Goal: Transaction & Acquisition: Purchase product/service

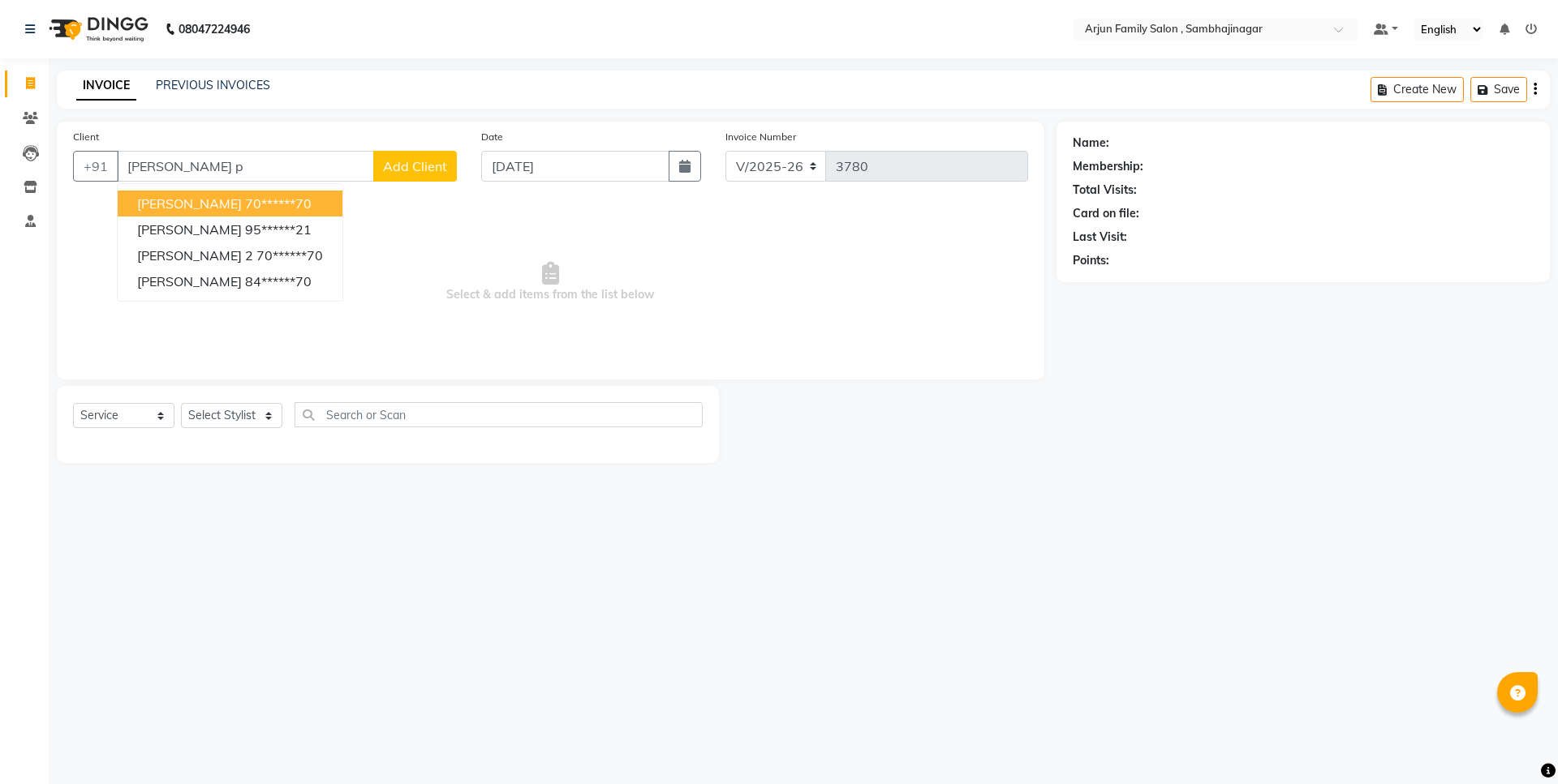
select select "6947"
select select "service"
type input "k"
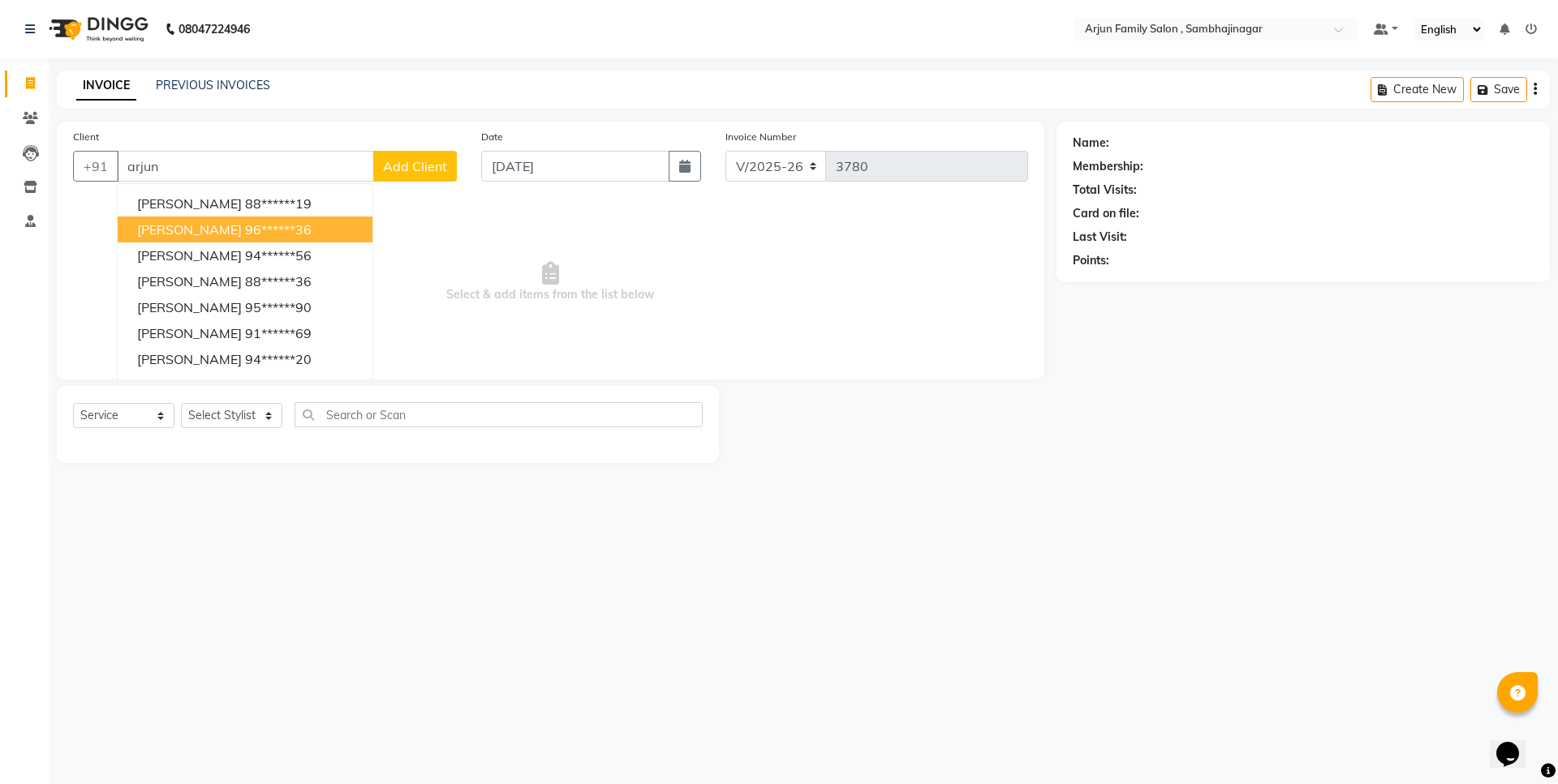
click at [284, 227] on ngb-highlight "96******36" at bounding box center [277, 229] width 66 height 16
type input "96******36"
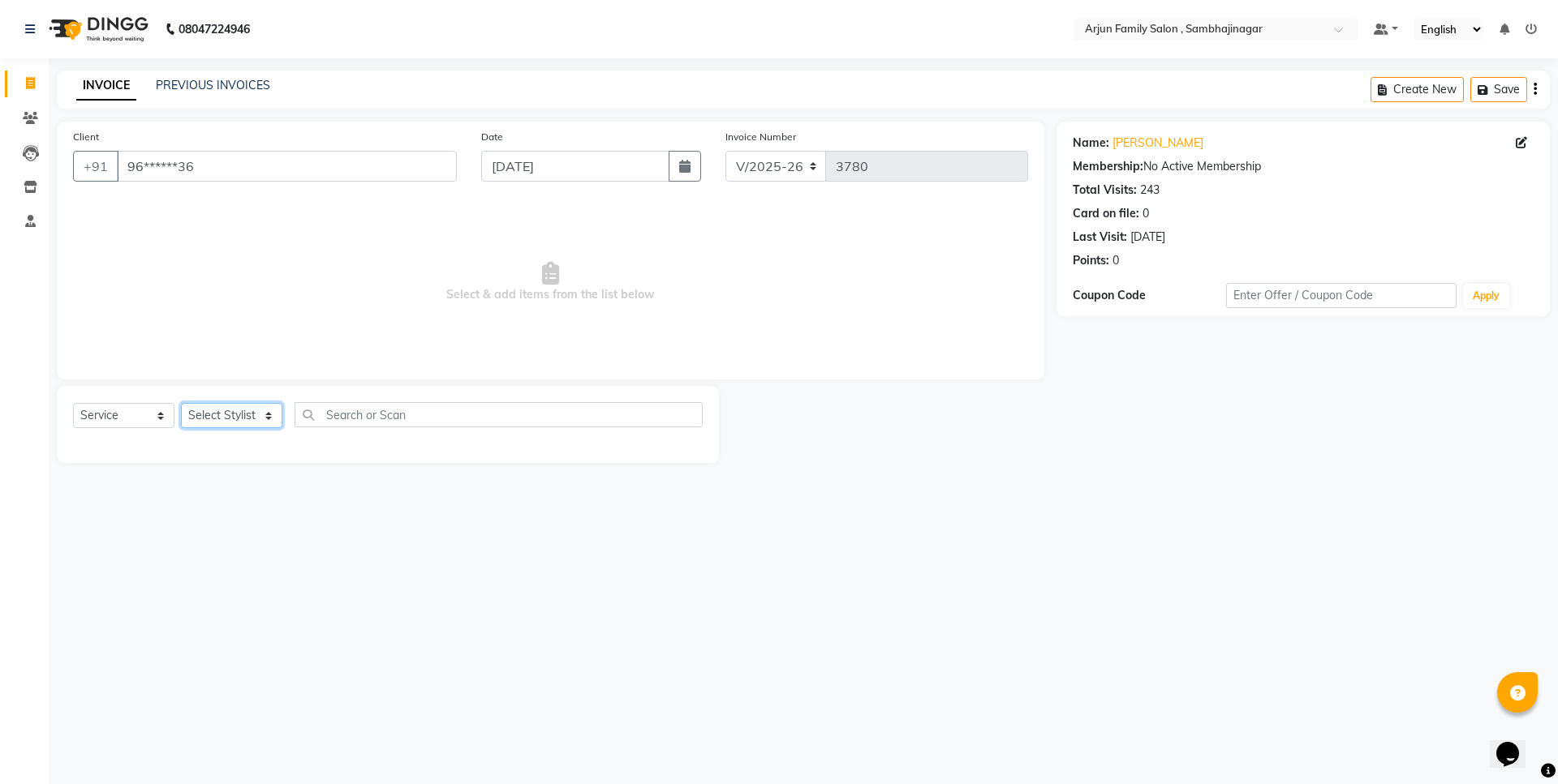
click at [242, 416] on select "Select Stylist arjun [PERSON_NAME] [PERSON_NAME] [PERSON_NAME] [PERSON_NAME]" at bounding box center [232, 415] width 102 height 25
select select "62015"
click at [181, 403] on select "Select Stylist arjun [PERSON_NAME] [PERSON_NAME] [PERSON_NAME] [PERSON_NAME]" at bounding box center [232, 415] width 102 height 25
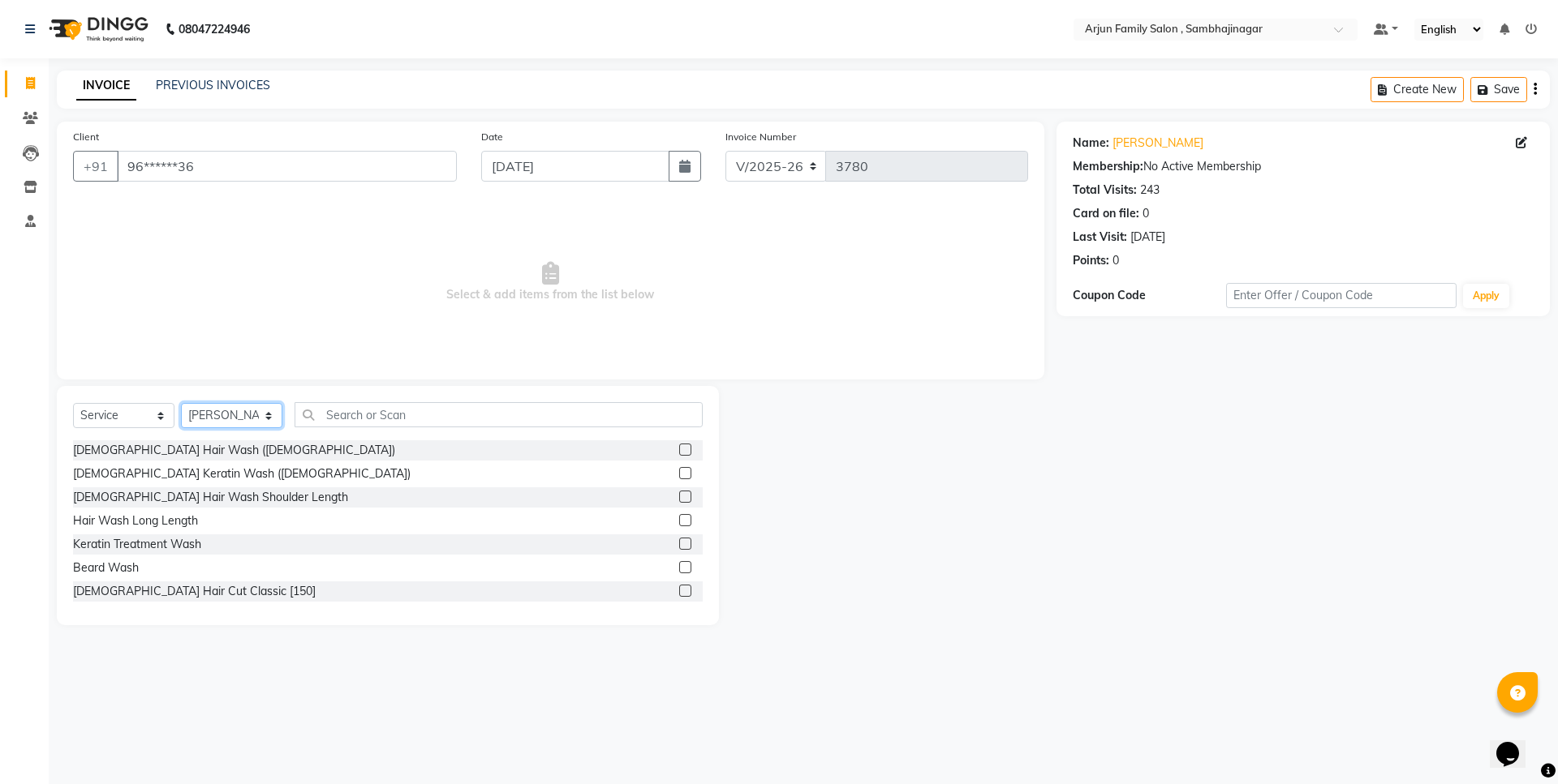
scroll to position [81, 0]
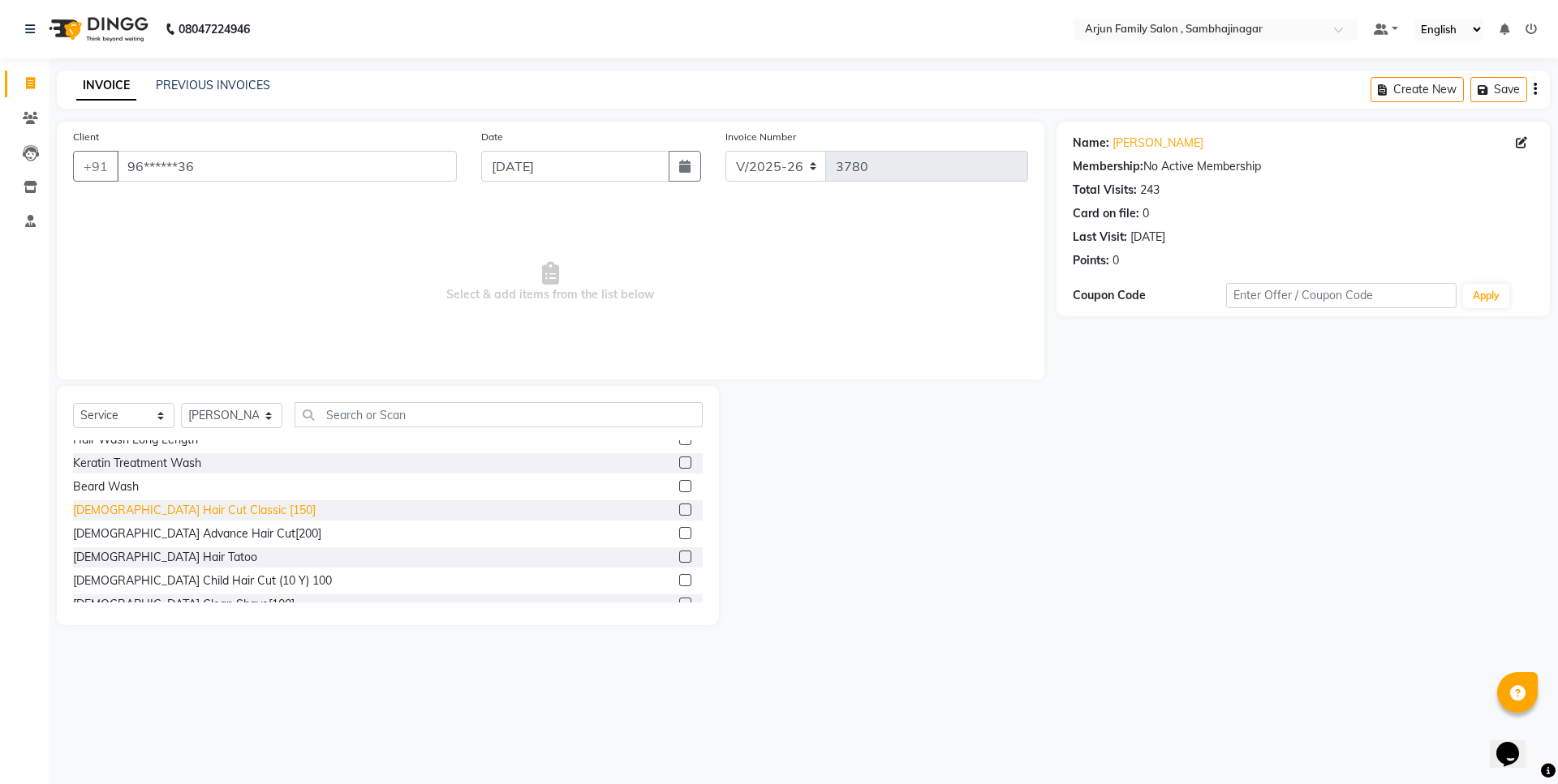
click at [197, 512] on div "[DEMOGRAPHIC_DATA] Hair Cut Classic [150]" at bounding box center [194, 511] width 242 height 17
checkbox input "false"
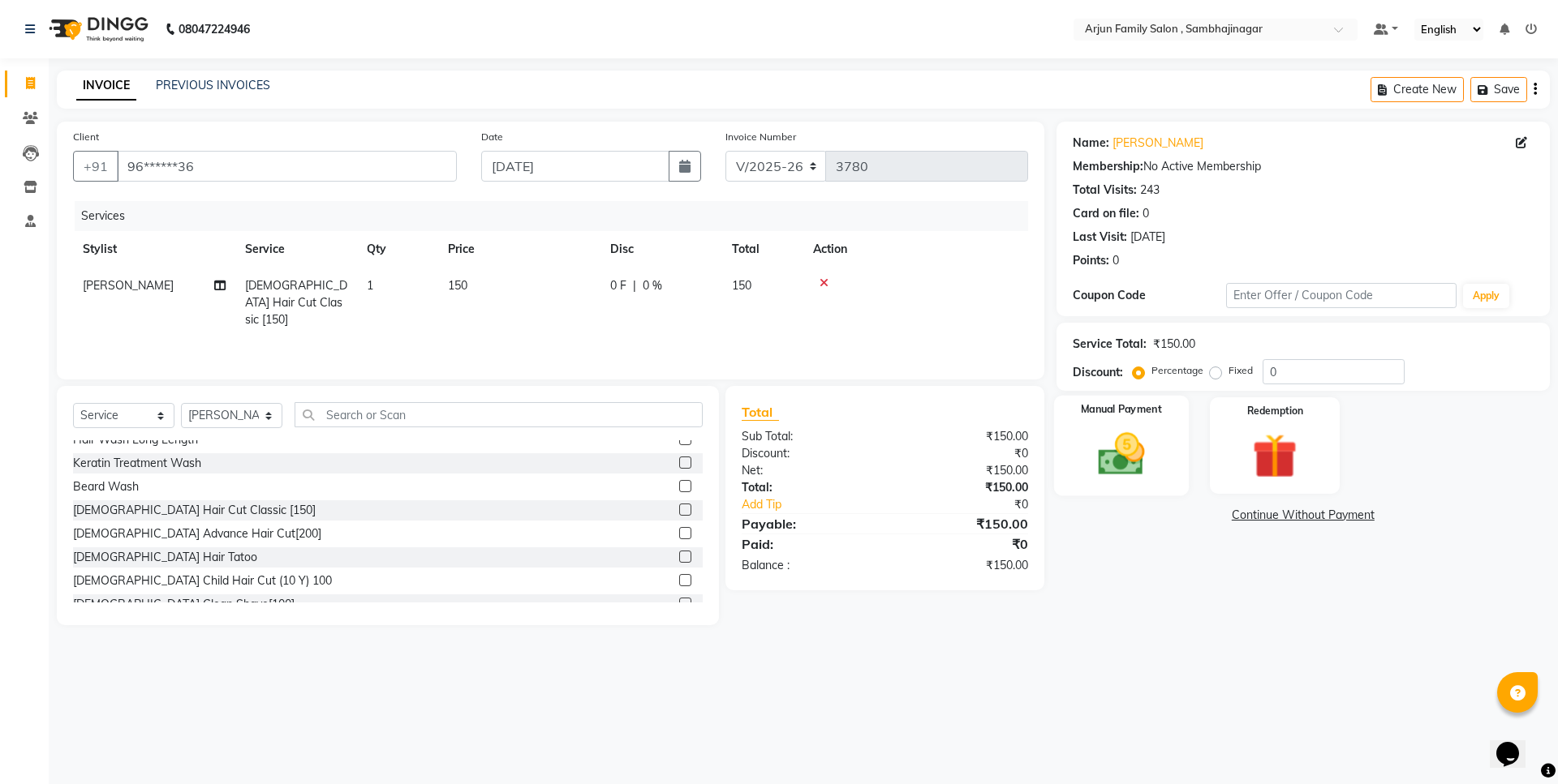
click at [1145, 480] on img at bounding box center [1121, 454] width 76 height 53
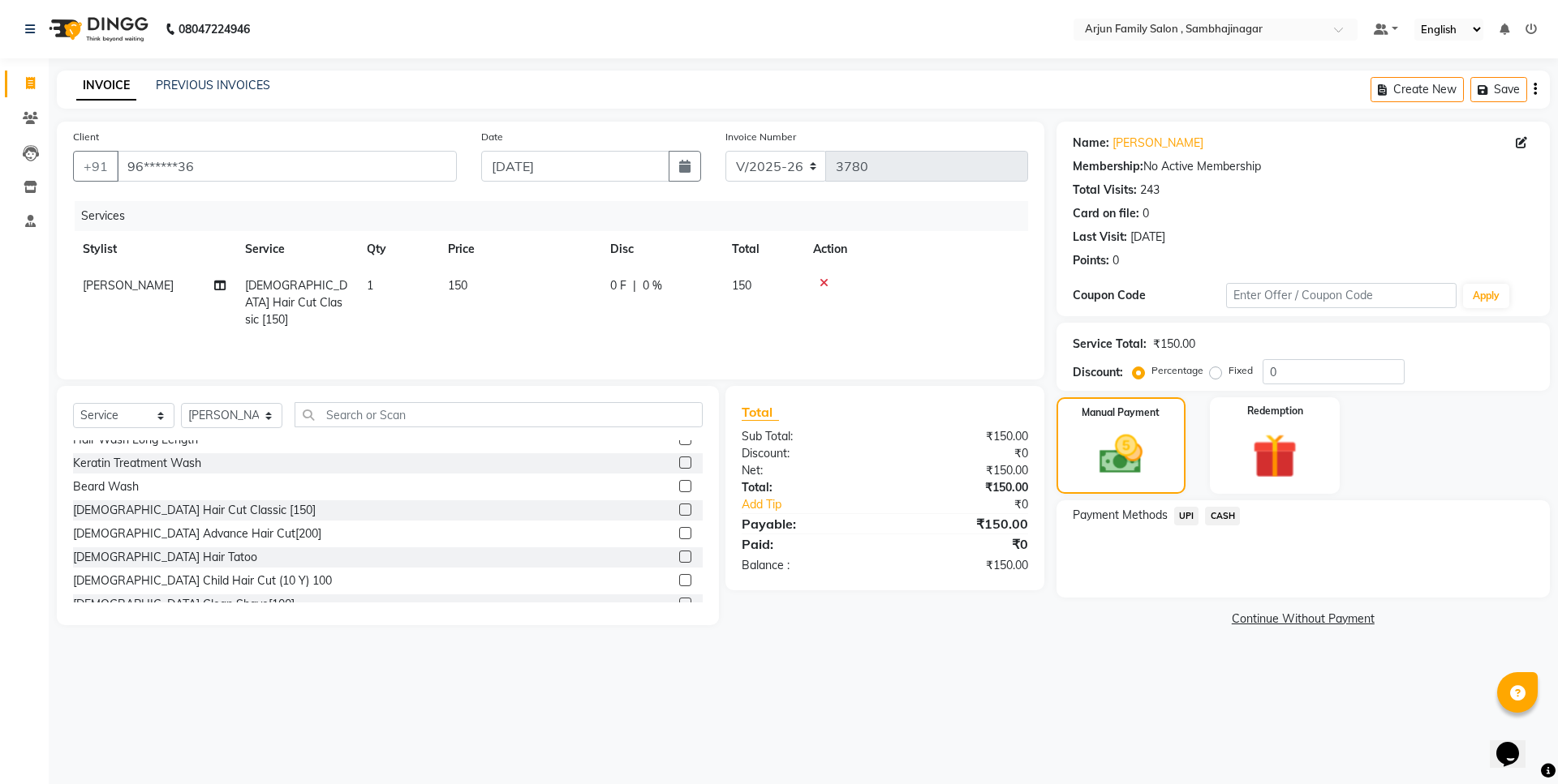
click at [1218, 513] on span "CASH" at bounding box center [1222, 516] width 34 height 19
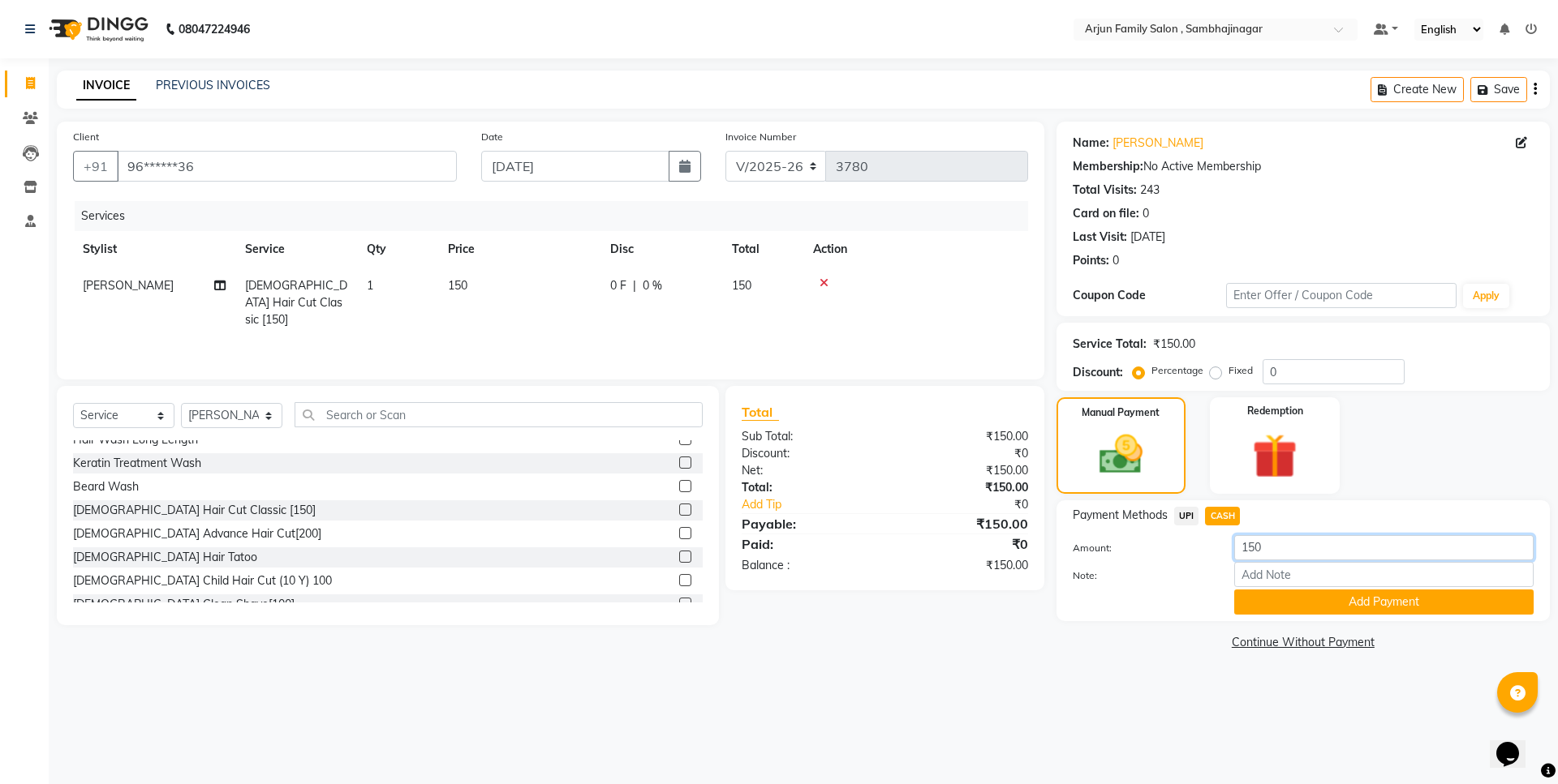
click at [1322, 556] on input "150" at bounding box center [1383, 547] width 299 height 25
click at [1321, 607] on button "Add Payment" at bounding box center [1383, 601] width 299 height 25
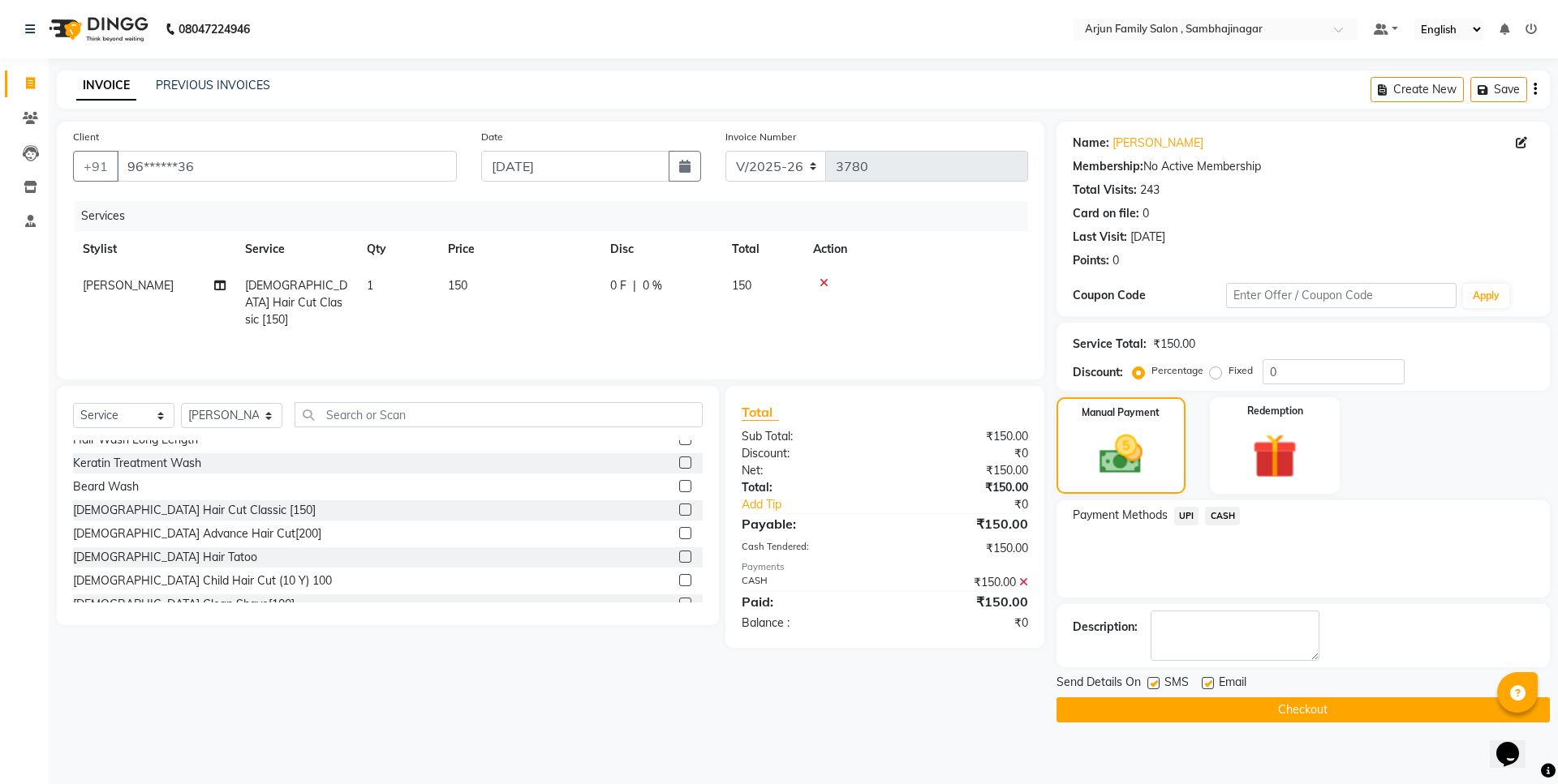
click at [1349, 713] on button "Checkout" at bounding box center [1303, 710] width 493 height 25
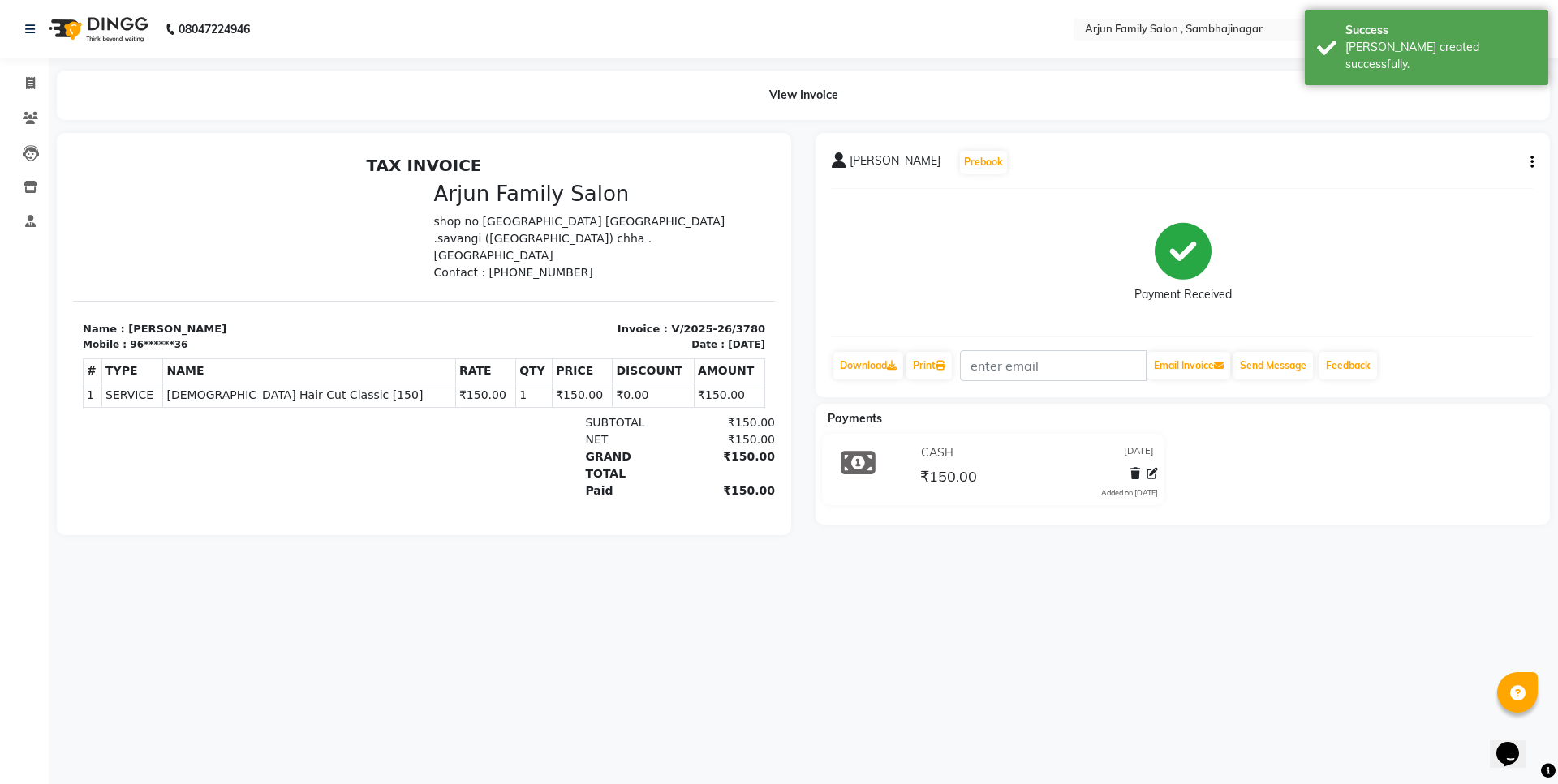
click at [17, 62] on div "Invoice Clients Leads Inventory Staff Segments Page Builder" at bounding box center [109, 403] width 219 height 713
click at [26, 73] on link "Invoice" at bounding box center [24, 84] width 39 height 27
select select "service"
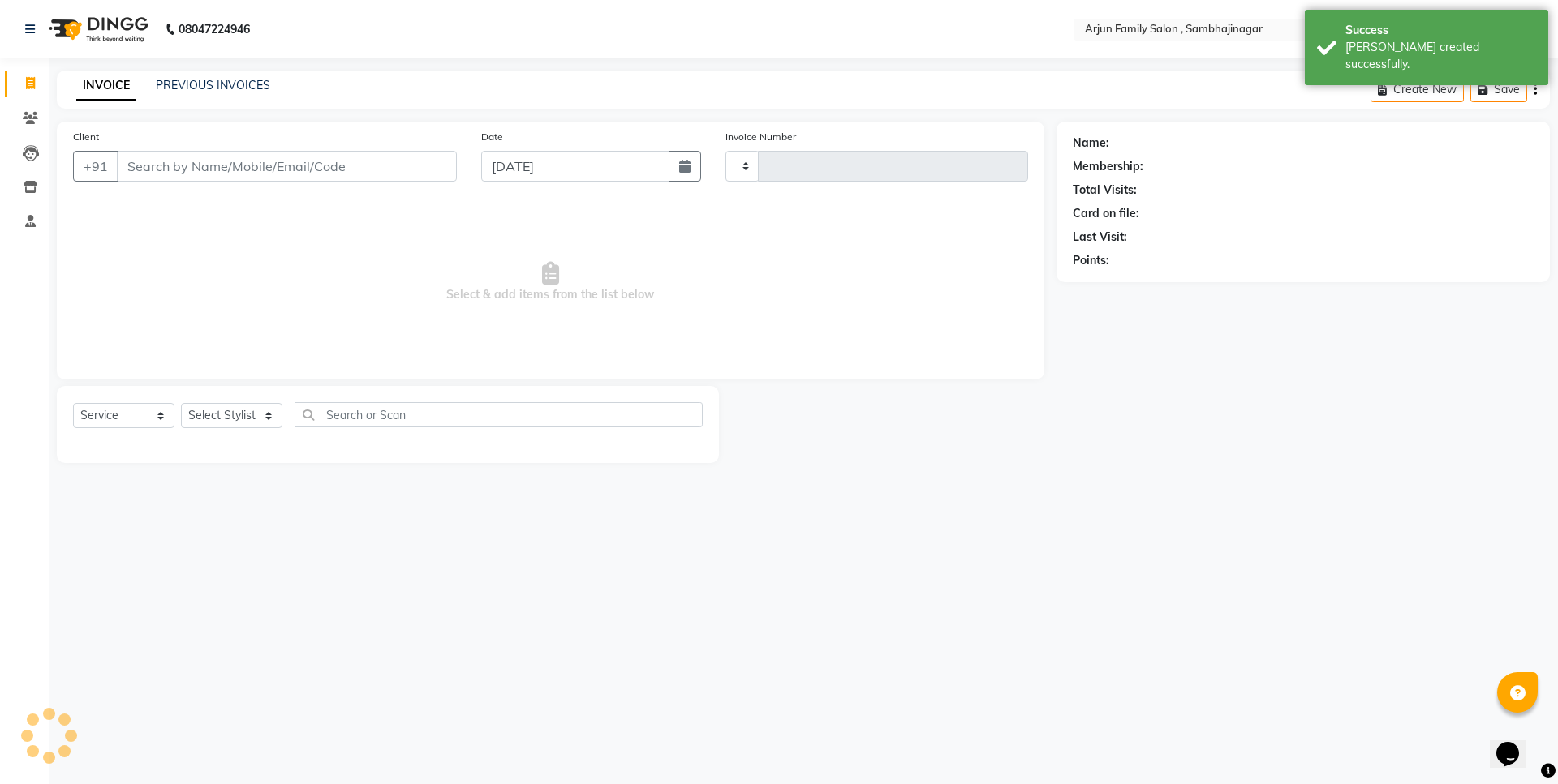
click at [26, 73] on link "Invoice" at bounding box center [24, 84] width 39 height 27
type input "3781"
select select "6947"
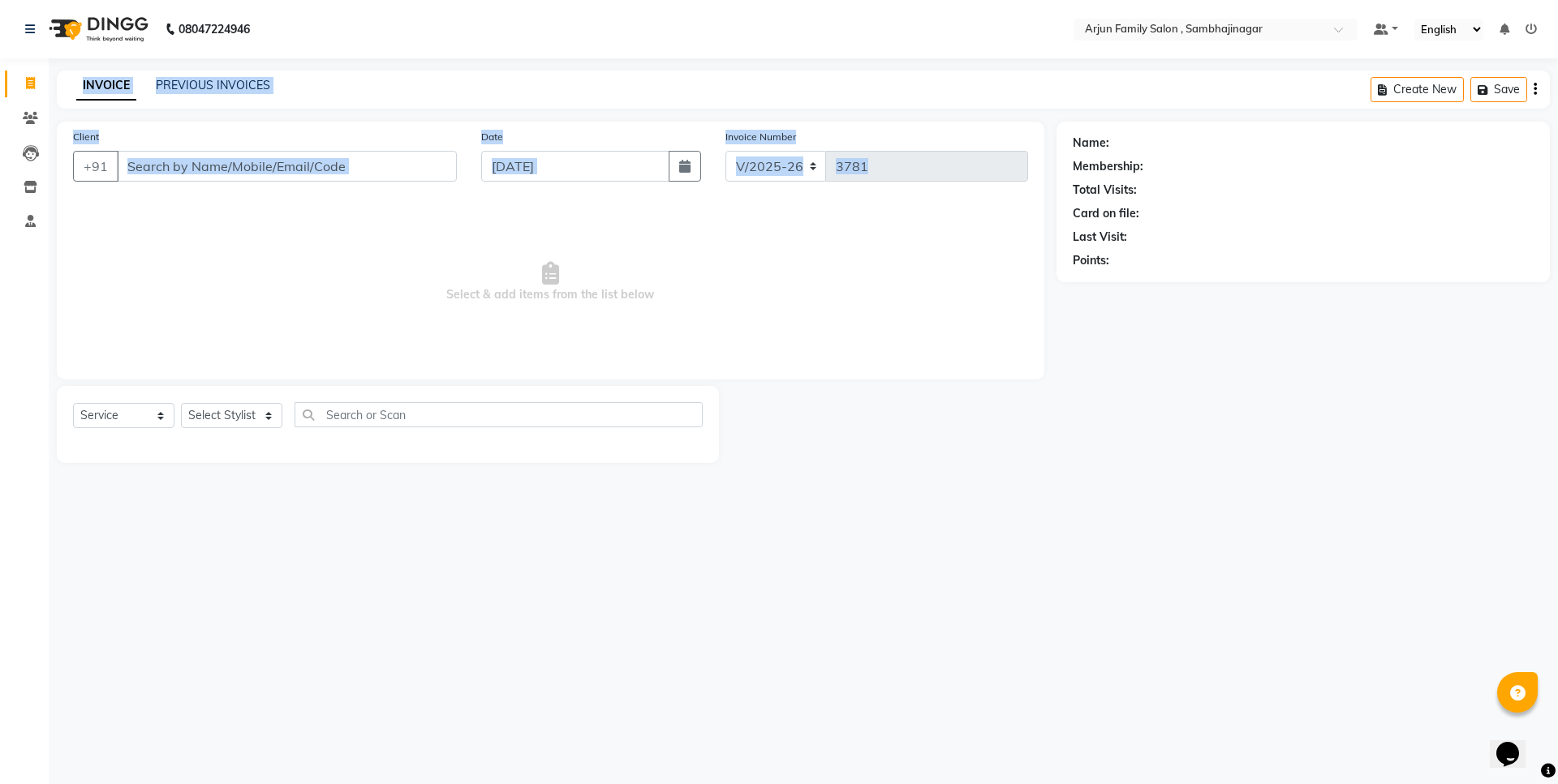
drag, startPoint x: 78, startPoint y: 192, endPoint x: 71, endPoint y: 242, distance: 50.5
click at [77, 242] on app-home "08047224946 Select Location × Arjun Family Salon , Sambhajinagar Default Panel …" at bounding box center [779, 244] width 1558 height 488
click at [20, 90] on span at bounding box center [30, 84] width 28 height 19
click at [22, 82] on span at bounding box center [30, 84] width 28 height 19
click at [34, 28] on icon at bounding box center [29, 28] width 9 height 11
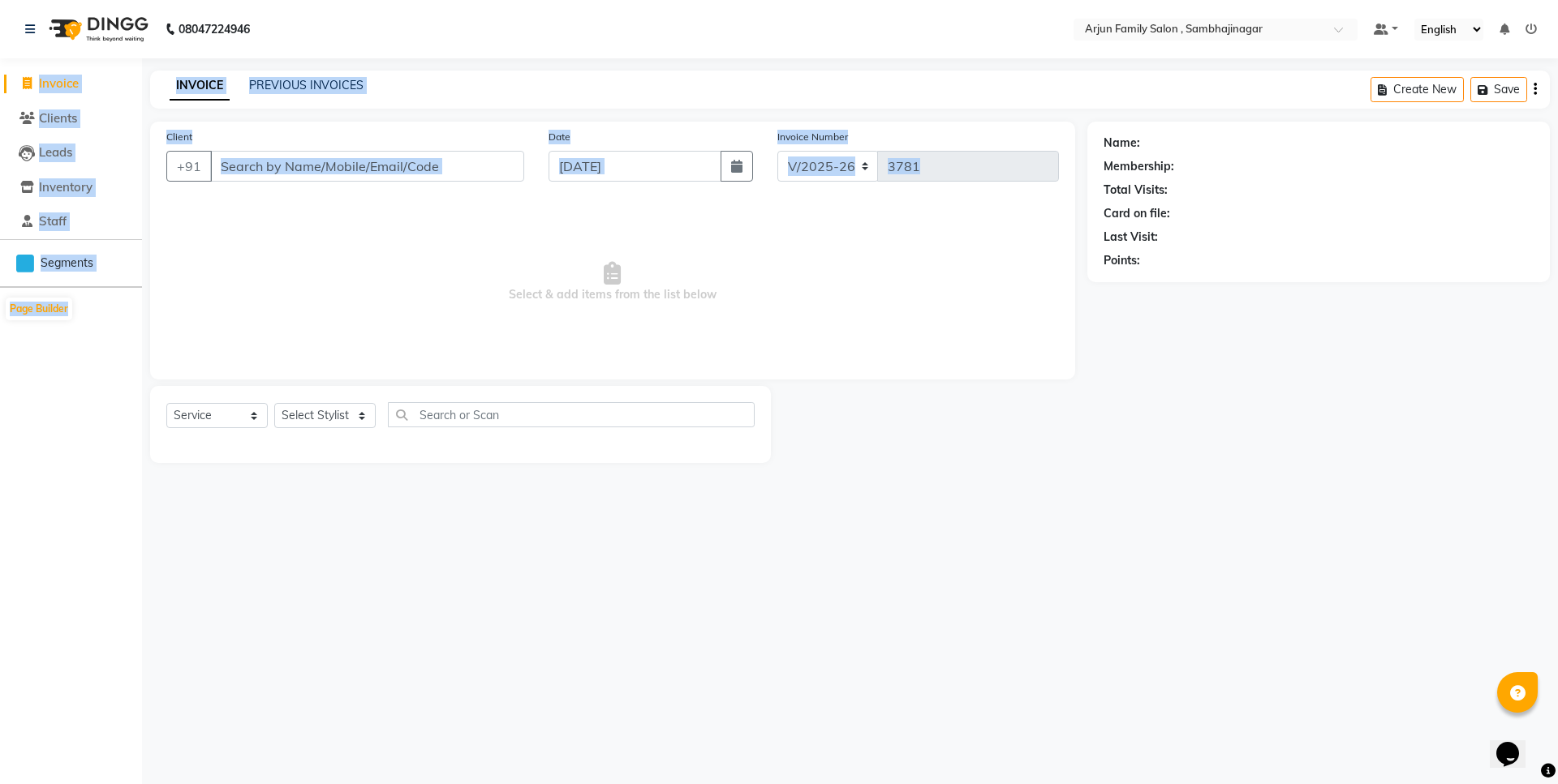
click at [27, 78] on icon at bounding box center [27, 83] width 9 height 12
click at [263, 165] on input "Client" at bounding box center [367, 166] width 314 height 31
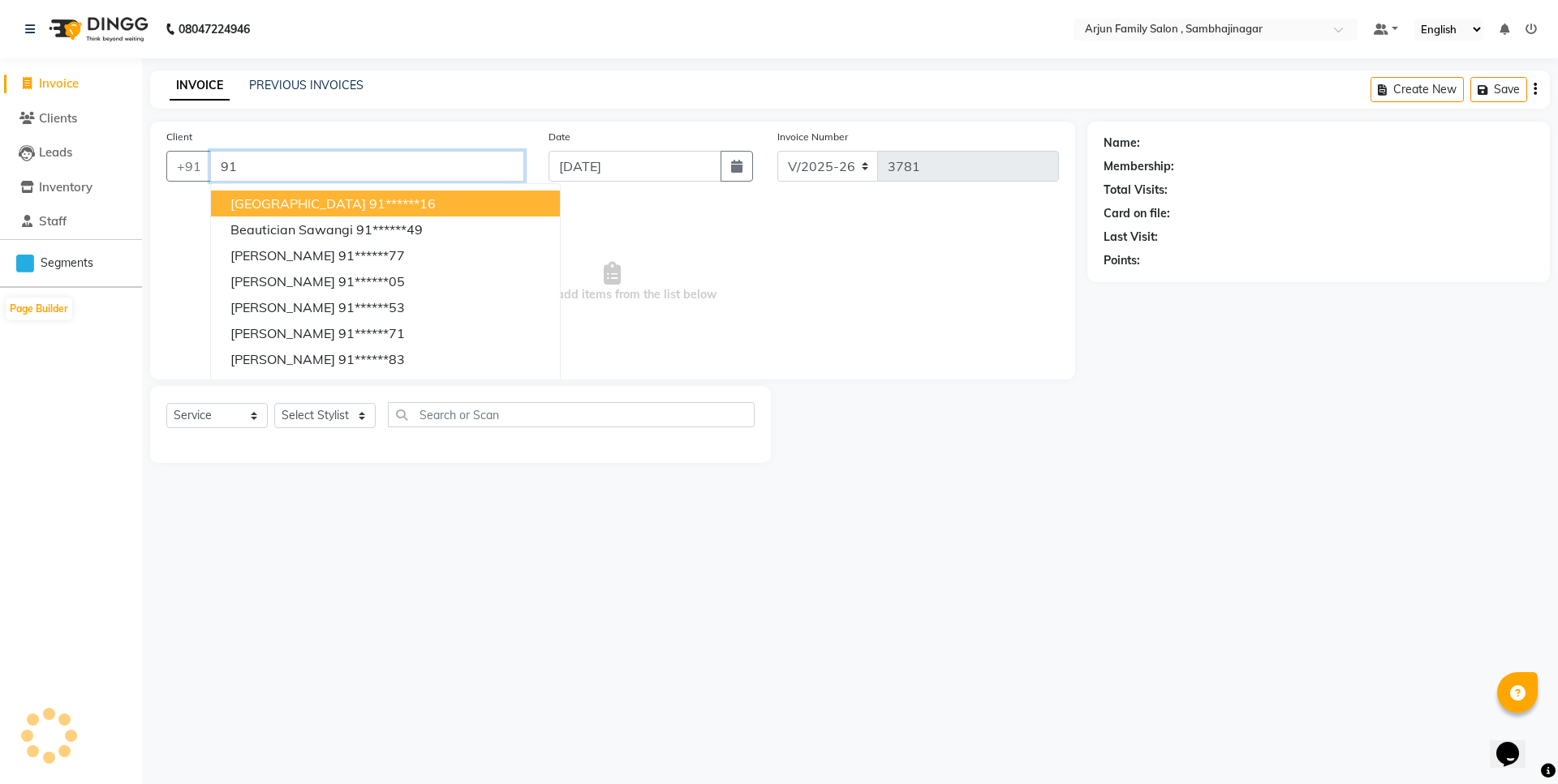
type input "9"
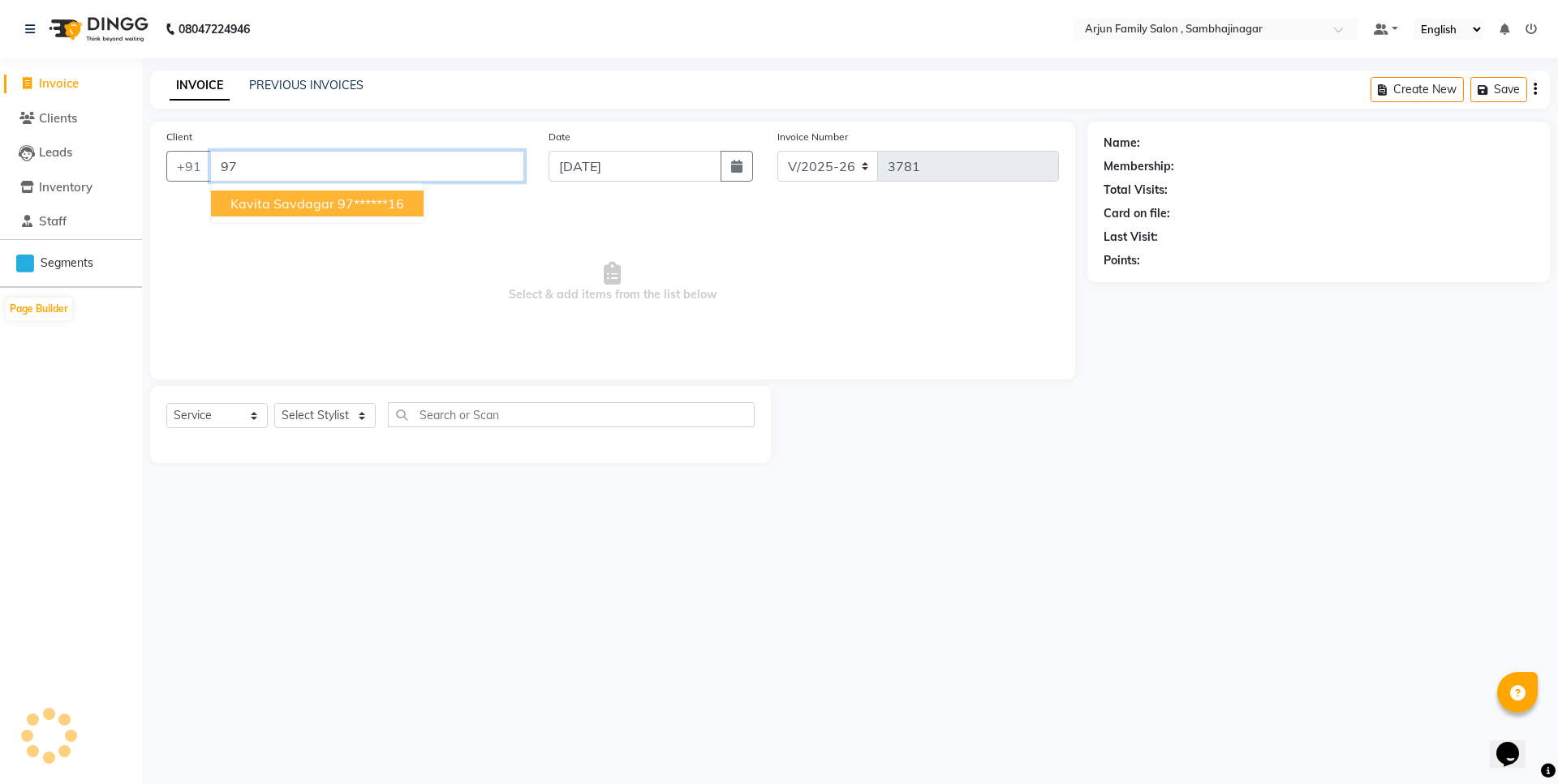
type input "9"
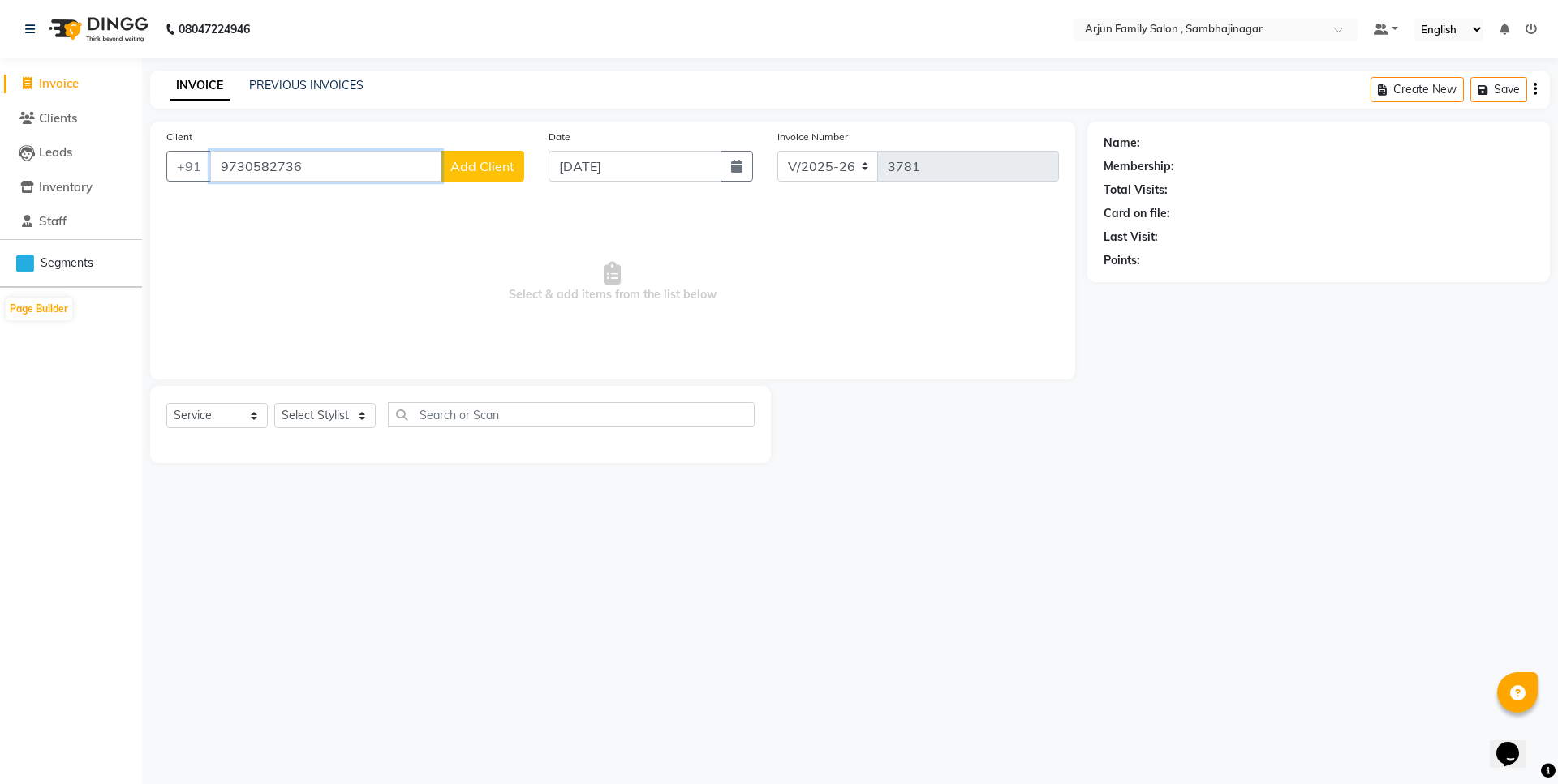
type input "9730582736"
drag, startPoint x: 491, startPoint y: 175, endPoint x: 499, endPoint y: 170, distance: 9.4
click at [499, 170] on button "Add Client" at bounding box center [482, 166] width 84 height 31
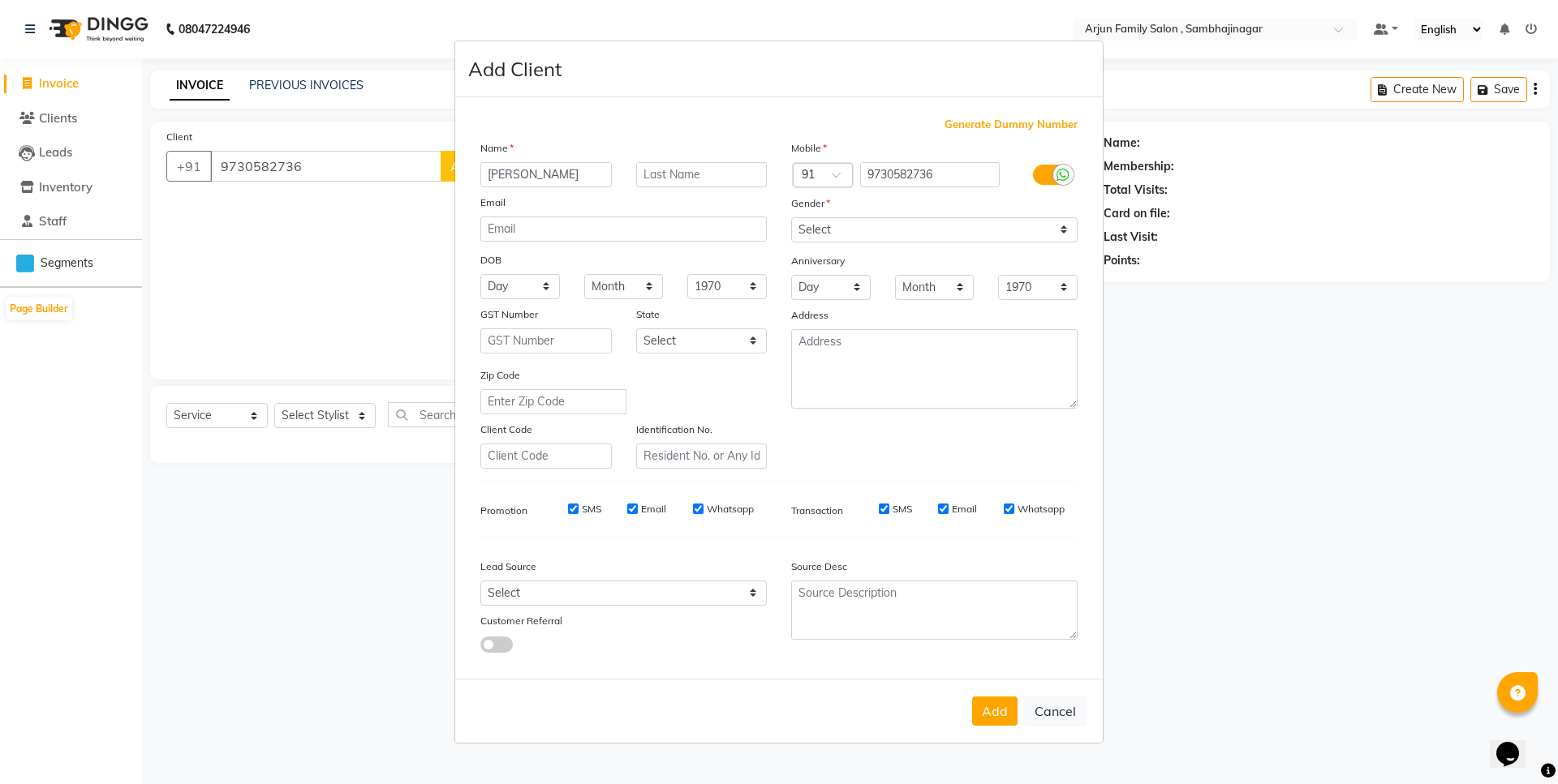
type input "[PERSON_NAME]"
click at [958, 227] on select "Select [DEMOGRAPHIC_DATA] [DEMOGRAPHIC_DATA] Other Prefer Not To Say" at bounding box center [934, 229] width 286 height 25
select select "[DEMOGRAPHIC_DATA]"
click at [791, 217] on select "Select [DEMOGRAPHIC_DATA] [DEMOGRAPHIC_DATA] Other Prefer Not To Say" at bounding box center [934, 229] width 286 height 25
click at [987, 713] on button "Add" at bounding box center [994, 712] width 46 height 29
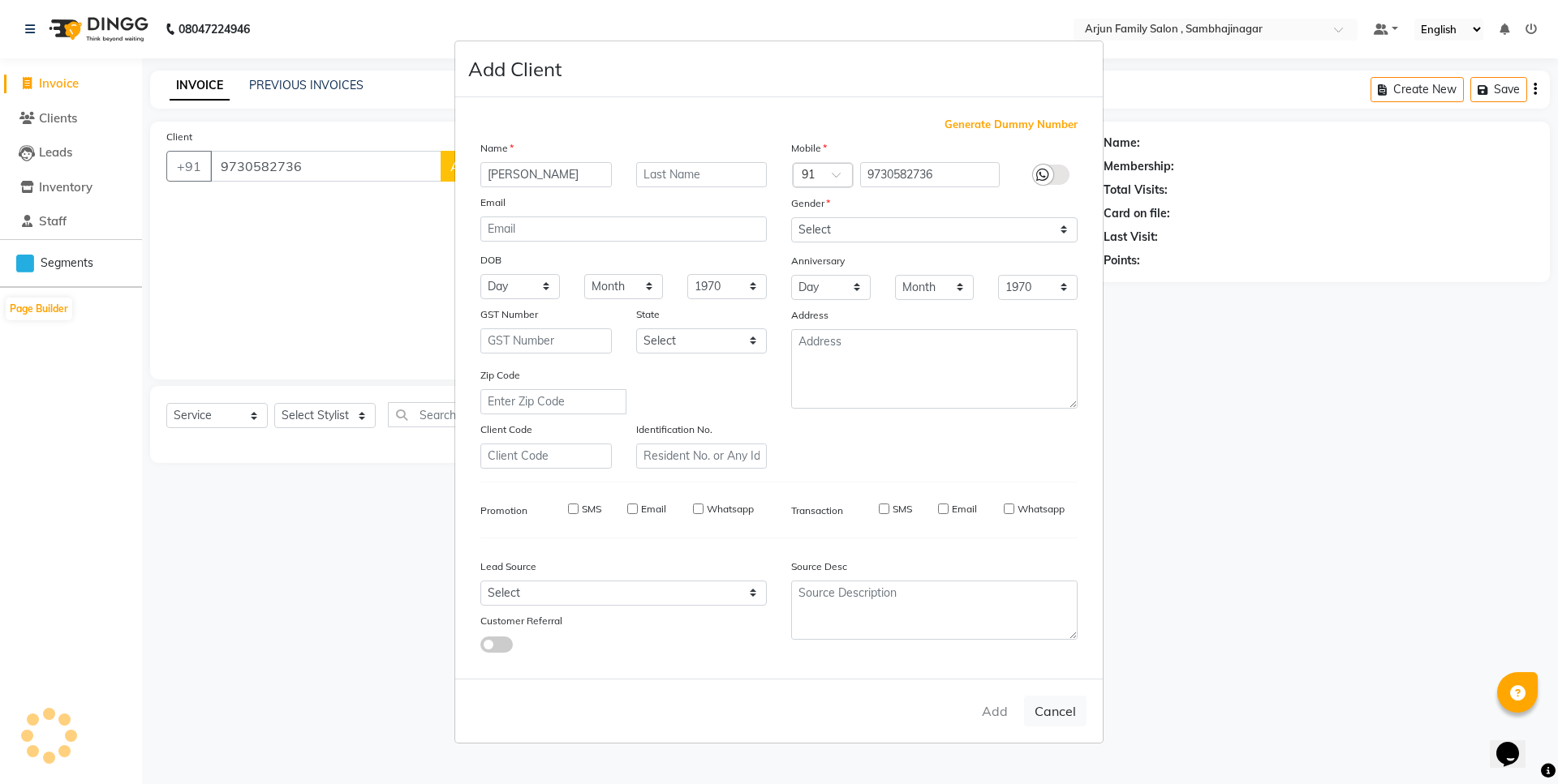
type input "97******36"
select select
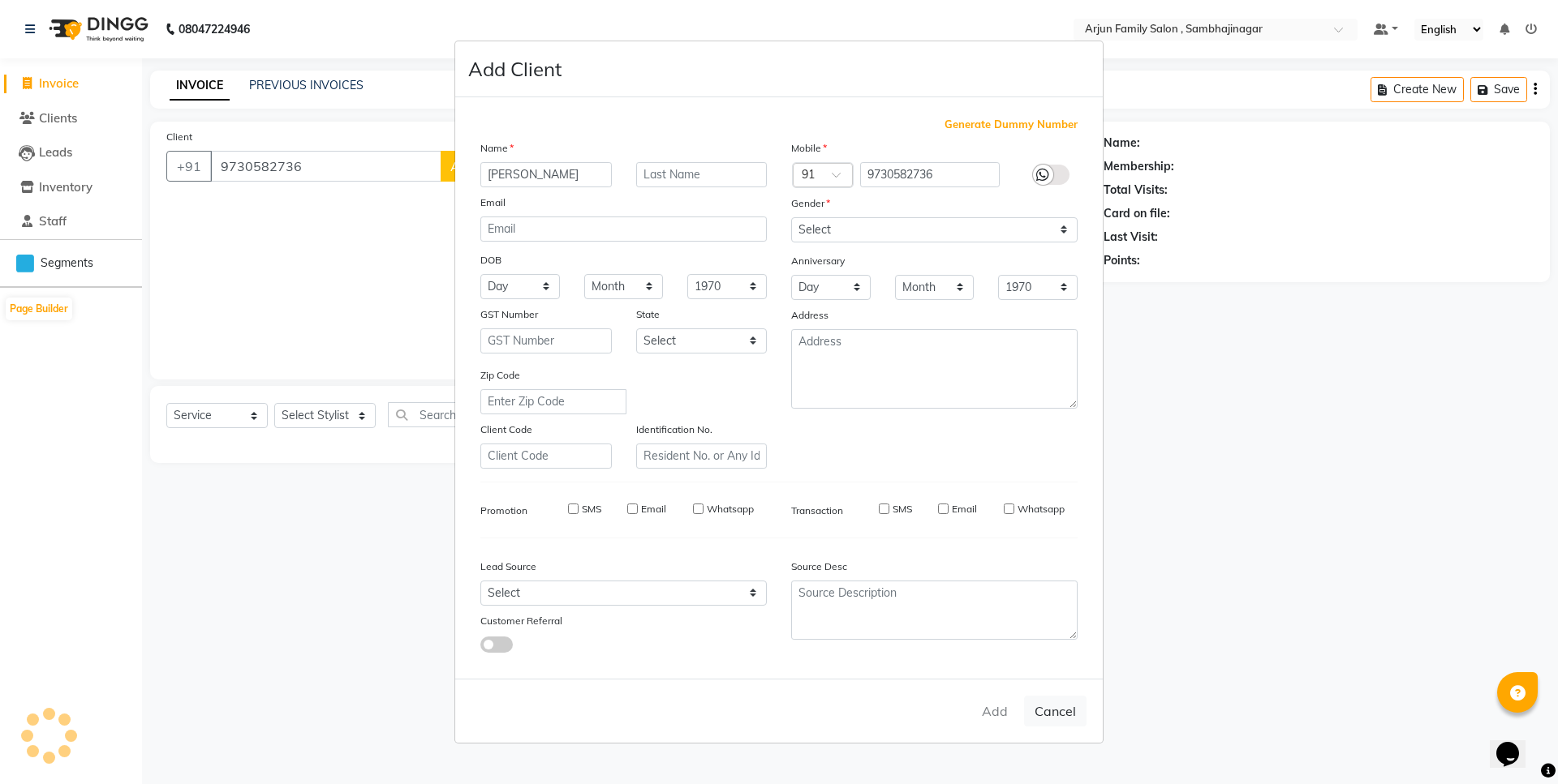
select select
checkbox input "false"
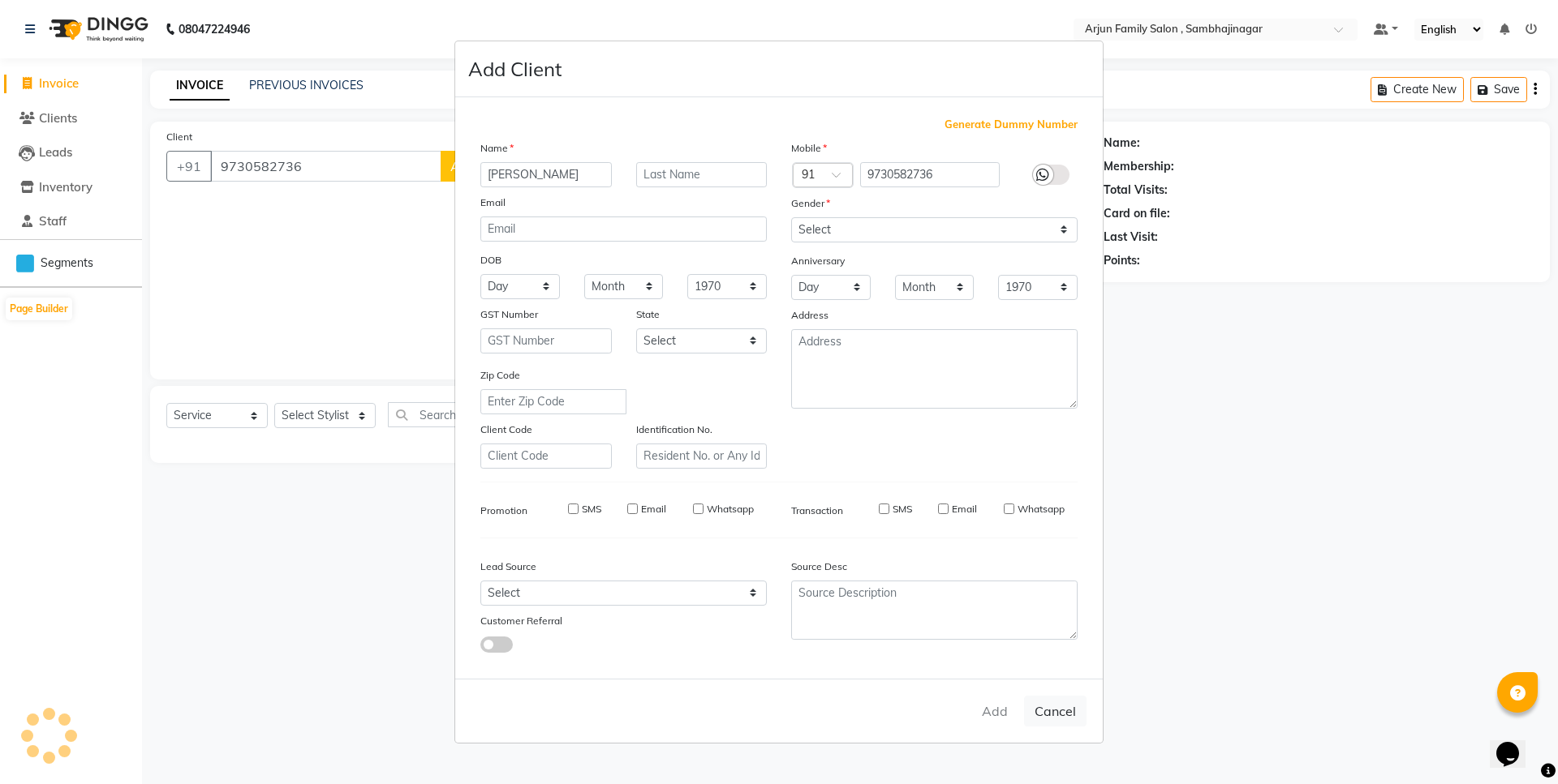
checkbox input "false"
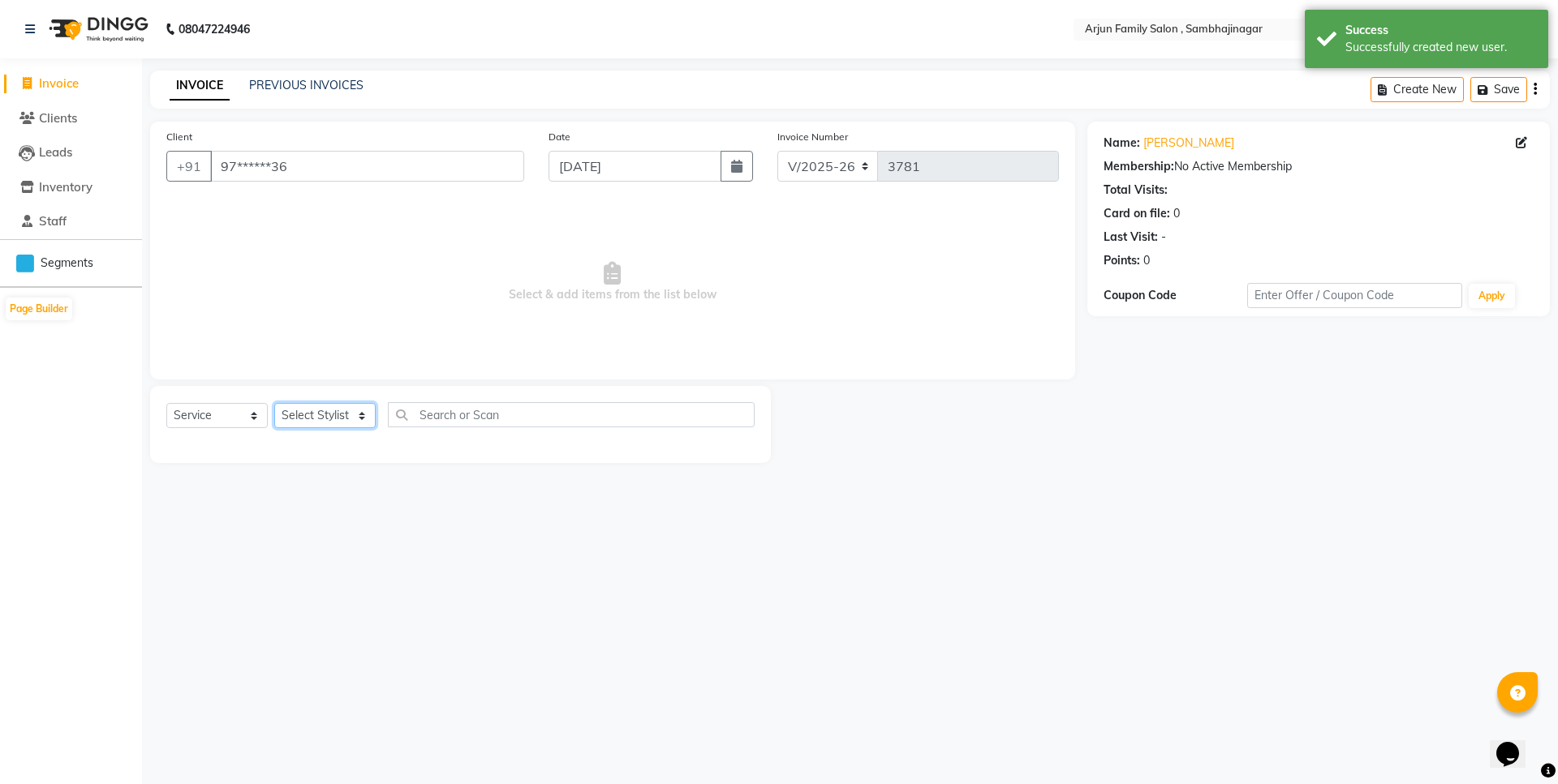
drag, startPoint x: 308, startPoint y: 408, endPoint x: 323, endPoint y: 424, distance: 21.9
click at [309, 410] on select "Select Stylist arjun [PERSON_NAME] [PERSON_NAME] [PERSON_NAME] [PERSON_NAME]" at bounding box center [325, 415] width 102 height 25
select select "83793"
click at [274, 403] on select "Select Stylist arjun [PERSON_NAME] [PERSON_NAME] [PERSON_NAME] [PERSON_NAME]" at bounding box center [325, 415] width 102 height 25
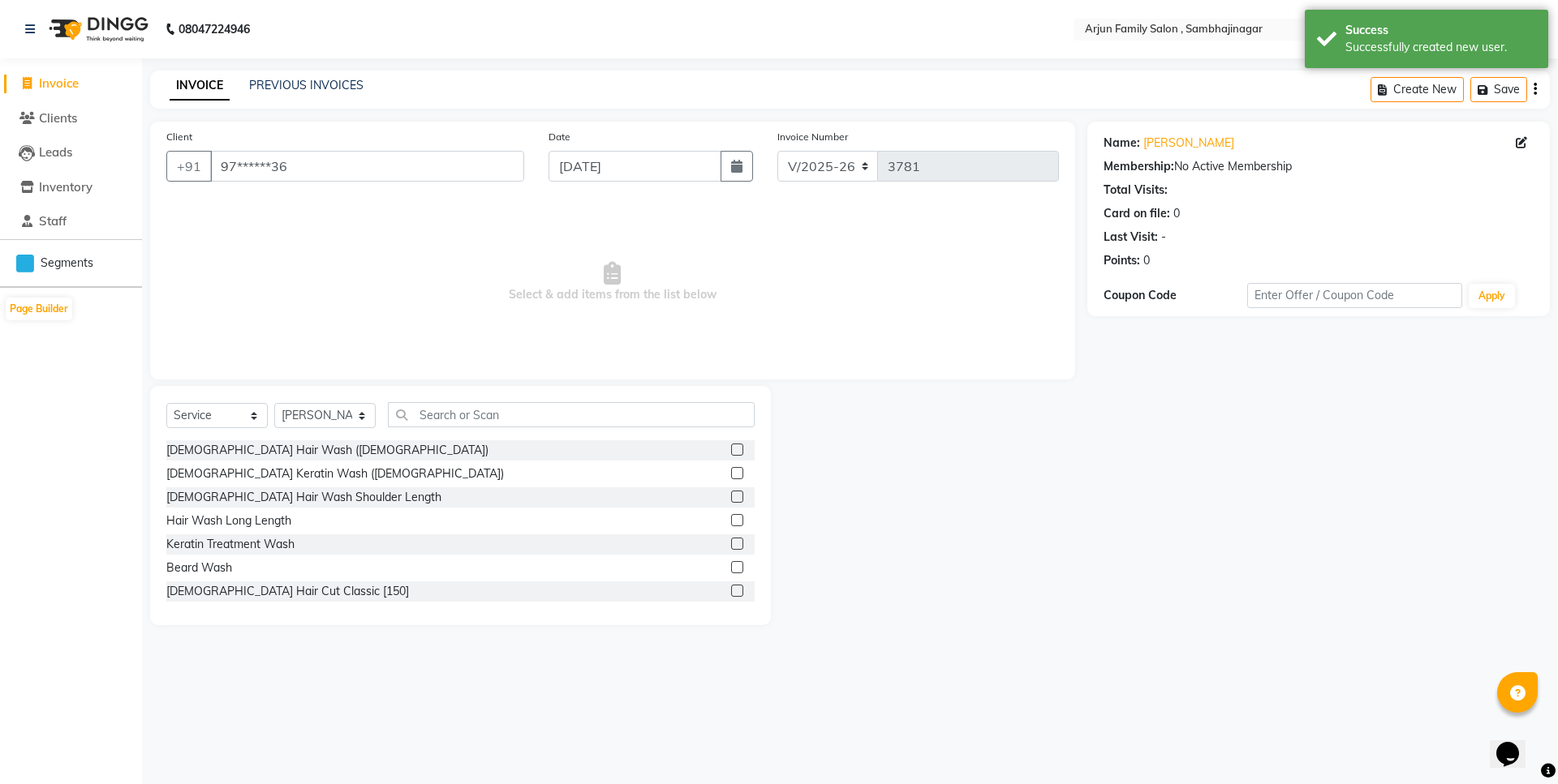
click at [239, 574] on div "Beard Wash" at bounding box center [460, 569] width 589 height 21
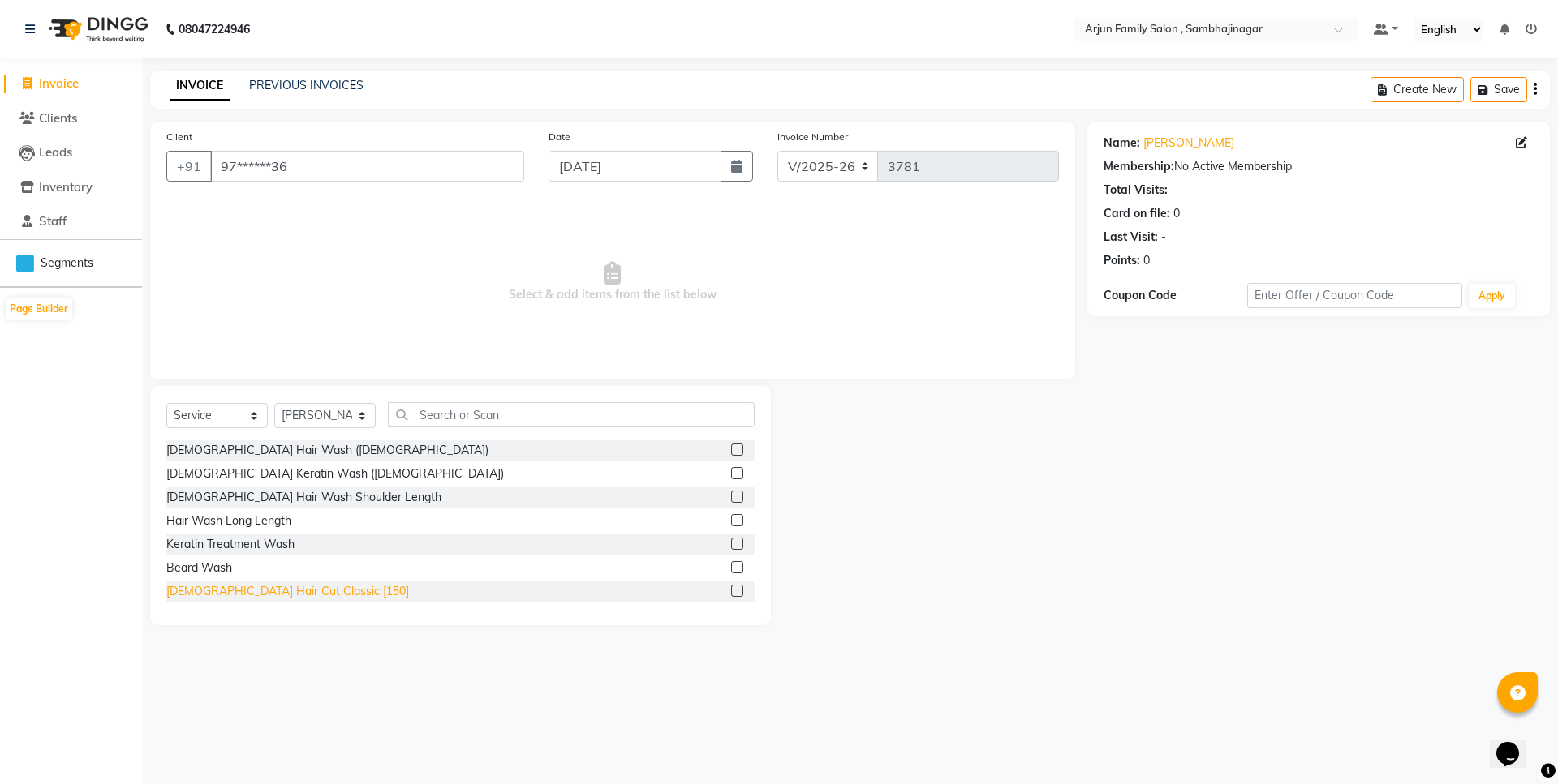
click at [262, 588] on div "[DEMOGRAPHIC_DATA] Hair Cut Classic [150]" at bounding box center [287, 592] width 242 height 17
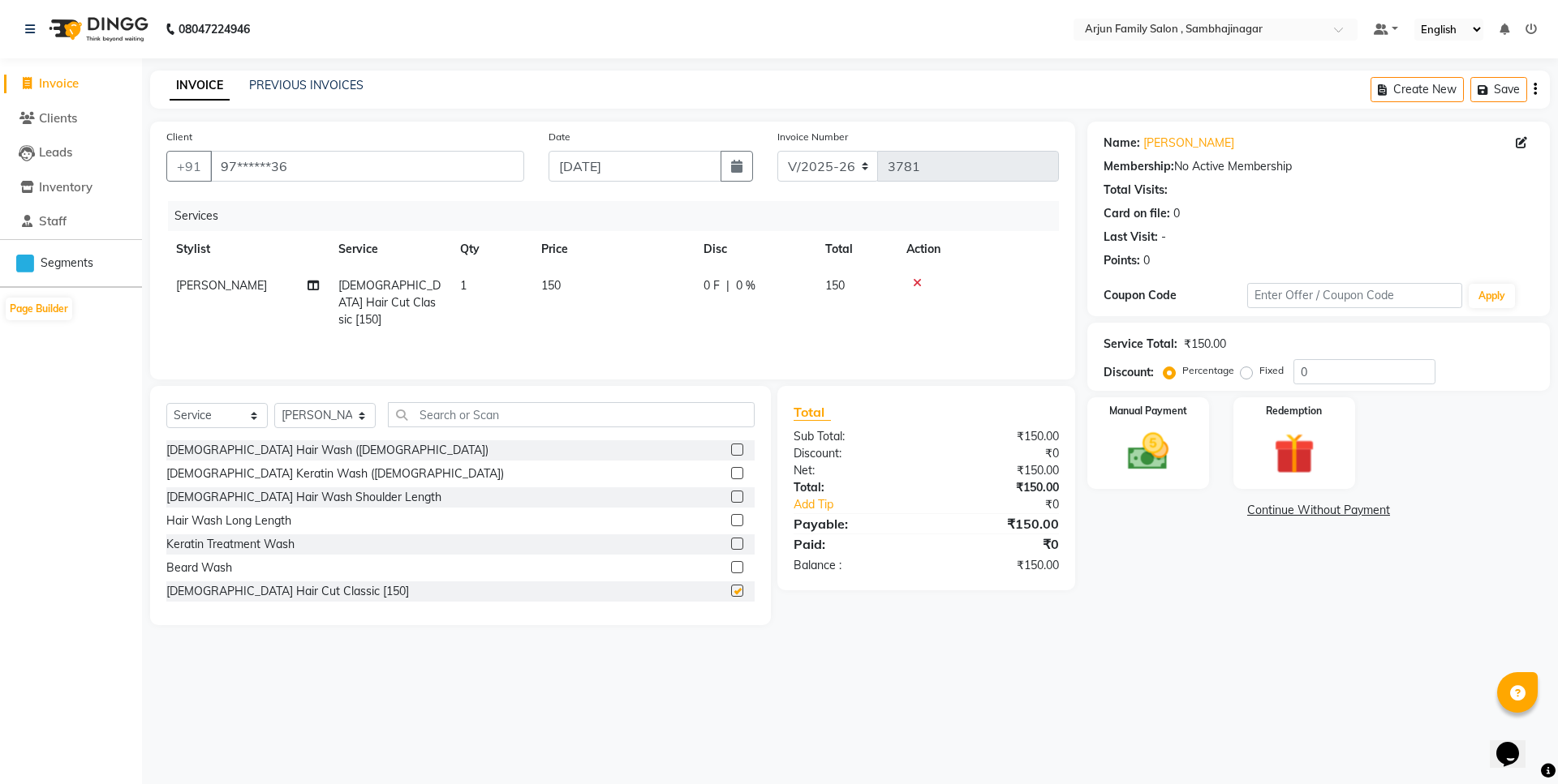
checkbox input "false"
click at [558, 418] on input "text" at bounding box center [571, 414] width 367 height 25
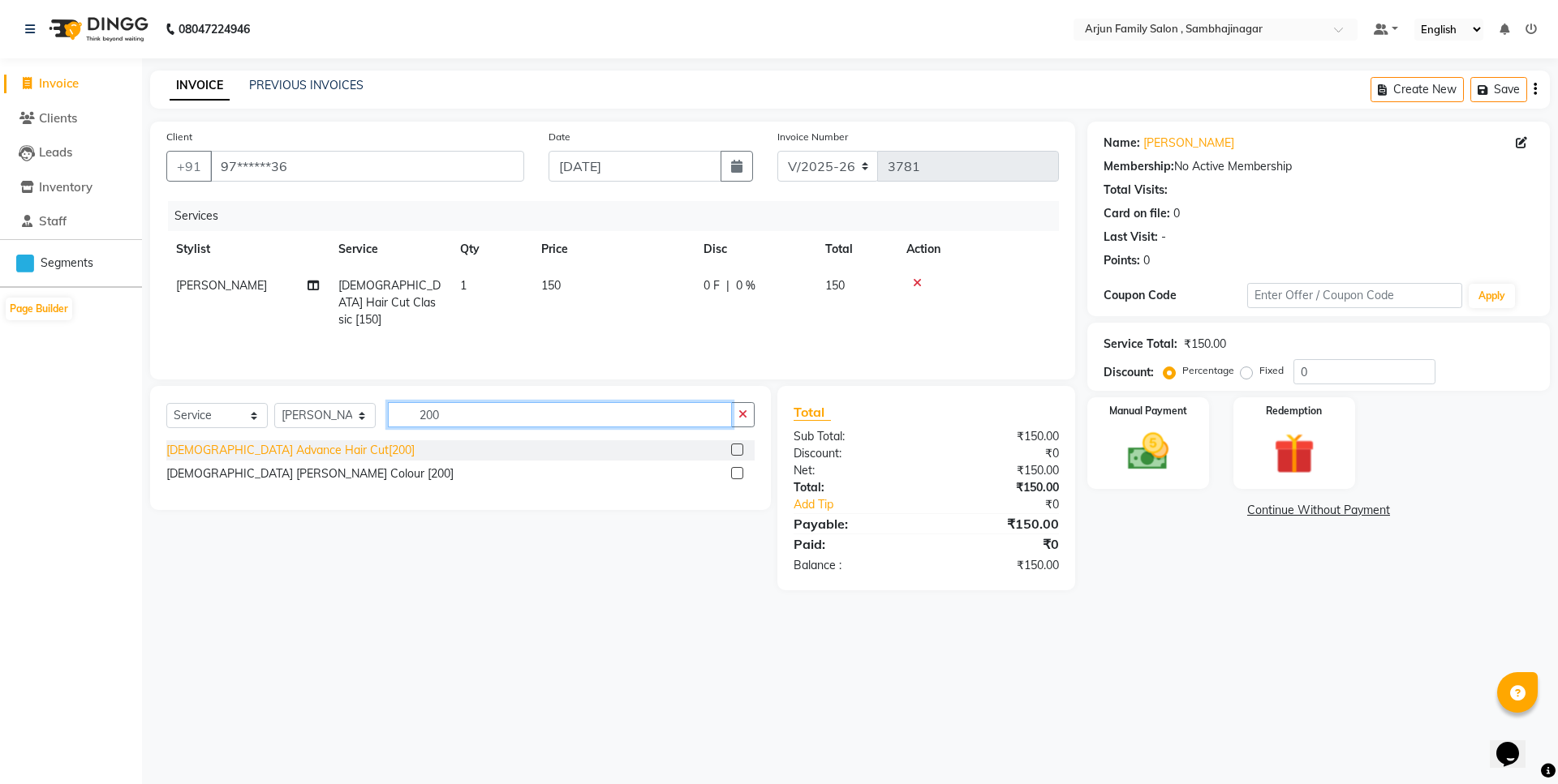
type input "200"
drag, startPoint x: 205, startPoint y: 454, endPoint x: 994, endPoint y: 419, distance: 789.8
click at [207, 454] on div "[DEMOGRAPHIC_DATA] Advance Hair Cut[200]" at bounding box center [290, 451] width 248 height 17
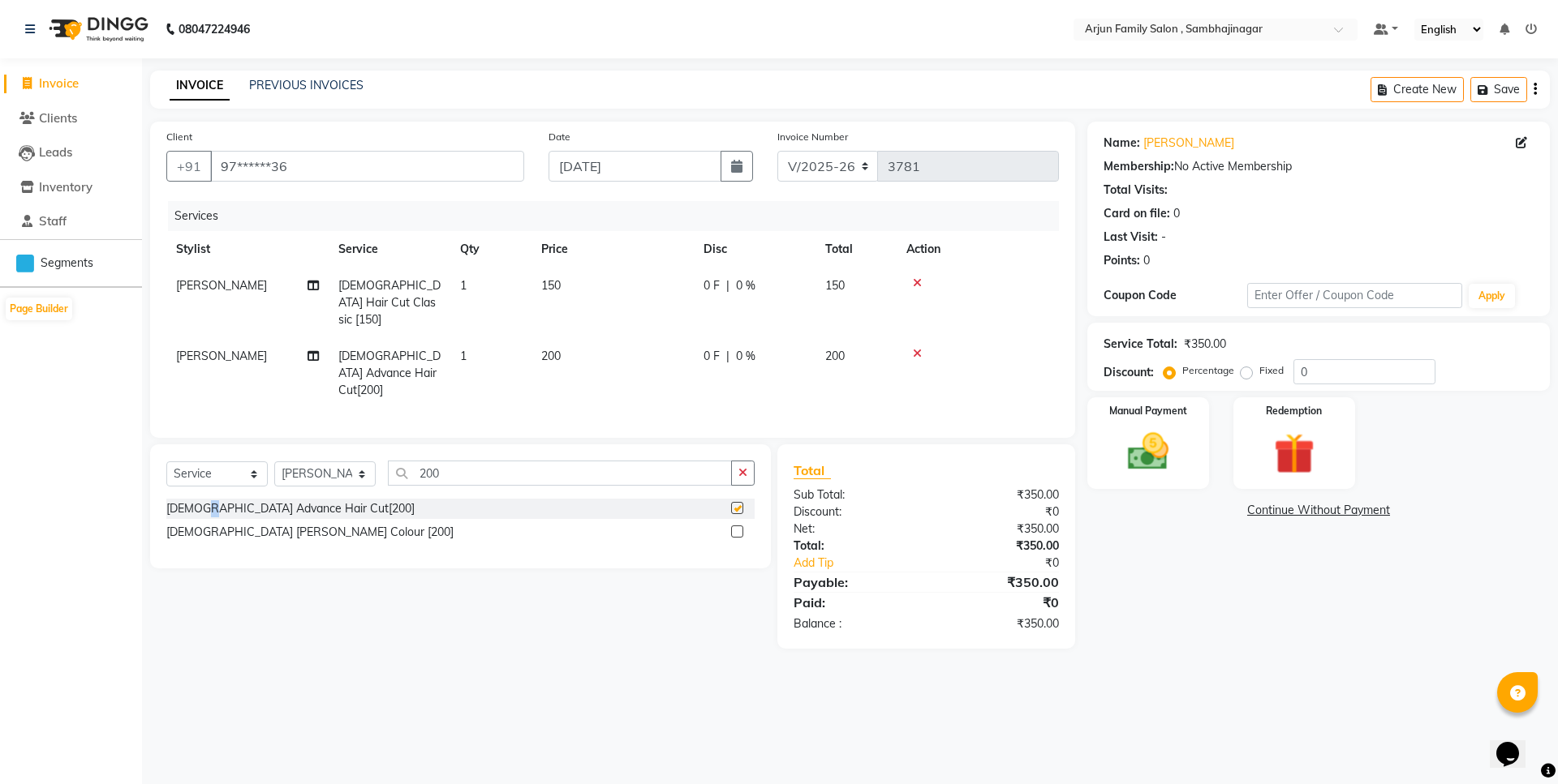
checkbox input "false"
click at [1176, 474] on img at bounding box center [1148, 451] width 70 height 49
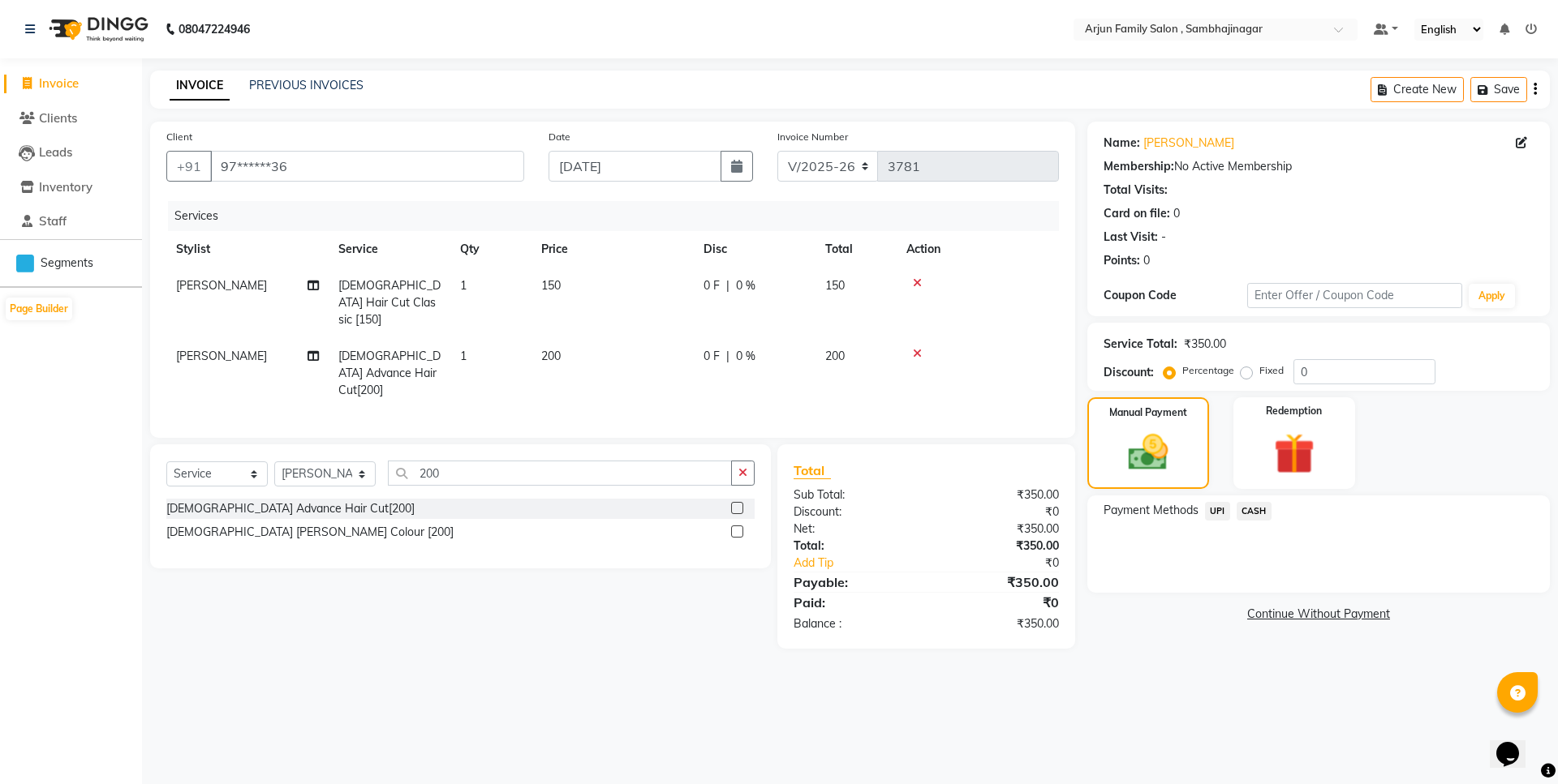
click at [1220, 513] on span "UPI" at bounding box center [1217, 512] width 25 height 19
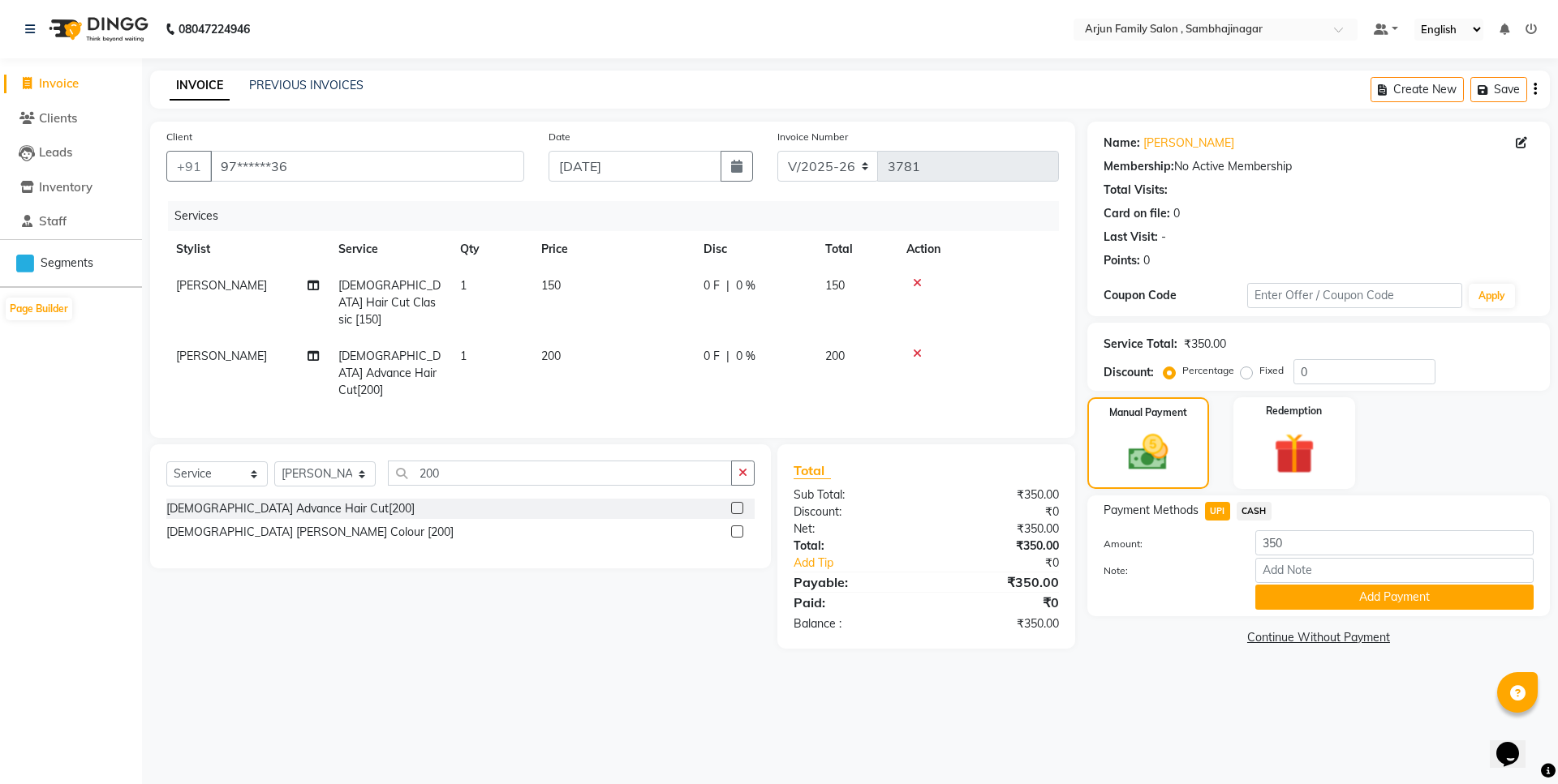
click at [1295, 613] on div "Payment Methods UPI CASH Amount: 350 Note: Add Payment" at bounding box center [1318, 556] width 463 height 121
click at [1337, 603] on button "Add Payment" at bounding box center [1393, 597] width 278 height 25
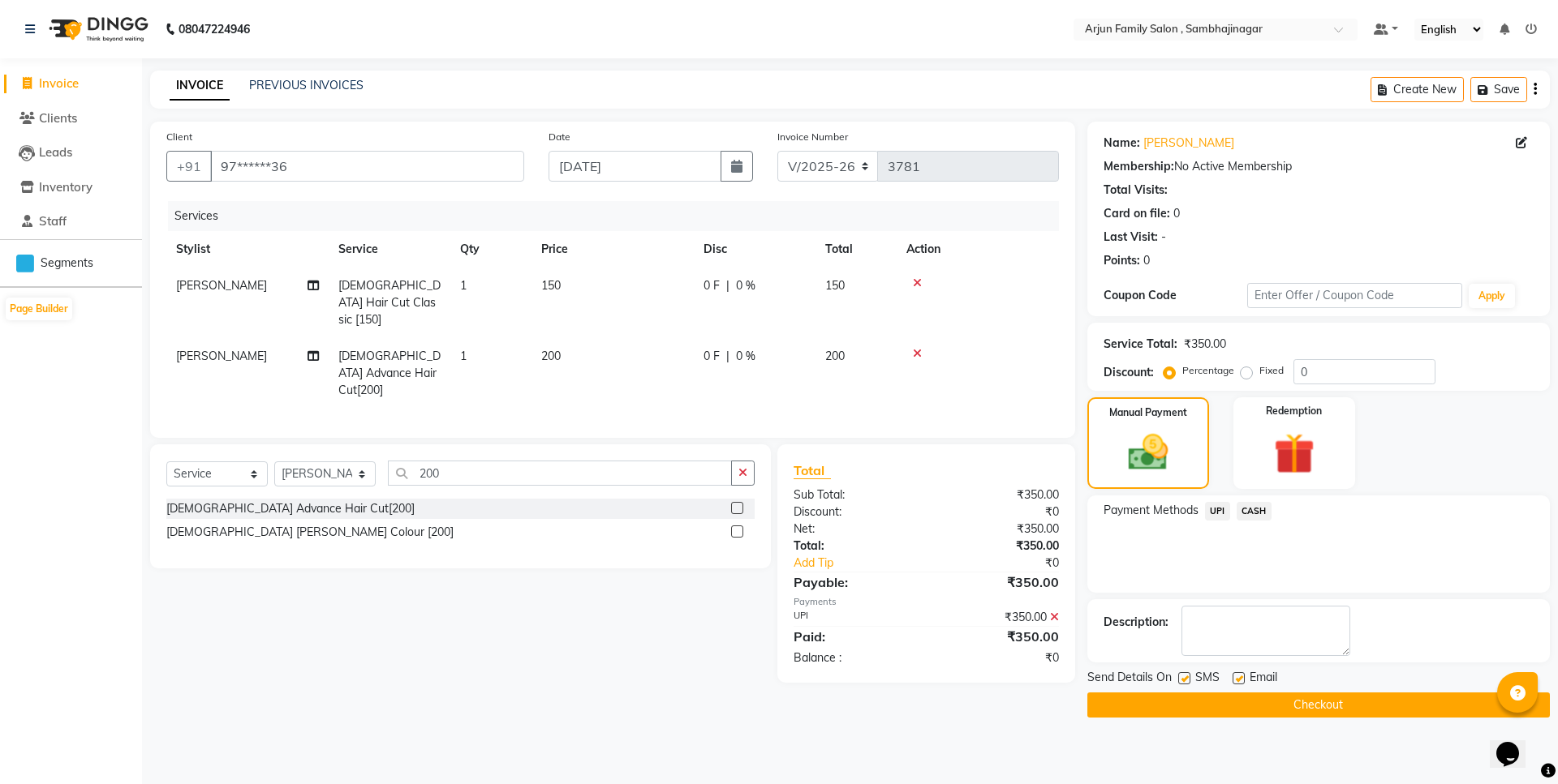
click at [1297, 712] on button "Checkout" at bounding box center [1318, 705] width 463 height 25
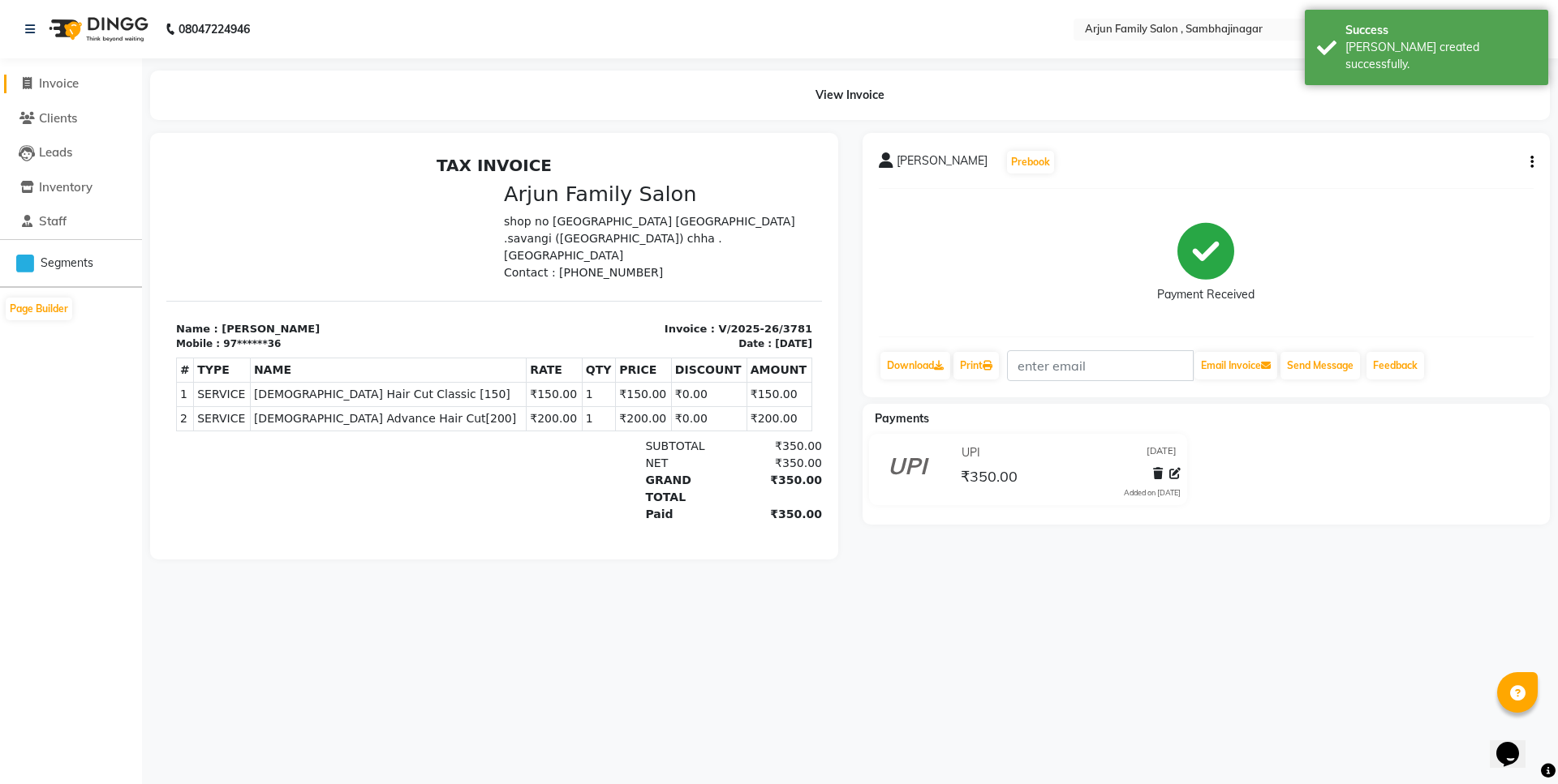
click at [75, 78] on span "Invoice" at bounding box center [59, 84] width 40 height 16
select select "6947"
select select "service"
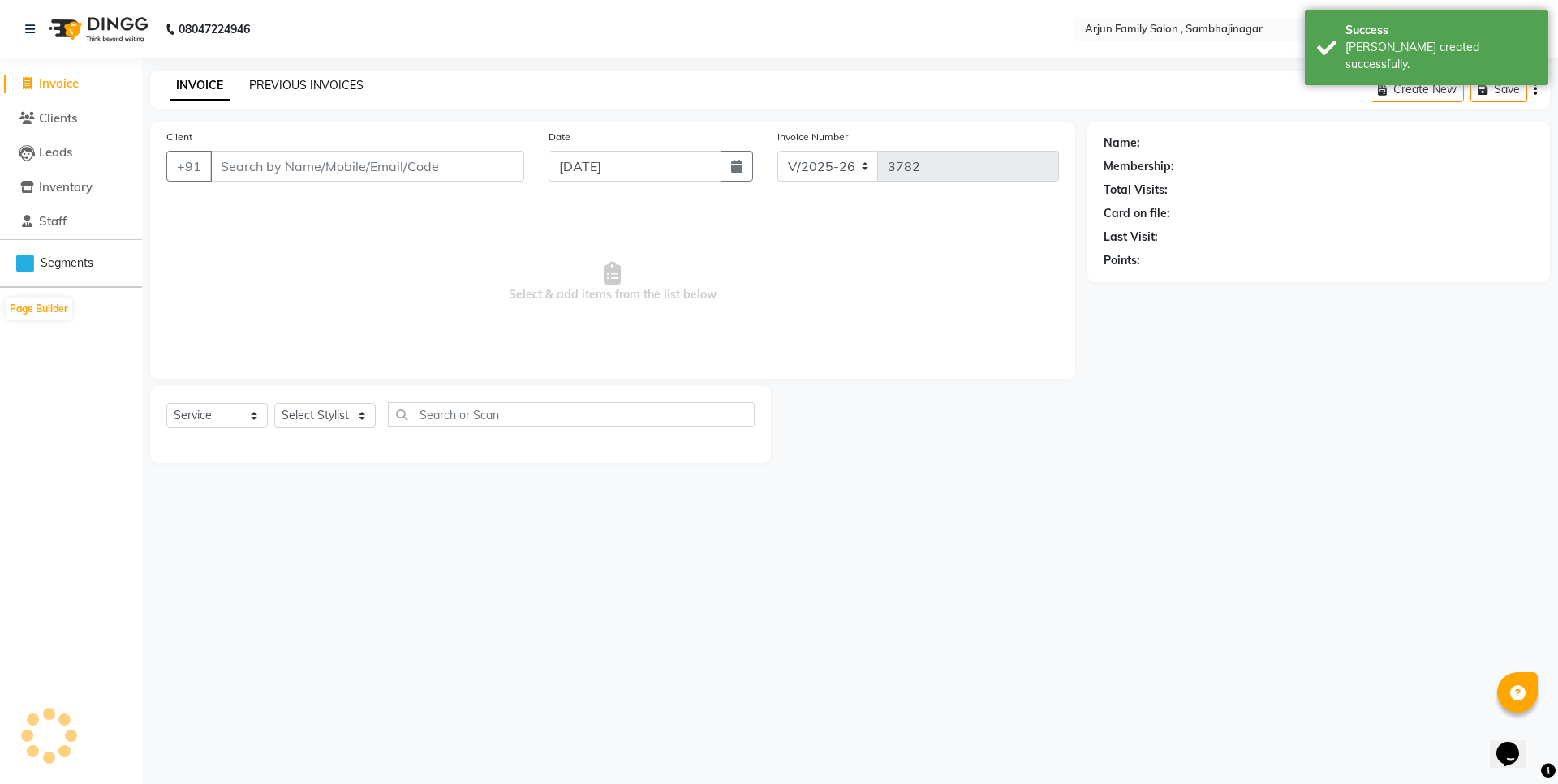
click at [314, 79] on link "PREVIOUS INVOICES" at bounding box center [306, 84] width 115 height 15
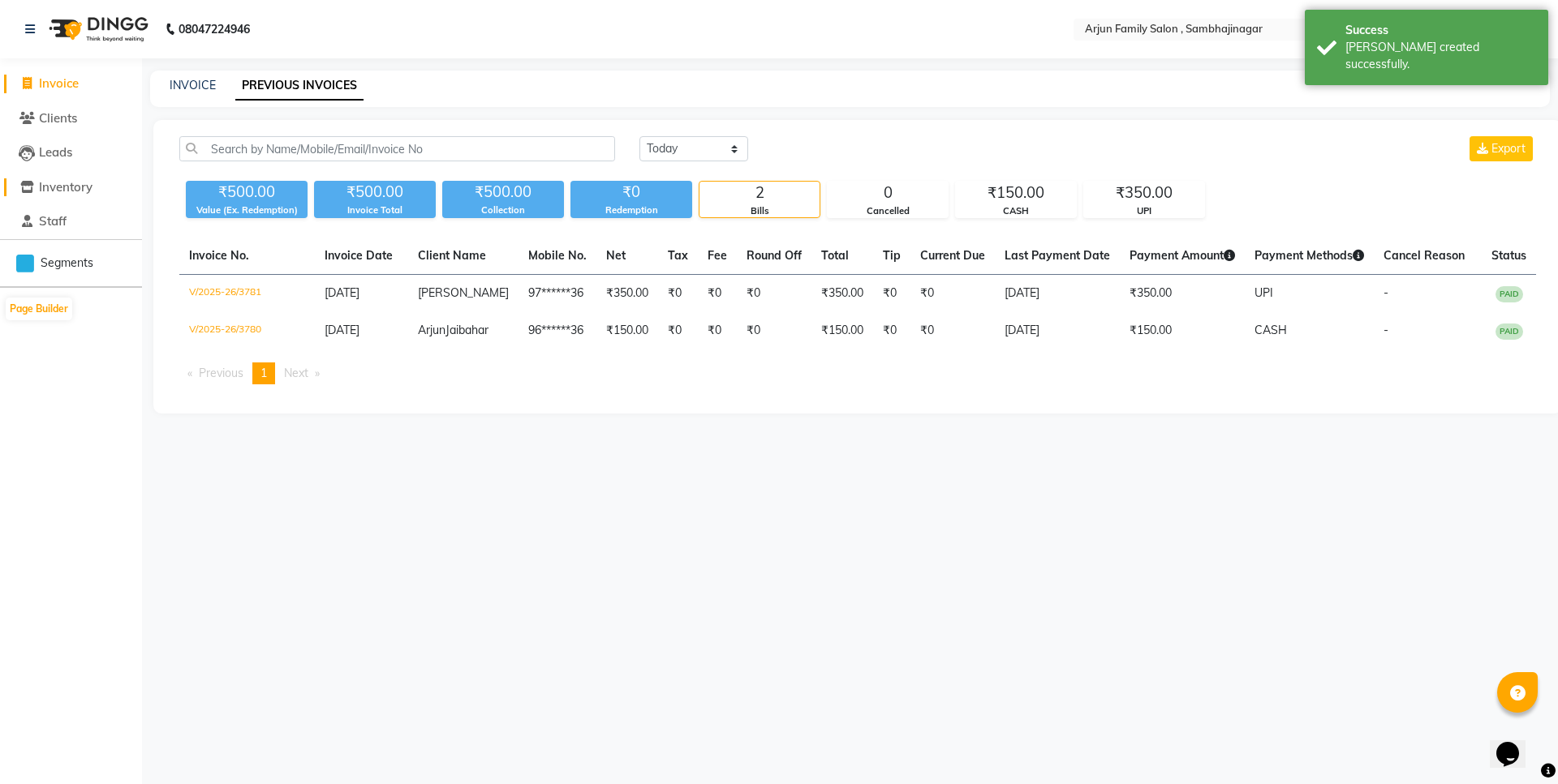
click at [76, 186] on span "Inventory" at bounding box center [65, 187] width 53 height 16
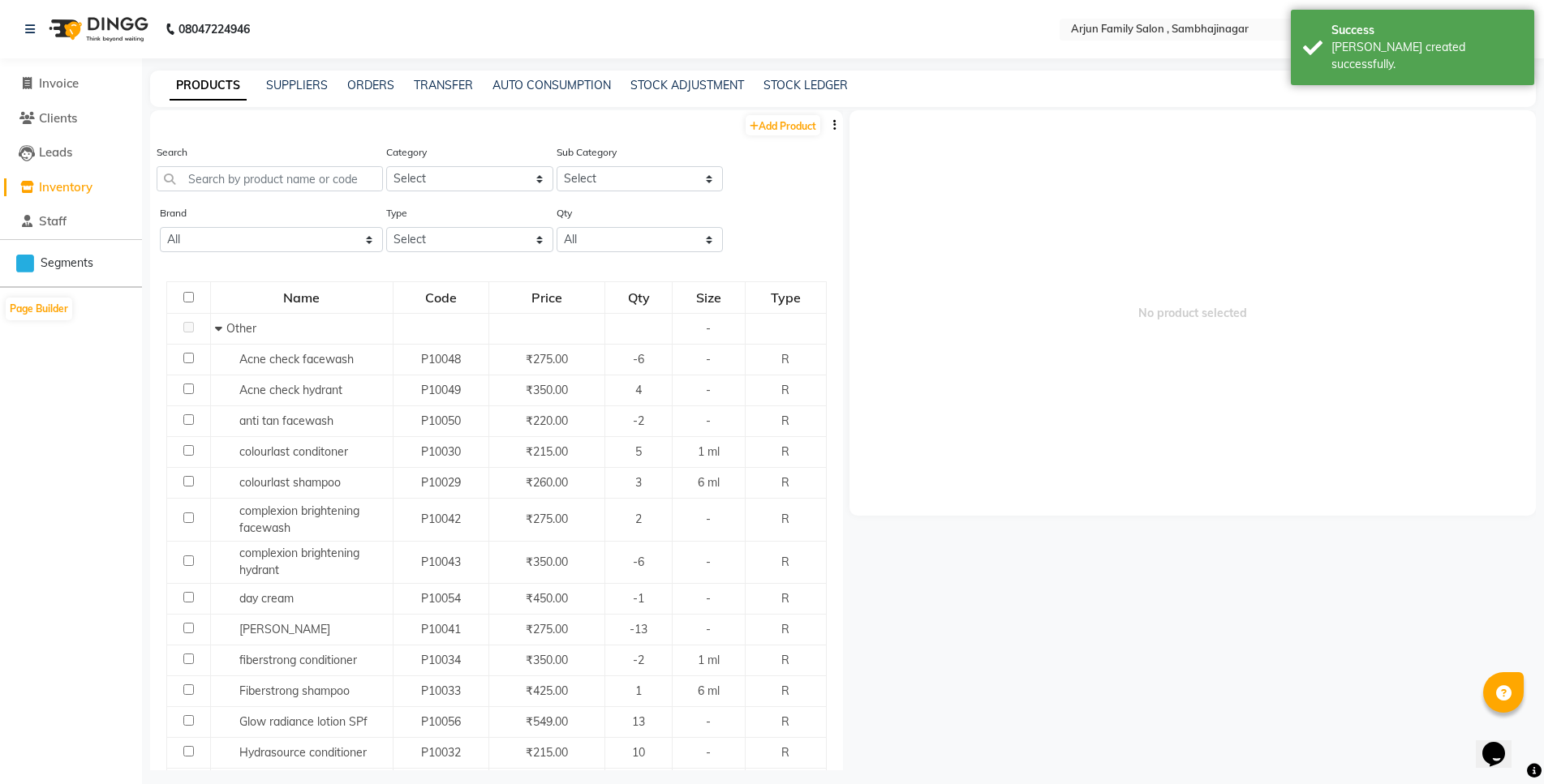
click at [46, 236] on li "Staff" at bounding box center [71, 221] width 142 height 34
click at [48, 228] on span "Staff" at bounding box center [53, 221] width 28 height 16
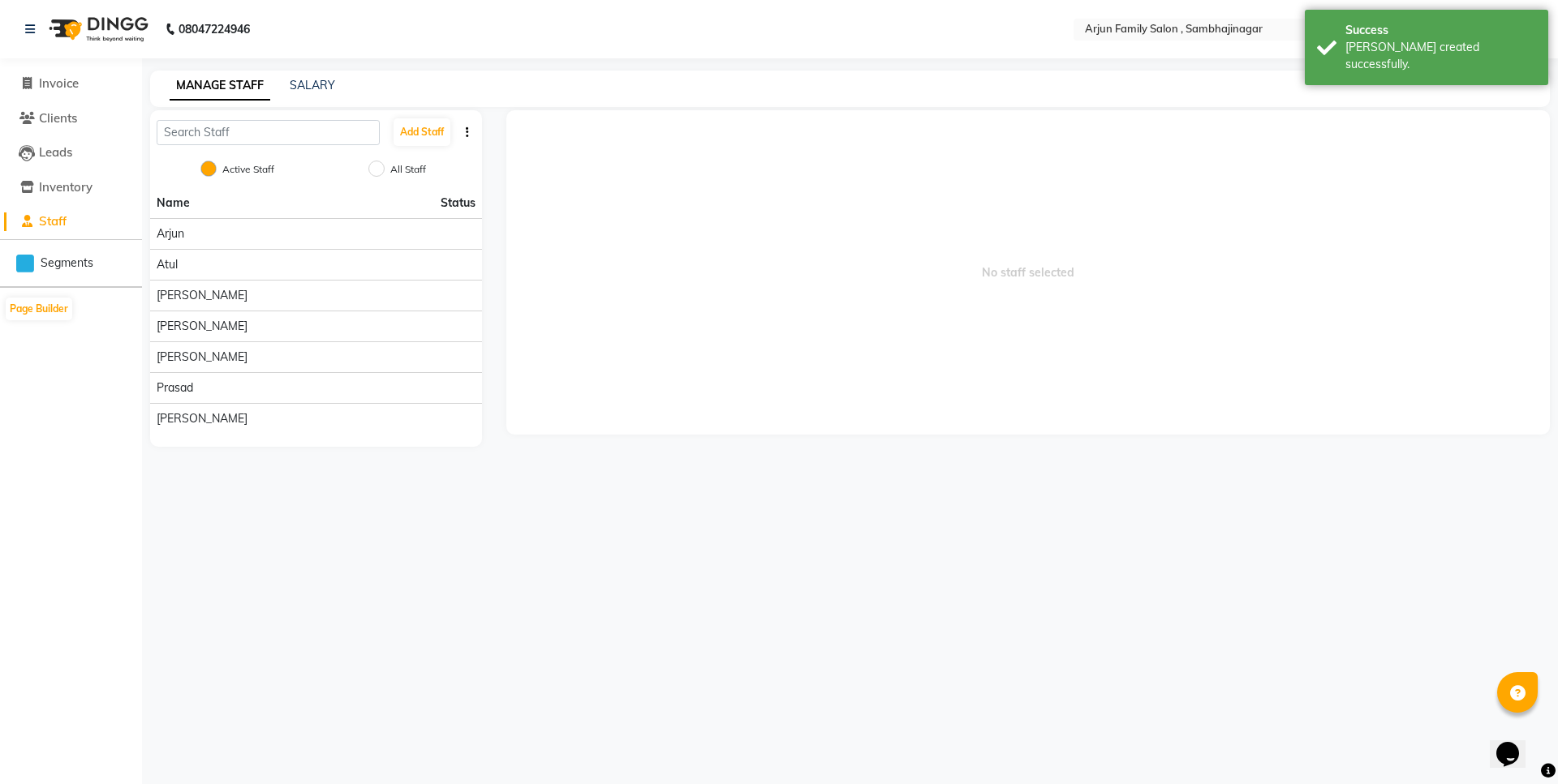
click at [1387, 307] on span "No staff selected" at bounding box center [1027, 272] width 1044 height 325
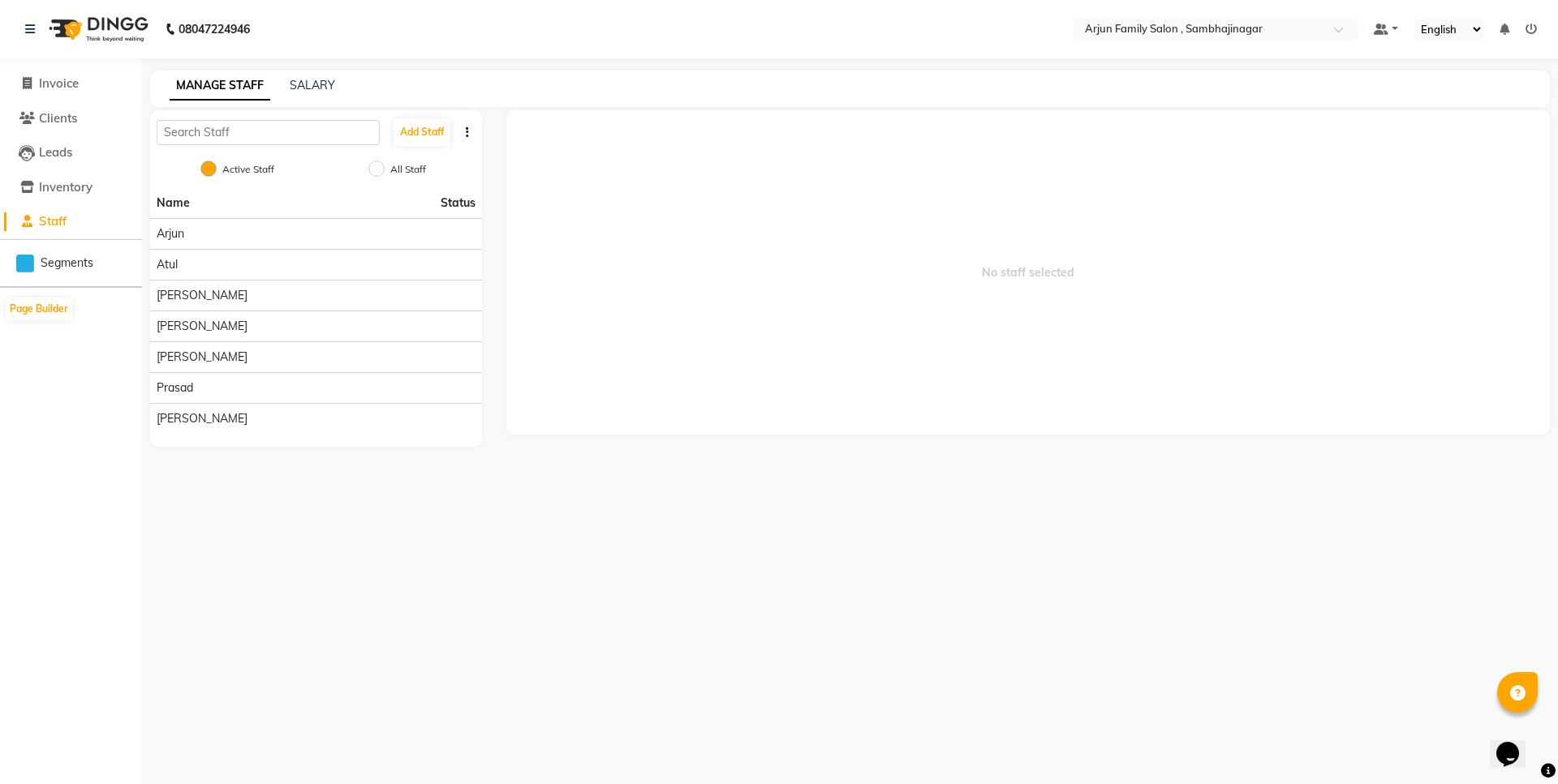
click at [717, 279] on span "No staff selected" at bounding box center [1027, 272] width 1044 height 325
click at [60, 82] on span "Invoice" at bounding box center [59, 84] width 40 height 16
select select "6947"
select select "service"
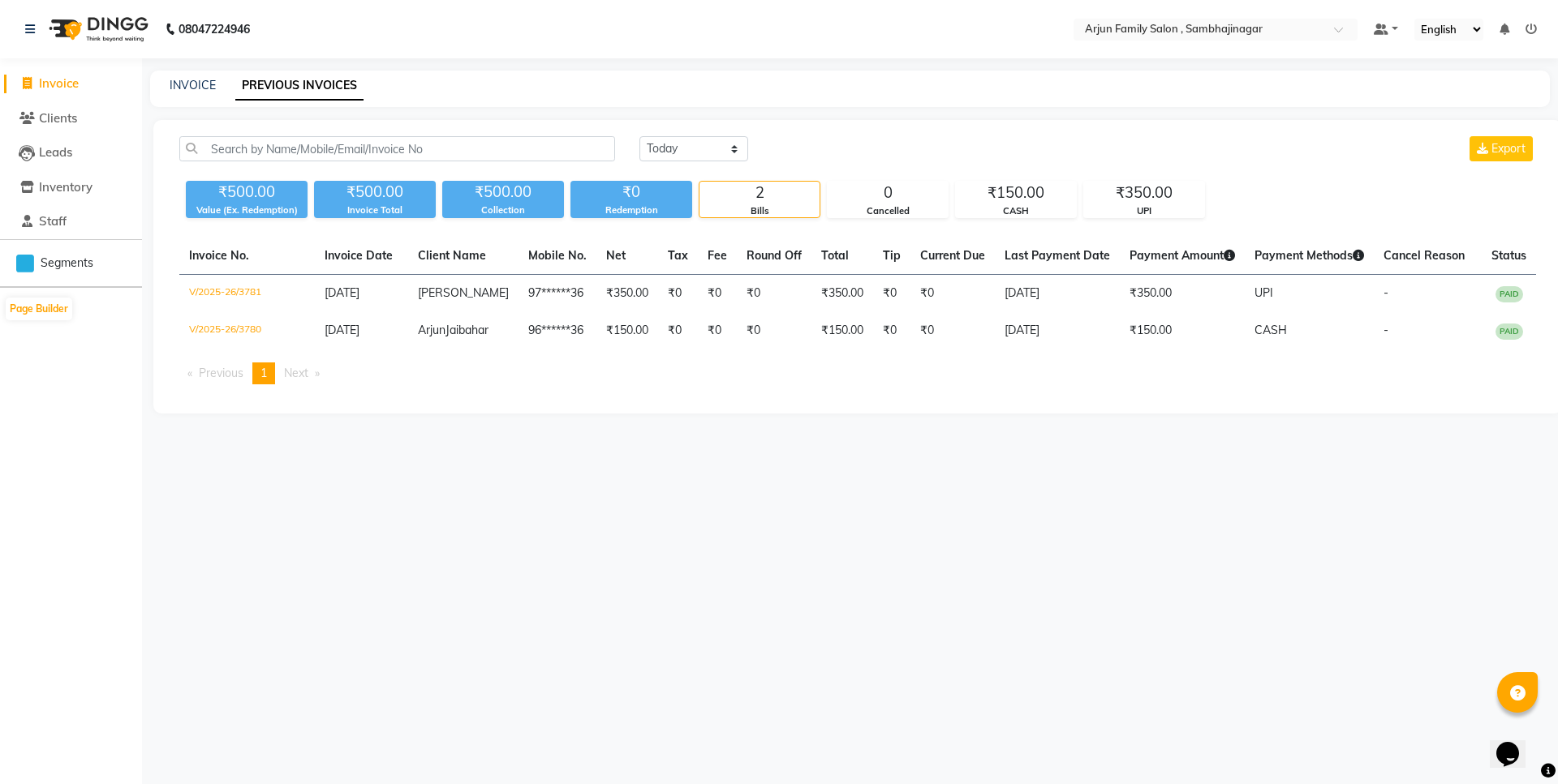
select select "service"
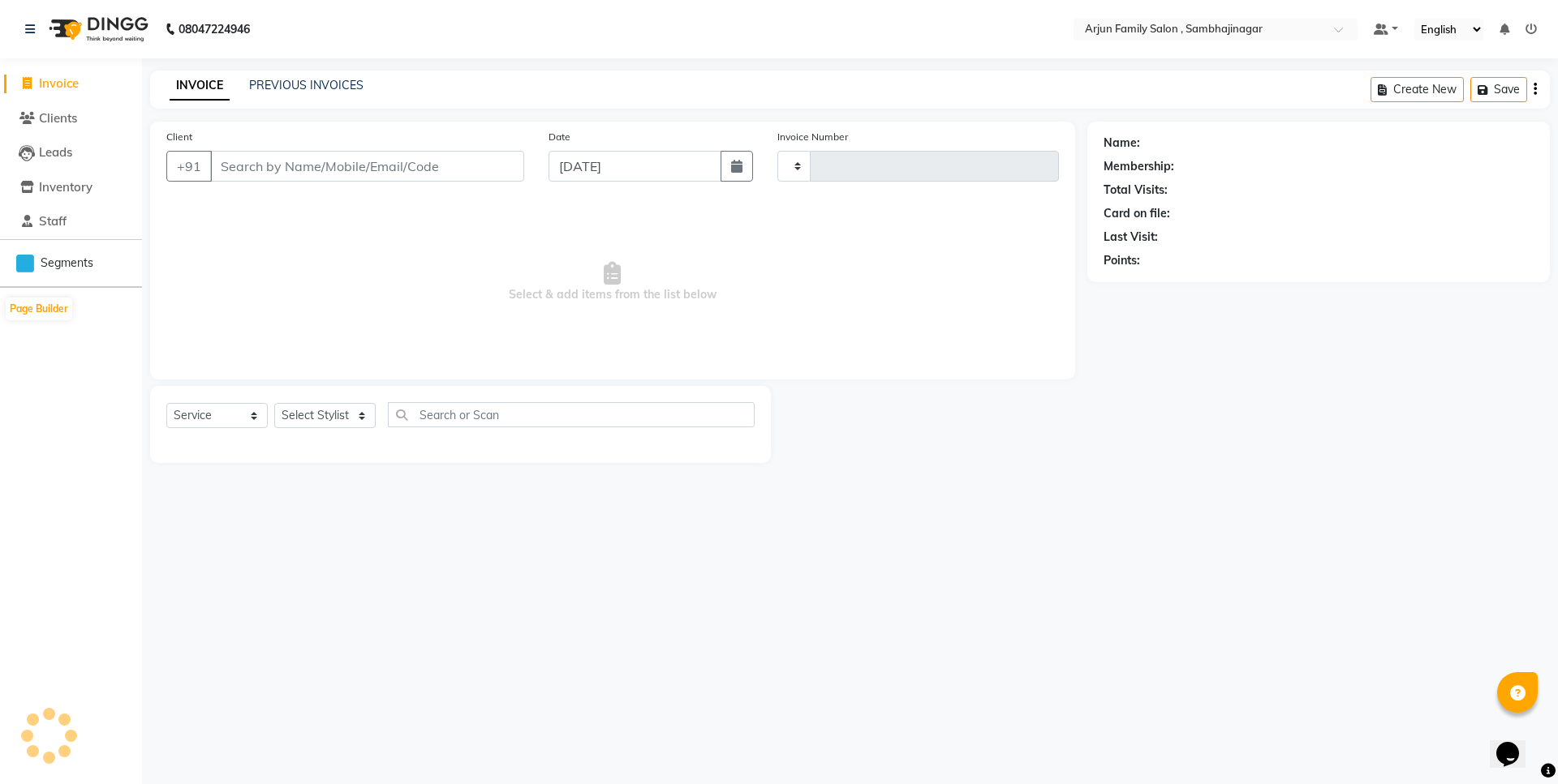
type input "3782"
select select "6947"
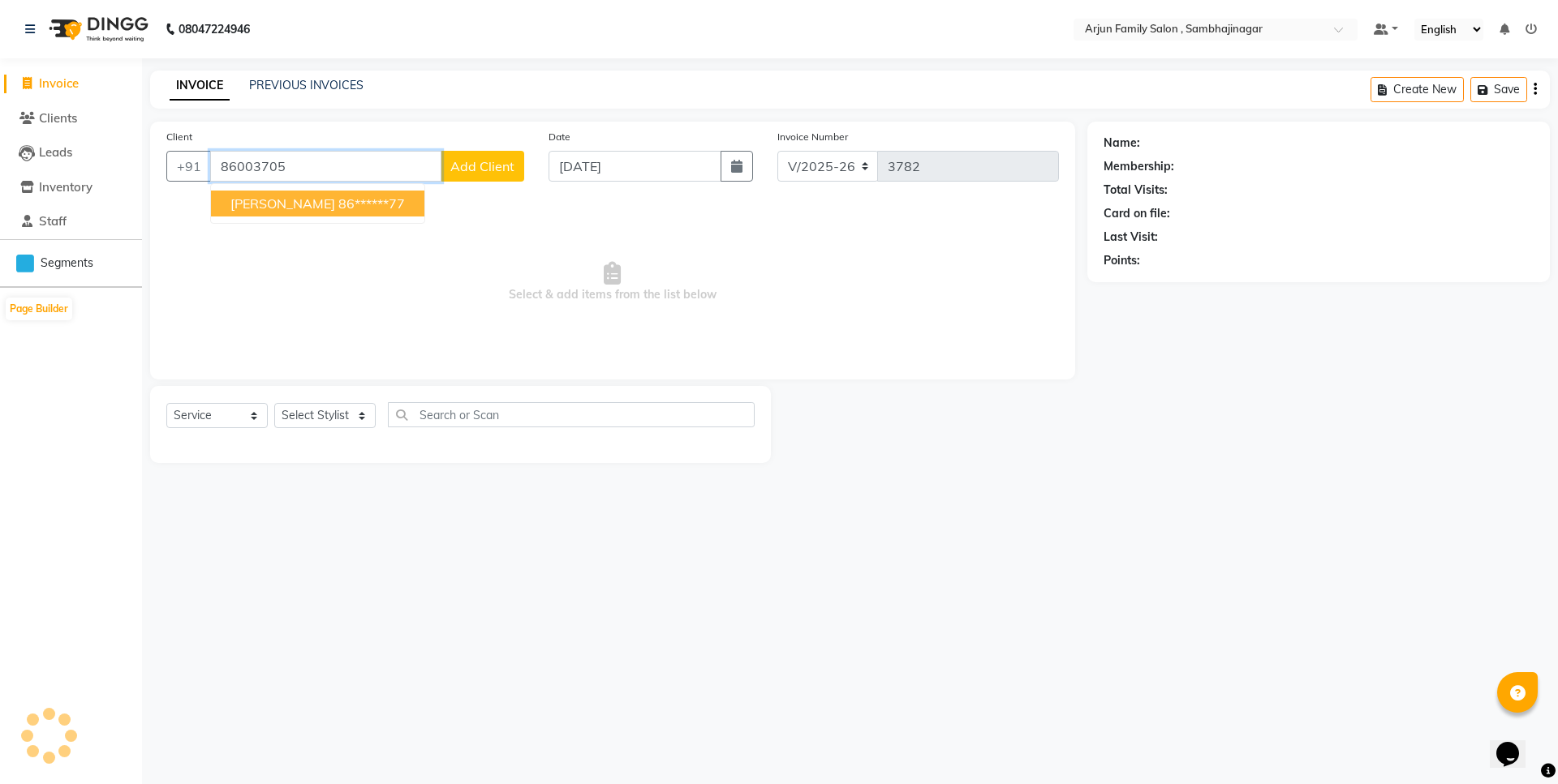
click at [292, 192] on button "[PERSON_NAME] 86******77" at bounding box center [318, 203] width 214 height 26
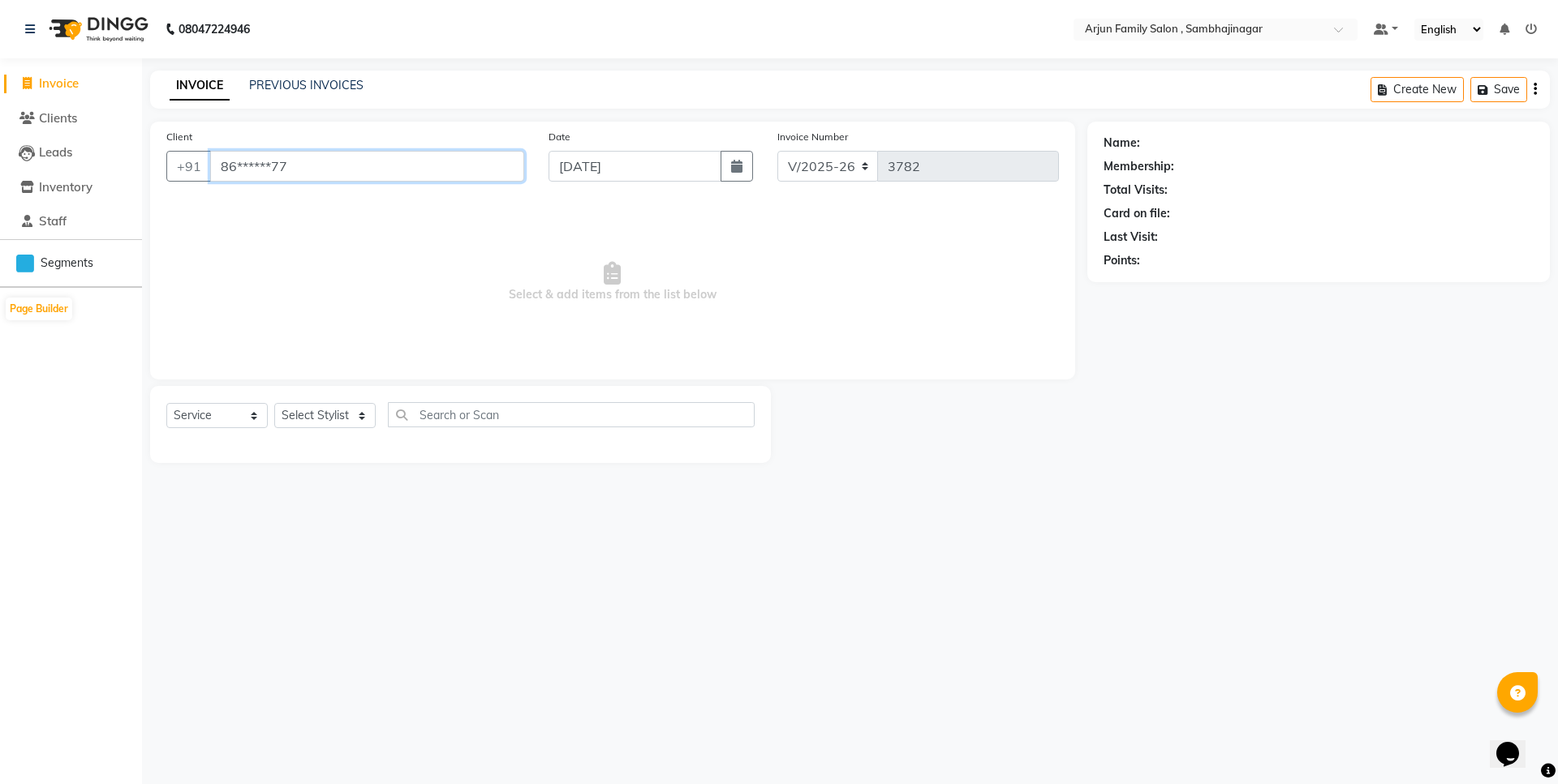
type input "86******77"
click at [320, 419] on select "Select Stylist arjun [PERSON_NAME] [PERSON_NAME] [PERSON_NAME] [PERSON_NAME]" at bounding box center [325, 415] width 102 height 25
select select "62015"
click at [274, 403] on select "Select Stylist arjun [PERSON_NAME] [PERSON_NAME] [PERSON_NAME] [PERSON_NAME]" at bounding box center [325, 415] width 102 height 25
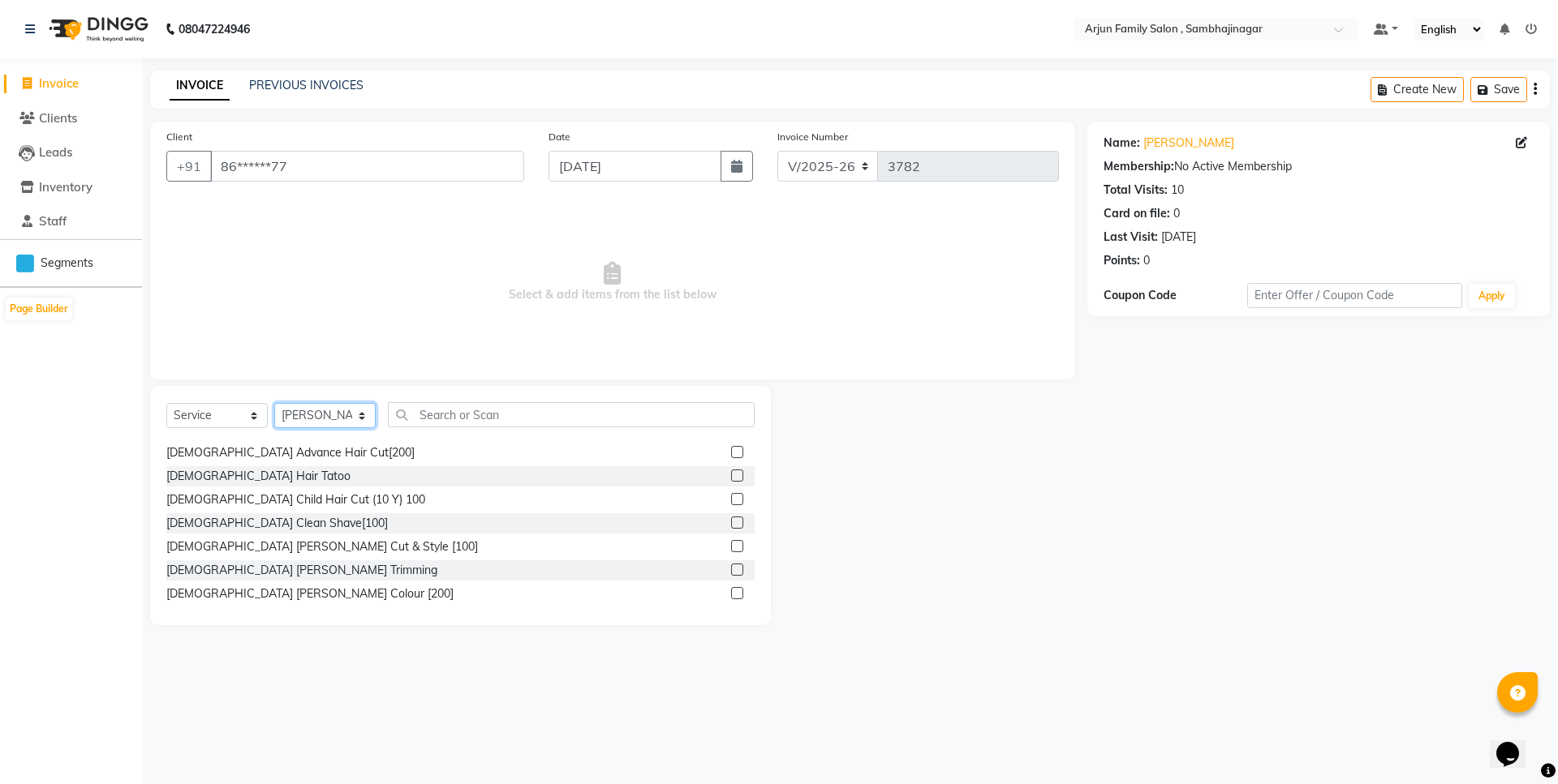
scroll to position [81, 0]
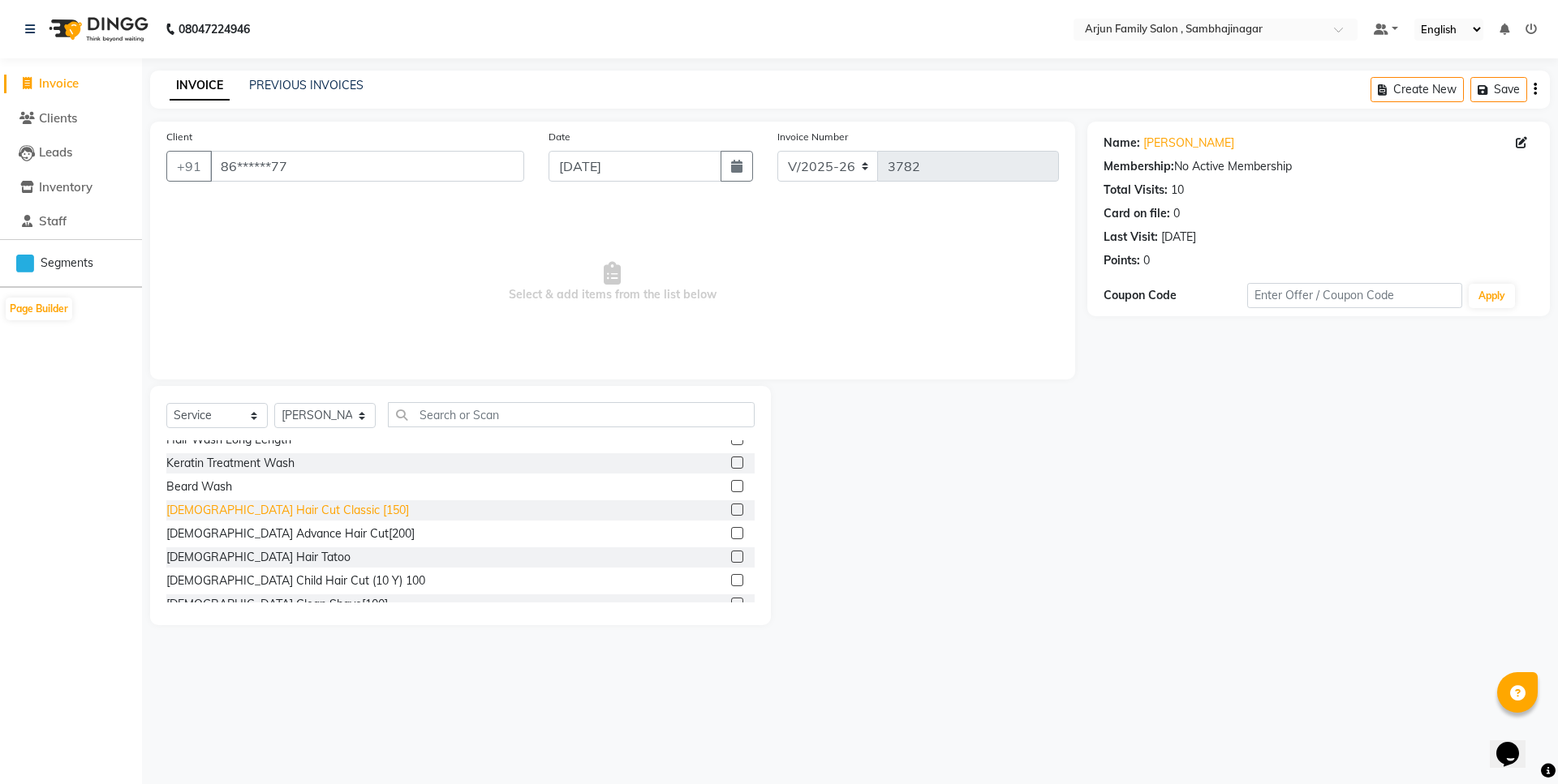
click at [299, 507] on div "[DEMOGRAPHIC_DATA] Hair Cut Classic [150]" at bounding box center [287, 511] width 242 height 17
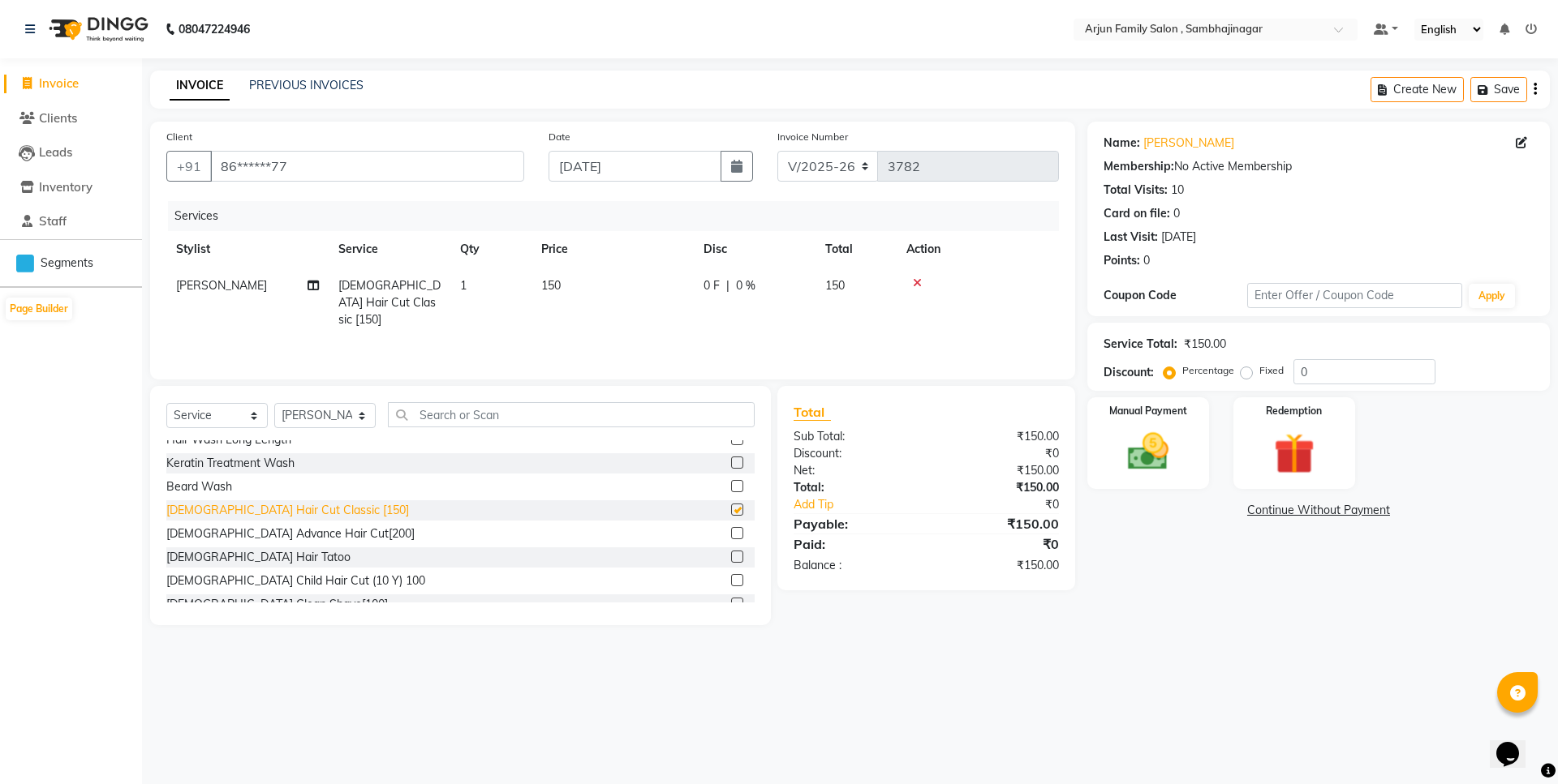
checkbox input "false"
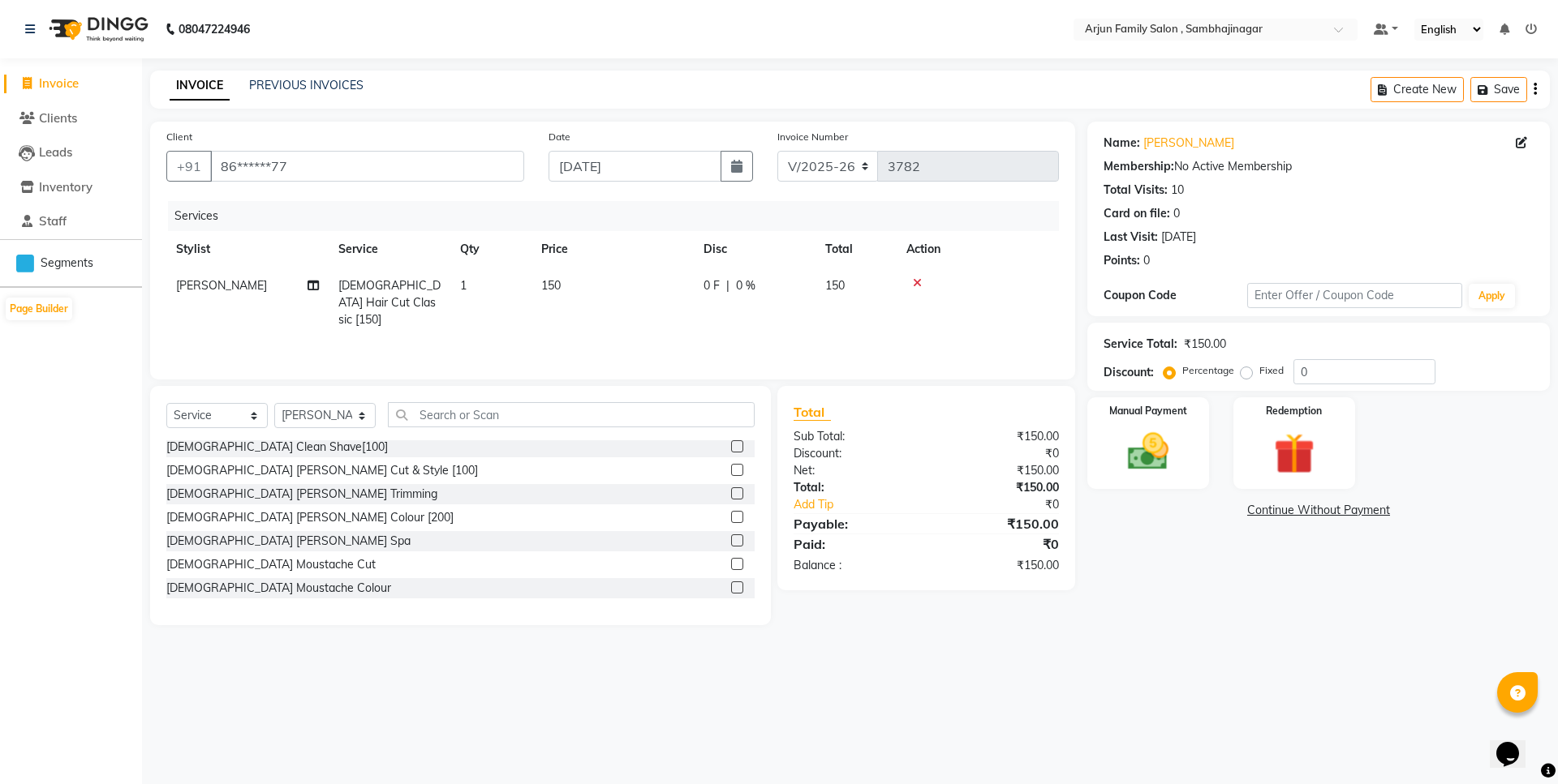
scroll to position [243, 0]
click at [304, 468] on div "[DEMOGRAPHIC_DATA] [PERSON_NAME] Cut & Style [100]" at bounding box center [322, 466] width 312 height 17
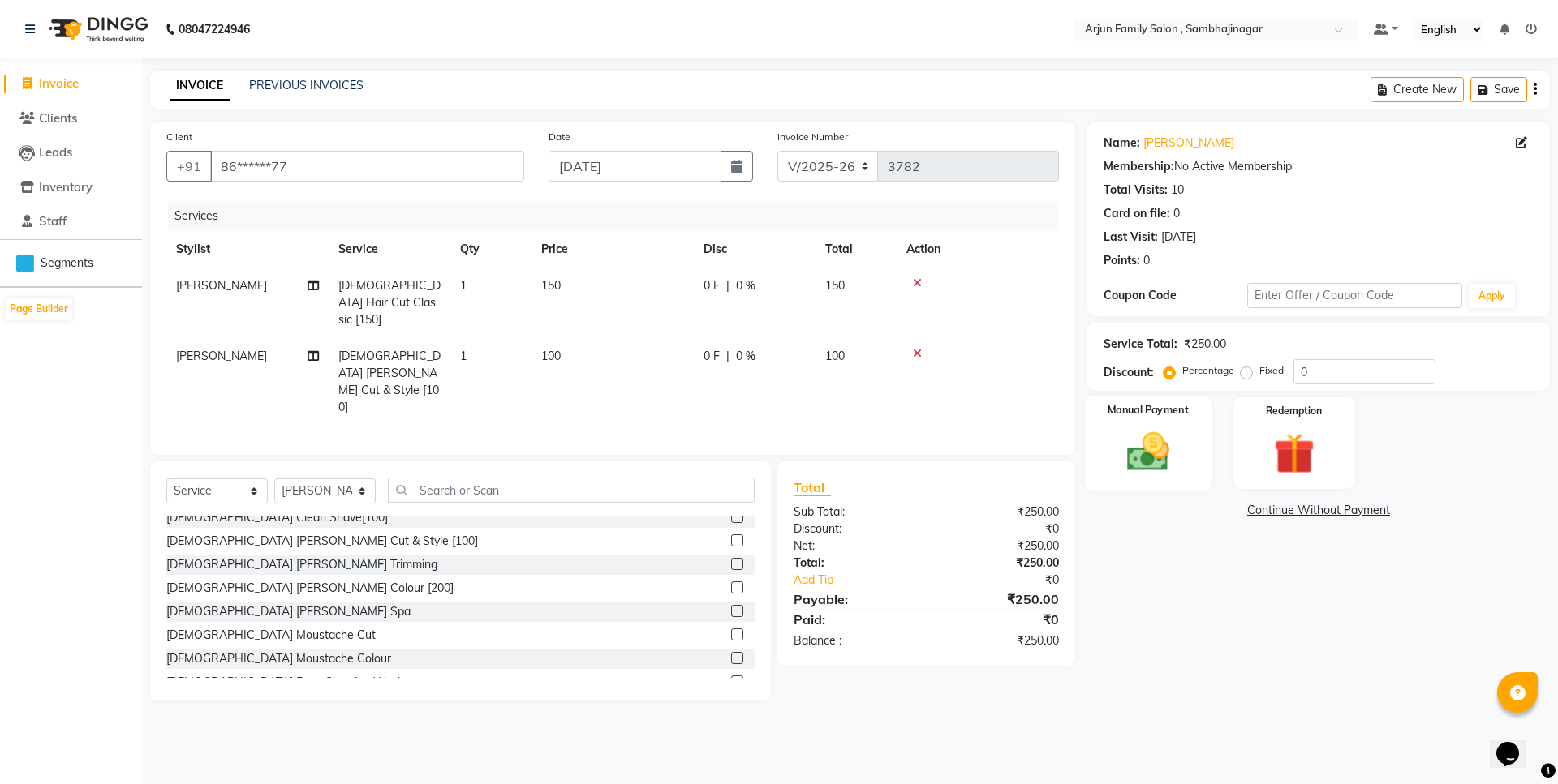
click at [1134, 430] on img at bounding box center [1148, 451] width 70 height 49
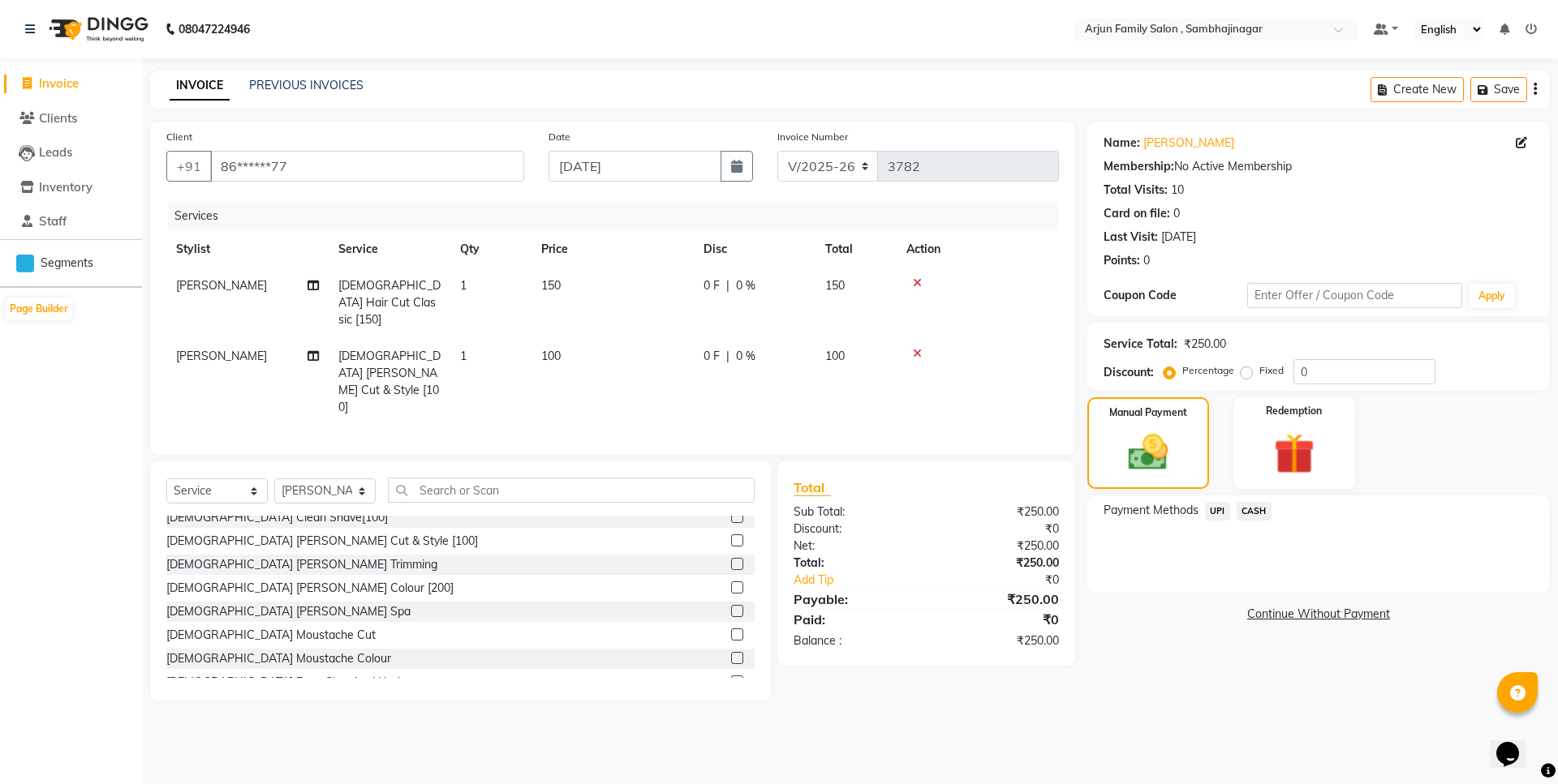
click at [1211, 514] on span "UPI" at bounding box center [1217, 512] width 25 height 19
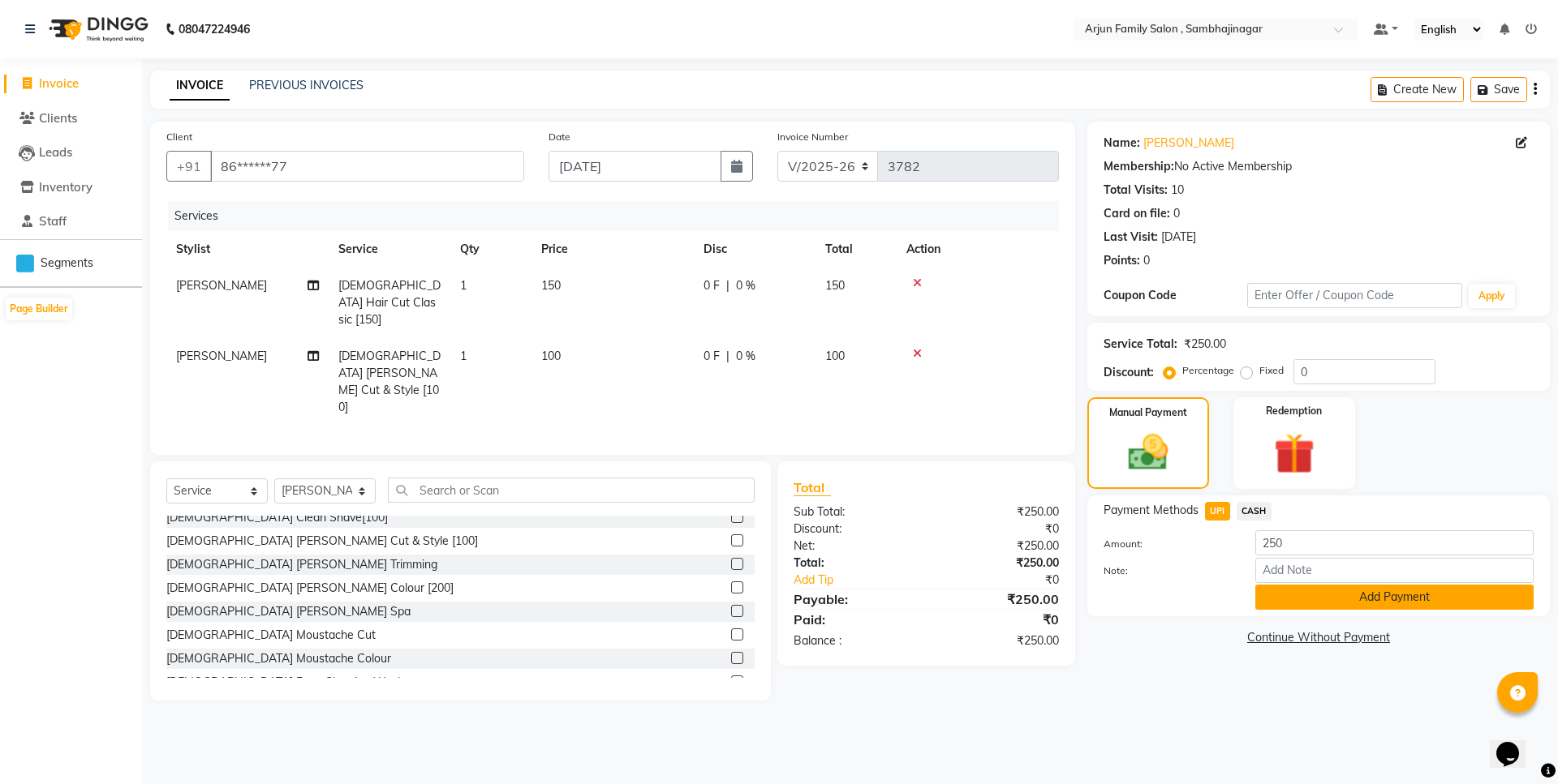
click at [1318, 602] on button "Add Payment" at bounding box center [1393, 597] width 278 height 25
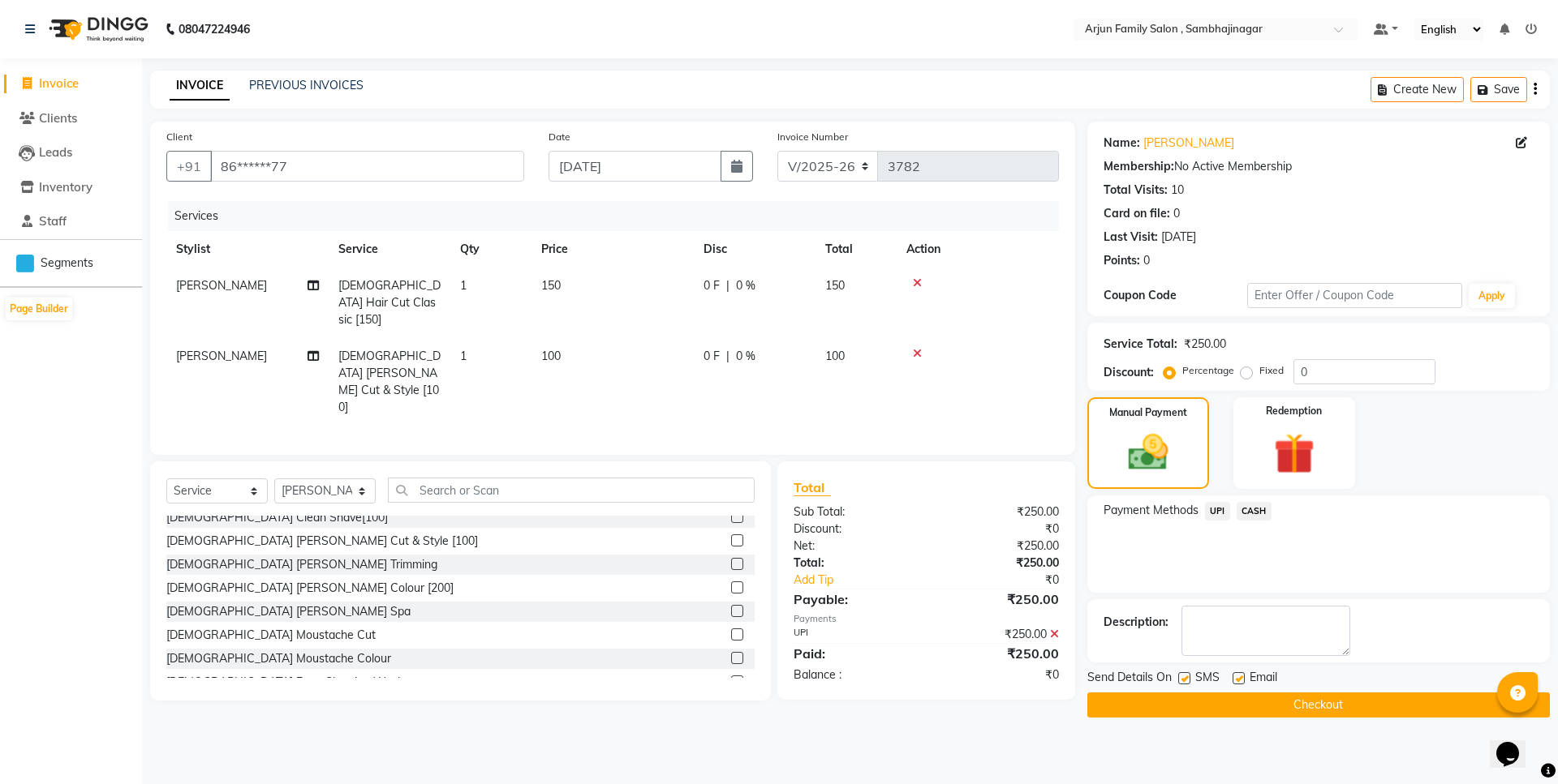
click at [1255, 505] on span "CASH" at bounding box center [1254, 512] width 34 height 19
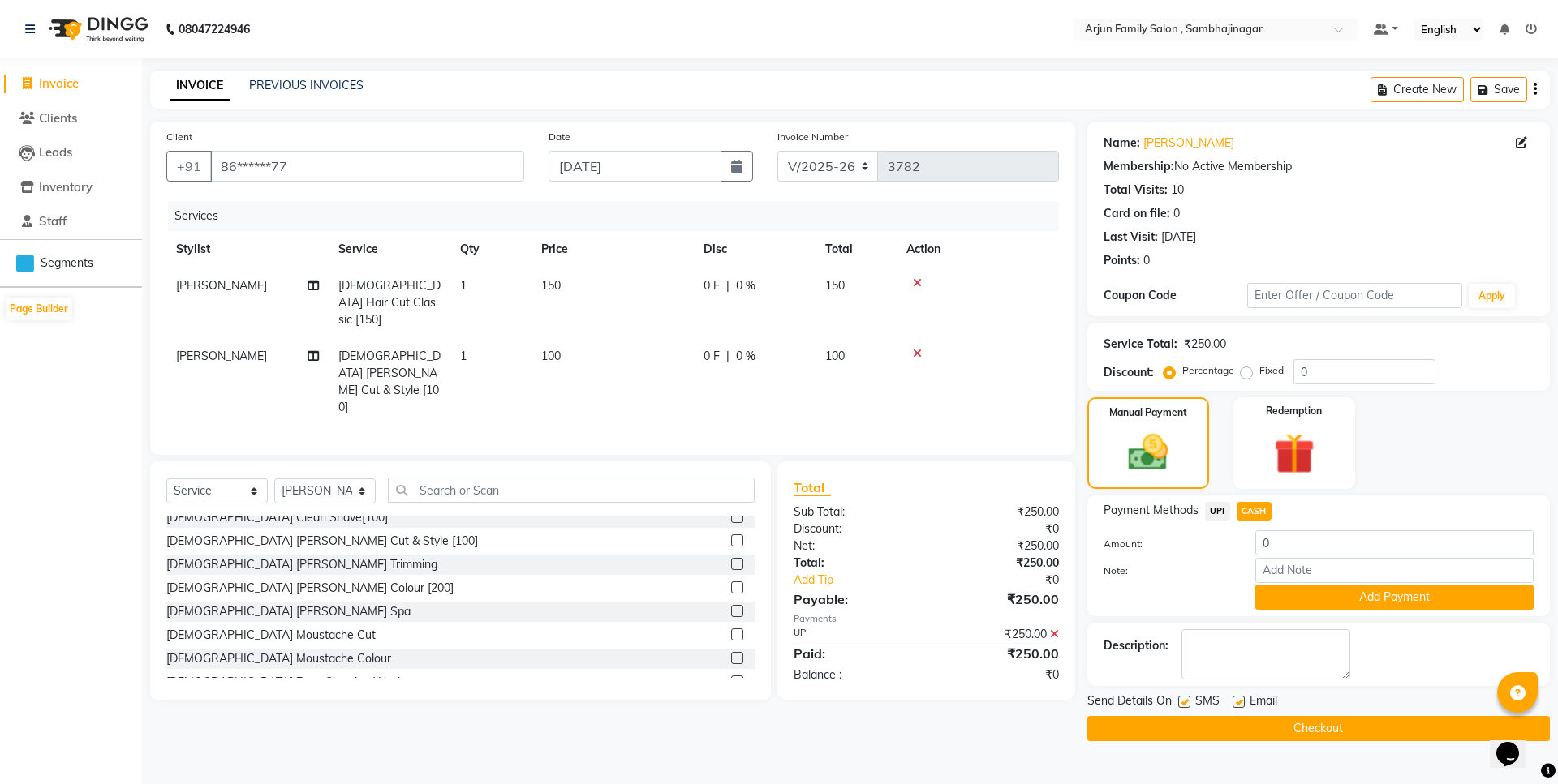
click at [1052, 629] on icon at bounding box center [1054, 634] width 9 height 11
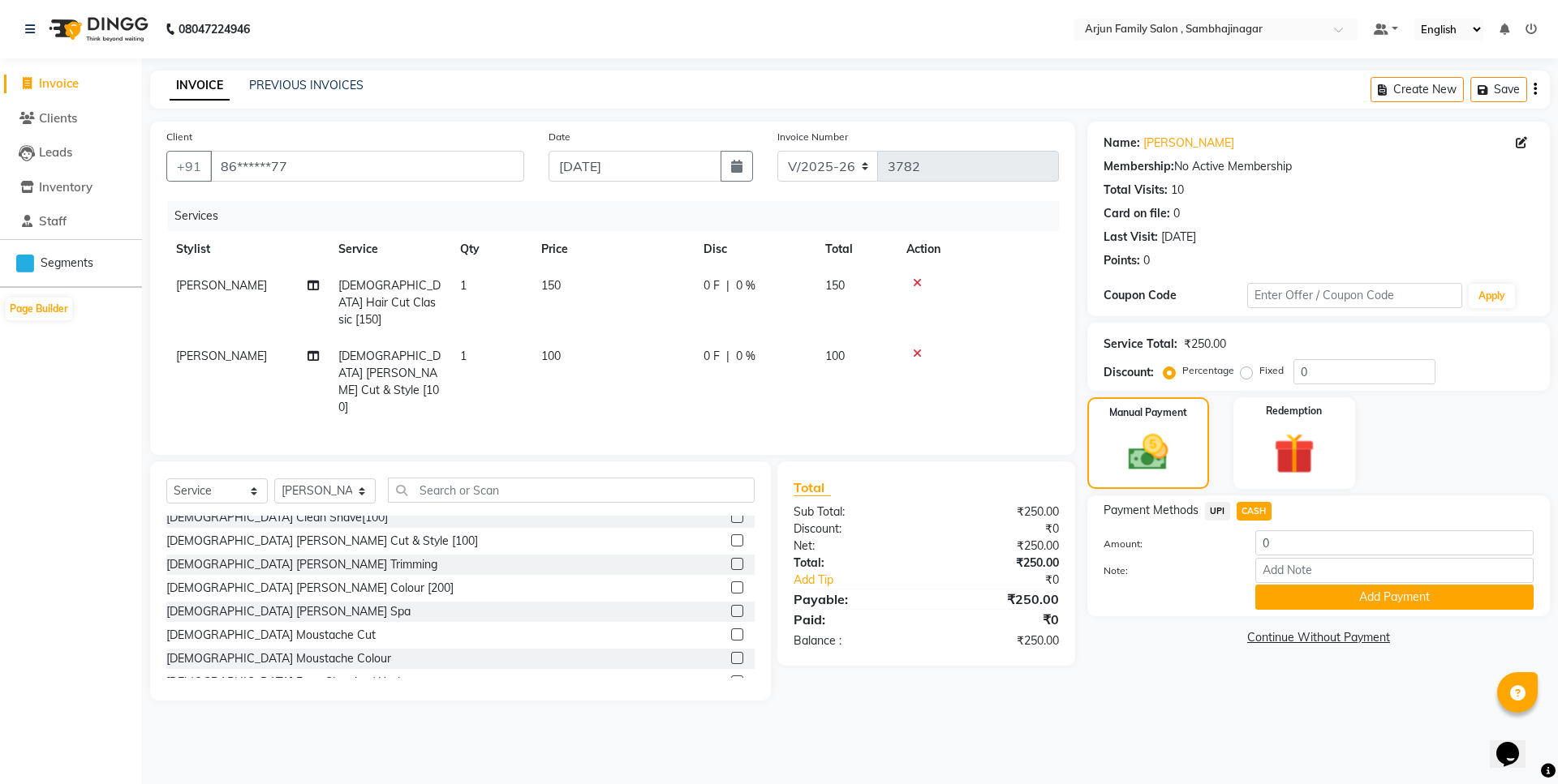
click at [919, 348] on icon at bounding box center [917, 353] width 9 height 11
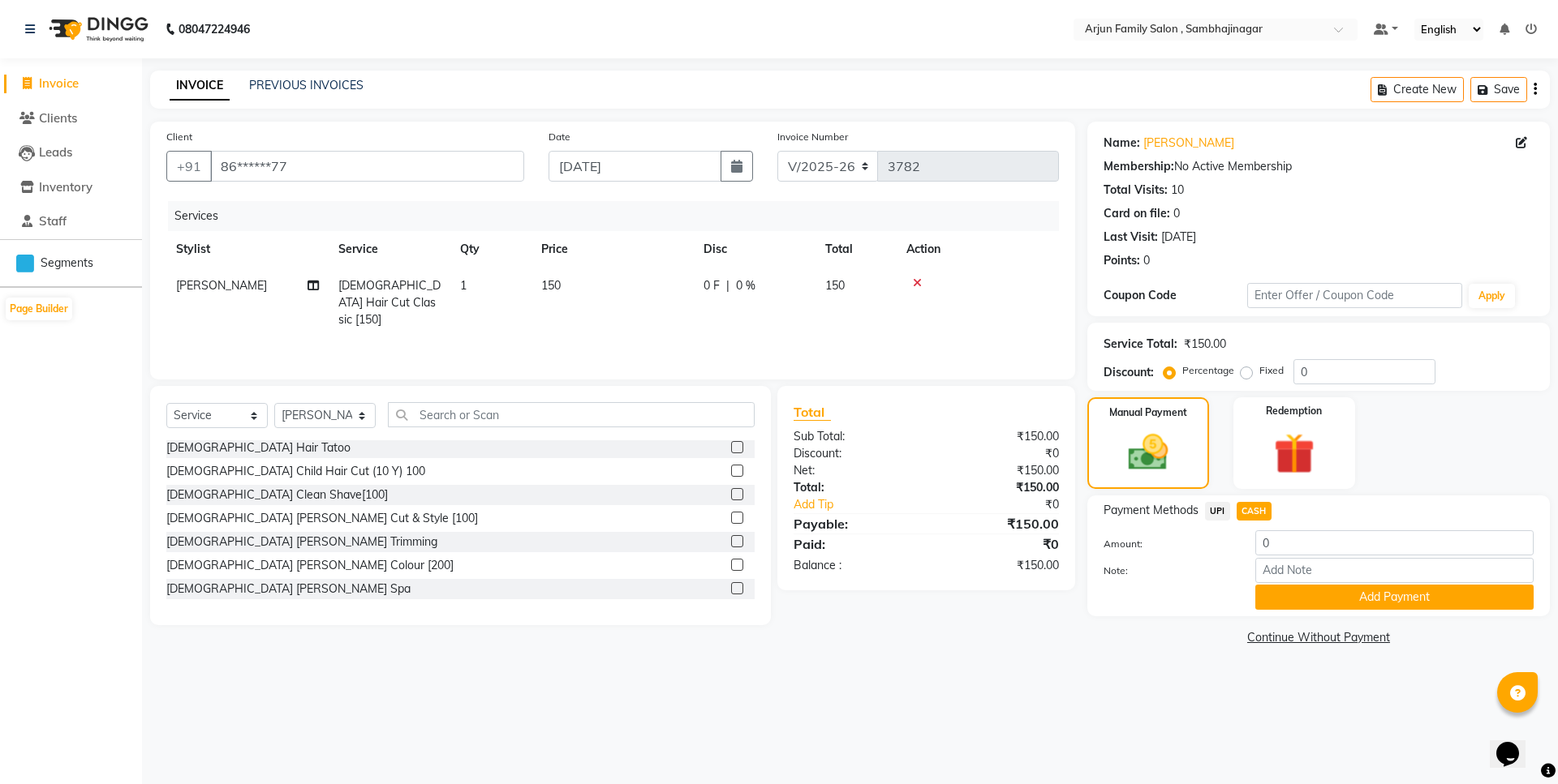
scroll to position [162, 0]
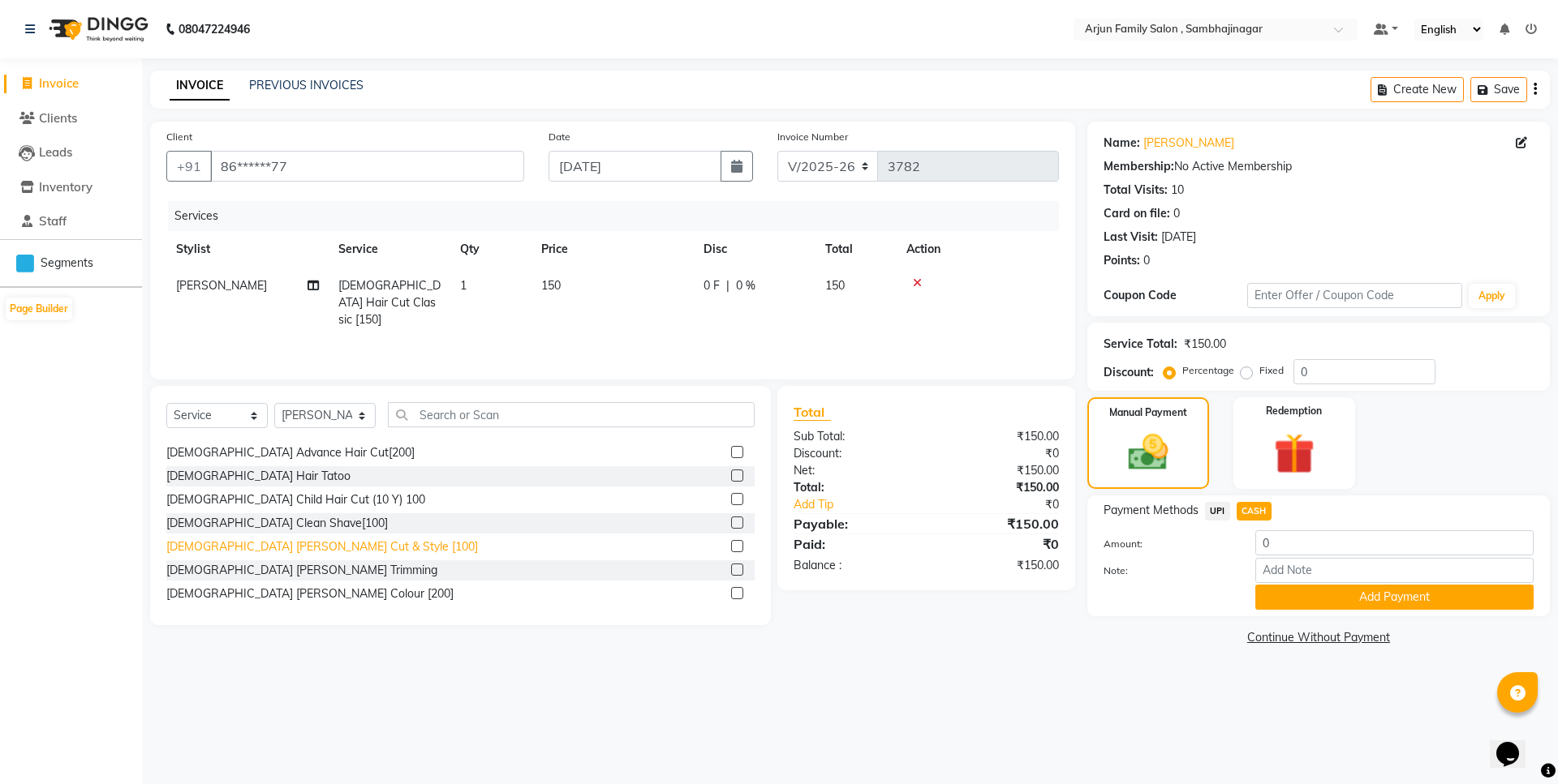
click at [290, 538] on div "[DEMOGRAPHIC_DATA] [PERSON_NAME] Cut & Style [100]" at bounding box center [322, 547] width 312 height 17
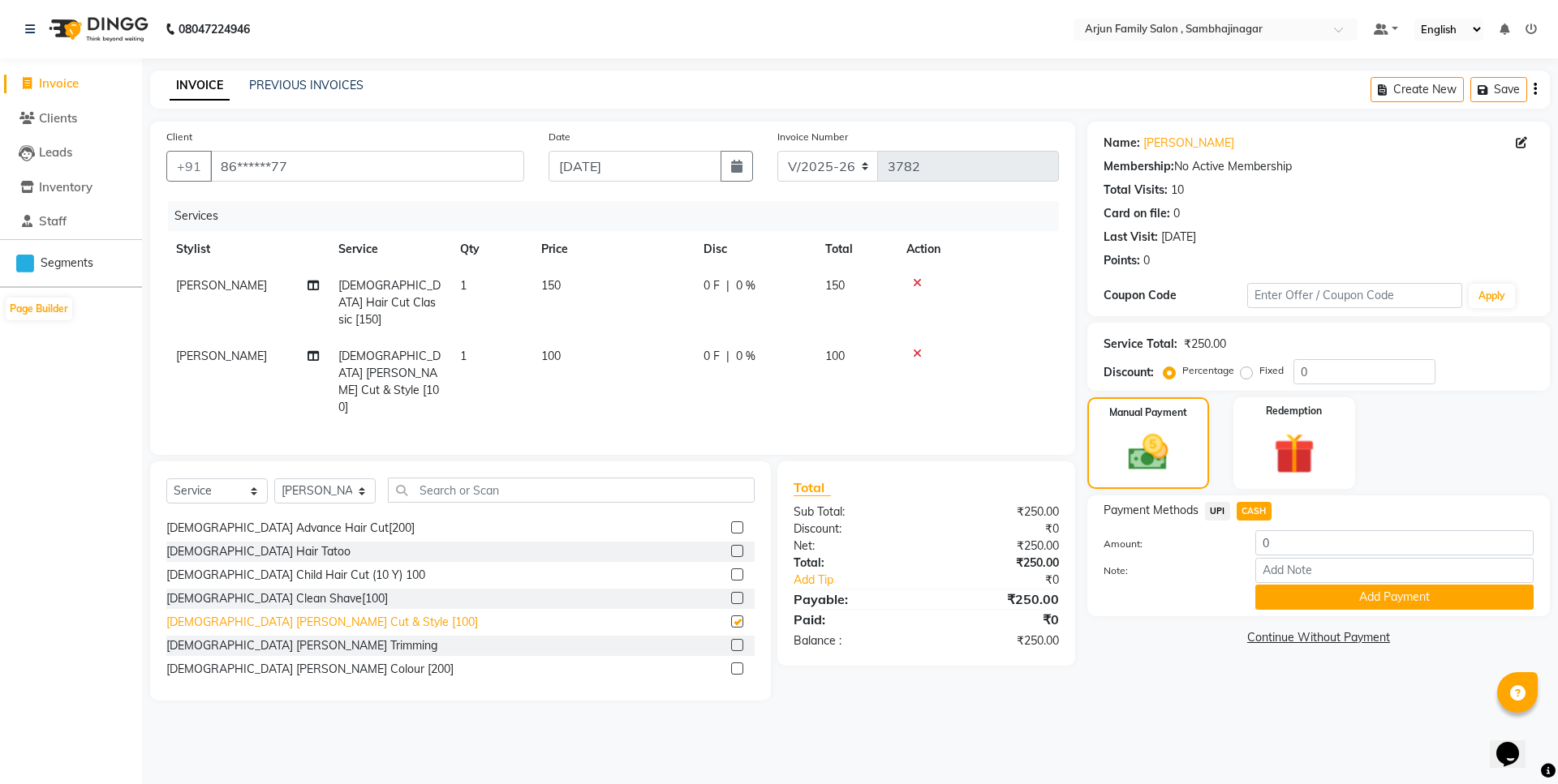
checkbox input "false"
click at [1243, 506] on span "CASH" at bounding box center [1254, 512] width 34 height 19
type input "250"
click at [1374, 597] on button "Add Payment" at bounding box center [1393, 597] width 278 height 25
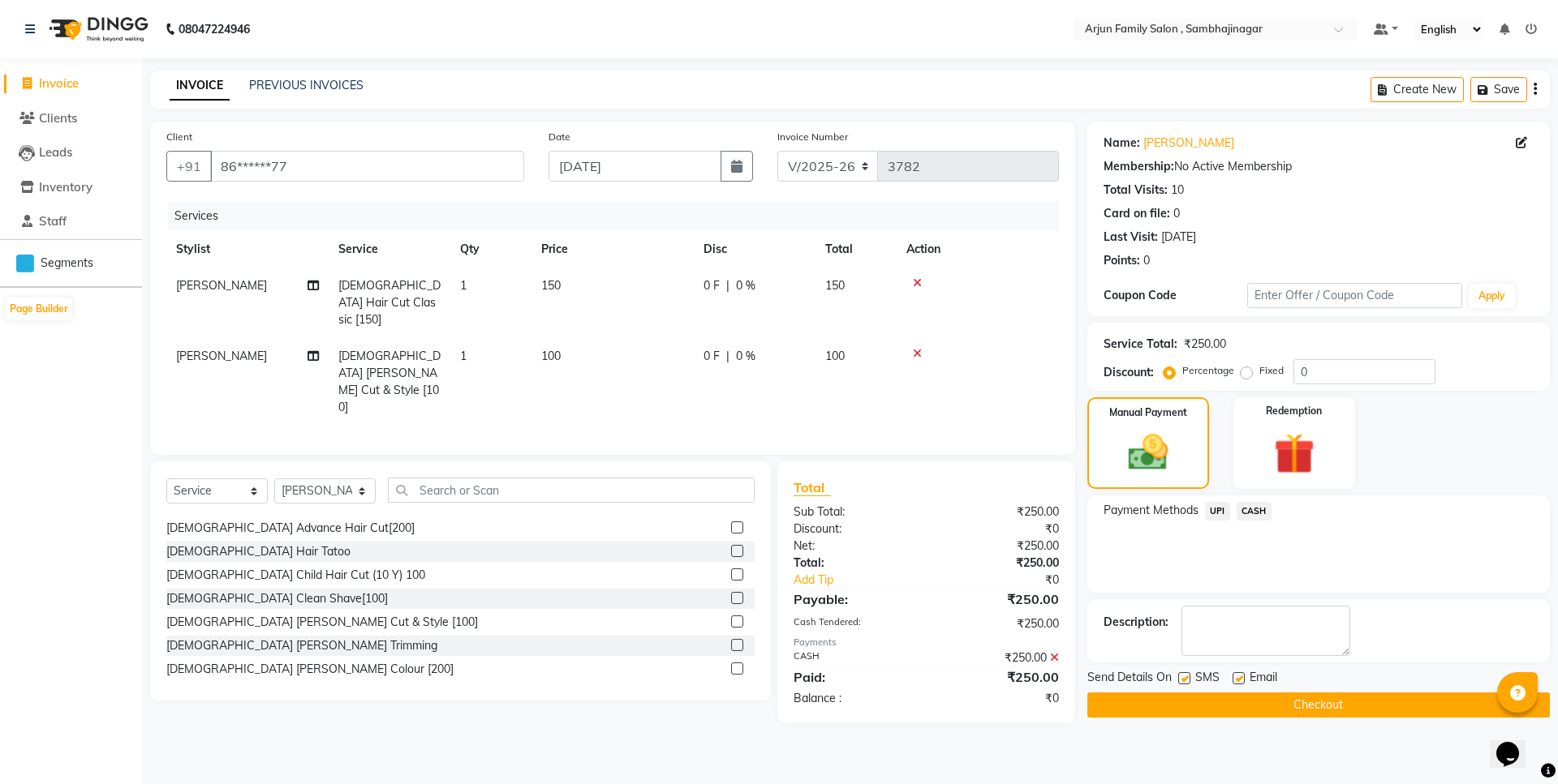
click at [1363, 702] on button "Checkout" at bounding box center [1318, 705] width 463 height 25
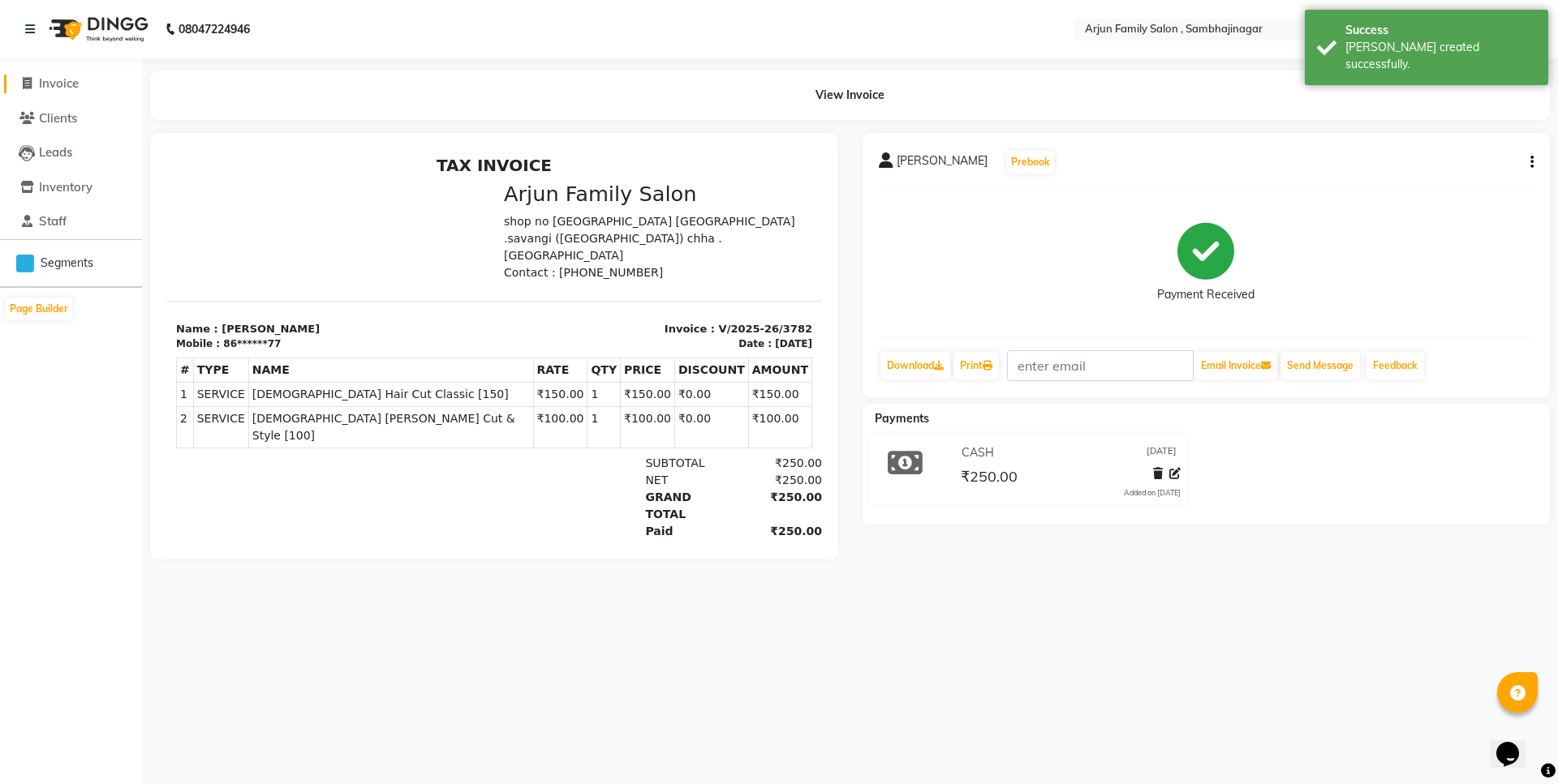
click at [30, 76] on span at bounding box center [27, 84] width 24 height 19
select select "6947"
select select "service"
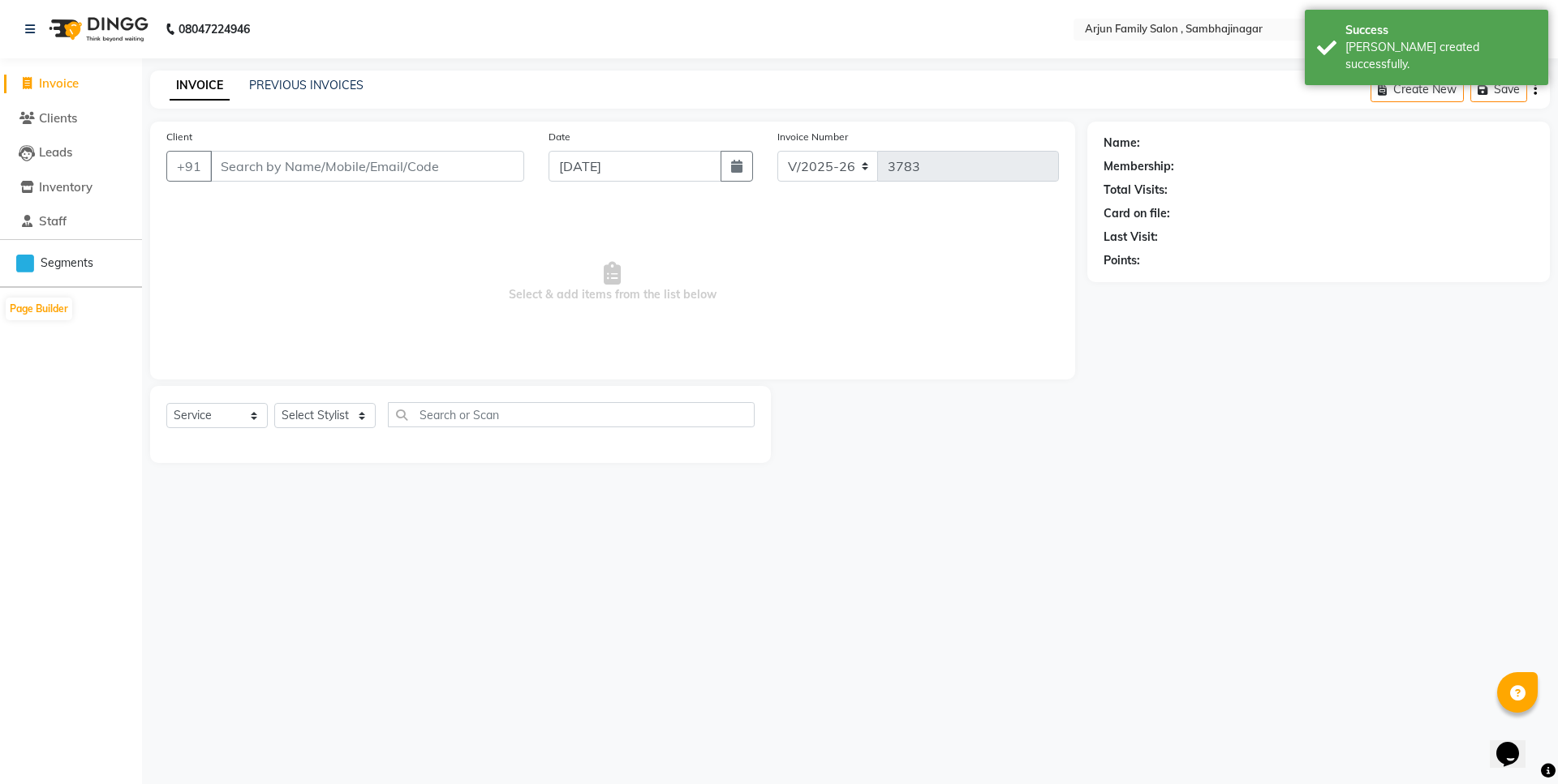
click at [265, 76] on div "INVOICE PREVIOUS INVOICES Create New Save" at bounding box center [850, 90] width 1399 height 38
click at [284, 77] on div "PREVIOUS INVOICES" at bounding box center [306, 85] width 115 height 17
click at [284, 80] on link "PREVIOUS INVOICES" at bounding box center [306, 84] width 115 height 15
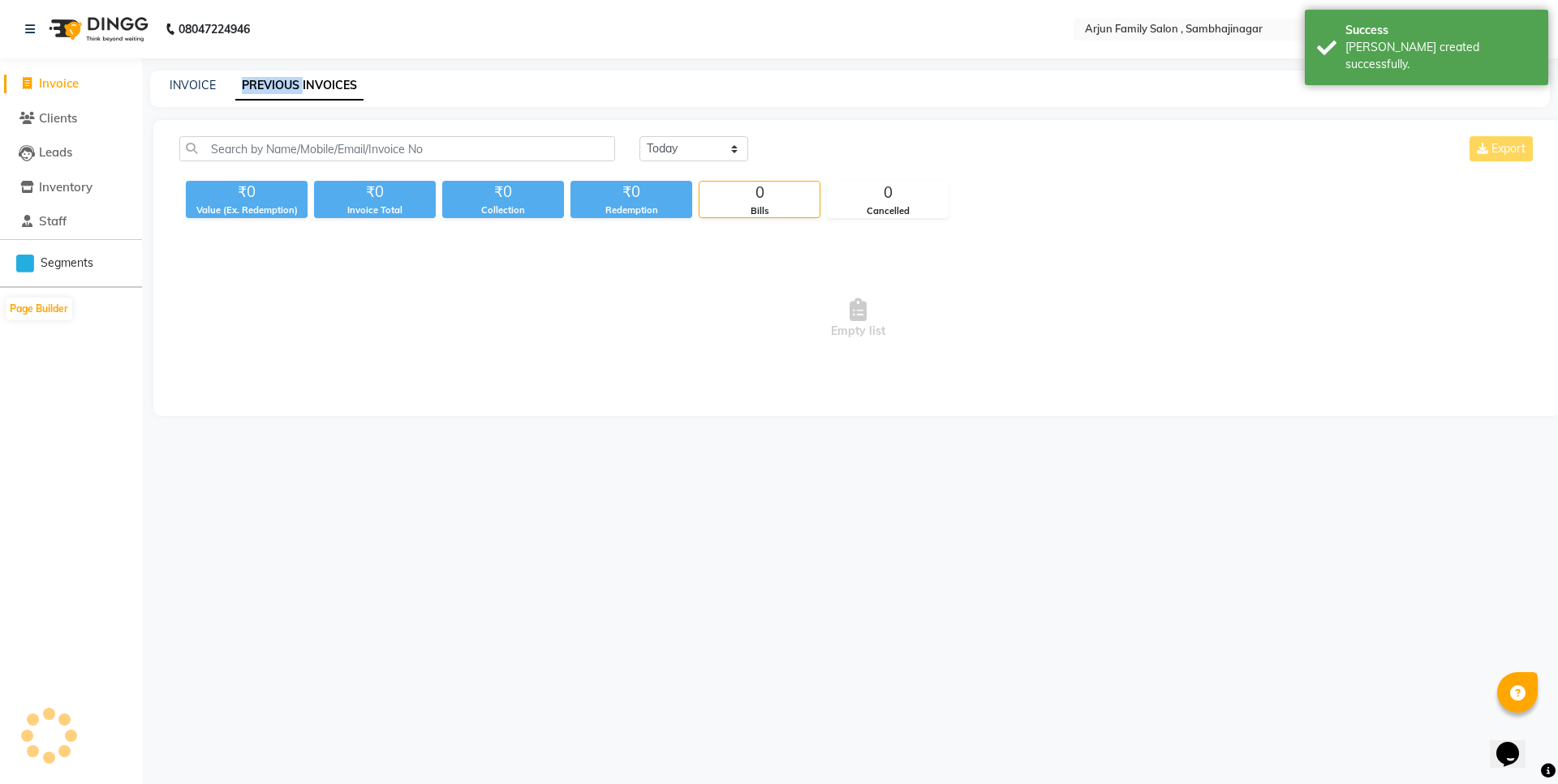
click at [284, 80] on link "PREVIOUS INVOICES" at bounding box center [299, 86] width 128 height 29
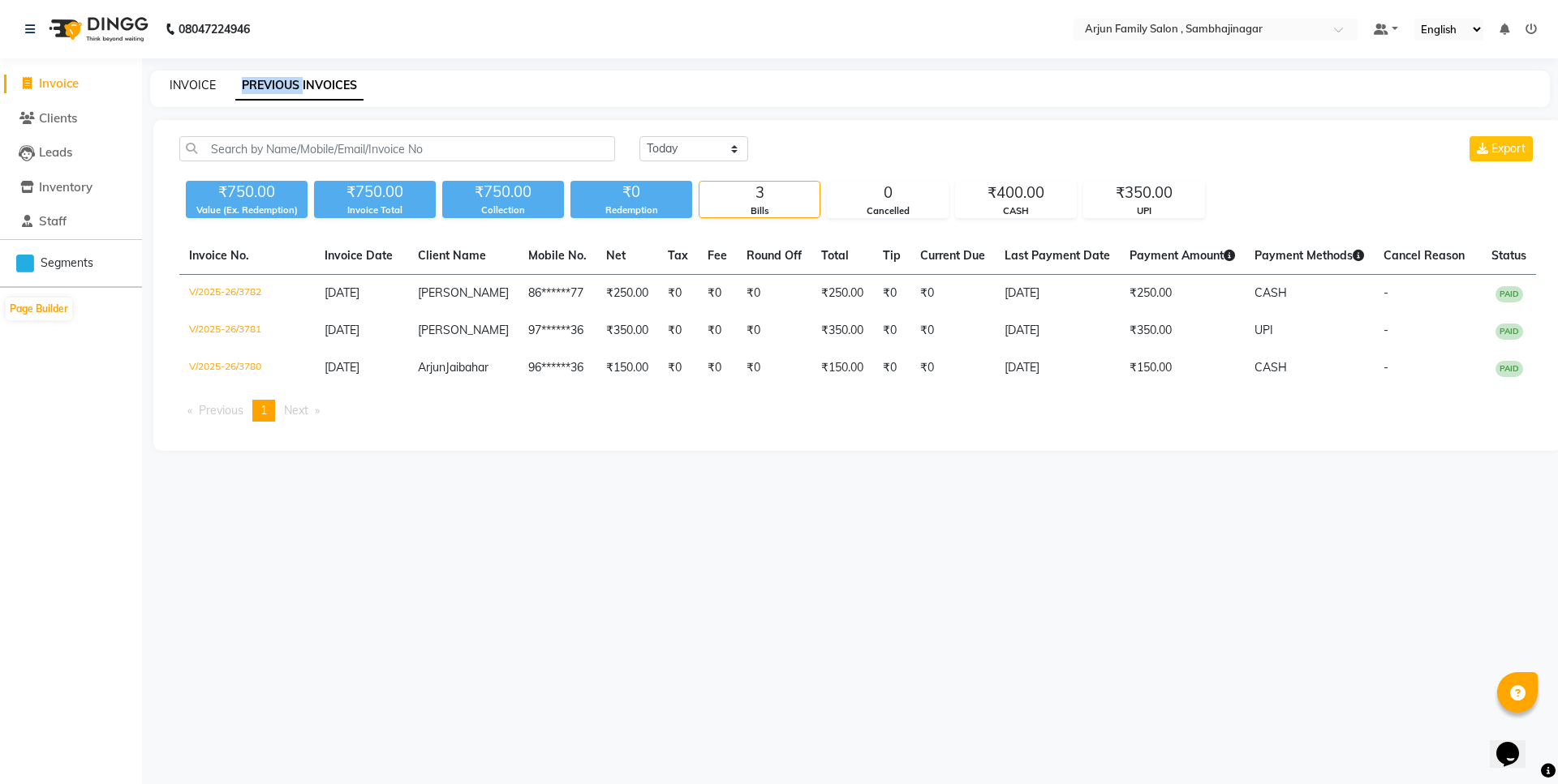
click at [194, 90] on link "INVOICE" at bounding box center [193, 84] width 47 height 15
select select "6947"
select select "service"
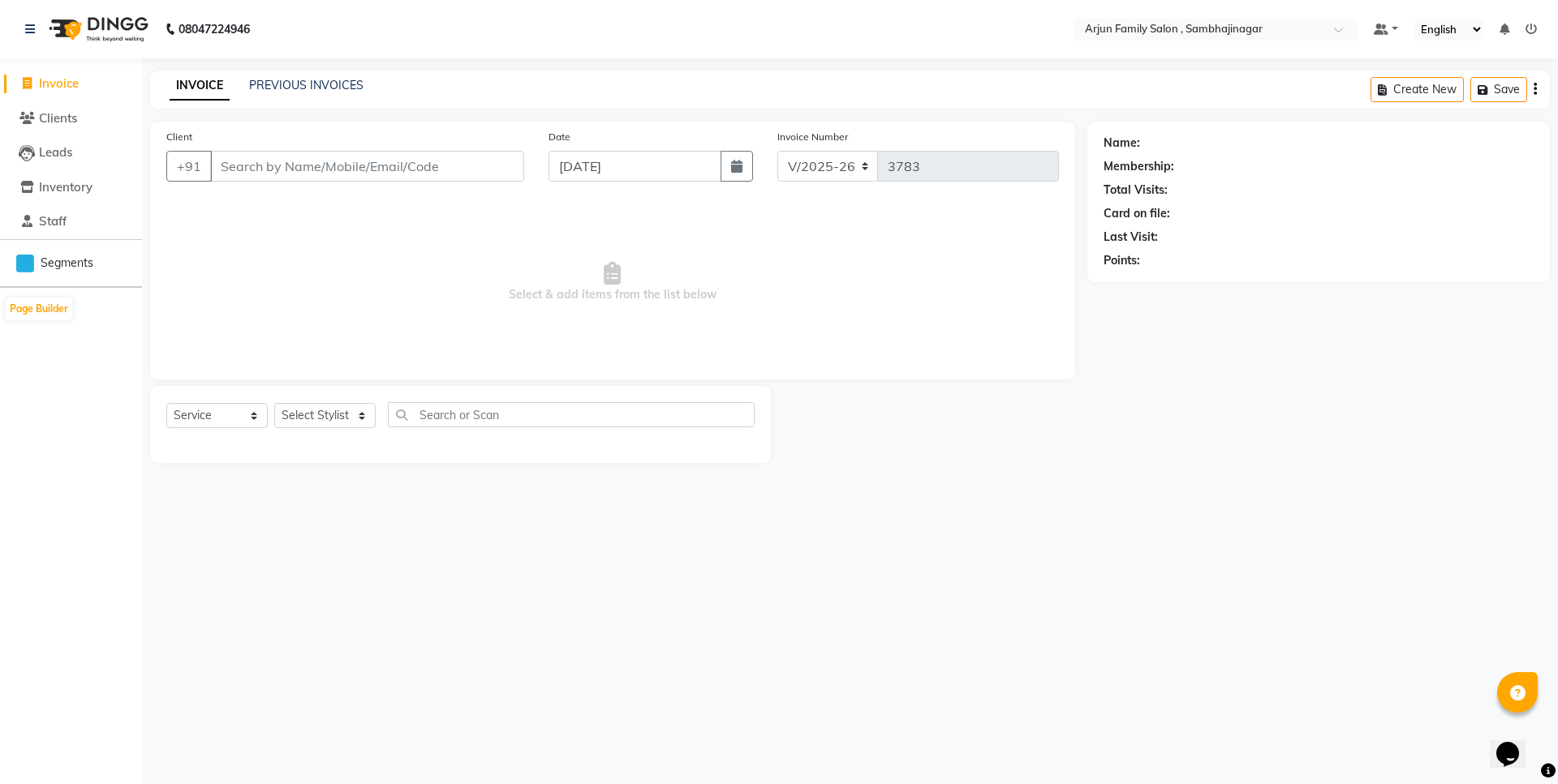
click at [319, 173] on input "Client" at bounding box center [367, 166] width 314 height 31
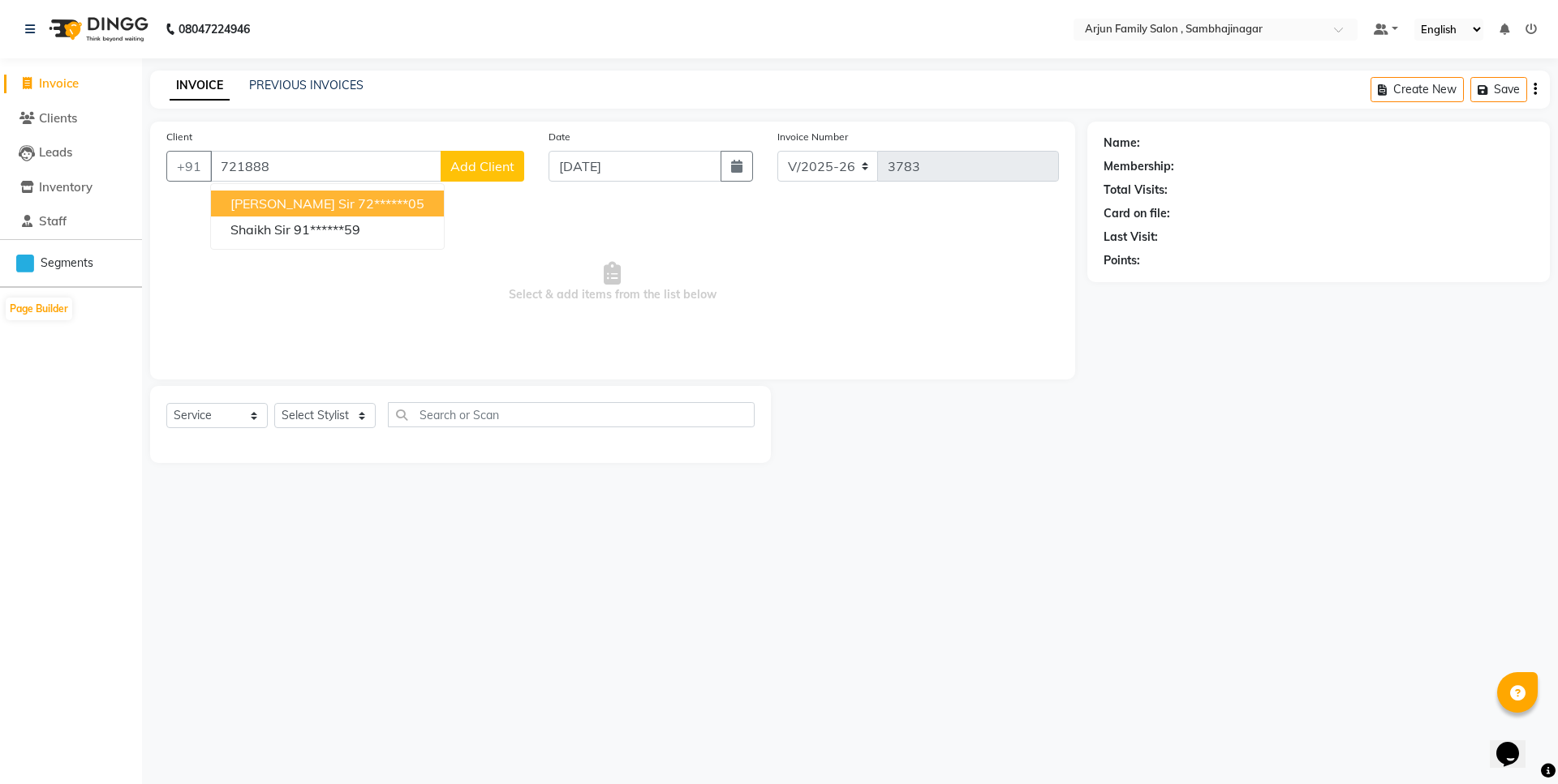
click at [371, 209] on button "[PERSON_NAME] sir 72******05" at bounding box center [327, 203] width 233 height 26
type input "72******05"
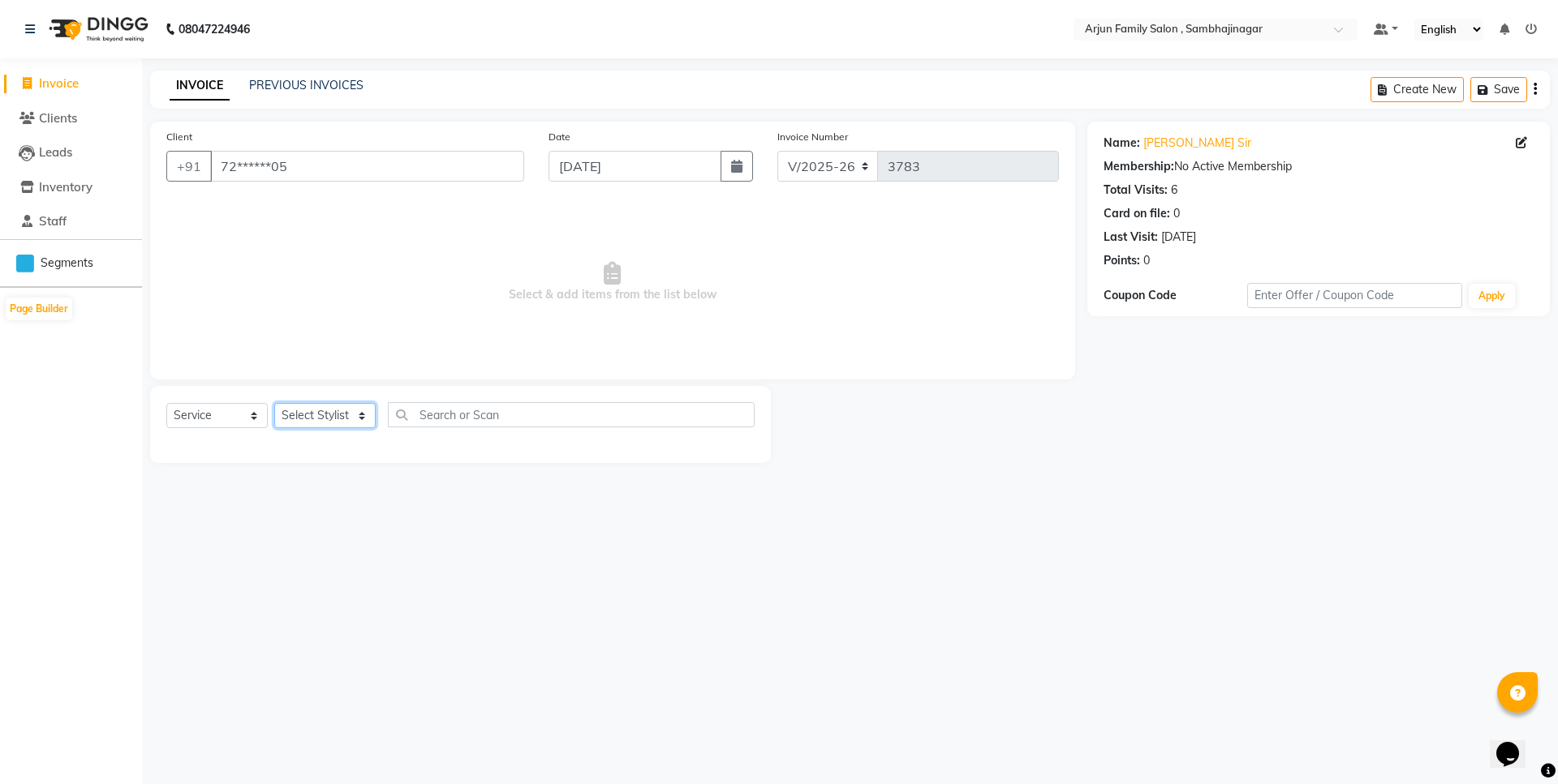
drag, startPoint x: 325, startPoint y: 406, endPoint x: 326, endPoint y: 426, distance: 20.0
click at [323, 409] on select "Select Stylist arjun [PERSON_NAME] [PERSON_NAME] [PERSON_NAME] [PERSON_NAME]" at bounding box center [325, 415] width 102 height 25
select select "54666"
click at [274, 403] on select "Select Stylist arjun [PERSON_NAME] [PERSON_NAME] [PERSON_NAME] [PERSON_NAME]" at bounding box center [325, 415] width 102 height 25
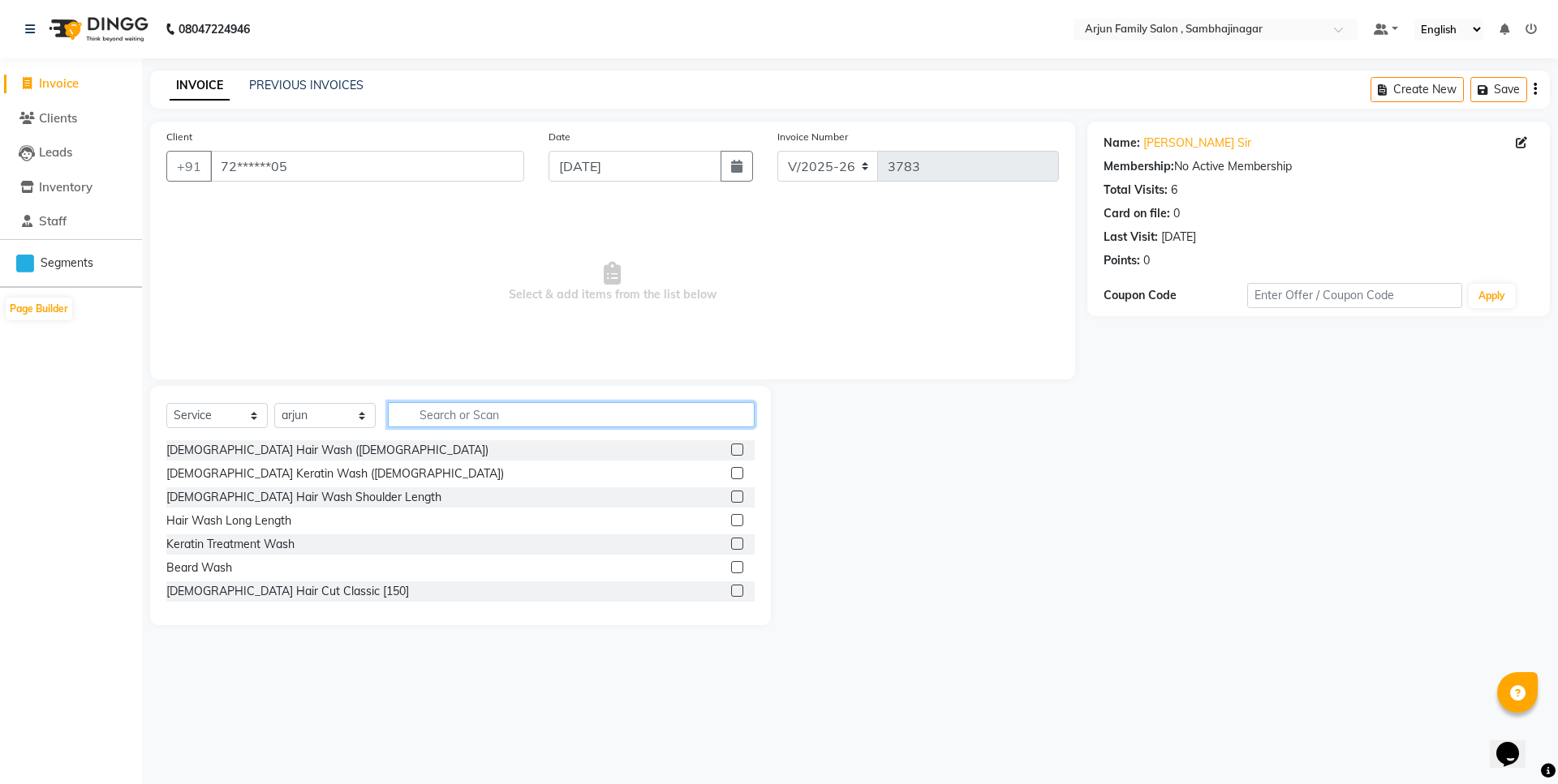
click at [626, 410] on input "text" at bounding box center [571, 414] width 367 height 25
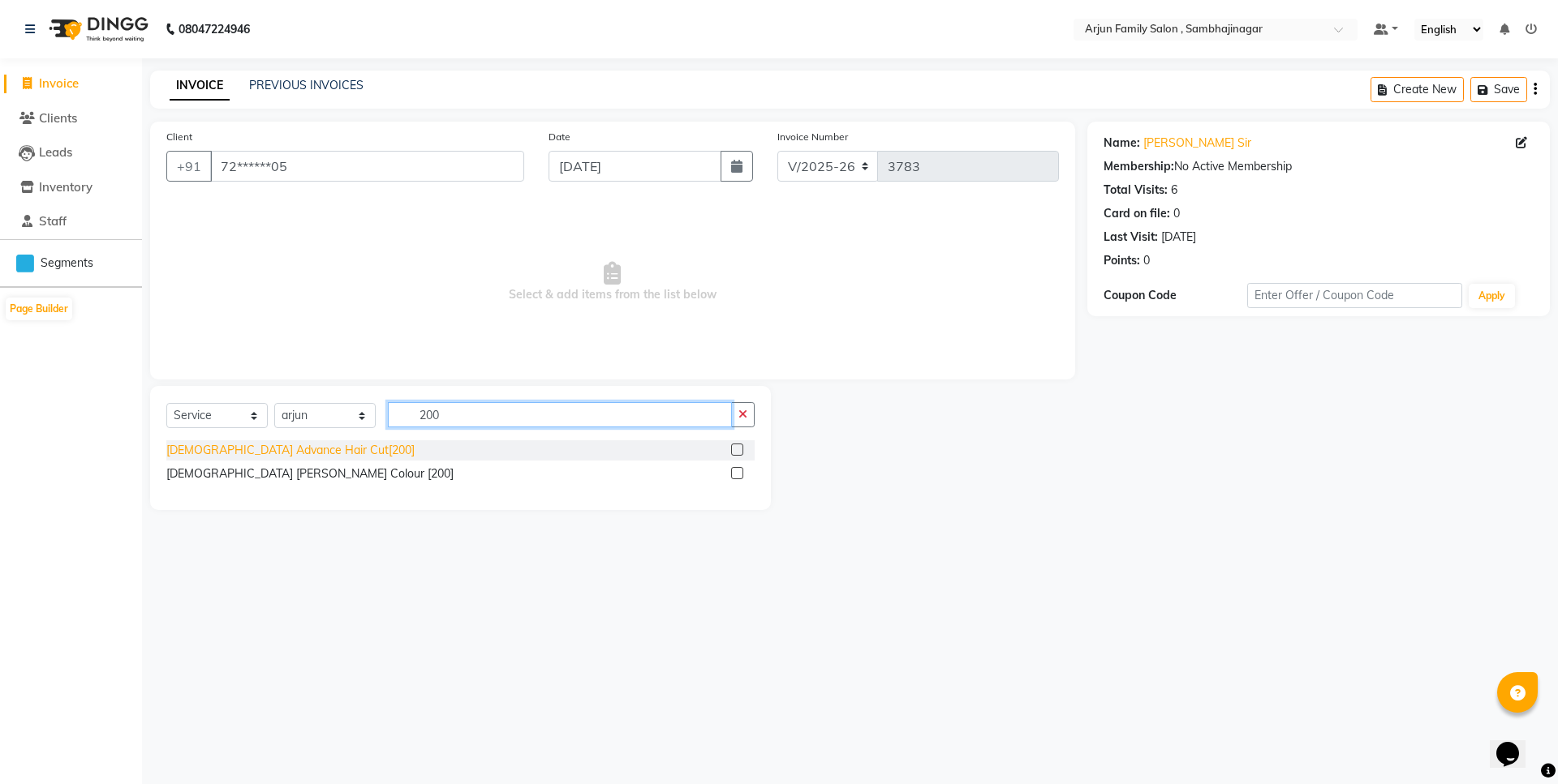
type input "200"
click at [279, 448] on div "[DEMOGRAPHIC_DATA] Advance Hair Cut[200]" at bounding box center [290, 451] width 248 height 17
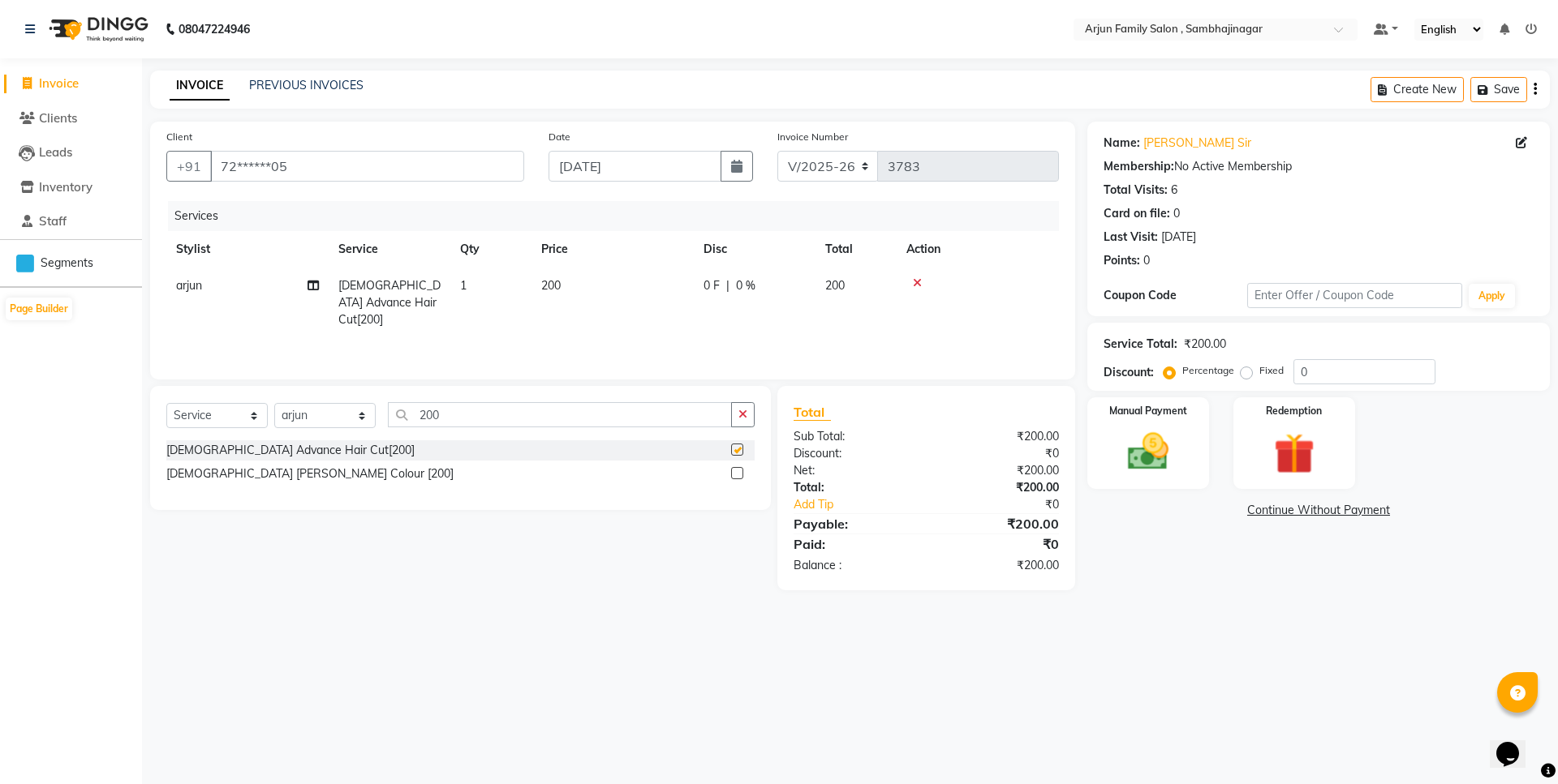
checkbox input "false"
click at [1156, 474] on img at bounding box center [1148, 451] width 70 height 49
click at [1217, 506] on span "UPI" at bounding box center [1217, 512] width 25 height 19
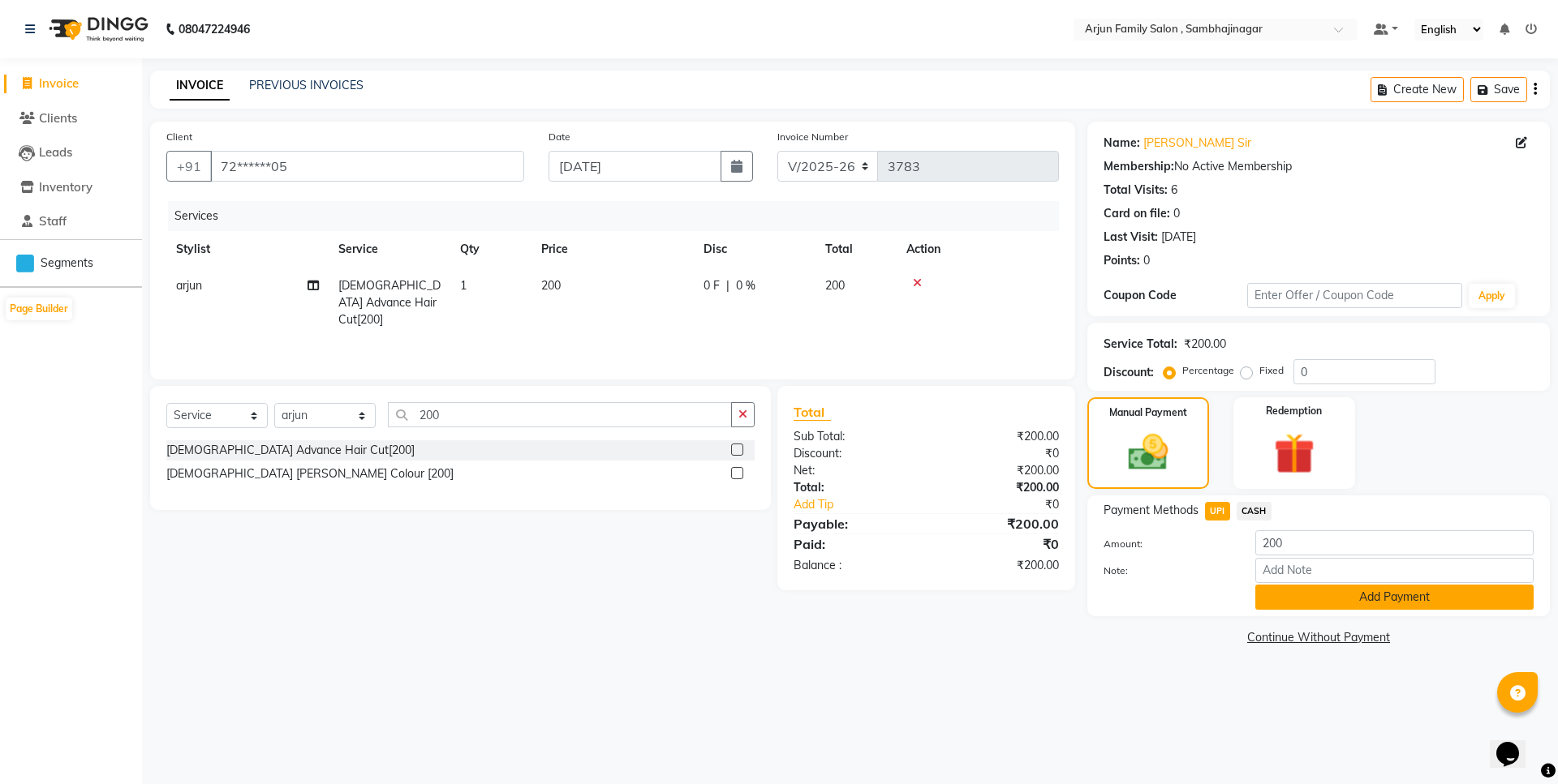
click at [1368, 600] on button "Add Payment" at bounding box center [1393, 597] width 278 height 25
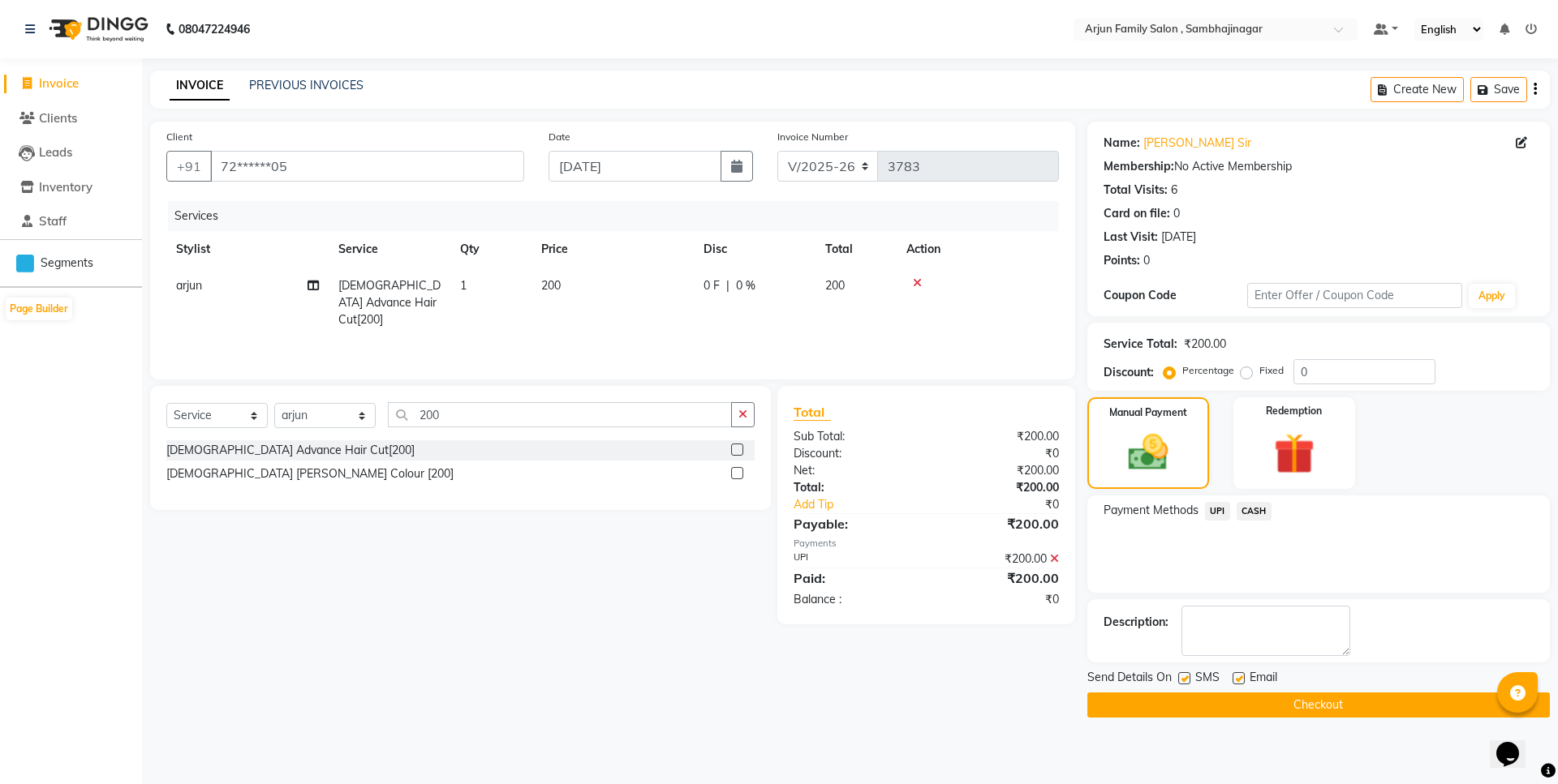
click at [1435, 702] on button "Checkout" at bounding box center [1318, 705] width 463 height 25
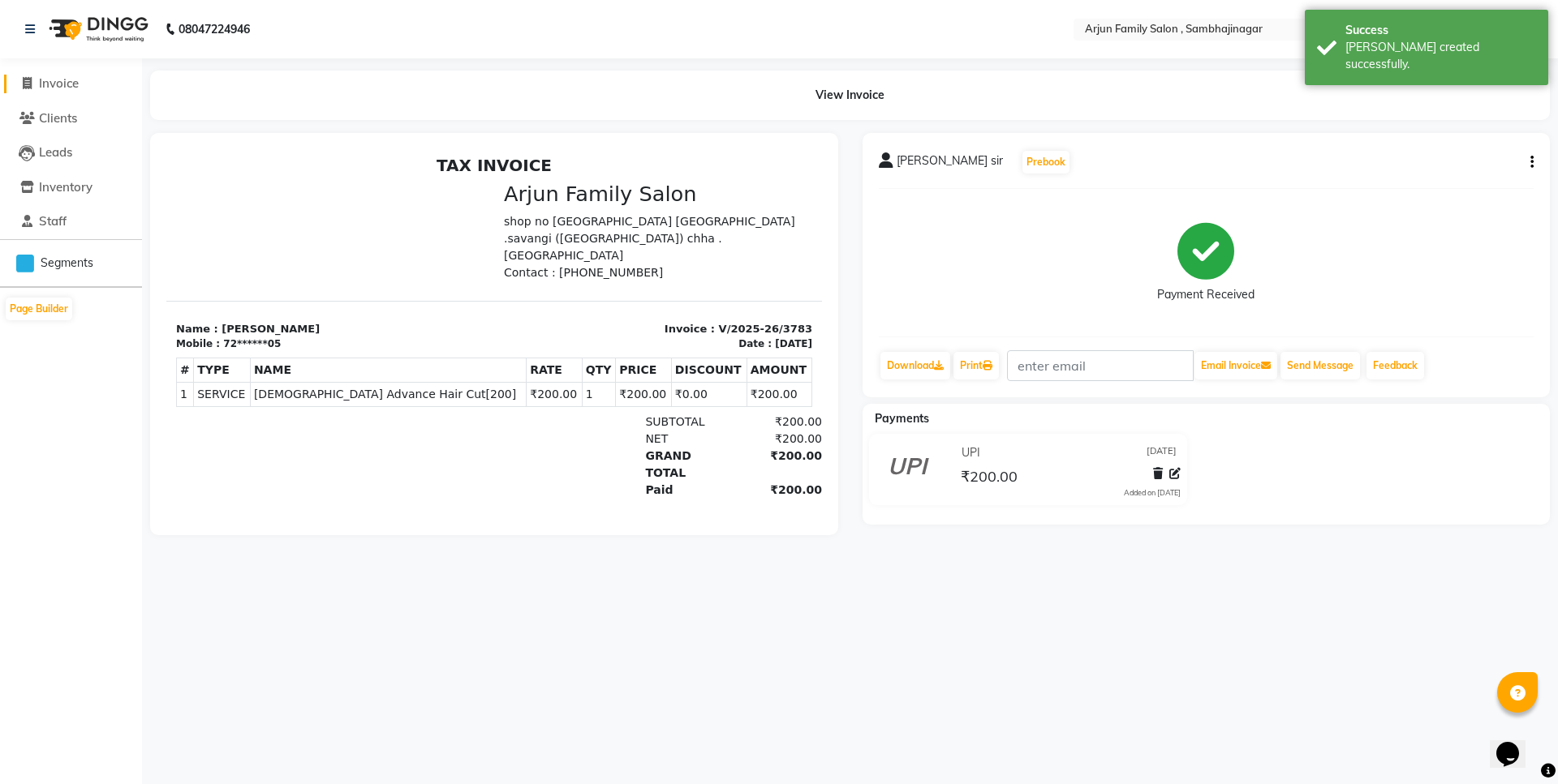
click at [29, 84] on icon at bounding box center [27, 83] width 9 height 12
select select "6947"
select select "service"
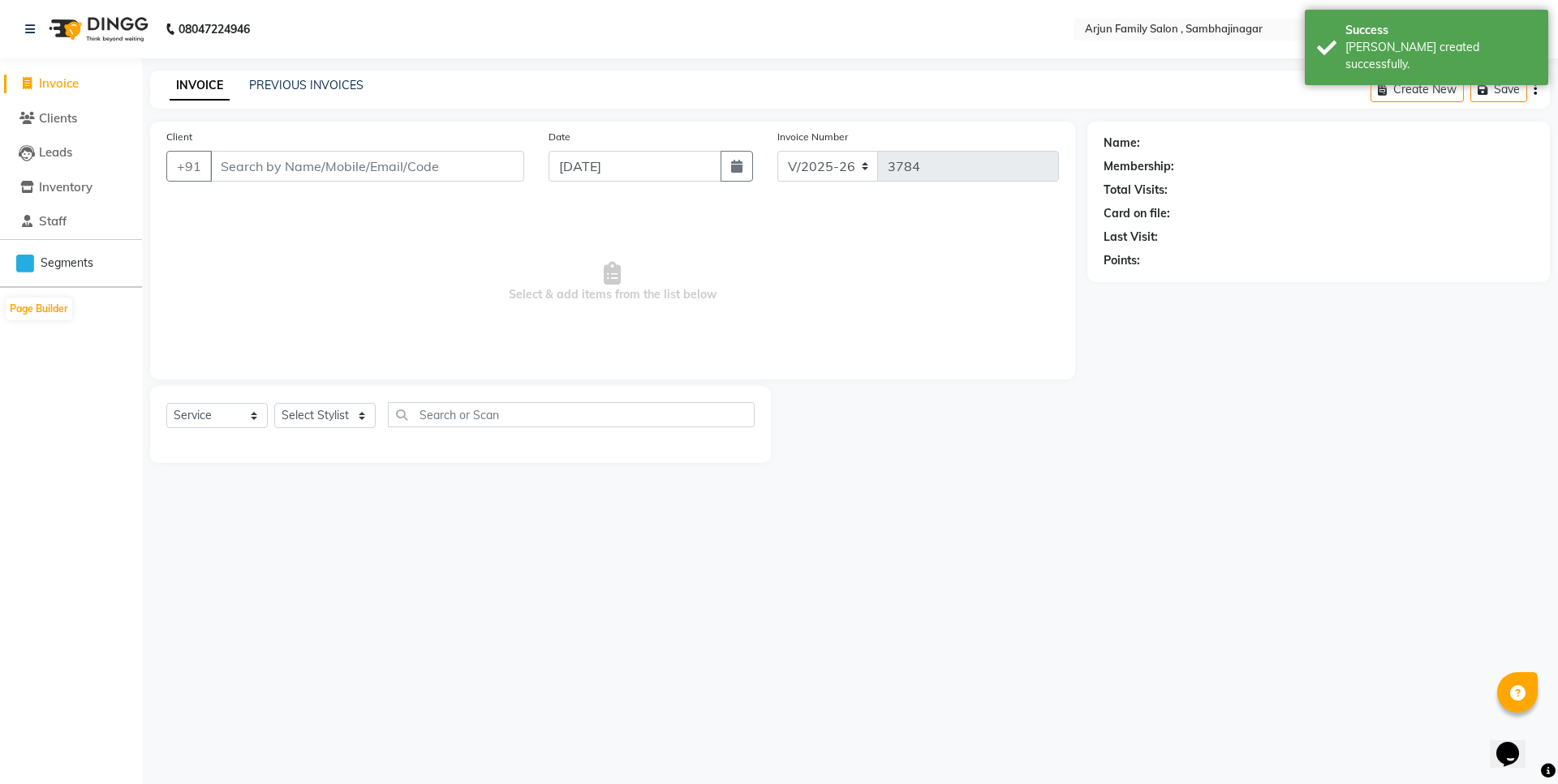
click at [323, 72] on div "INVOICE PREVIOUS INVOICES Create New Save" at bounding box center [850, 90] width 1399 height 38
click at [326, 78] on link "PREVIOUS INVOICES" at bounding box center [306, 84] width 115 height 15
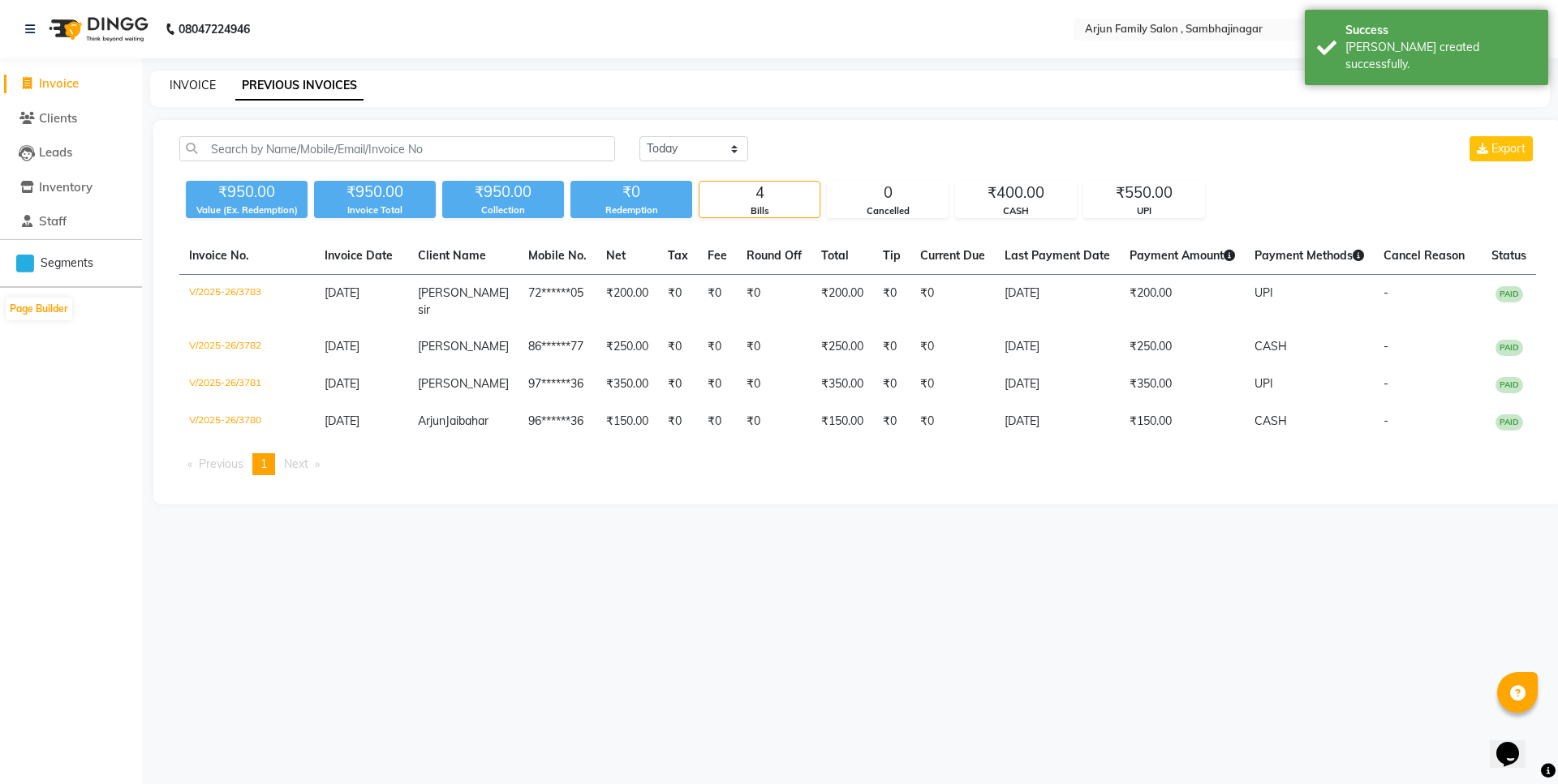
click at [191, 79] on link "INVOICE" at bounding box center [193, 84] width 47 height 15
select select "service"
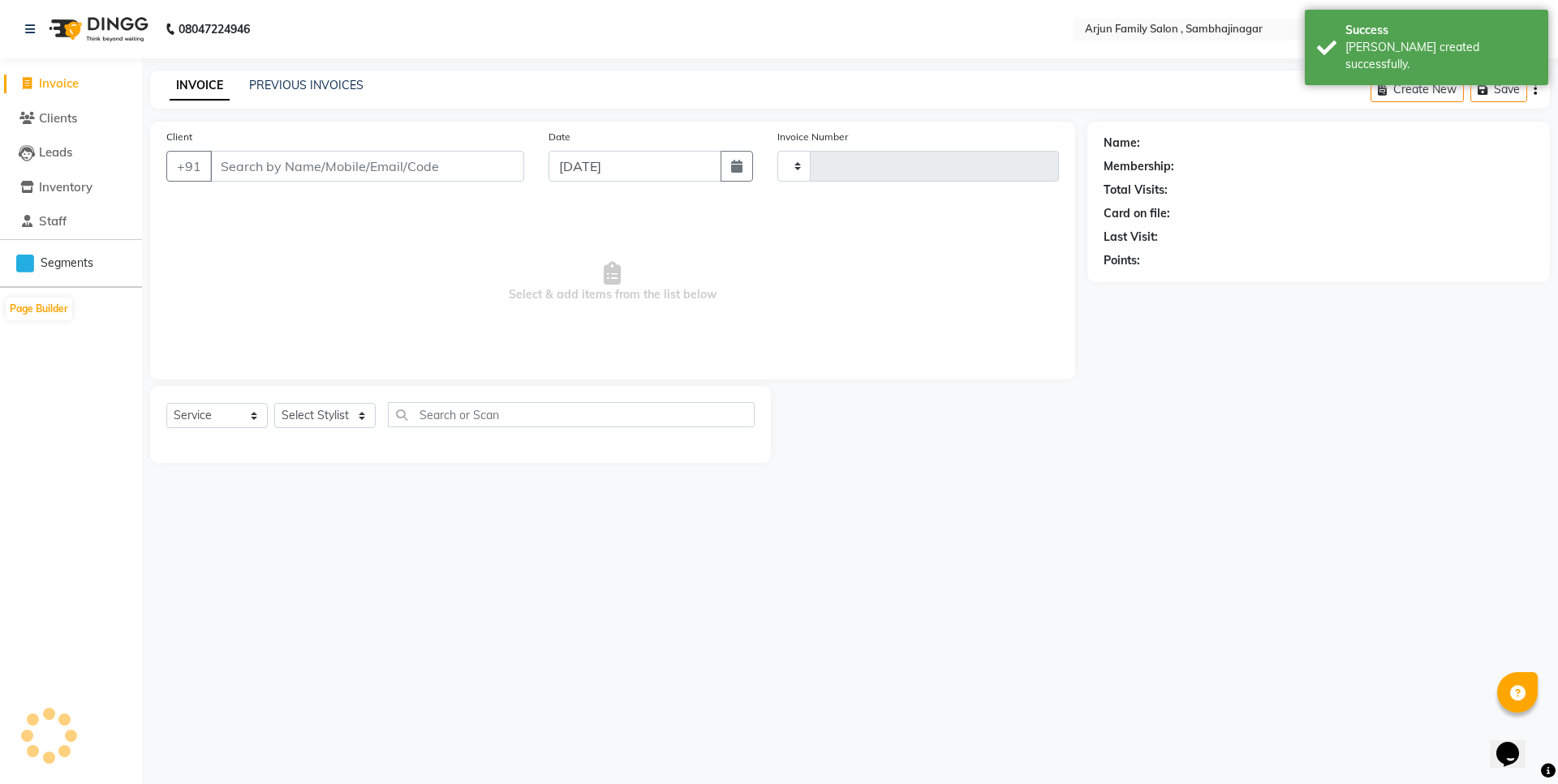
type input "3784"
select select "6947"
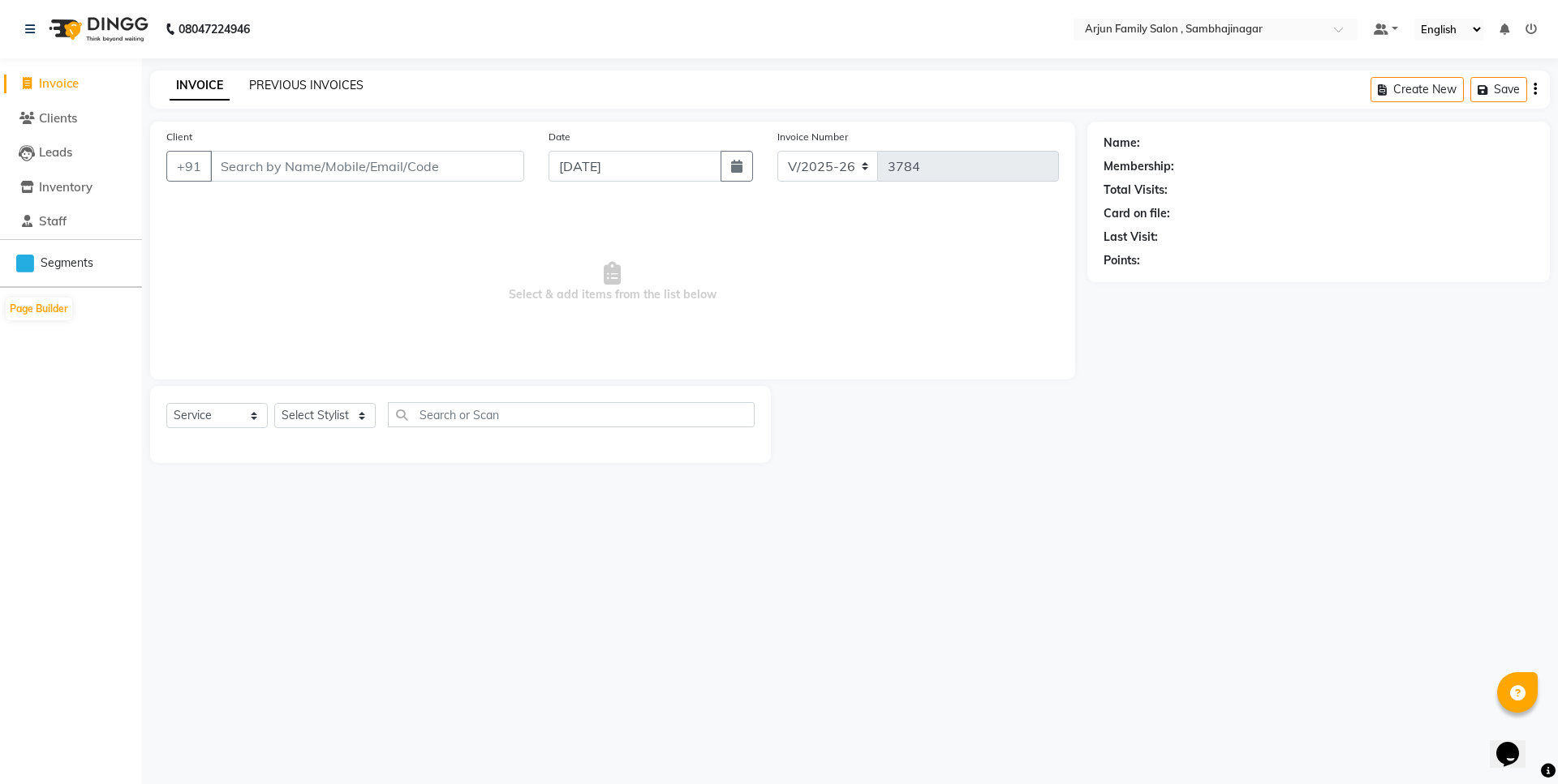
click at [296, 85] on link "PREVIOUS INVOICES" at bounding box center [306, 84] width 115 height 15
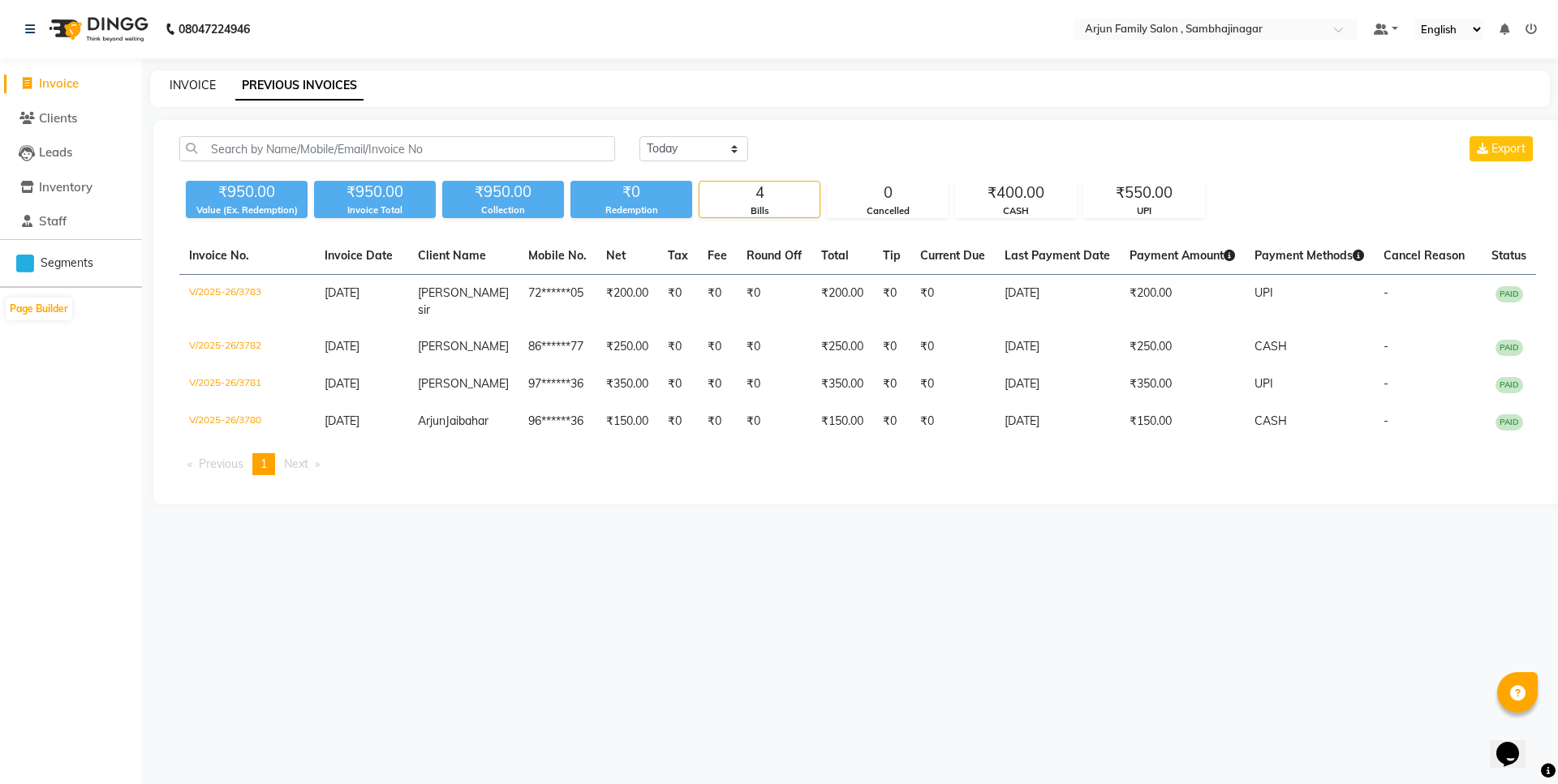
click at [184, 78] on link "INVOICE" at bounding box center [193, 84] width 47 height 15
select select "6947"
select select "service"
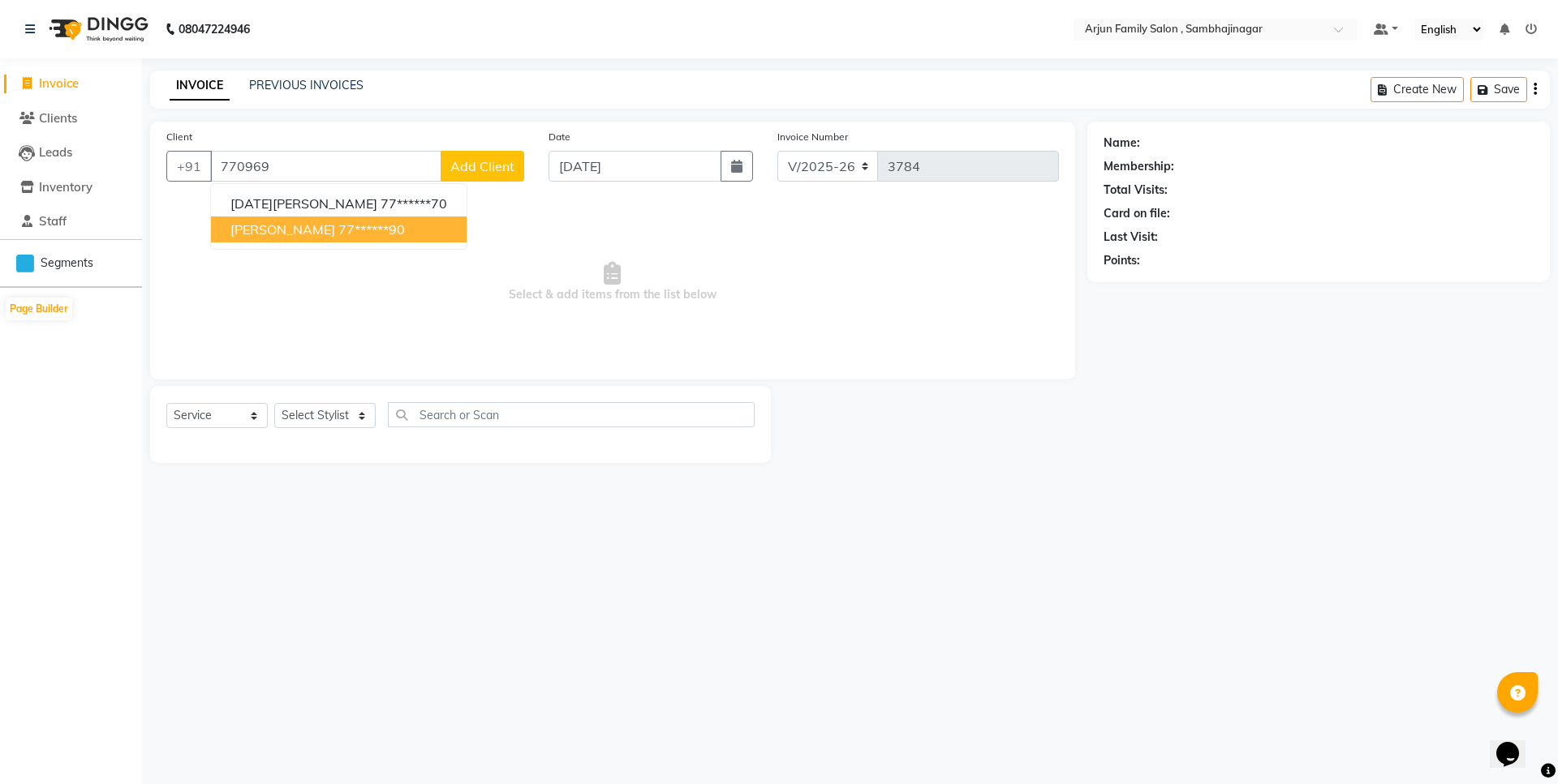
click at [373, 233] on ngb-highlight "77******90" at bounding box center [371, 229] width 66 height 16
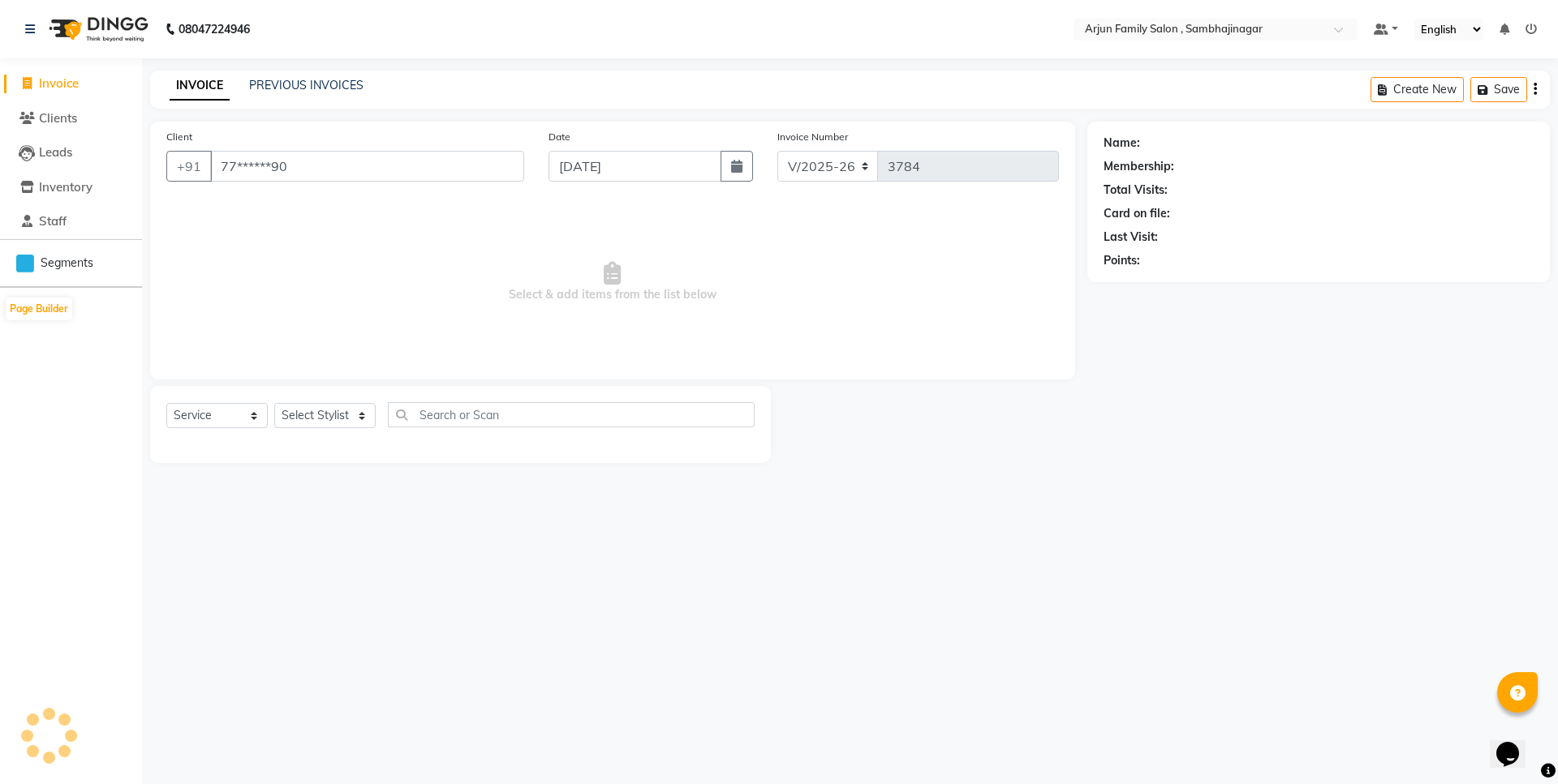
type input "77******90"
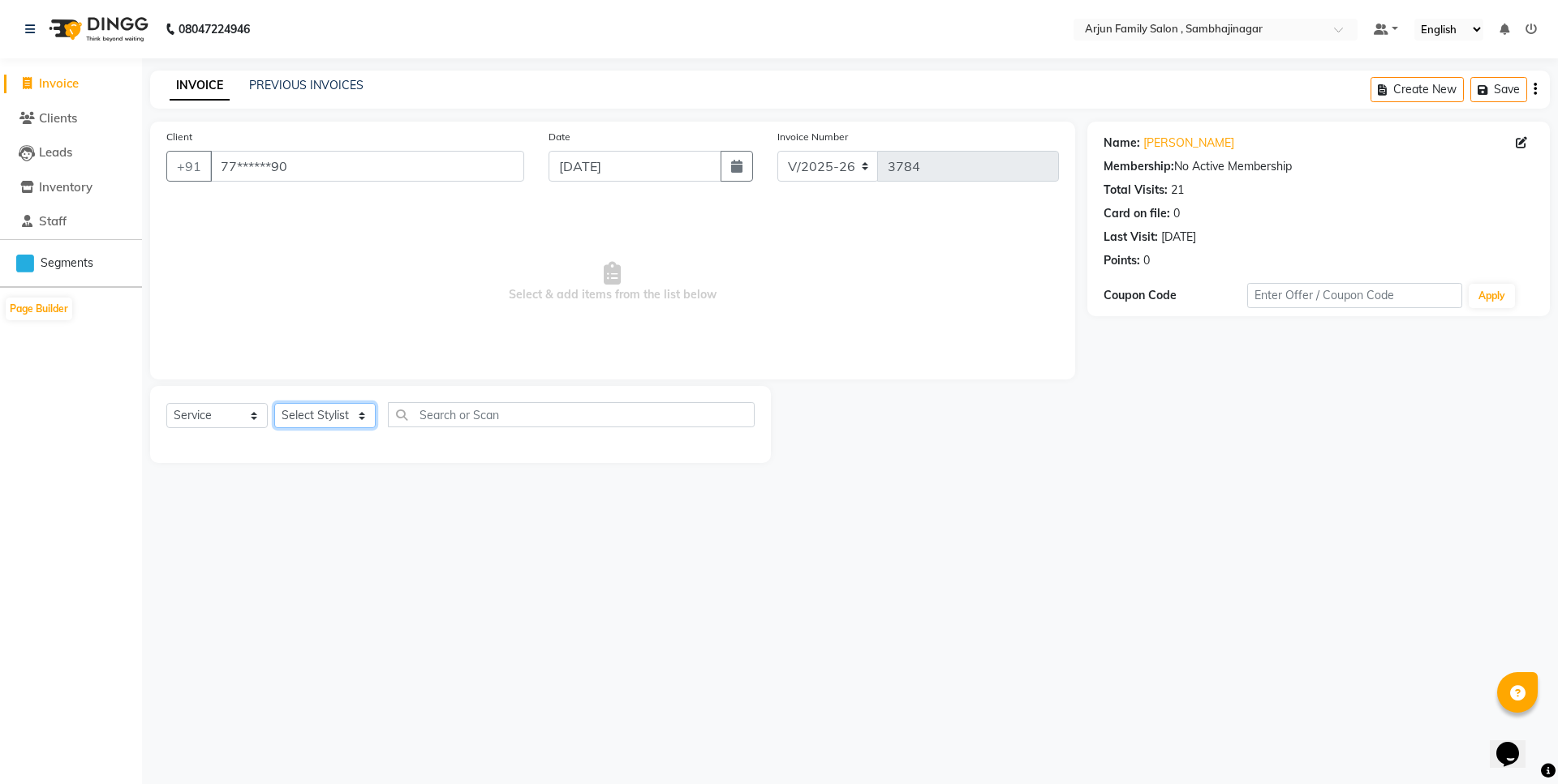
click at [334, 417] on select "Select Stylist arjun [PERSON_NAME] [PERSON_NAME] [PERSON_NAME] [PERSON_NAME]" at bounding box center [325, 415] width 102 height 25
select select "83793"
click at [274, 403] on select "Select Stylist arjun [PERSON_NAME] [PERSON_NAME] [PERSON_NAME] [PERSON_NAME]" at bounding box center [325, 415] width 102 height 25
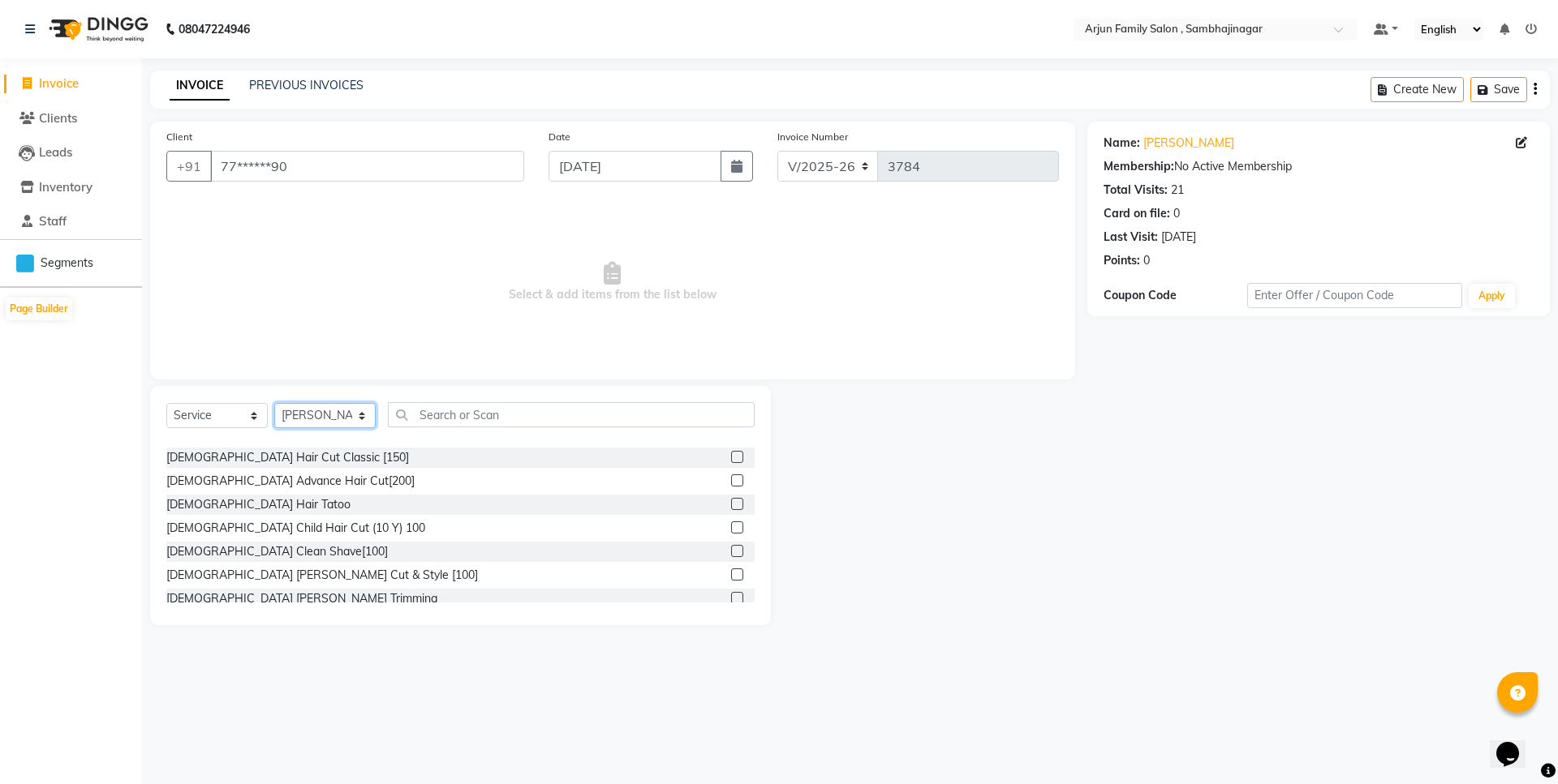
scroll to position [162, 0]
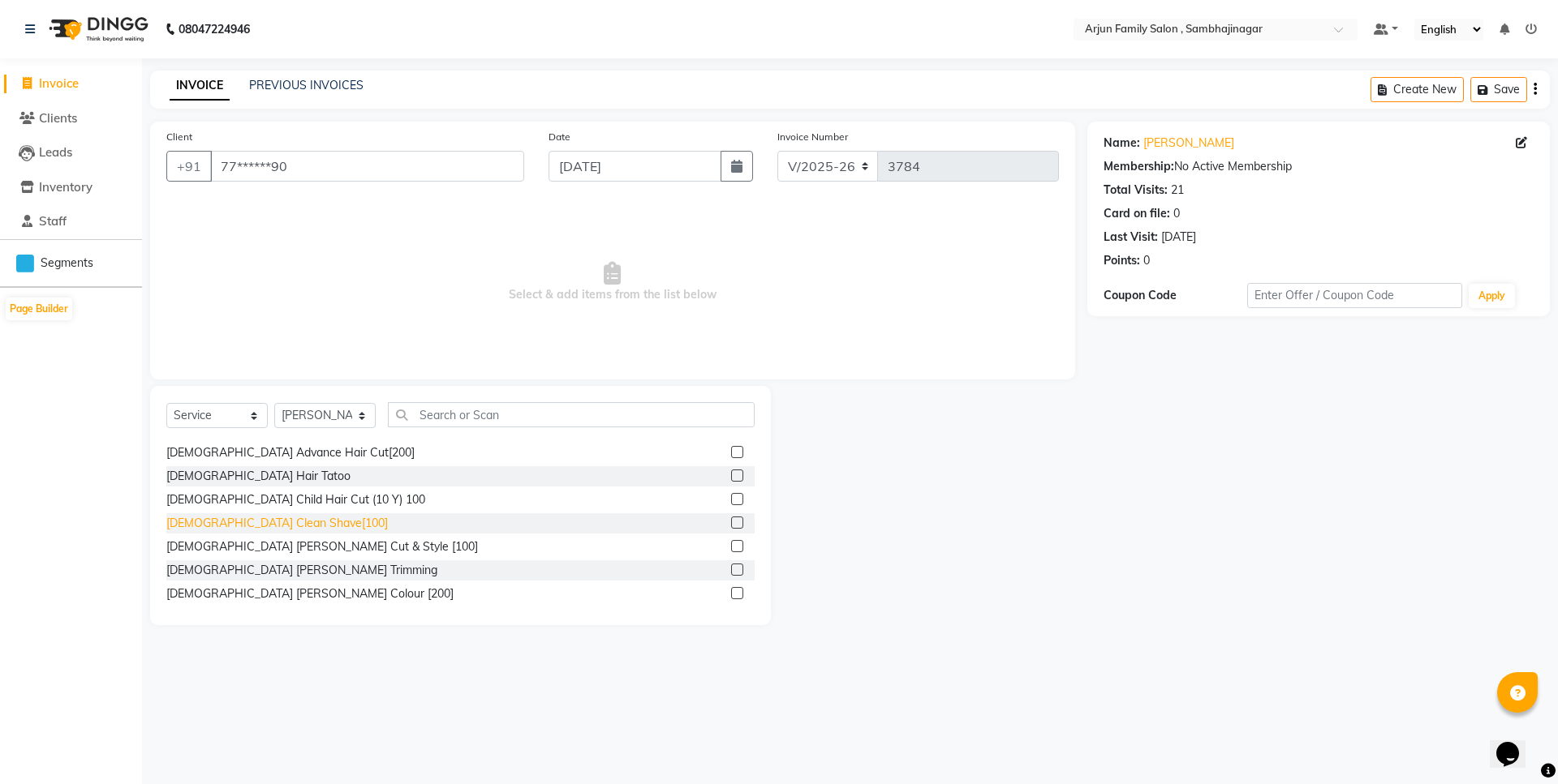
click at [275, 526] on div "[DEMOGRAPHIC_DATA] Clean Shave[100]" at bounding box center [277, 524] width 221 height 17
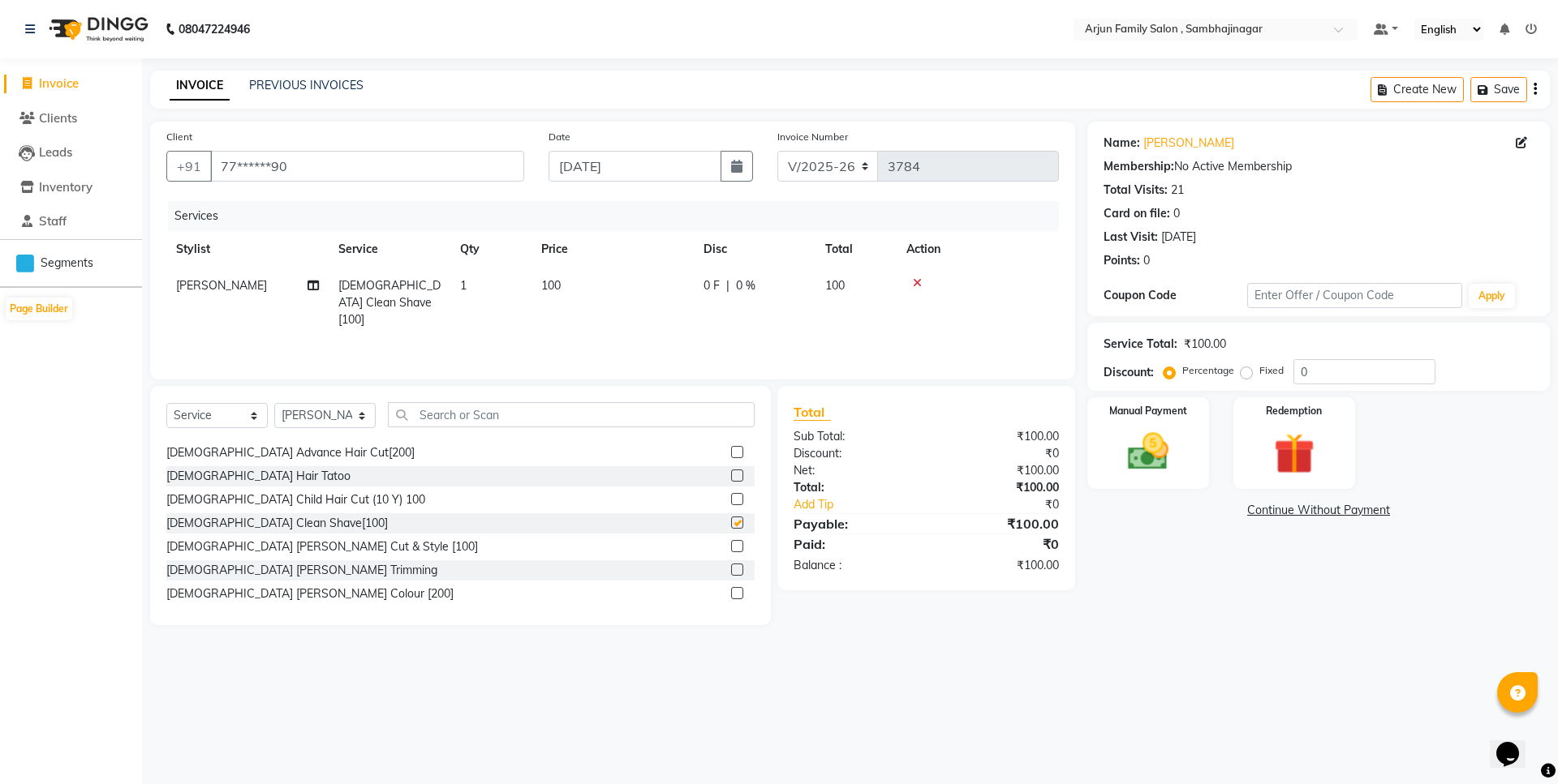
checkbox input "false"
drag, startPoint x: 1206, startPoint y: 435, endPoint x: 1193, endPoint y: 442, distance: 14.8
click at [1196, 439] on div "Manual Payment" at bounding box center [1148, 443] width 127 height 96
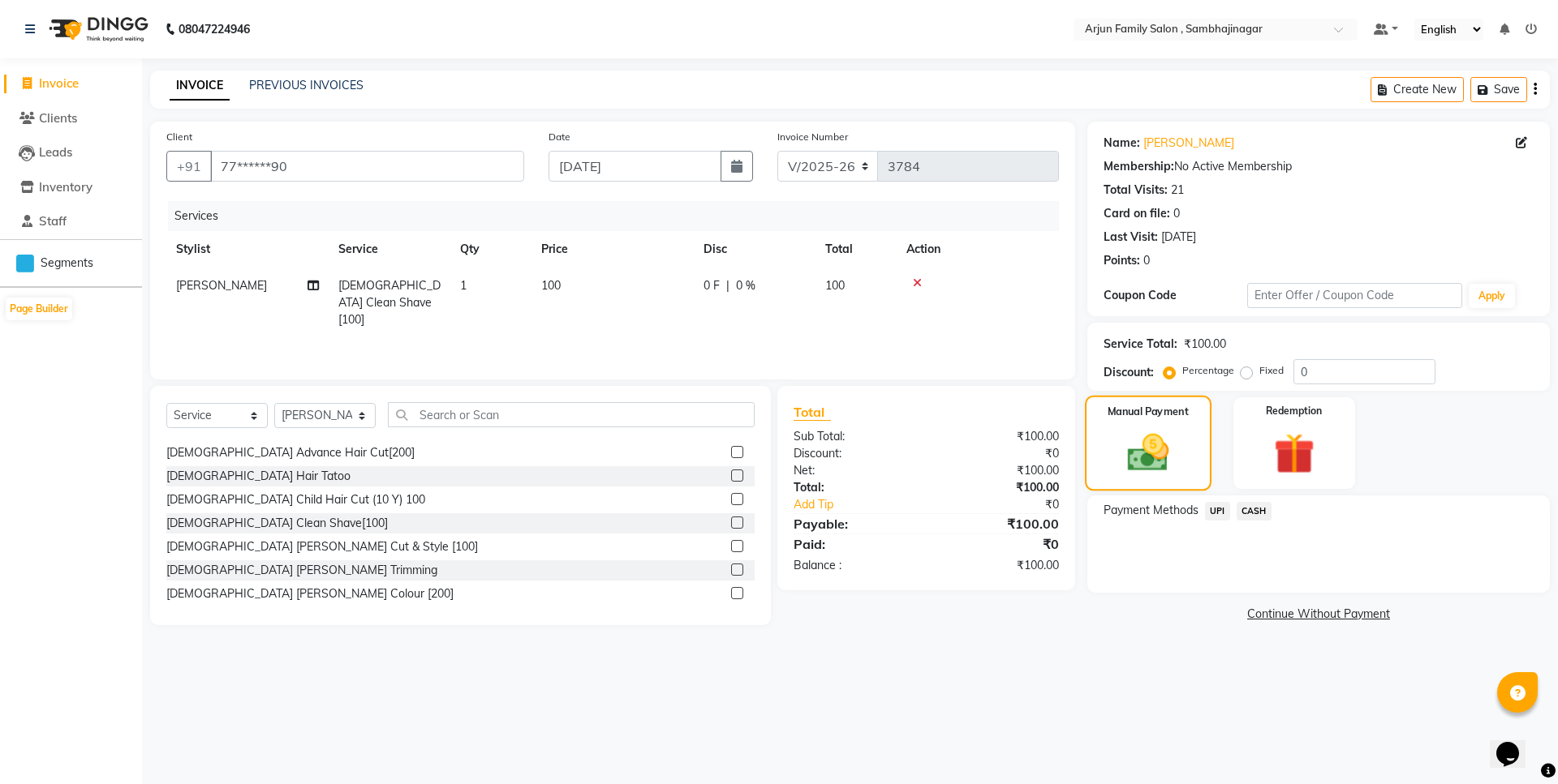
click at [1106, 451] on div "Manual Payment" at bounding box center [1148, 443] width 127 height 96
click at [1291, 607] on link "Continue Without Payment" at bounding box center [1318, 614] width 456 height 17
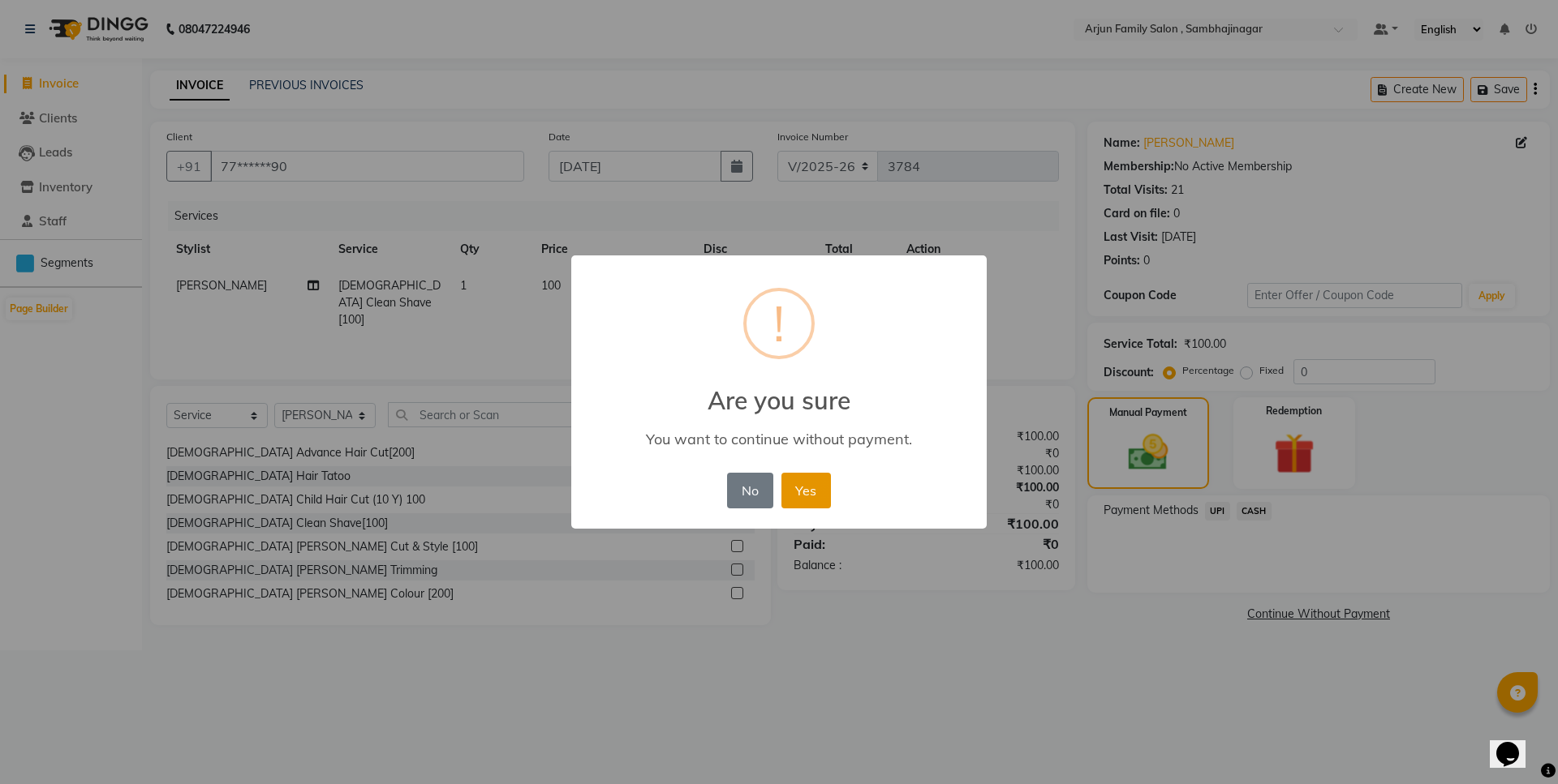
click at [793, 498] on button "Yes" at bounding box center [806, 490] width 49 height 35
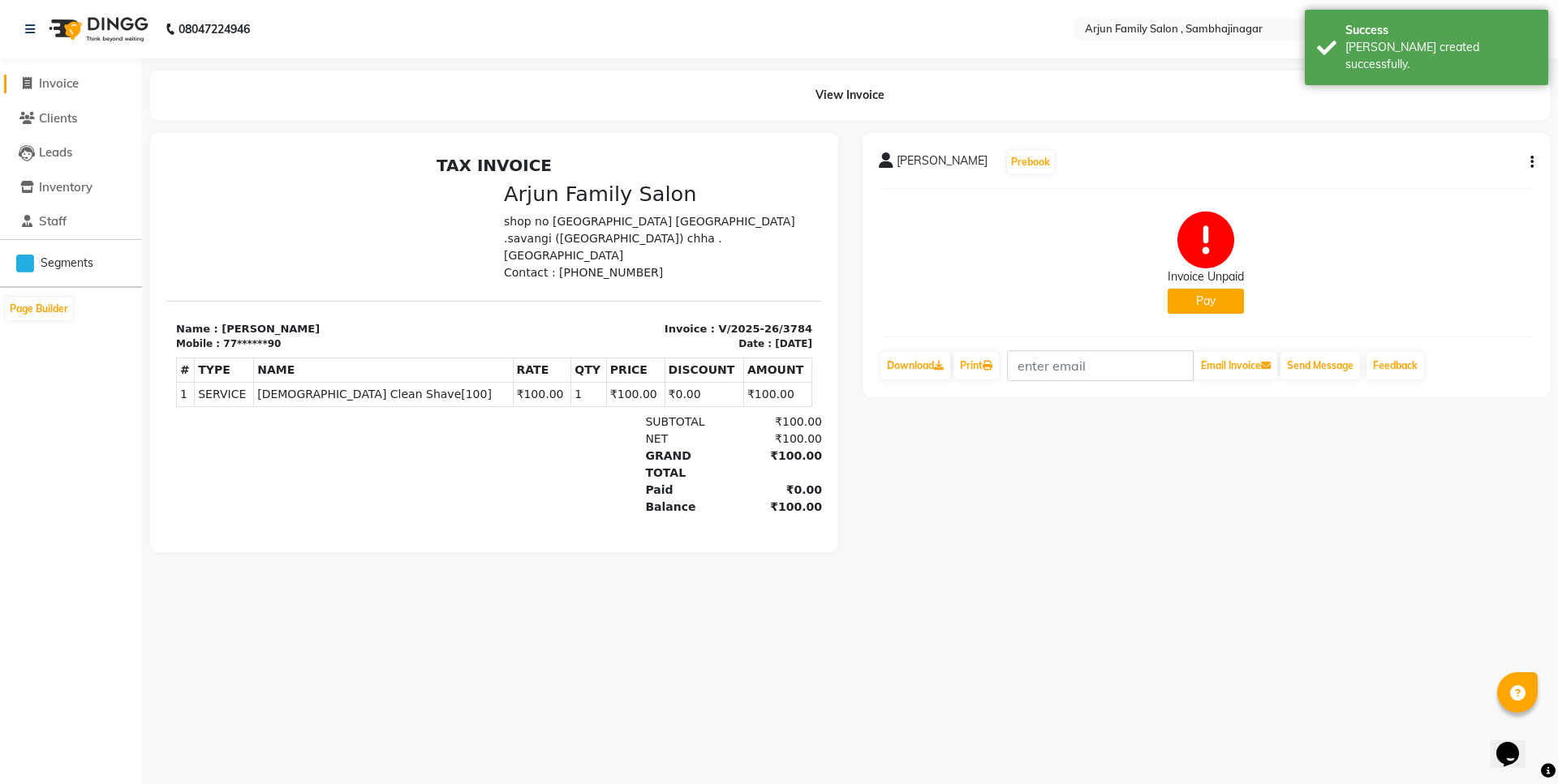
click at [34, 84] on span at bounding box center [27, 84] width 24 height 19
select select "service"
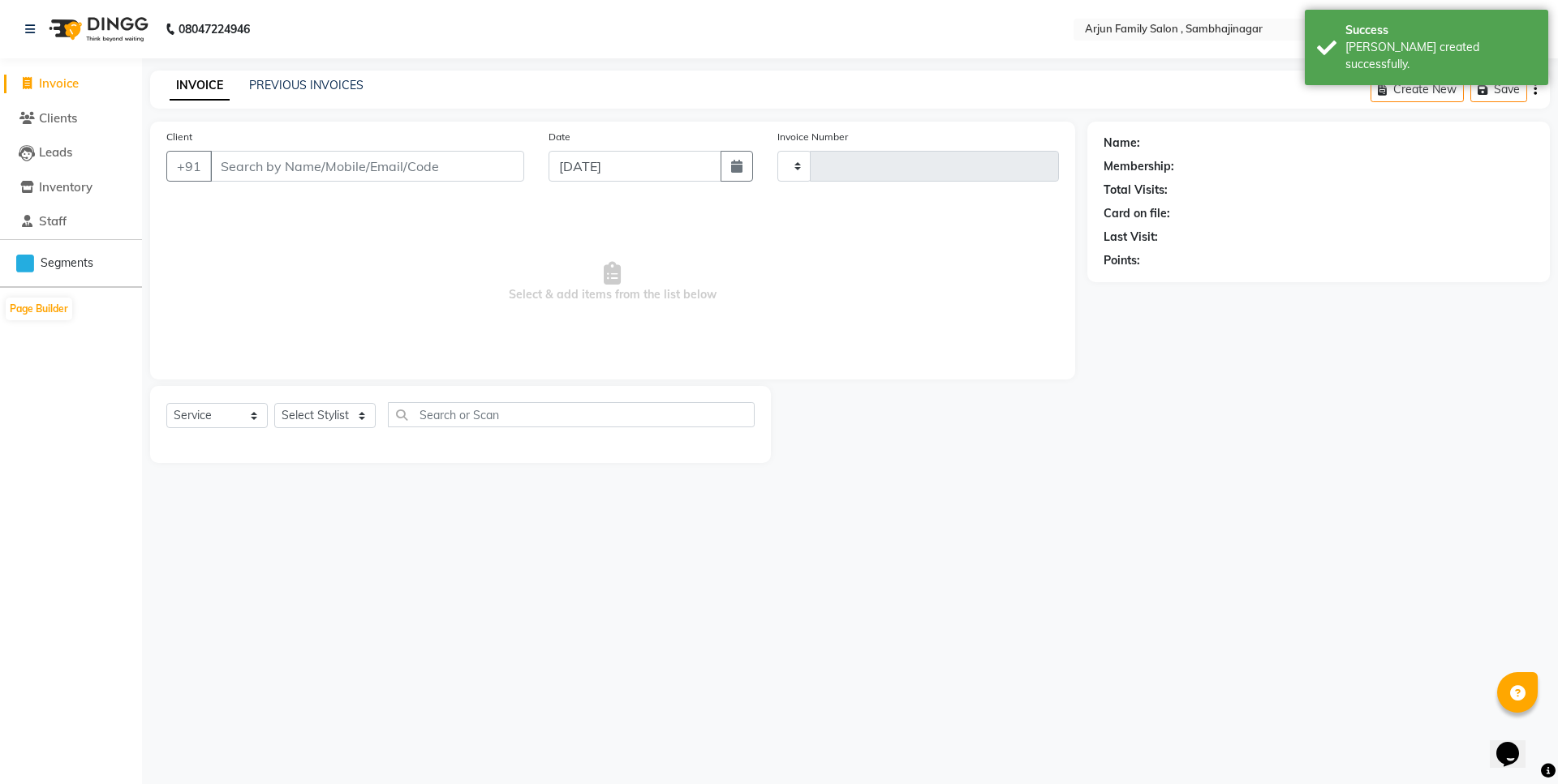
type input "3785"
select select "6947"
click at [54, 303] on button "Page Builder" at bounding box center [39, 309] width 66 height 22
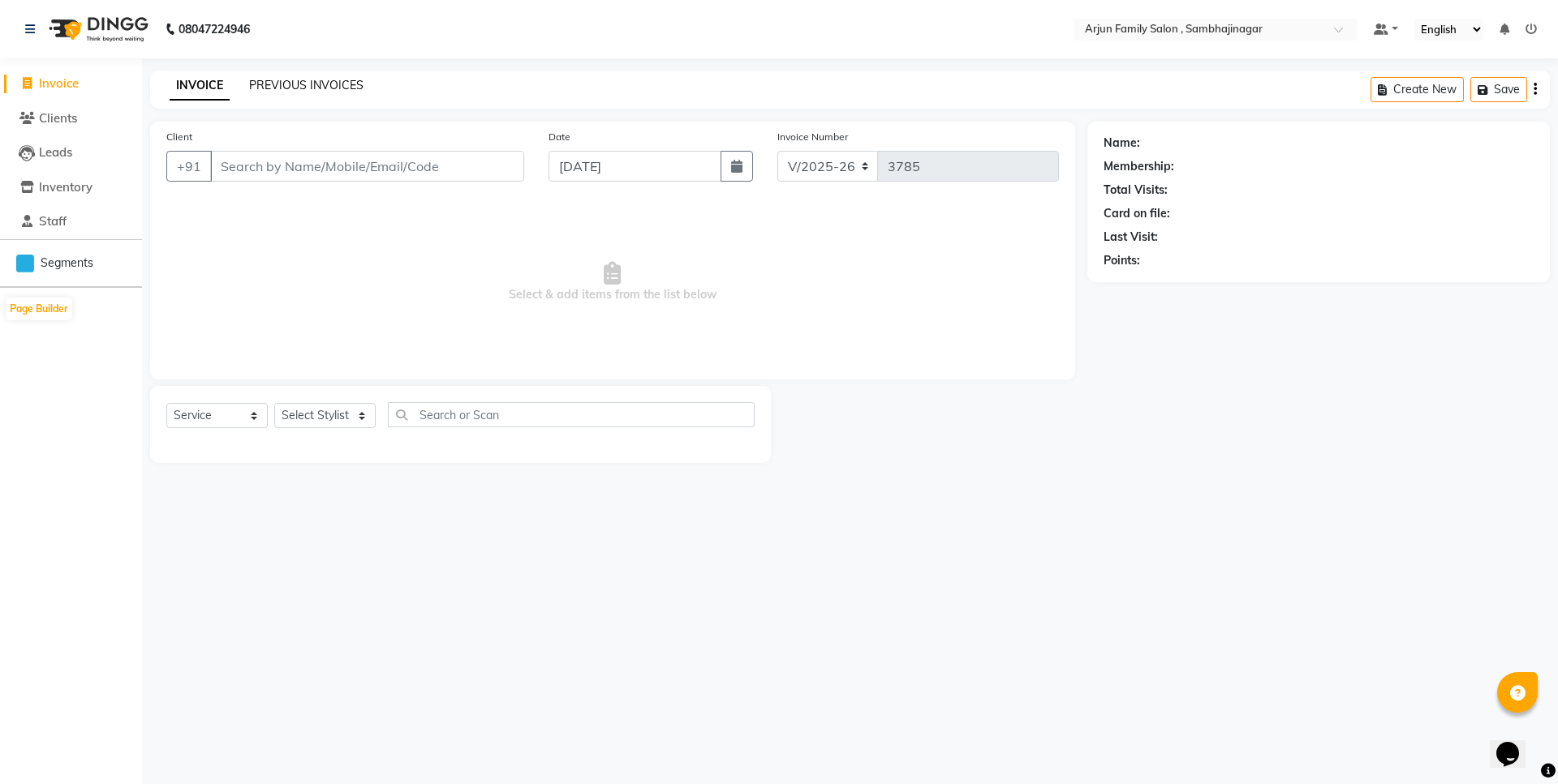
click at [292, 86] on link "PREVIOUS INVOICES" at bounding box center [306, 84] width 115 height 15
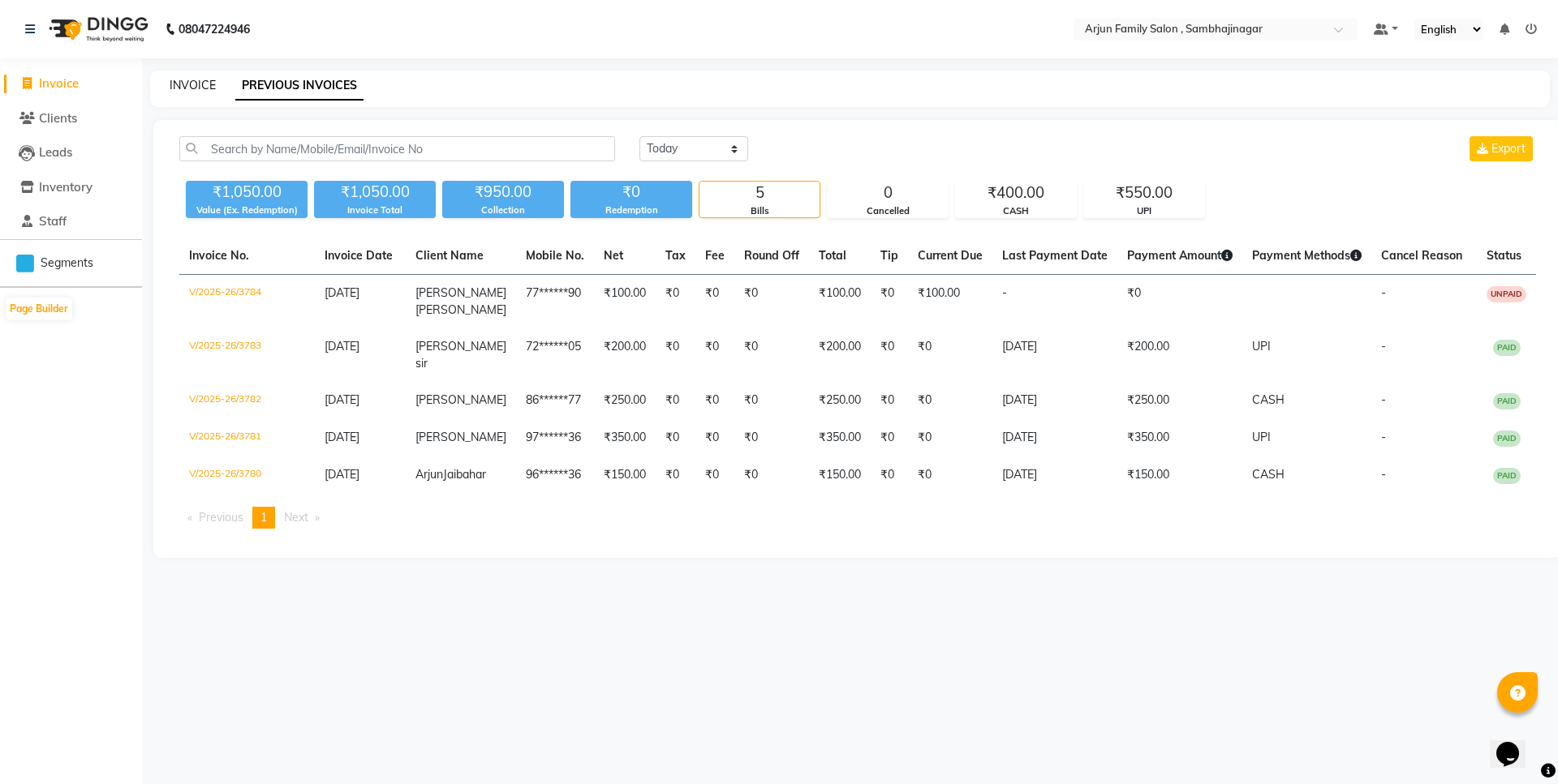
click at [187, 81] on link "INVOICE" at bounding box center [193, 84] width 47 height 15
select select "service"
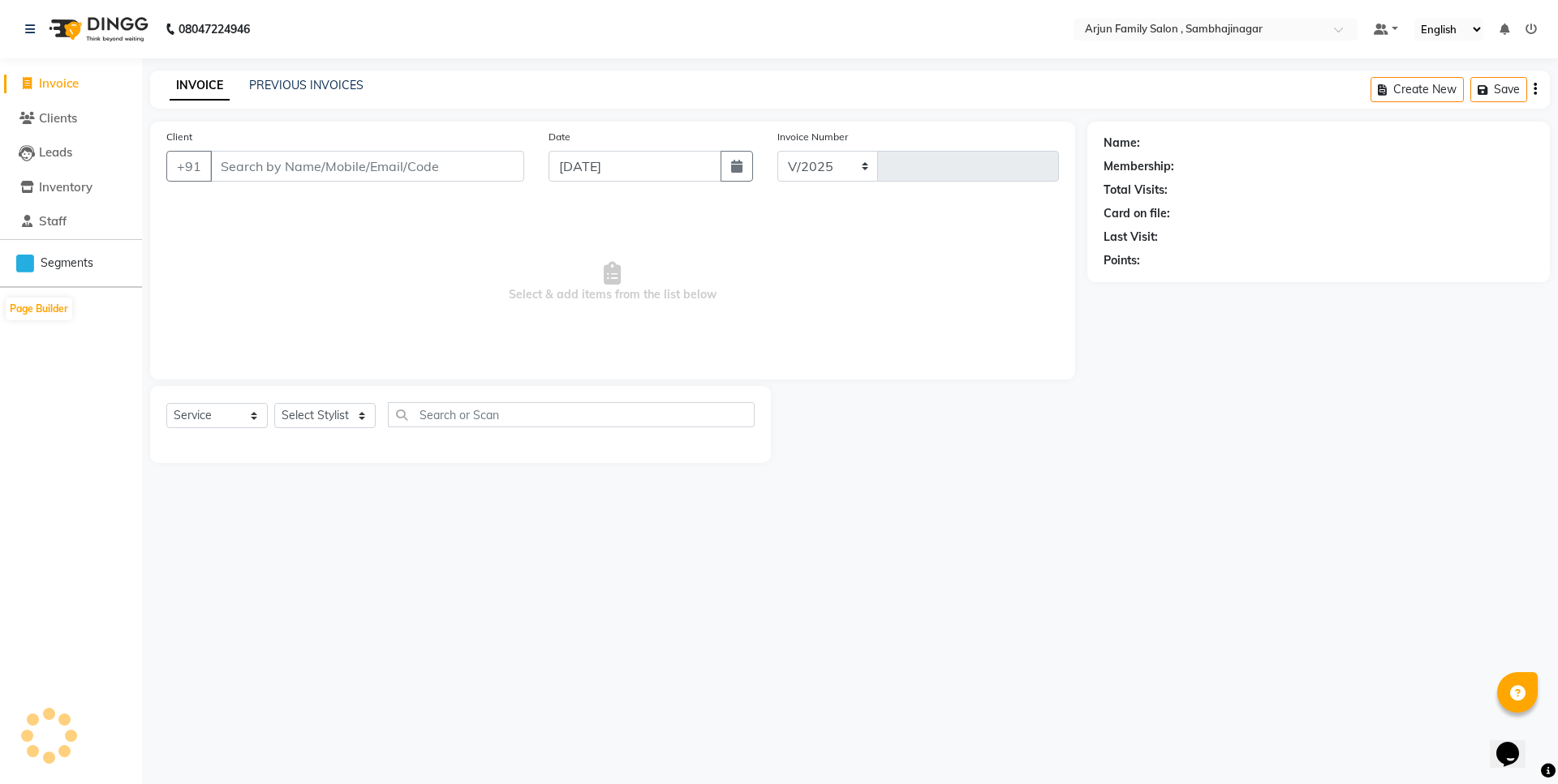
select select "6947"
type input "3785"
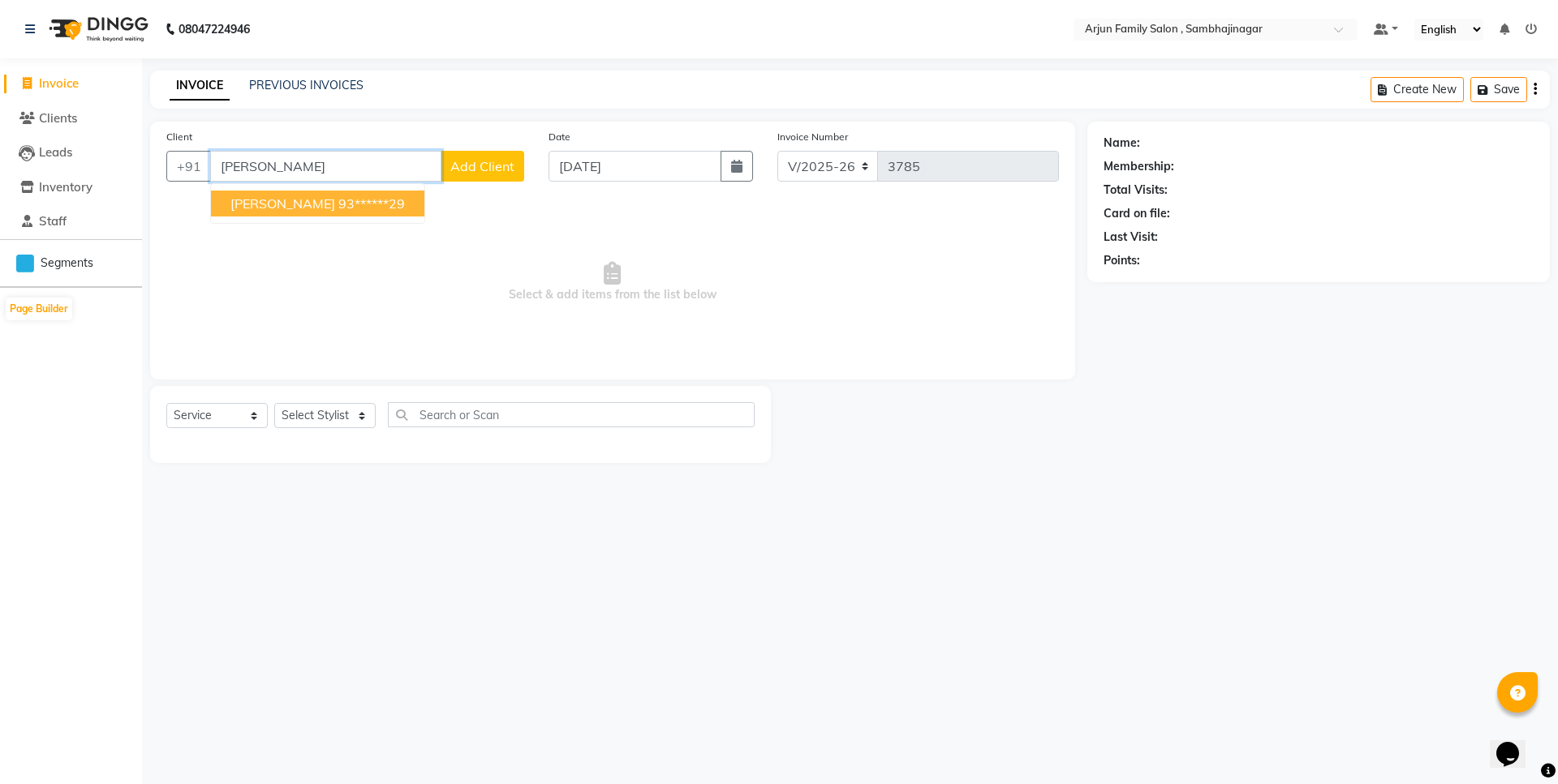
click at [339, 208] on ngb-highlight "93******29" at bounding box center [371, 203] width 66 height 16
type input "93******29"
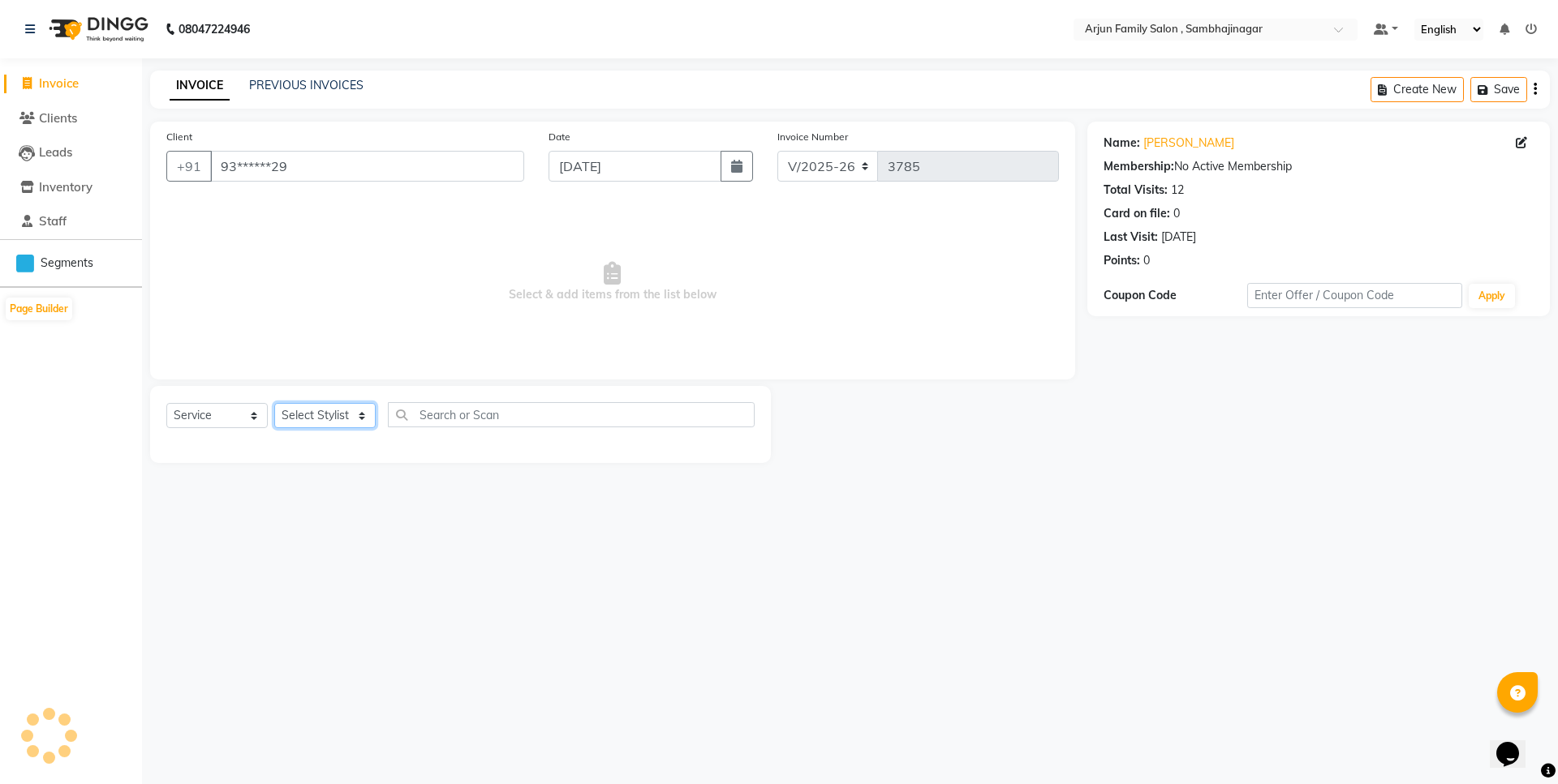
drag, startPoint x: 321, startPoint y: 412, endPoint x: 321, endPoint y: 426, distance: 14.0
click at [321, 412] on select "Select Stylist arjun [PERSON_NAME] [PERSON_NAME] [PERSON_NAME] [PERSON_NAME]" at bounding box center [325, 415] width 102 height 25
click at [274, 403] on select "Select Stylist arjun [PERSON_NAME] [PERSON_NAME] [PERSON_NAME] [PERSON_NAME]" at bounding box center [325, 415] width 102 height 25
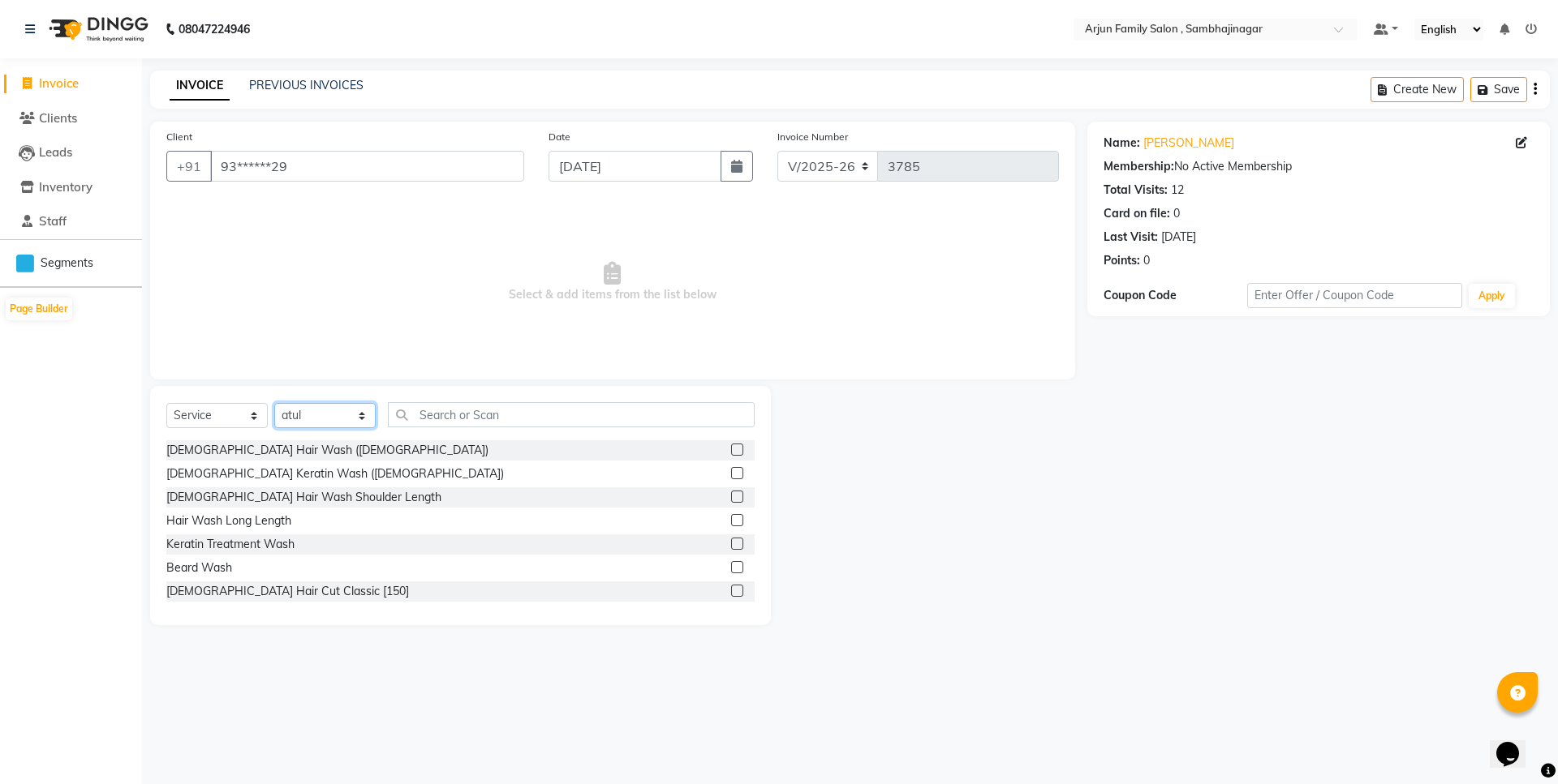
drag, startPoint x: 314, startPoint y: 412, endPoint x: 314, endPoint y: 426, distance: 14.0
click at [314, 411] on select "Select Stylist arjun [PERSON_NAME] [PERSON_NAME] [PERSON_NAME] [PERSON_NAME]" at bounding box center [325, 415] width 102 height 25
select select "54666"
click at [274, 403] on select "Select Stylist arjun [PERSON_NAME] [PERSON_NAME] [PERSON_NAME] [PERSON_NAME]" at bounding box center [325, 415] width 102 height 25
click at [539, 415] on input "text" at bounding box center [571, 414] width 367 height 25
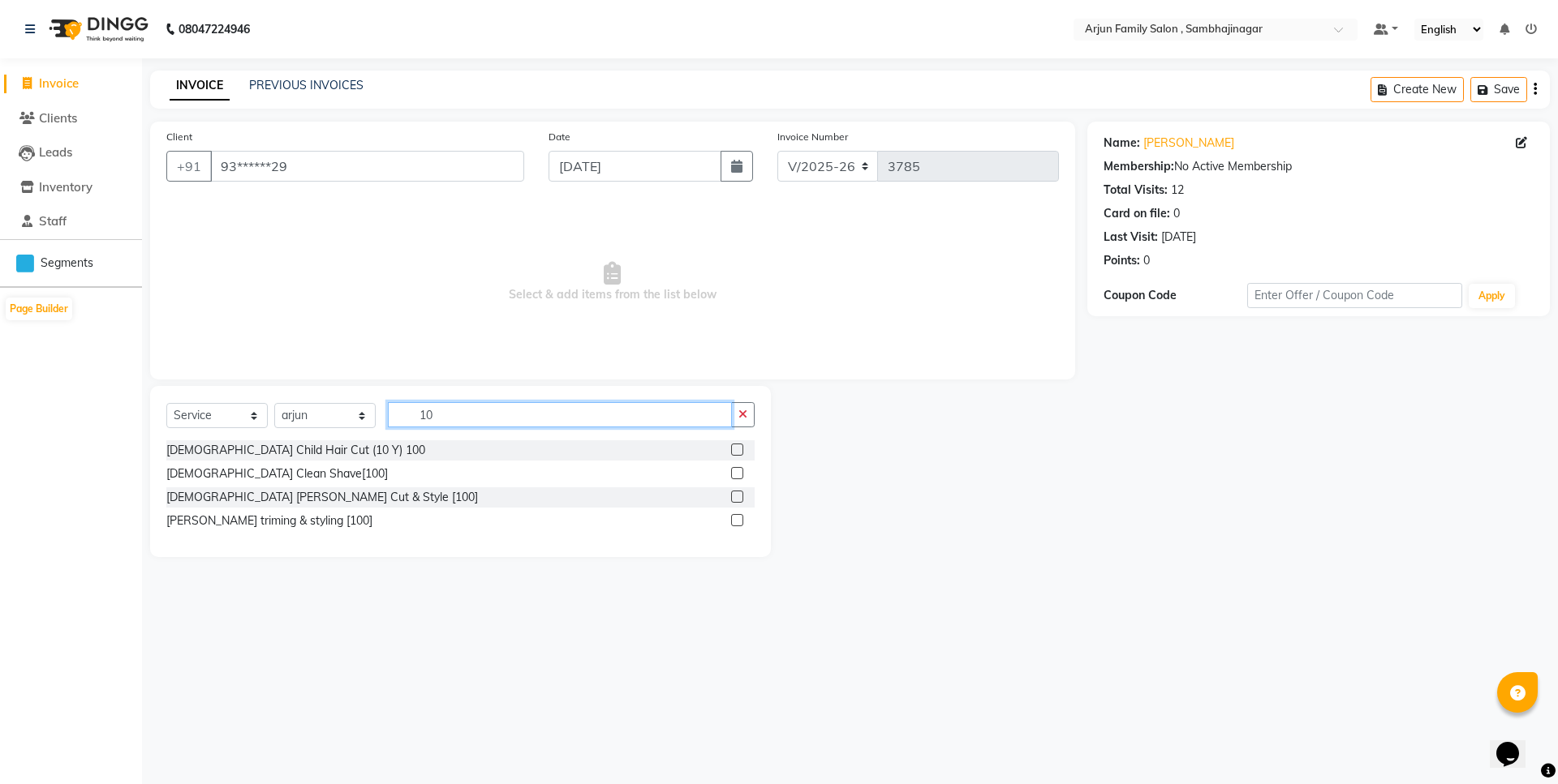
type input "1"
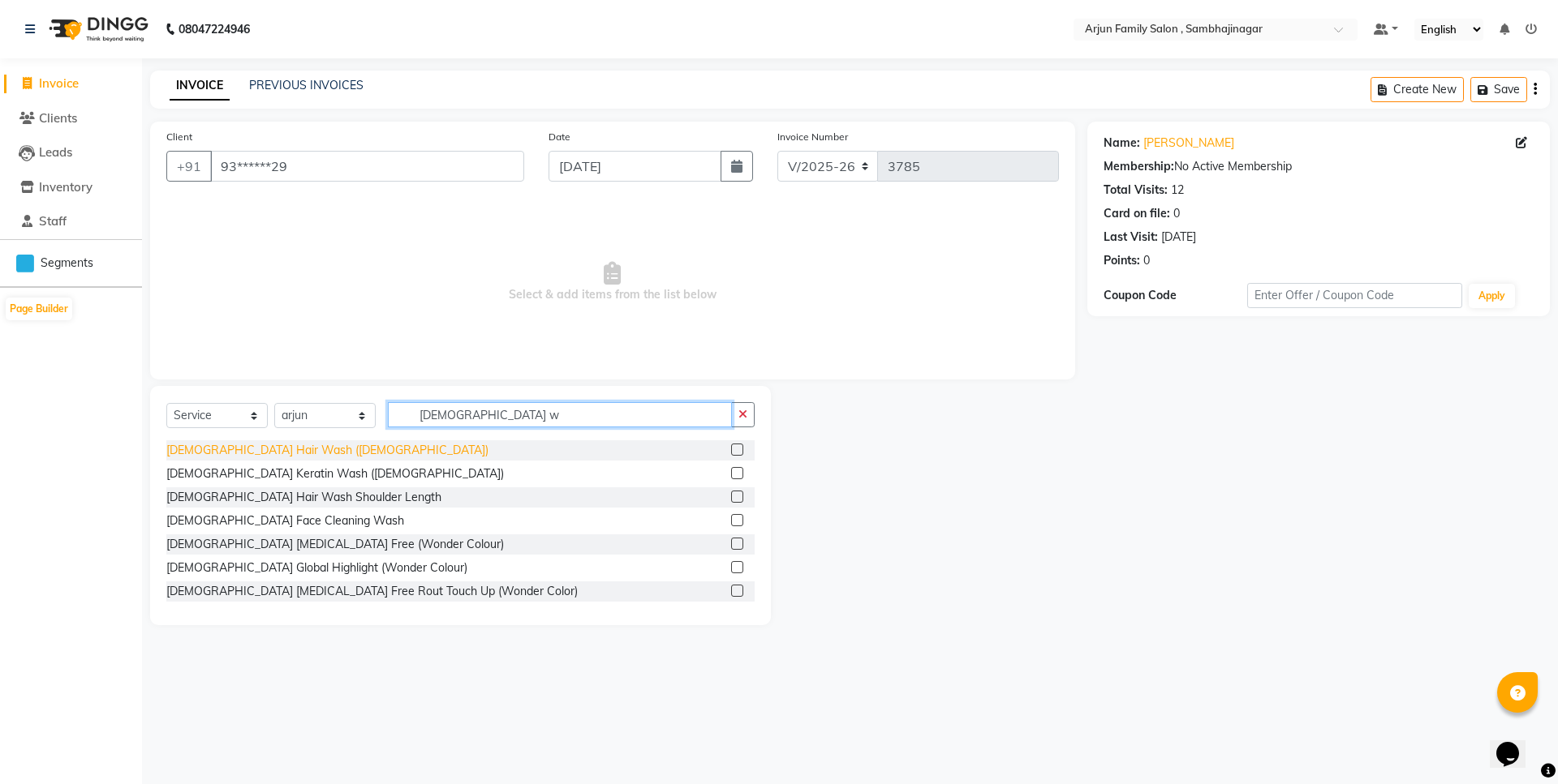
type input "[DEMOGRAPHIC_DATA] w"
click at [229, 449] on div "[DEMOGRAPHIC_DATA] Hair Wash ([DEMOGRAPHIC_DATA])" at bounding box center [327, 451] width 322 height 17
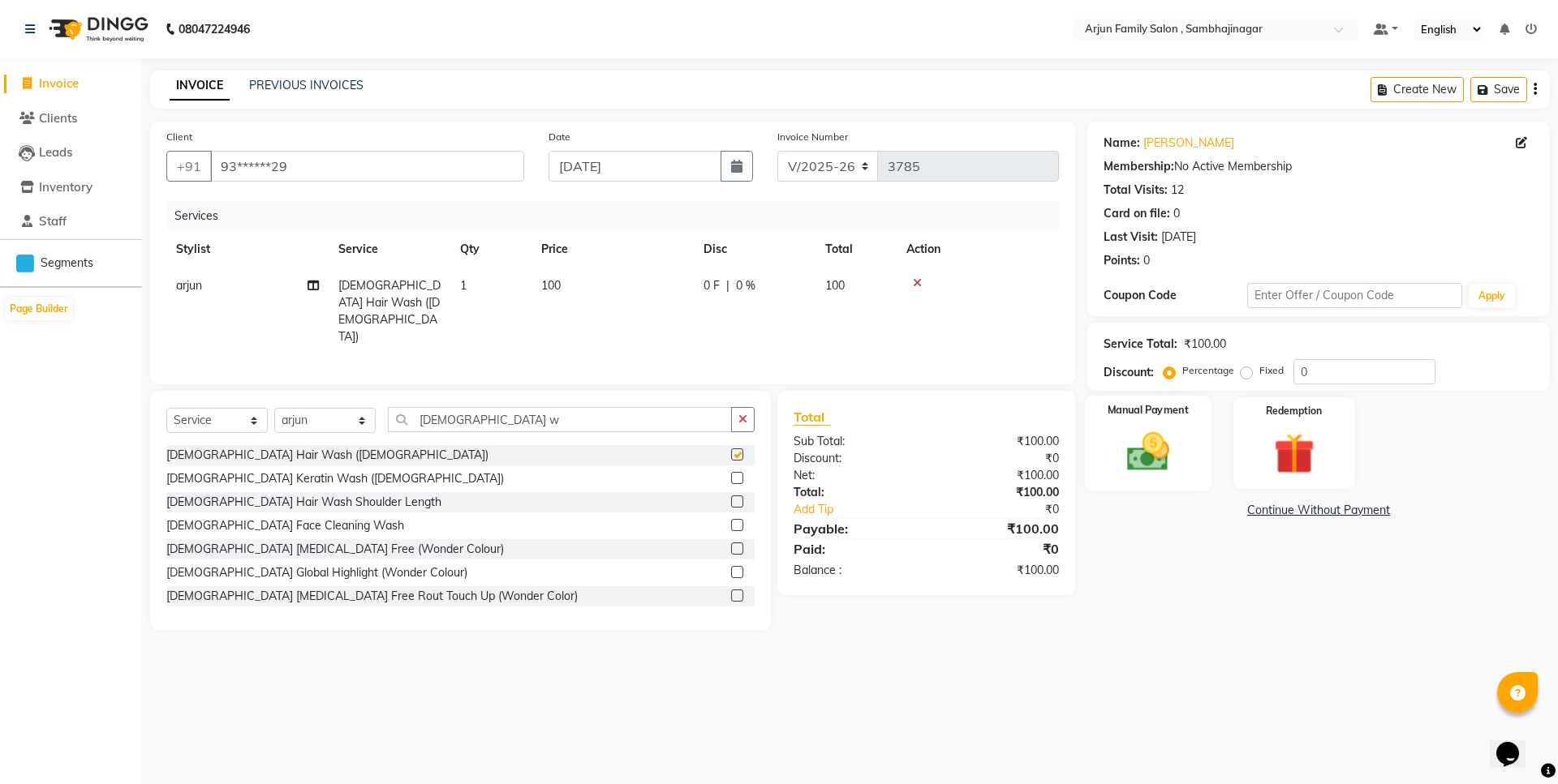
checkbox input "false"
click at [1171, 456] on img at bounding box center [1148, 451] width 70 height 49
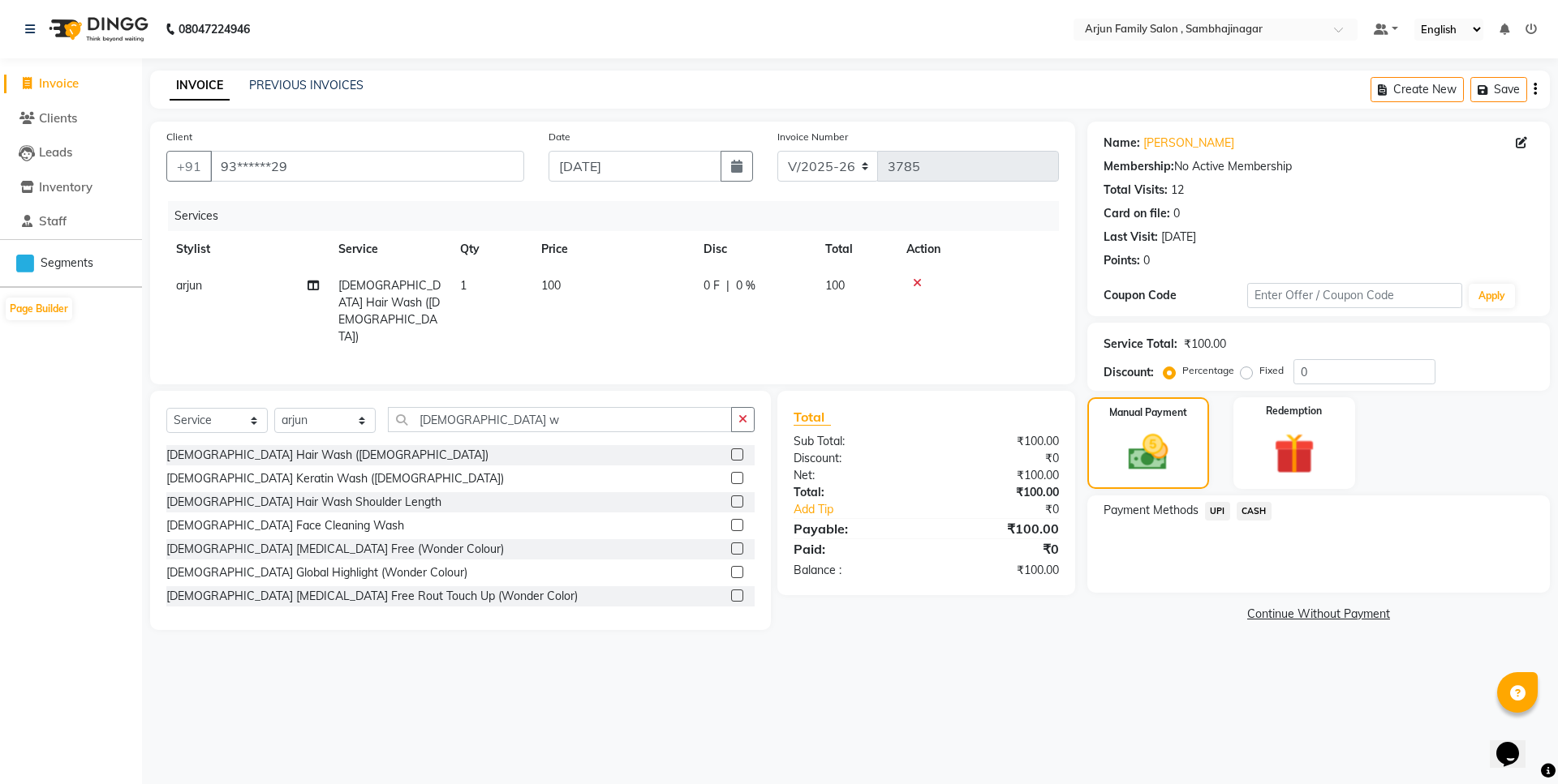
drag, startPoint x: 1224, startPoint y: 508, endPoint x: 1240, endPoint y: 516, distance: 17.9
click at [1224, 509] on span "UPI" at bounding box center [1217, 512] width 25 height 19
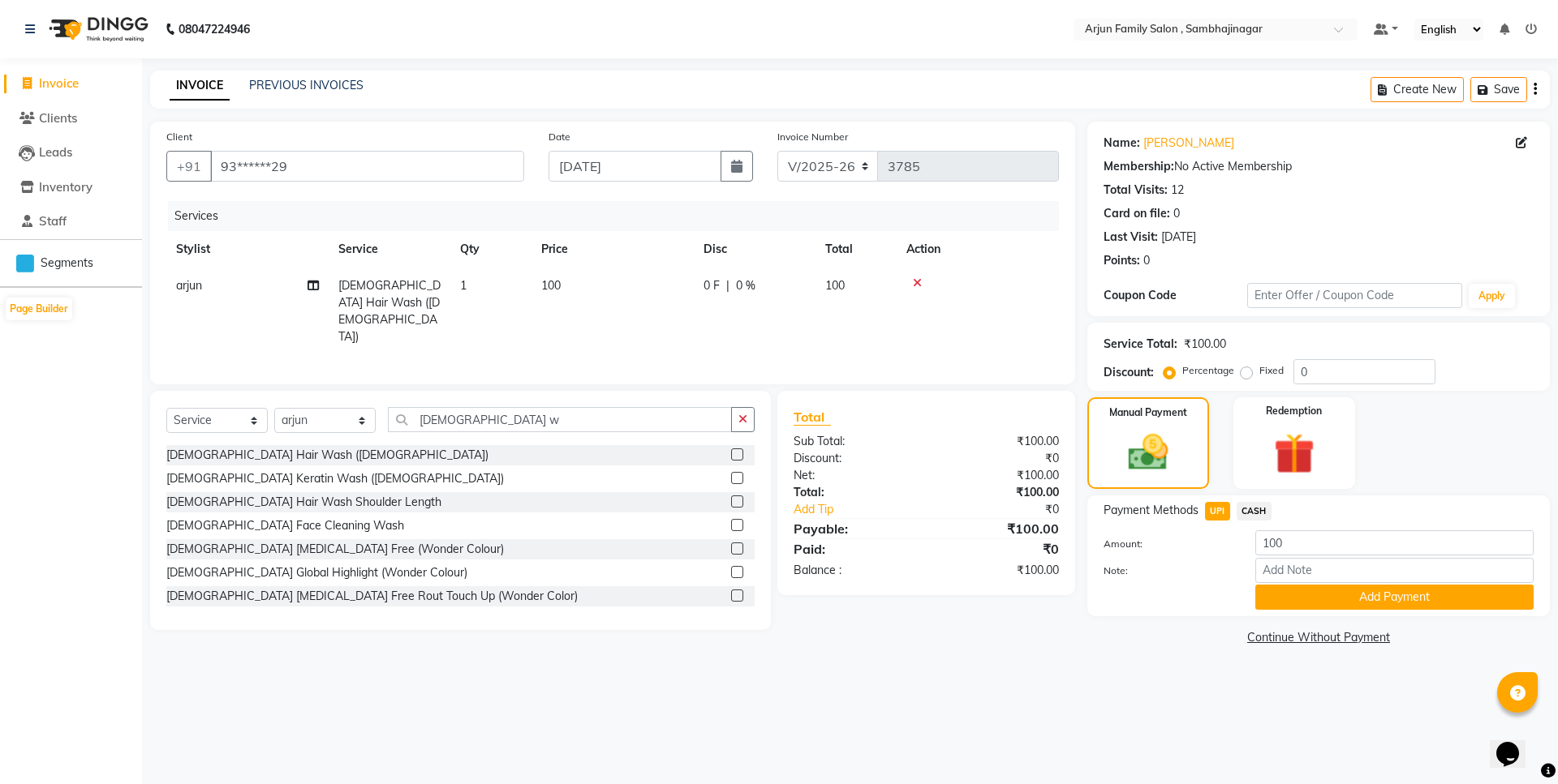
click at [1261, 516] on span "CASH" at bounding box center [1254, 512] width 34 height 19
click at [1335, 604] on button "Add Payment" at bounding box center [1393, 597] width 278 height 25
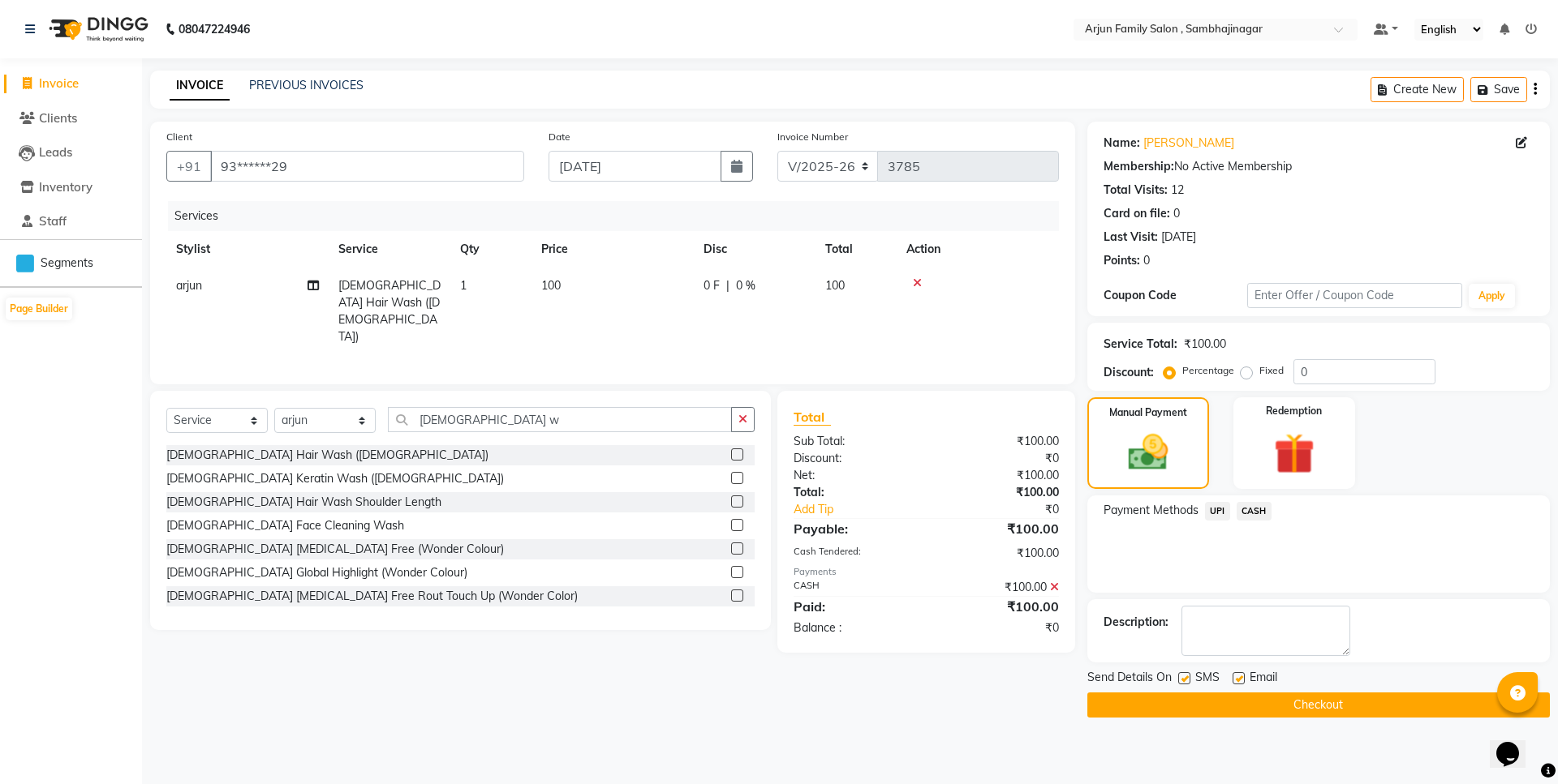
click at [1375, 701] on button "Checkout" at bounding box center [1318, 705] width 463 height 25
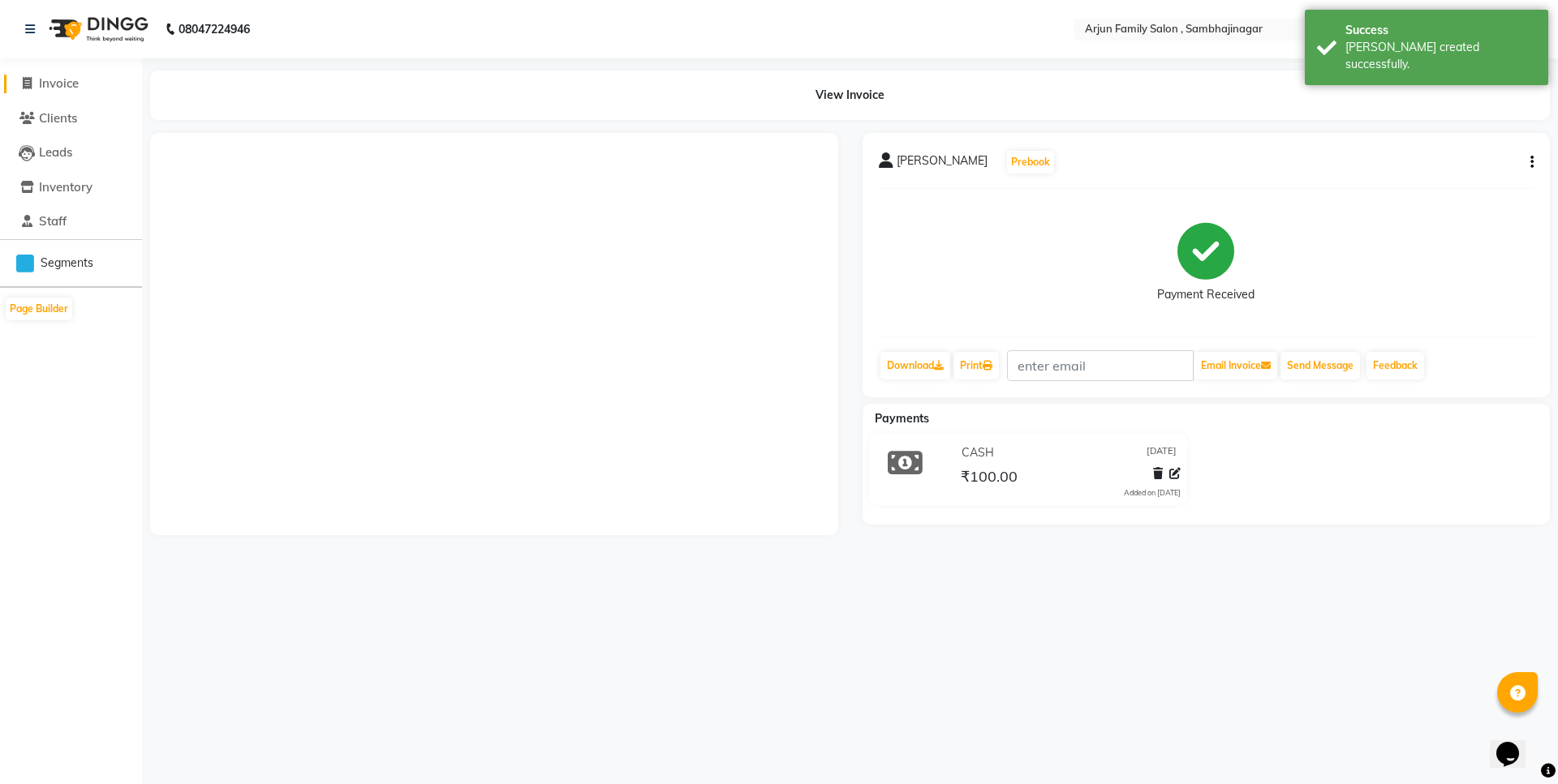
click at [33, 81] on span at bounding box center [27, 84] width 24 height 19
select select "6947"
select select "service"
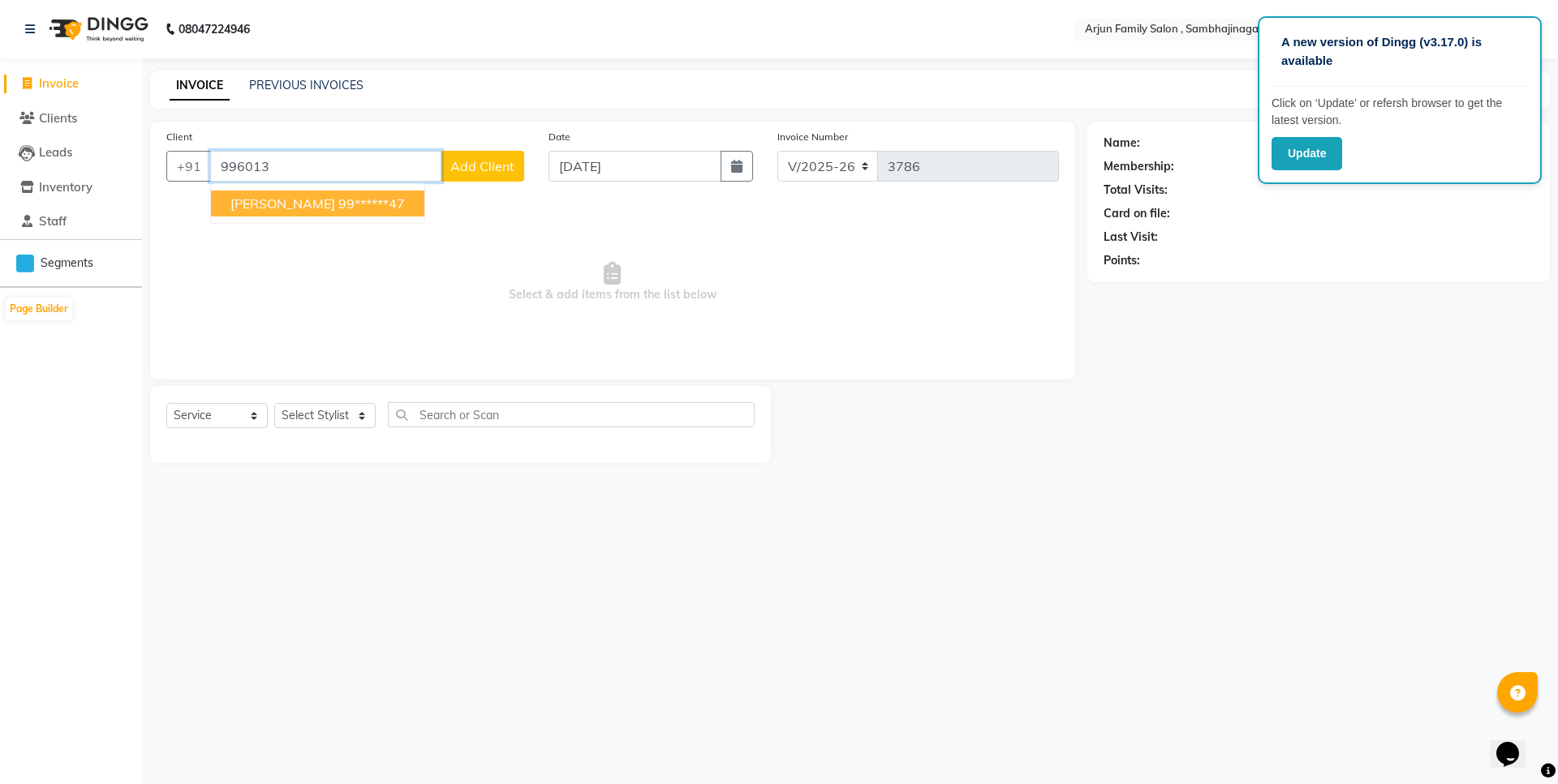
click at [339, 202] on ngb-highlight "99******47" at bounding box center [371, 203] width 66 height 16
type input "99******47"
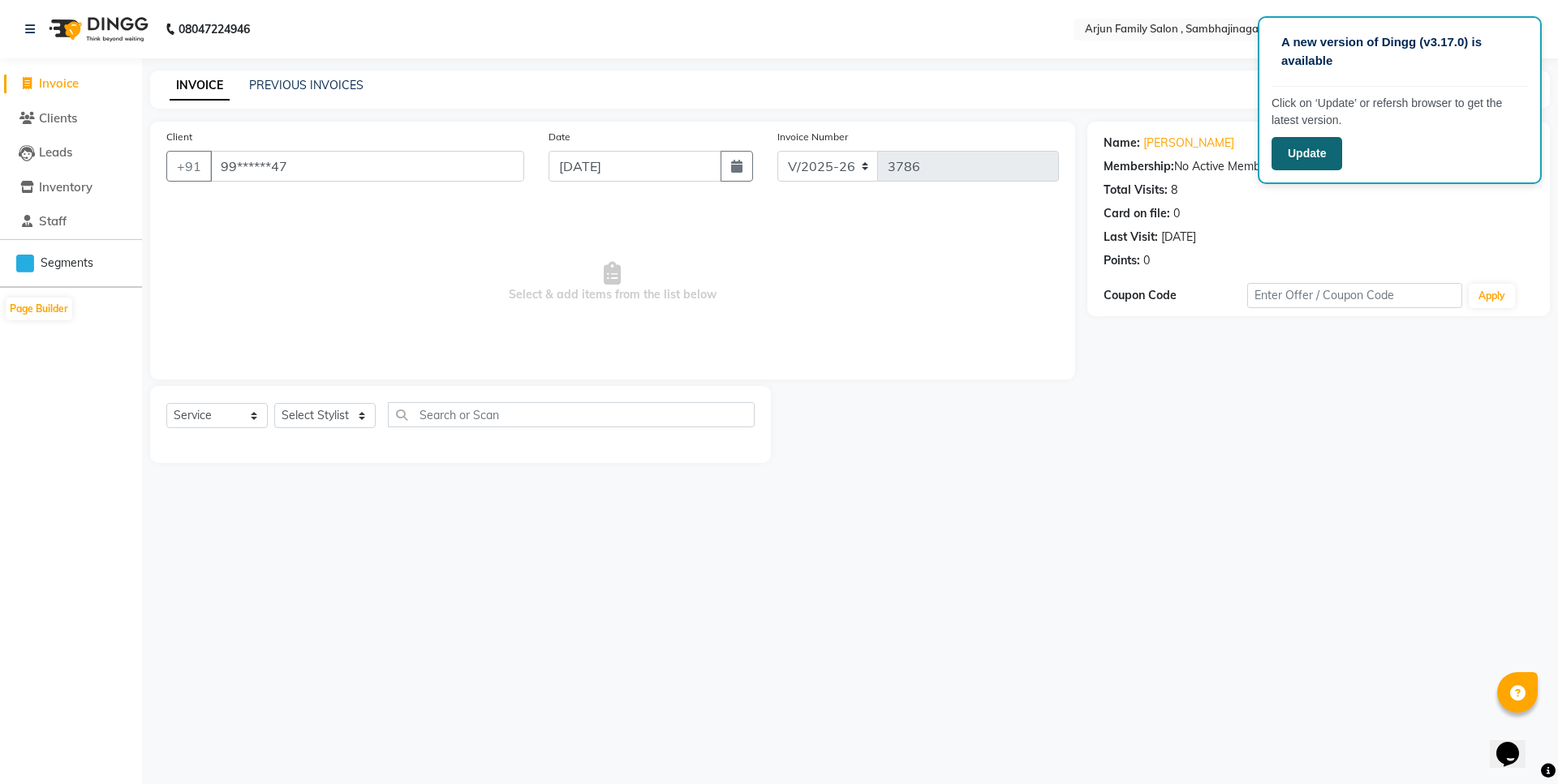
click at [1298, 162] on button "Update" at bounding box center [1306, 153] width 71 height 34
click at [512, 461] on div "Select Service Product Membership Package Voucher Prepaid Gift Card Select Styl…" at bounding box center [460, 424] width 620 height 77
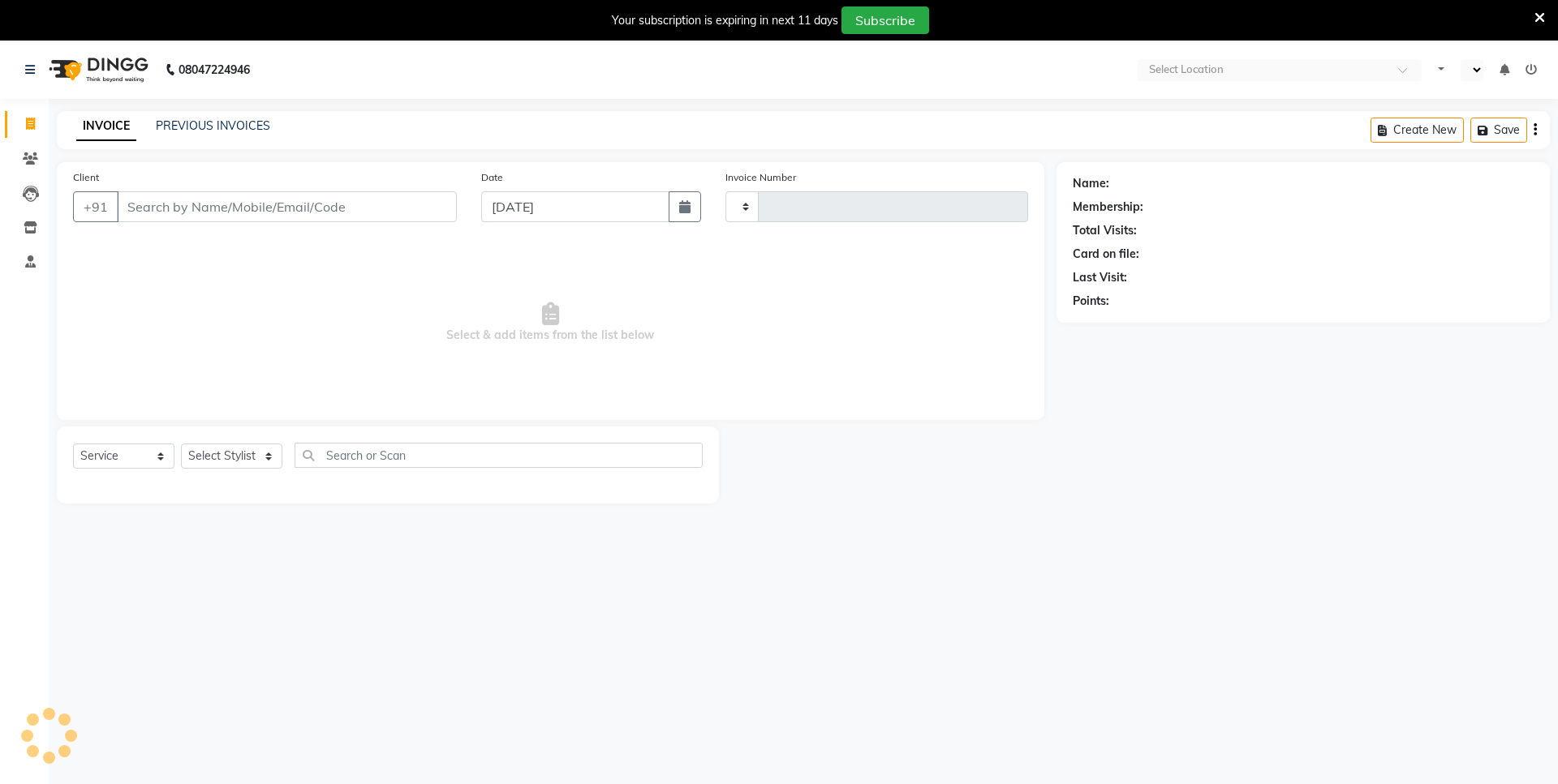
select select "service"
type input "3786"
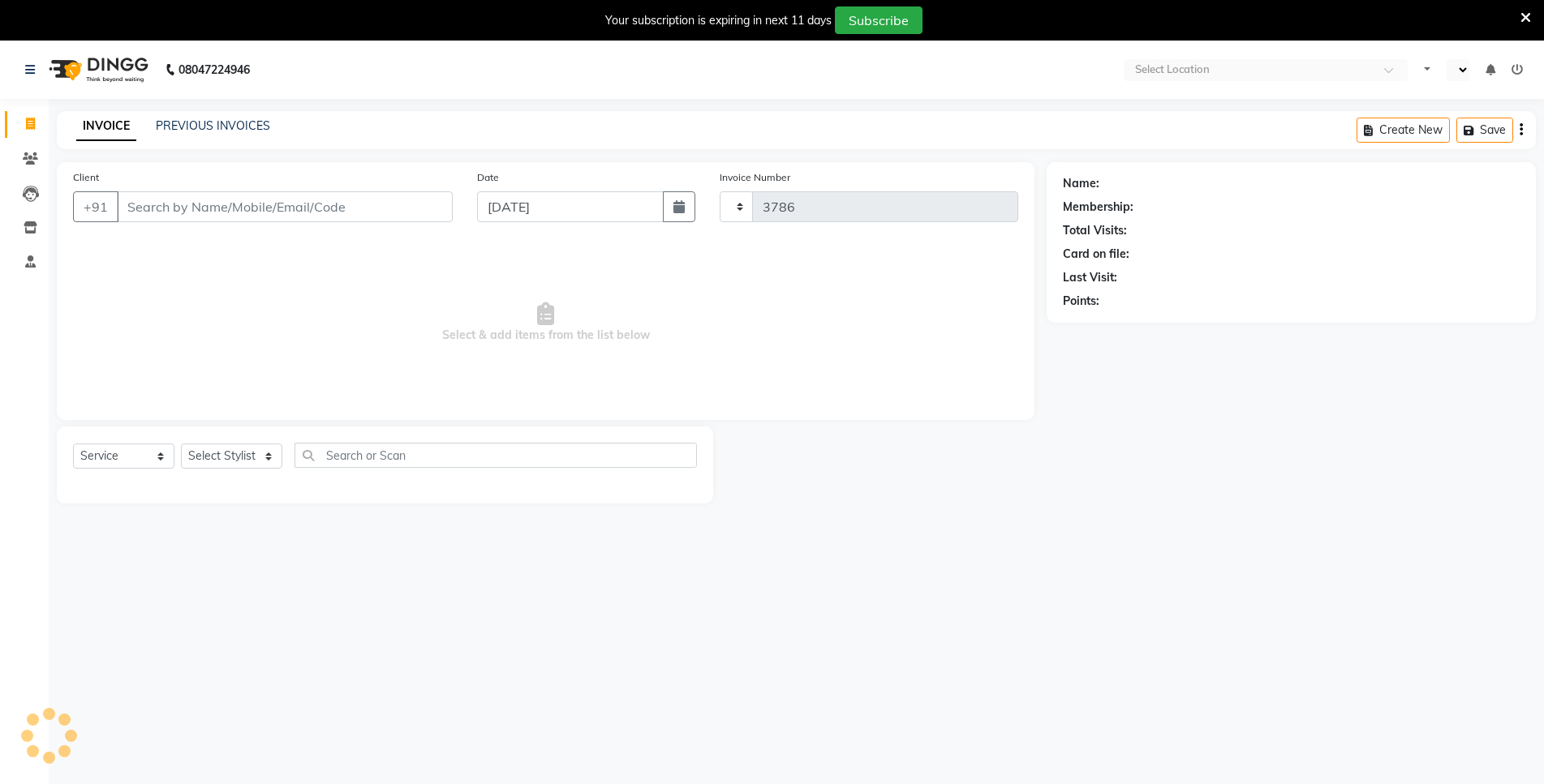
select select "en"
select select "6947"
click at [389, 210] on input "Client" at bounding box center [285, 207] width 336 height 31
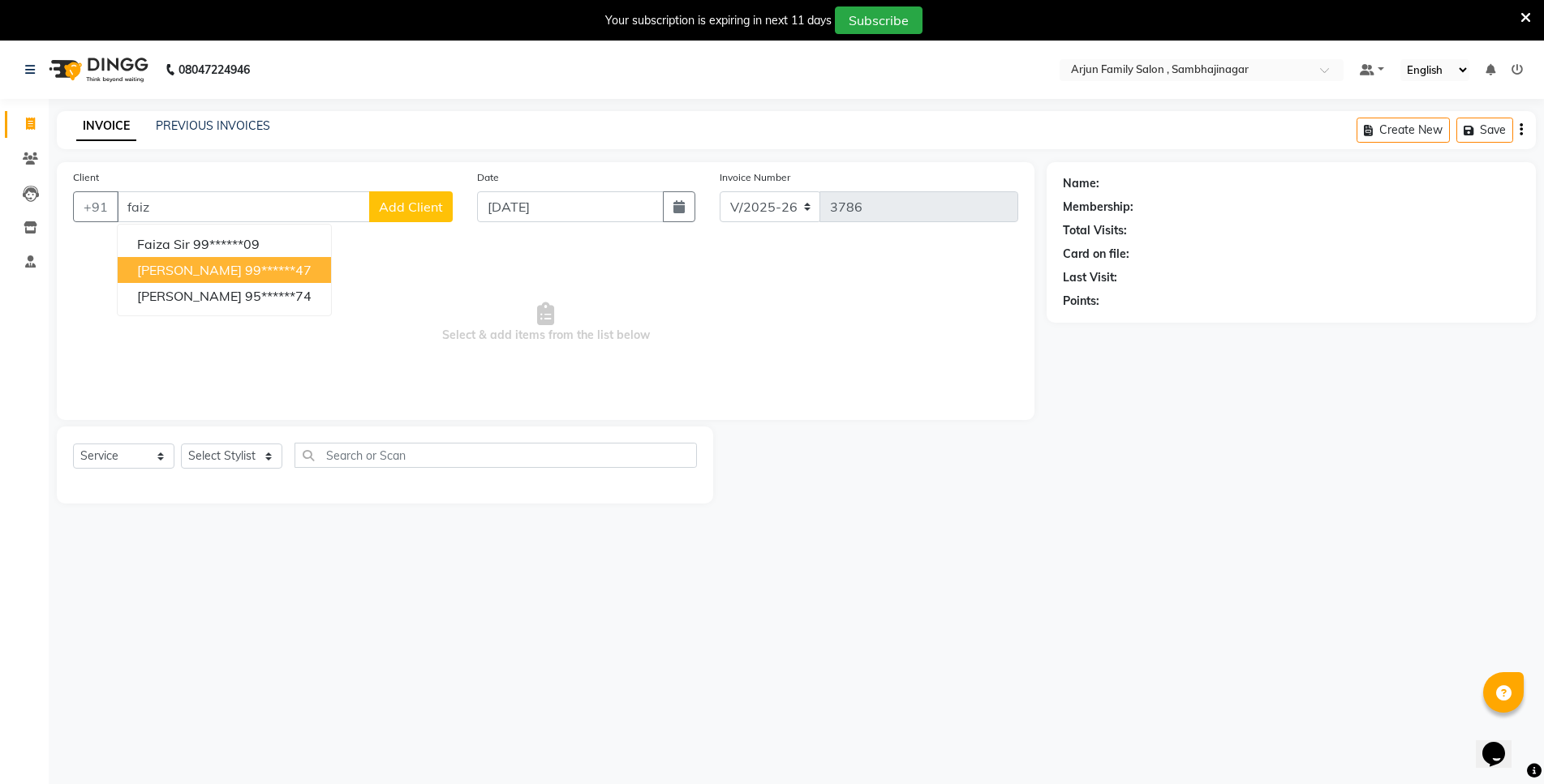
click at [245, 271] on ngb-highlight "99******47" at bounding box center [277, 270] width 66 height 16
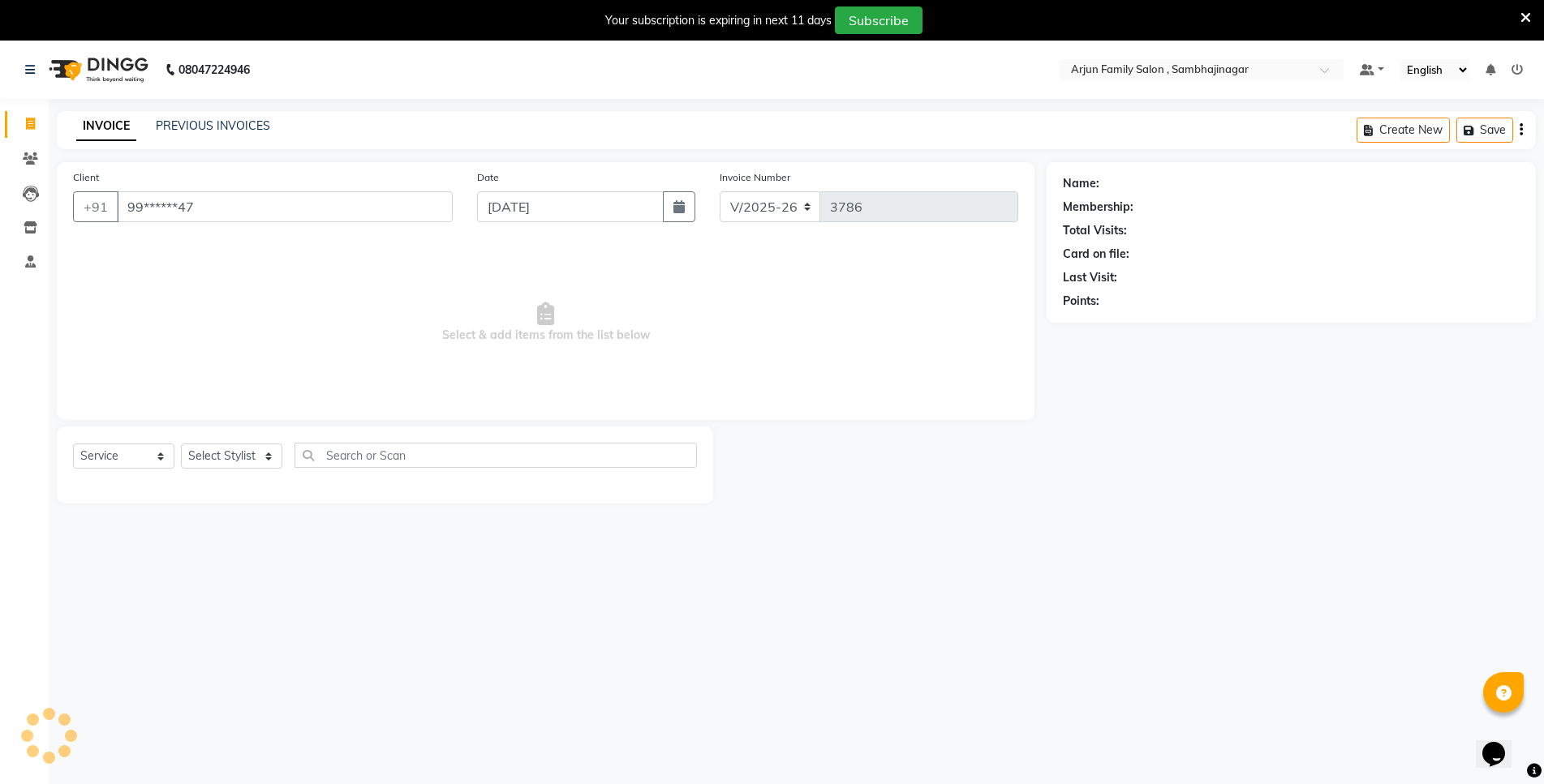
type input "99******47"
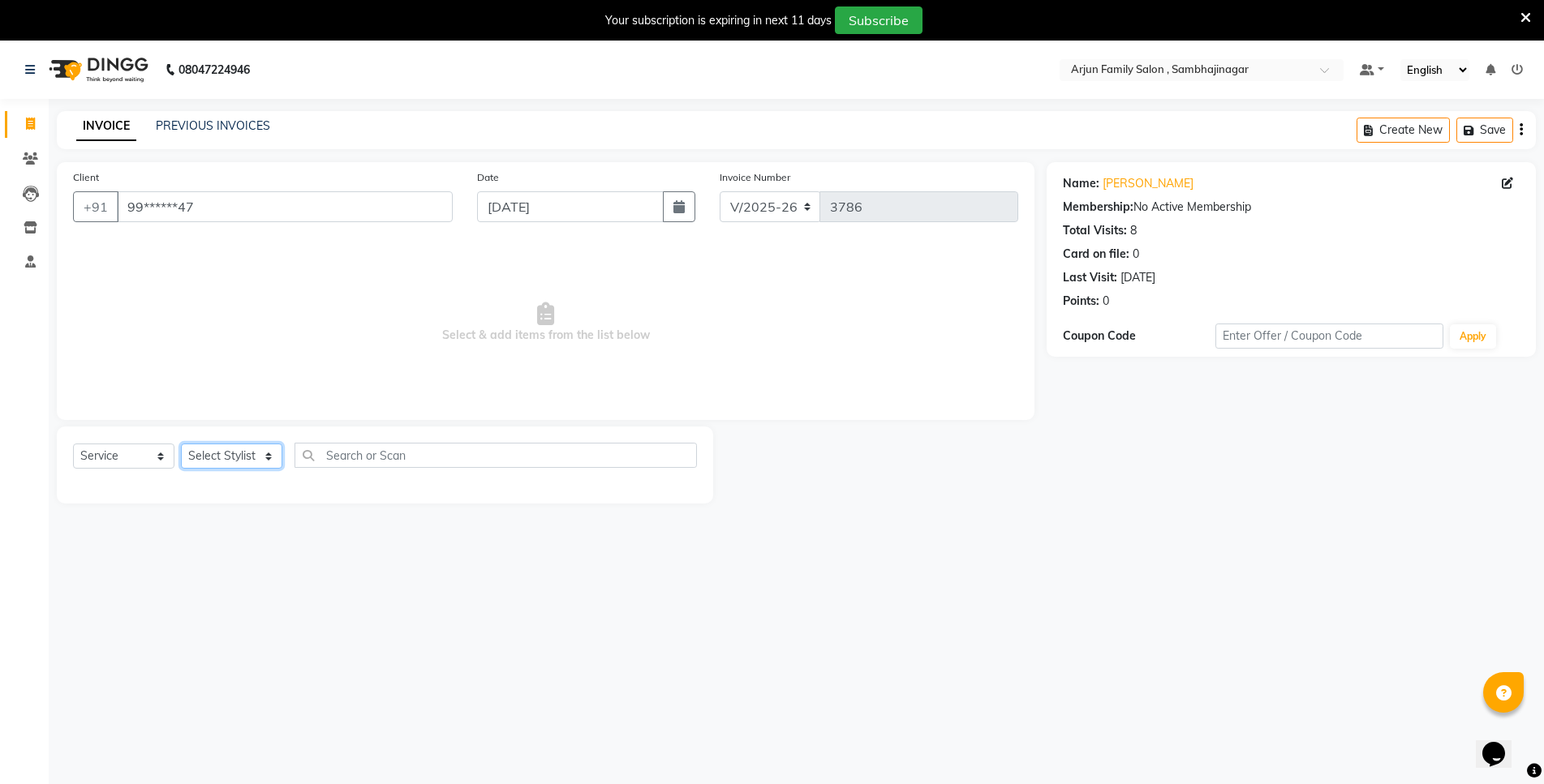
click at [205, 455] on select "Select Stylist arjun [PERSON_NAME] [PERSON_NAME] [PERSON_NAME] [PERSON_NAME]" at bounding box center [232, 456] width 102 height 25
select select "83793"
click at [181, 444] on select "Select Stylist arjun [PERSON_NAME] [PERSON_NAME] [PERSON_NAME] [PERSON_NAME]" at bounding box center [232, 456] width 102 height 25
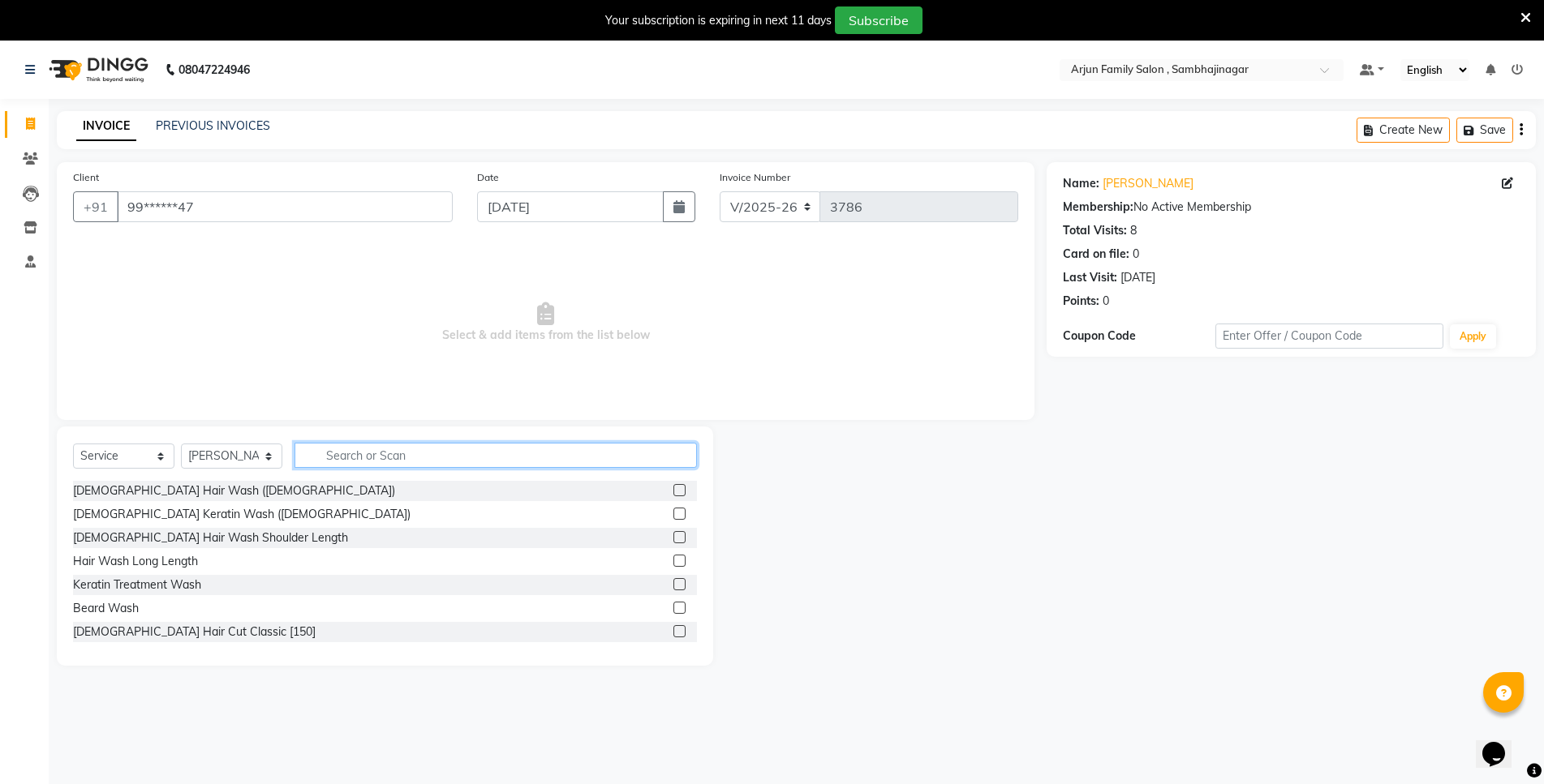
click at [376, 453] on input "text" at bounding box center [495, 455] width 402 height 25
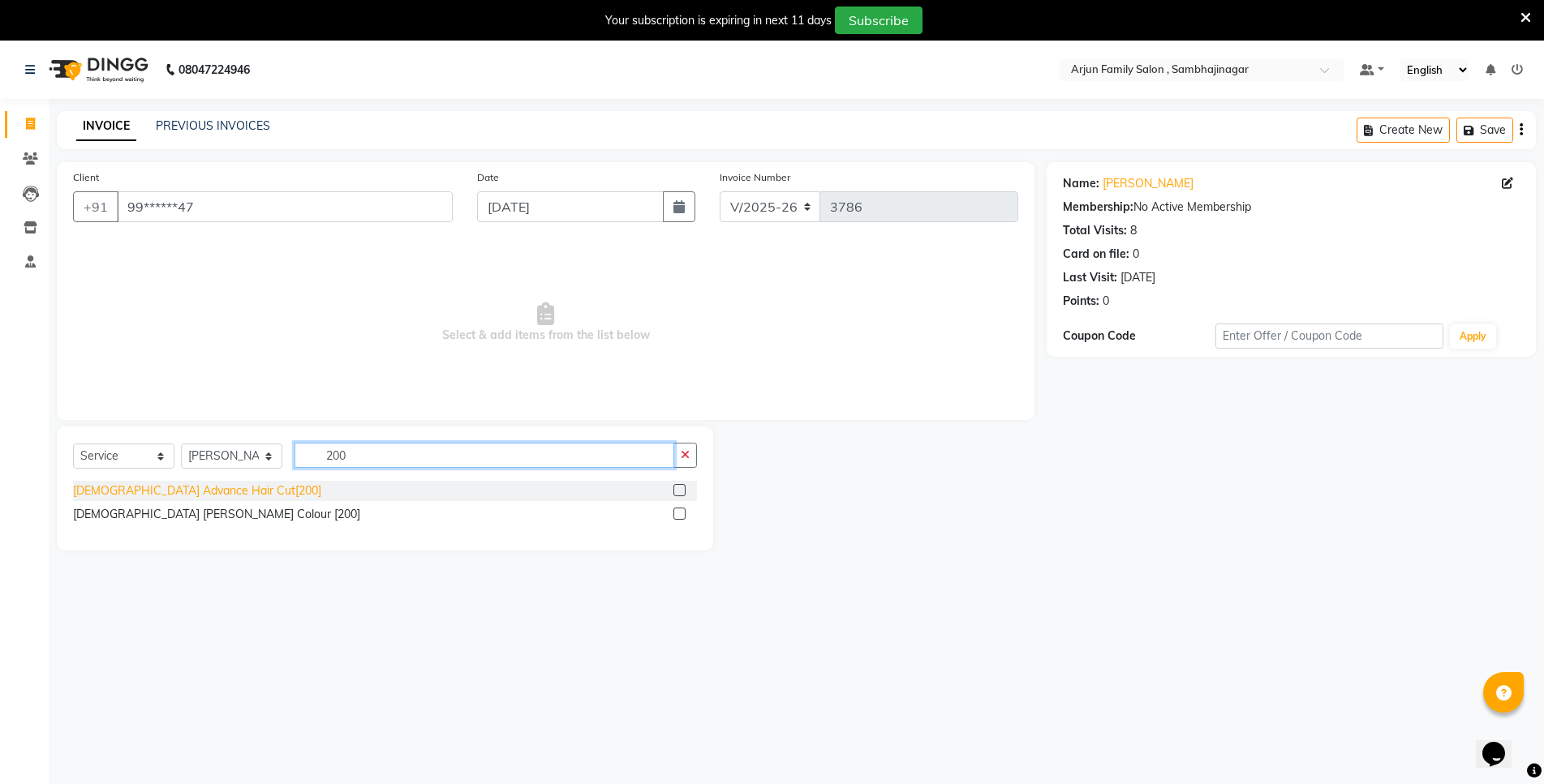
type input "200"
drag, startPoint x: 141, startPoint y: 486, endPoint x: 326, endPoint y: 595, distance: 214.7
click at [142, 485] on div "[DEMOGRAPHIC_DATA] Advance Hair Cut[200]" at bounding box center [197, 491] width 248 height 17
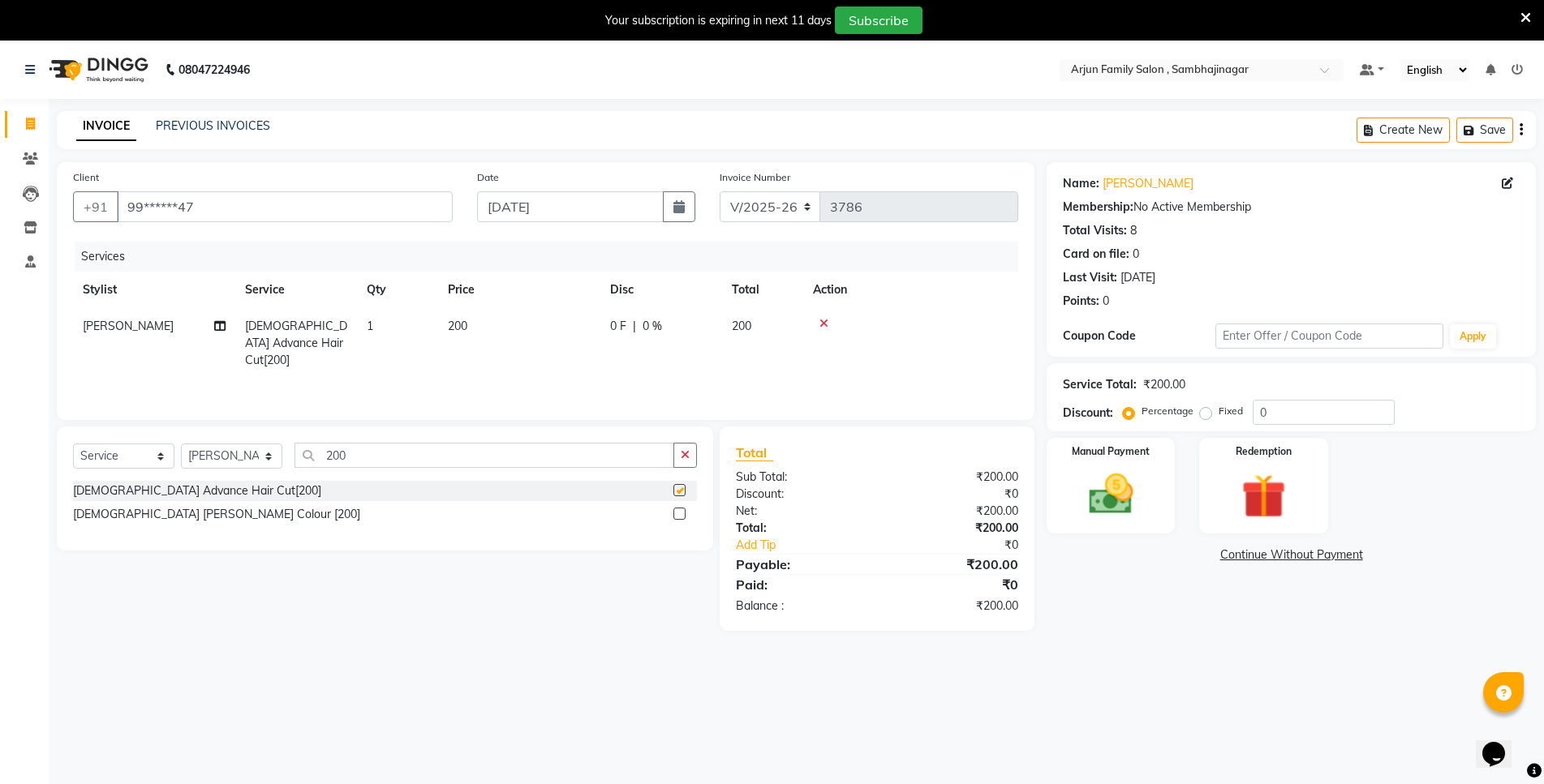
checkbox input "false"
drag, startPoint x: 1136, startPoint y: 513, endPoint x: 1135, endPoint y: 532, distance: 19.0
click at [1136, 513] on img at bounding box center [1111, 494] width 75 height 53
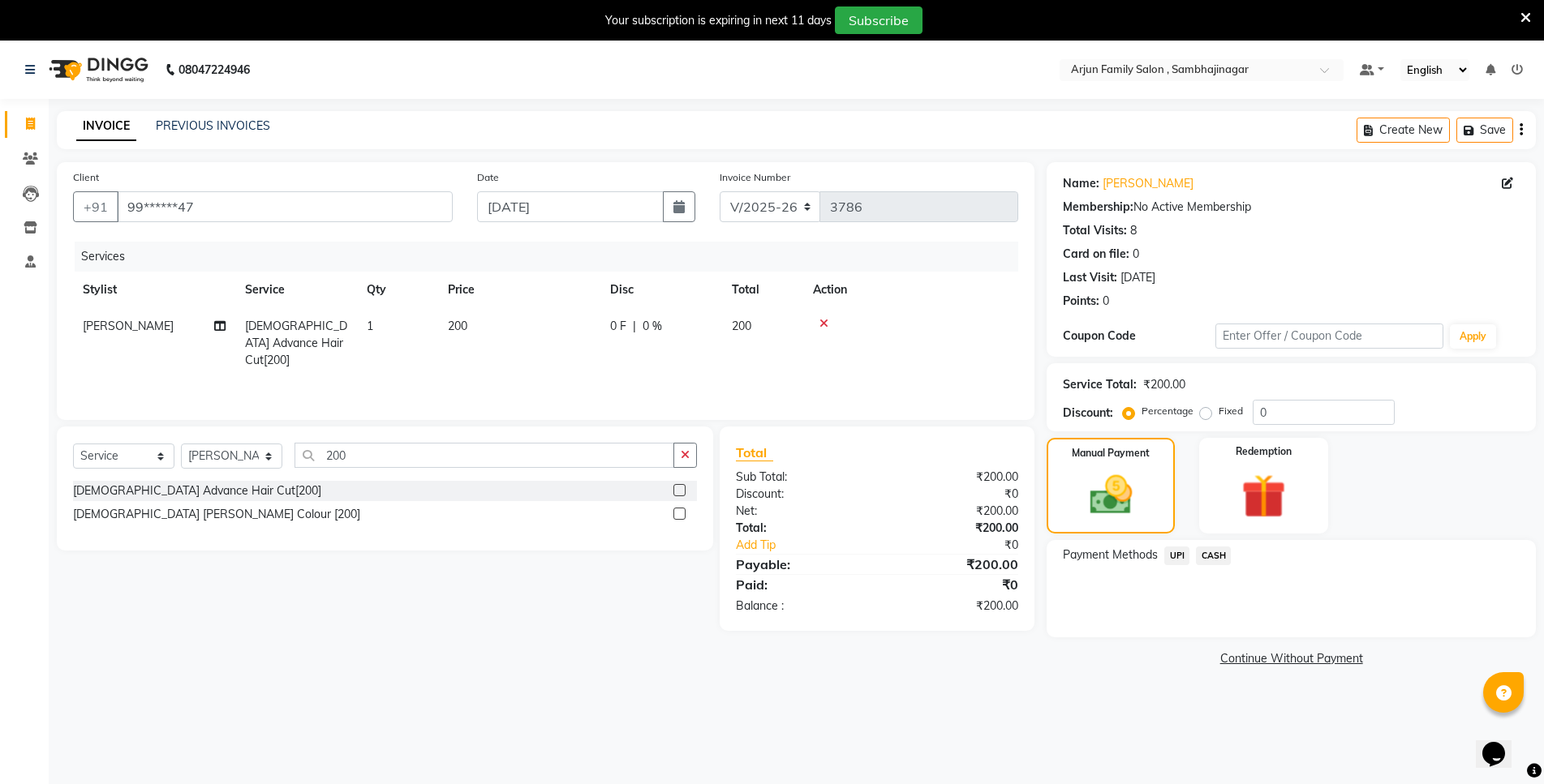
click at [1214, 555] on span "CASH" at bounding box center [1213, 557] width 34 height 19
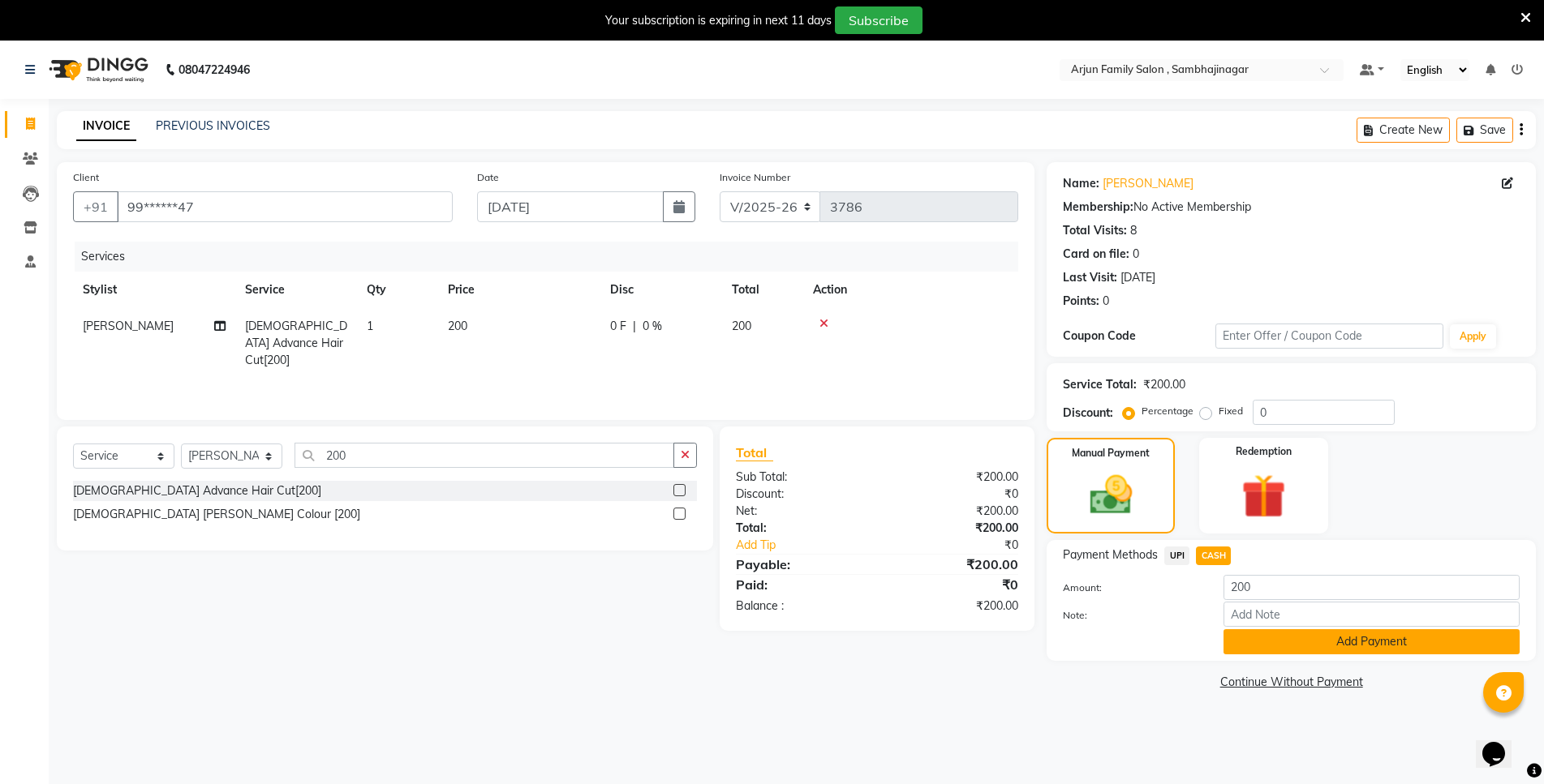
click at [1389, 644] on button "Add Payment" at bounding box center [1372, 642] width 296 height 25
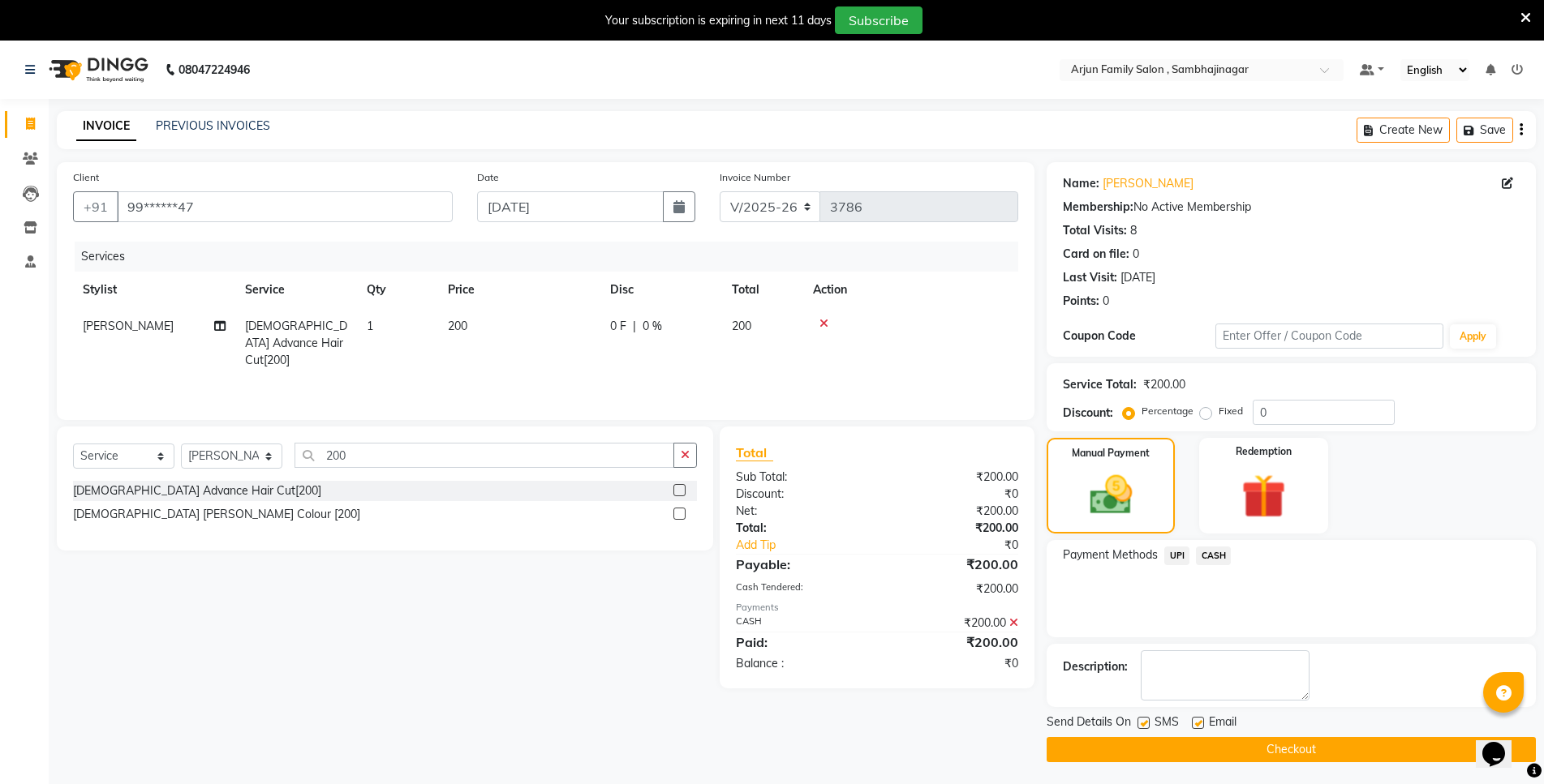
click at [1178, 553] on span "UPI" at bounding box center [1176, 557] width 25 height 19
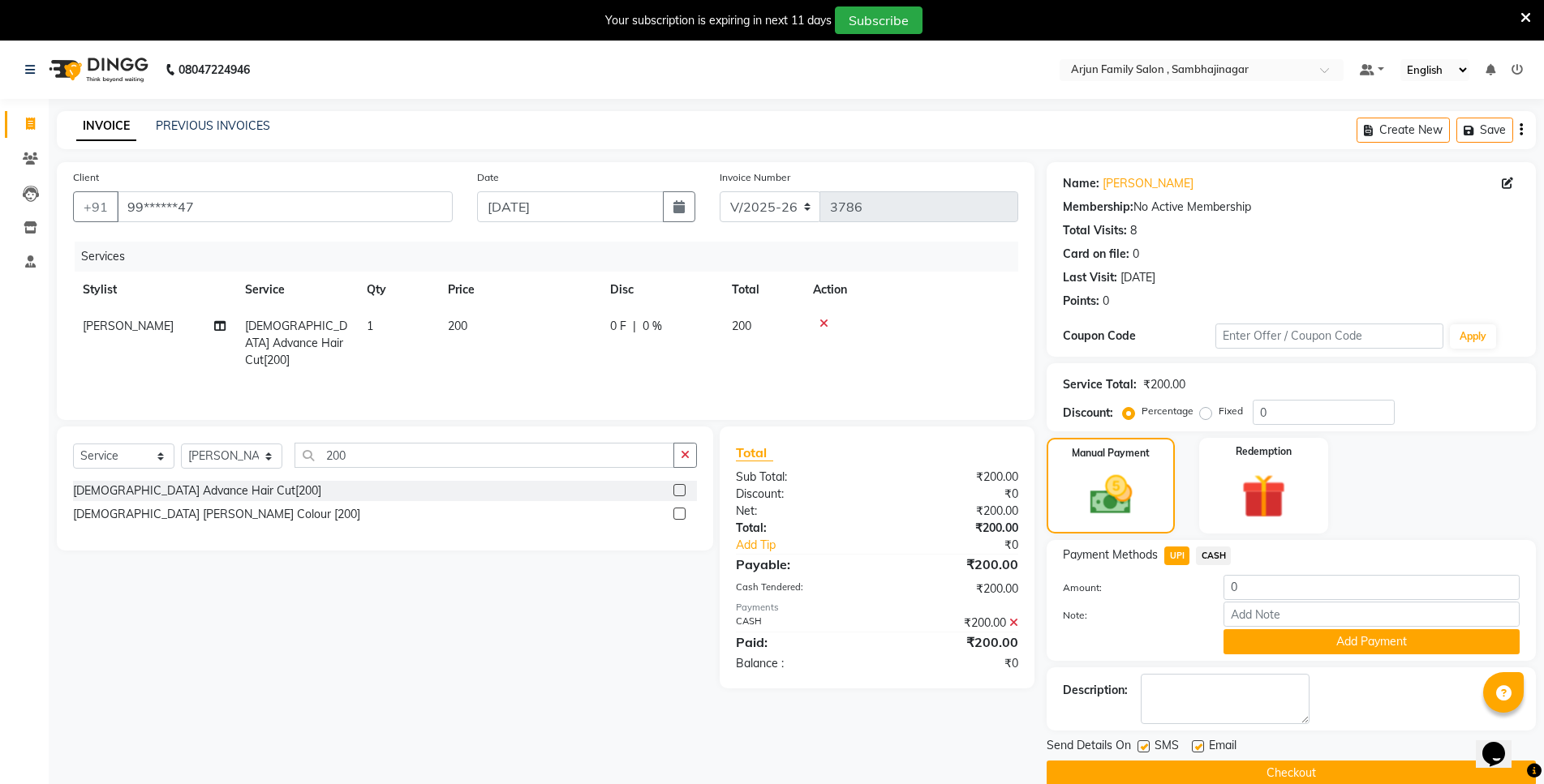
click at [1217, 554] on span "CASH" at bounding box center [1213, 557] width 34 height 19
click at [1212, 547] on span "CASH" at bounding box center [1213, 557] width 34 height 19
click at [1015, 619] on icon at bounding box center [1013, 622] width 9 height 11
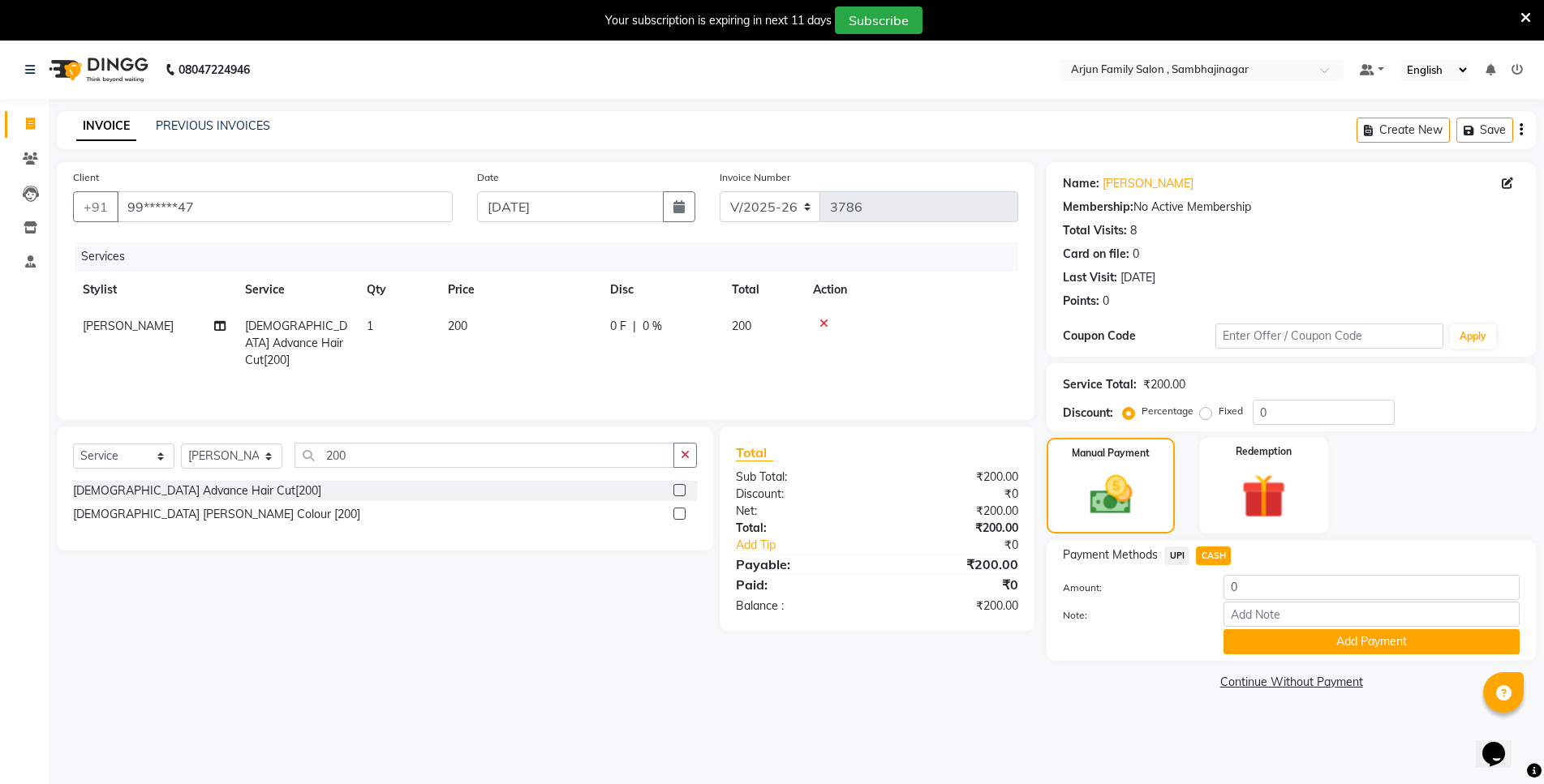
click at [1213, 551] on span "CASH" at bounding box center [1213, 557] width 34 height 19
type input "200"
click at [1295, 638] on button "Add Payment" at bounding box center [1372, 642] width 296 height 25
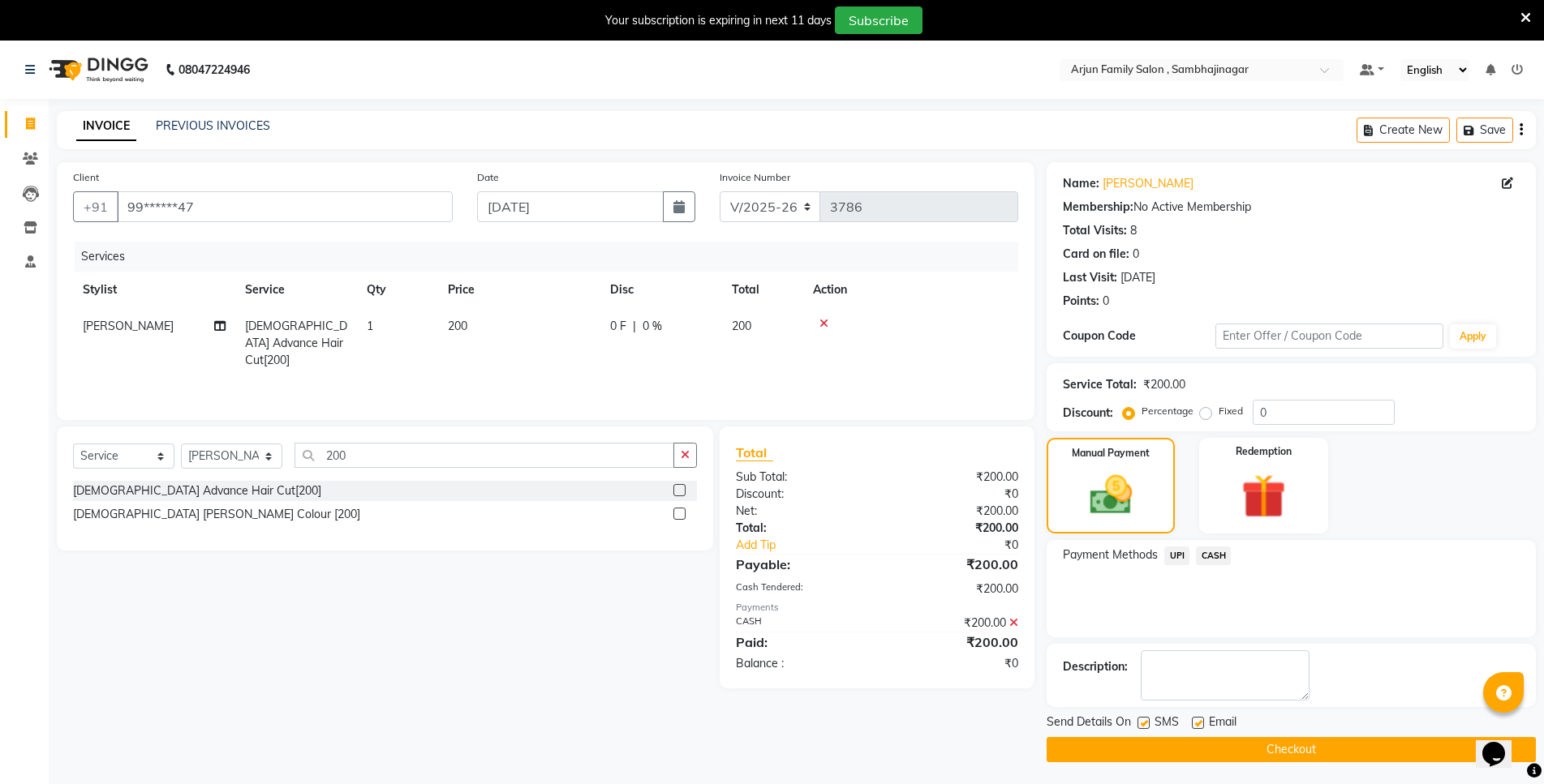
click at [1302, 750] on button "Checkout" at bounding box center [1291, 750] width 489 height 25
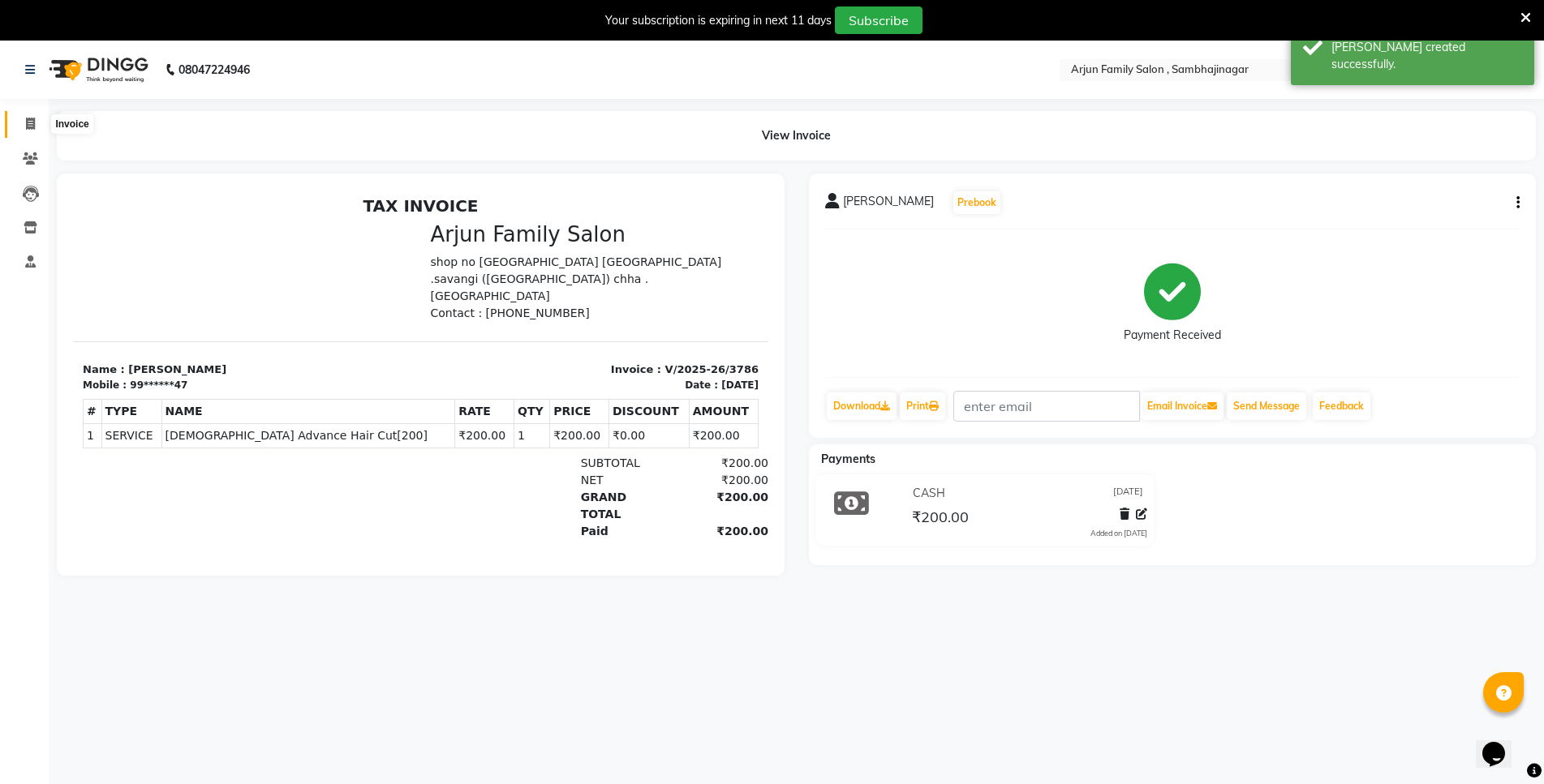
click at [34, 120] on icon at bounding box center [30, 124] width 9 height 12
select select "service"
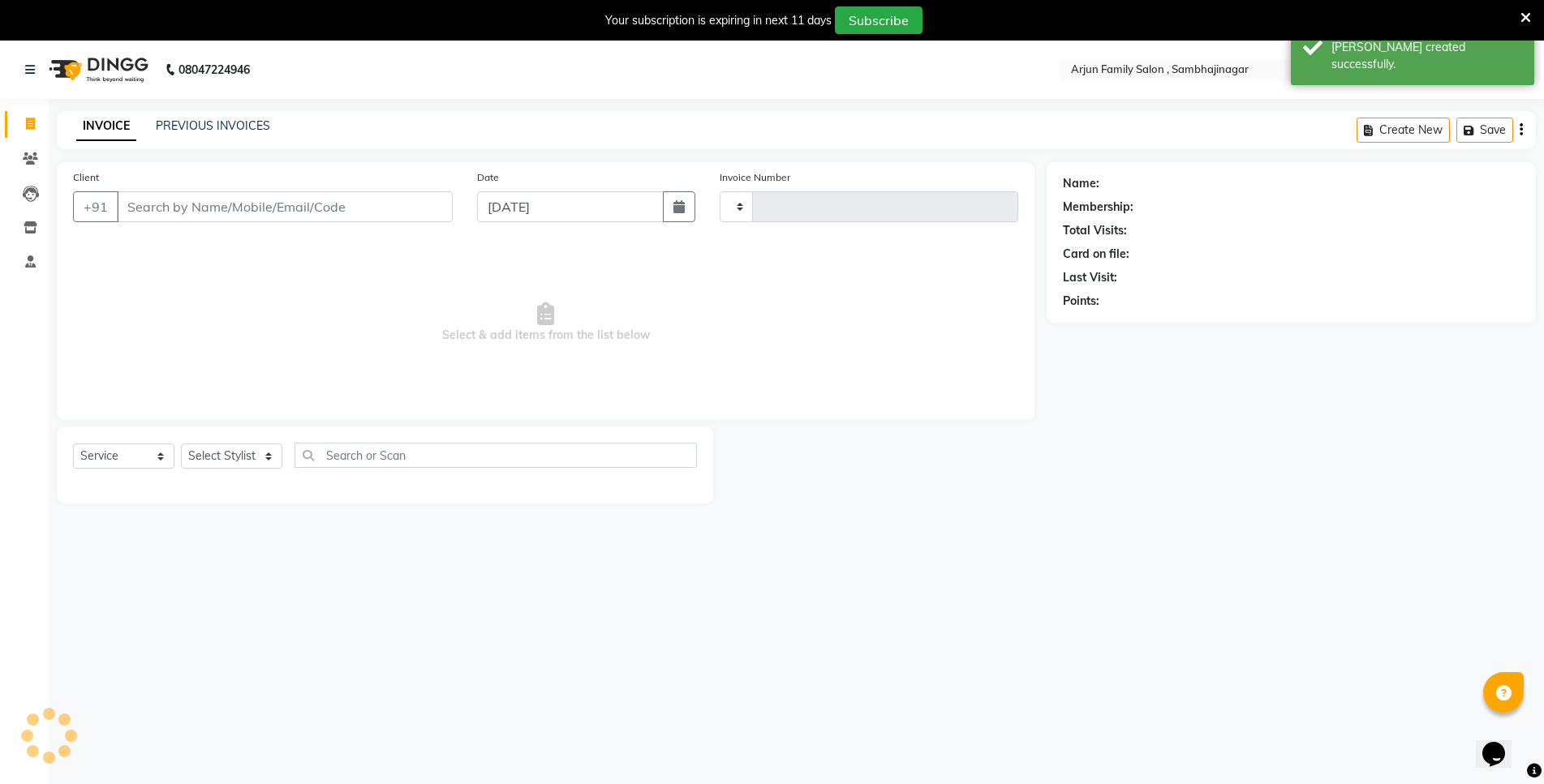
type input "3787"
select select "6947"
click at [242, 121] on link "PREVIOUS INVOICES" at bounding box center [213, 125] width 115 height 15
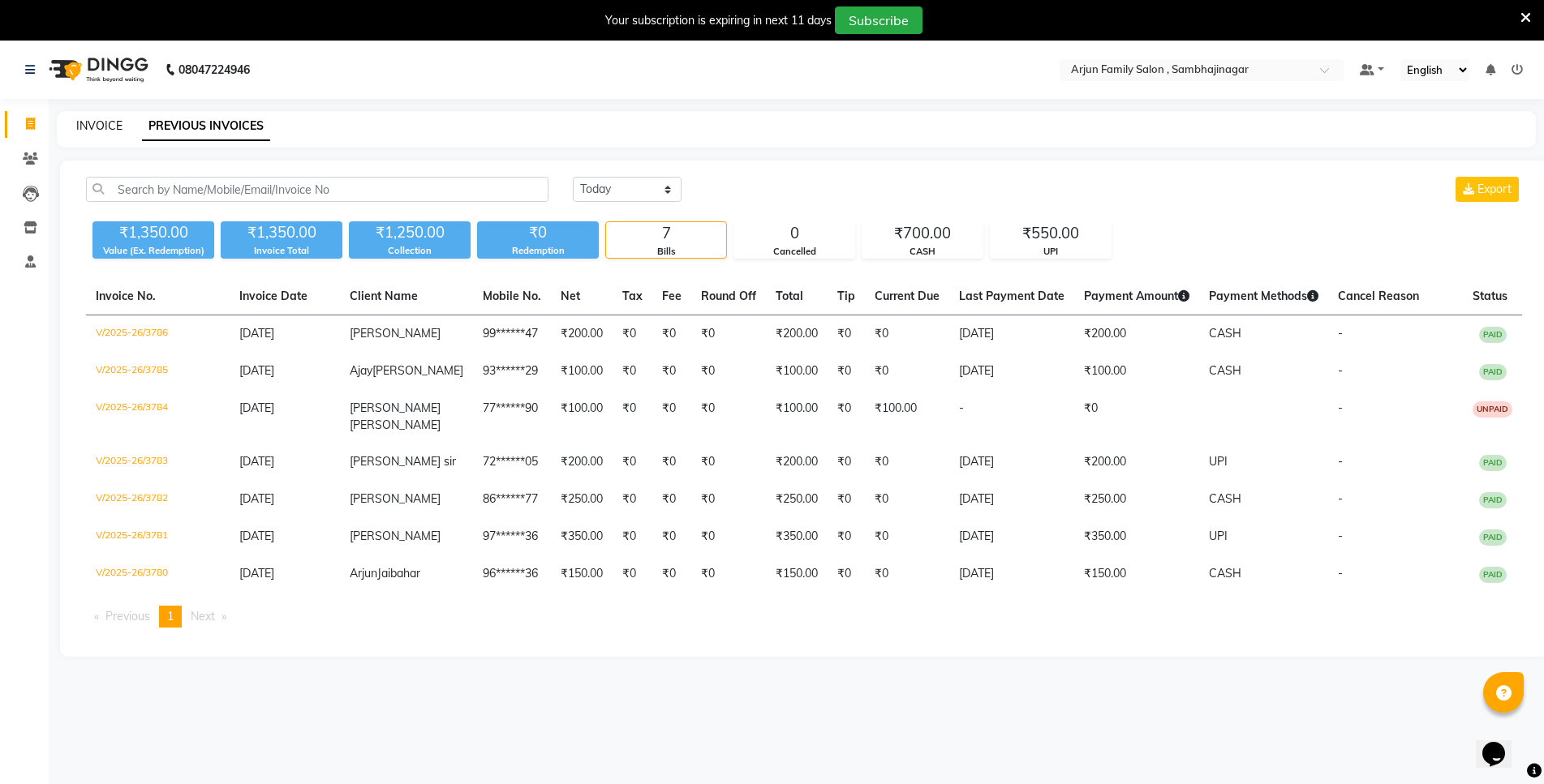
click at [105, 124] on link "INVOICE" at bounding box center [99, 125] width 47 height 15
select select "service"
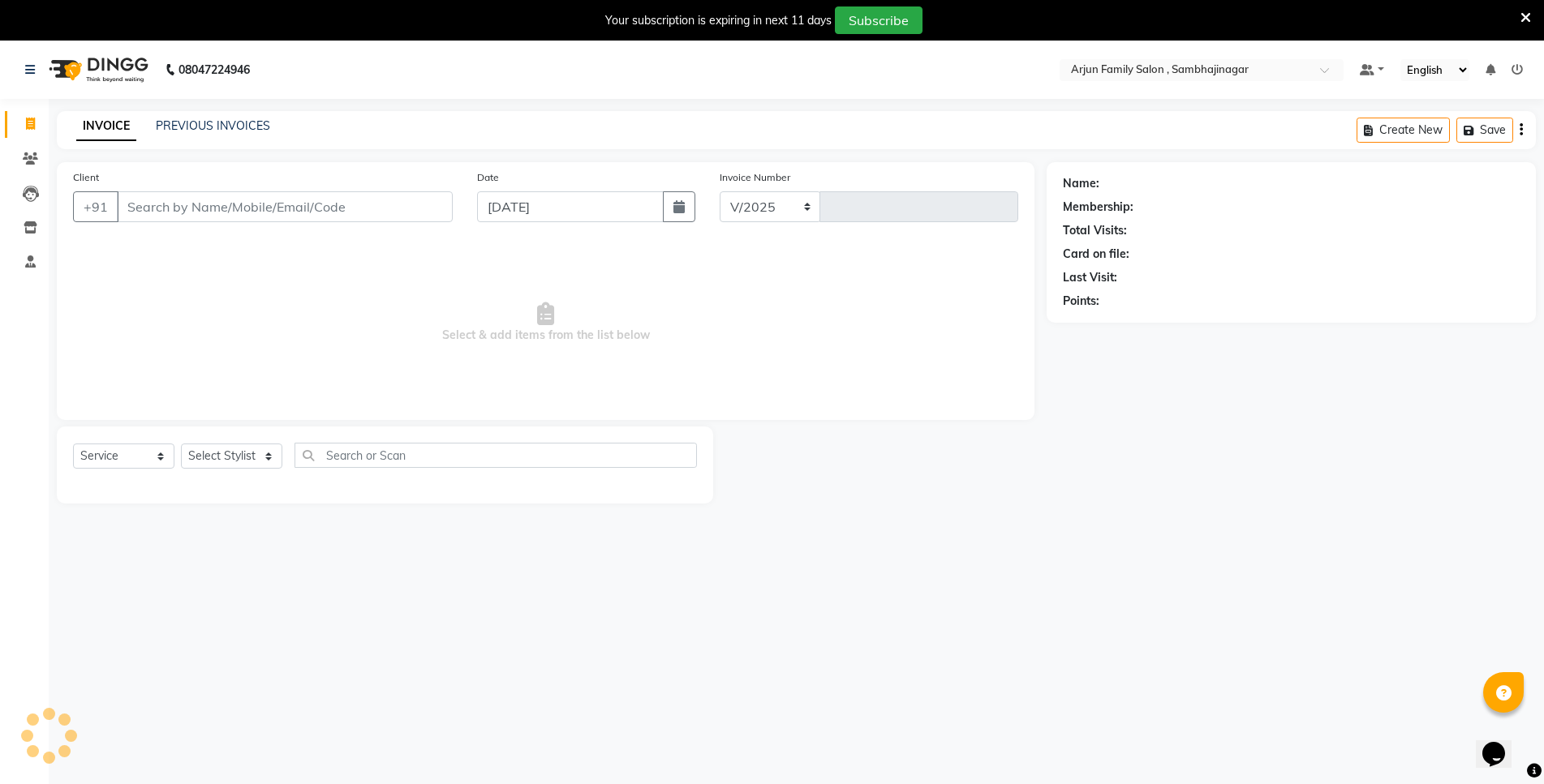
select select "6947"
type input "3787"
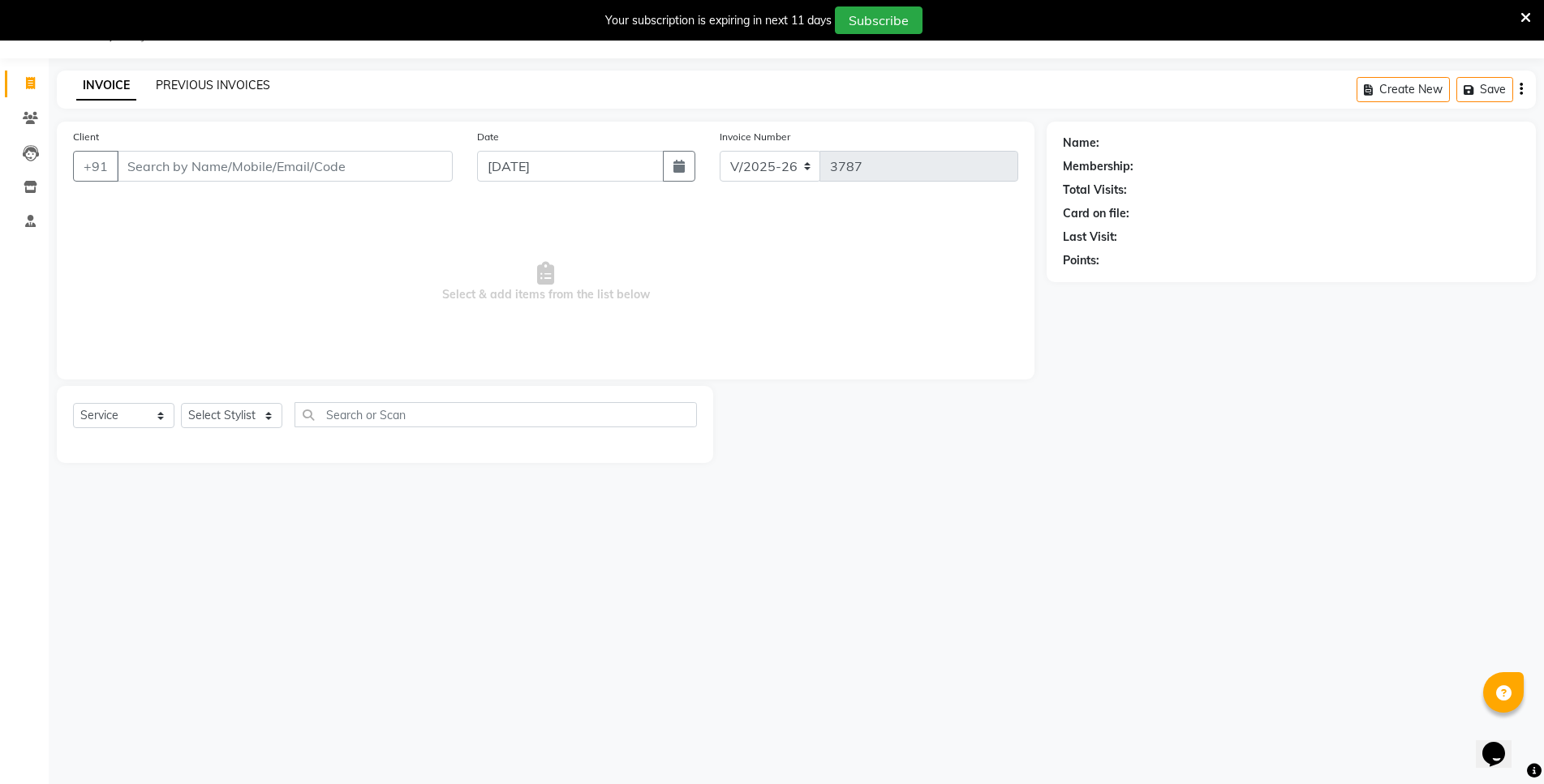
click at [204, 88] on link "PREVIOUS INVOICES" at bounding box center [213, 84] width 115 height 15
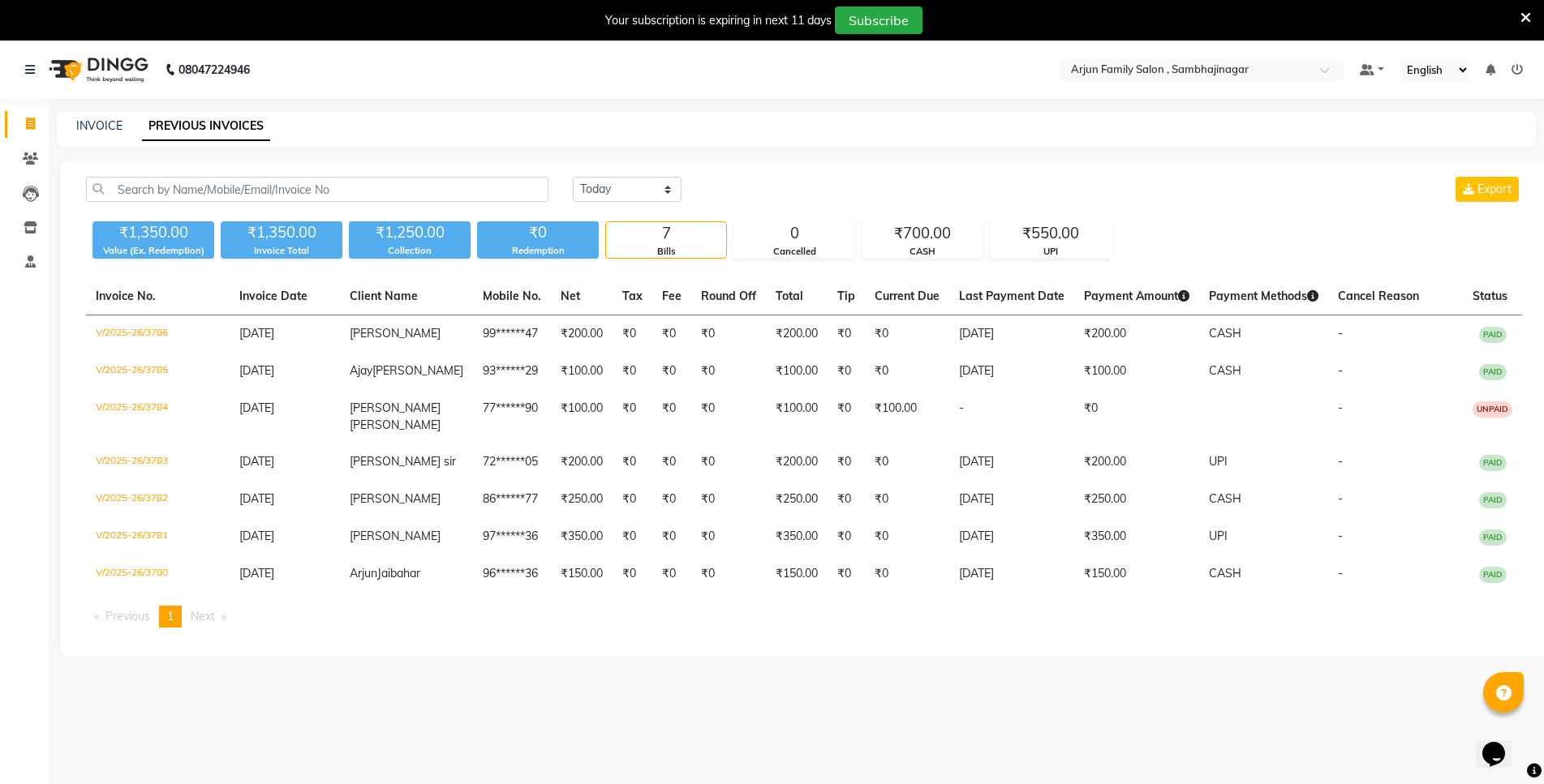
click at [103, 118] on div "INVOICE" at bounding box center [99, 127] width 47 height 17
drag, startPoint x: 90, startPoint y: 106, endPoint x: 86, endPoint y: 117, distance: 11.7
click at [87, 114] on div "08047224946 Select Location × Arjun Family Salon , Sambhajinagar Default Panel …" at bounding box center [772, 432] width 1544 height 784
click at [86, 117] on div "INVOICE PREVIOUS INVOICES" at bounding box center [796, 129] width 1479 height 36
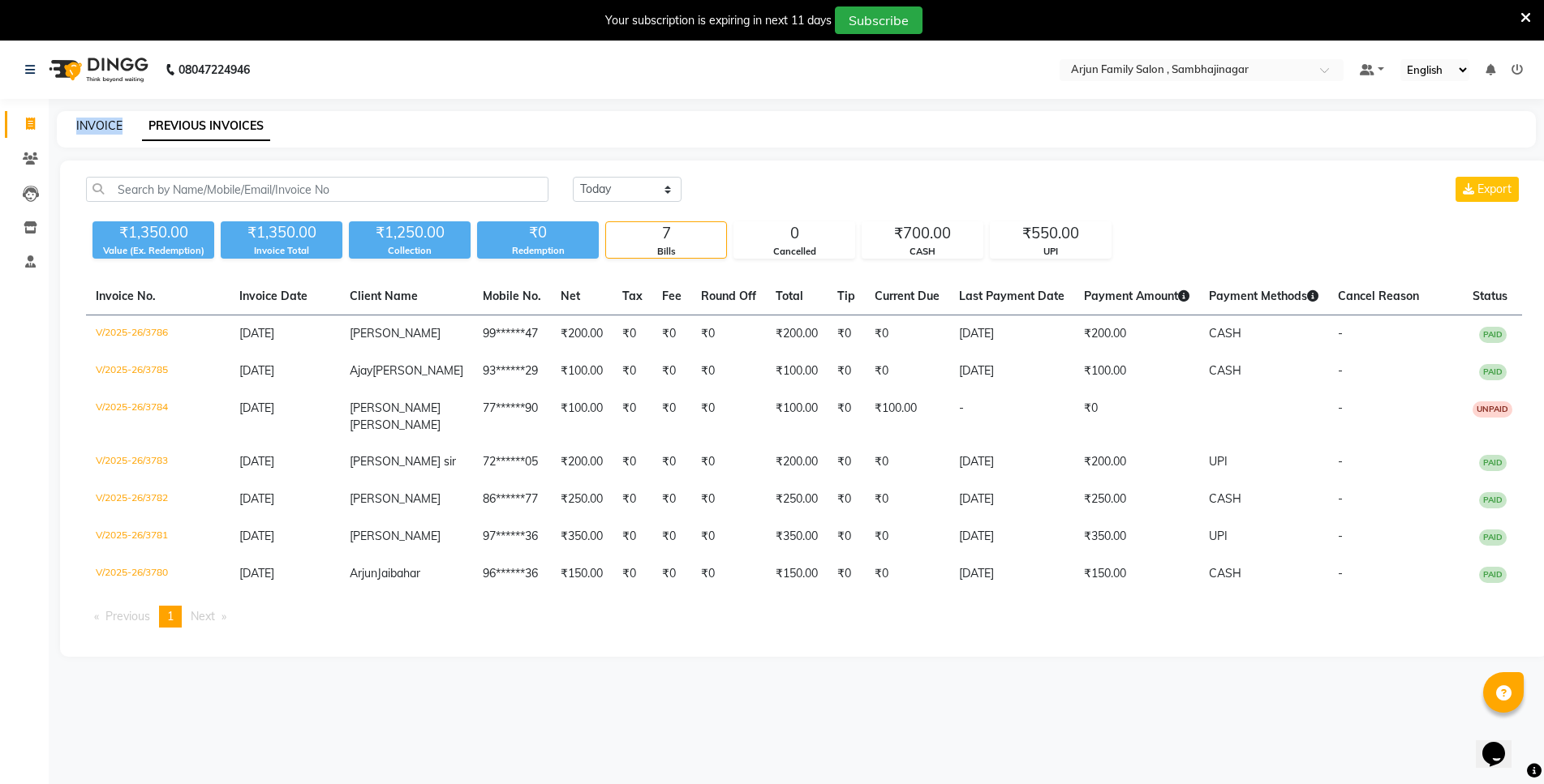
click at [85, 121] on link "INVOICE" at bounding box center [99, 125] width 47 height 15
select select "6947"
select select "service"
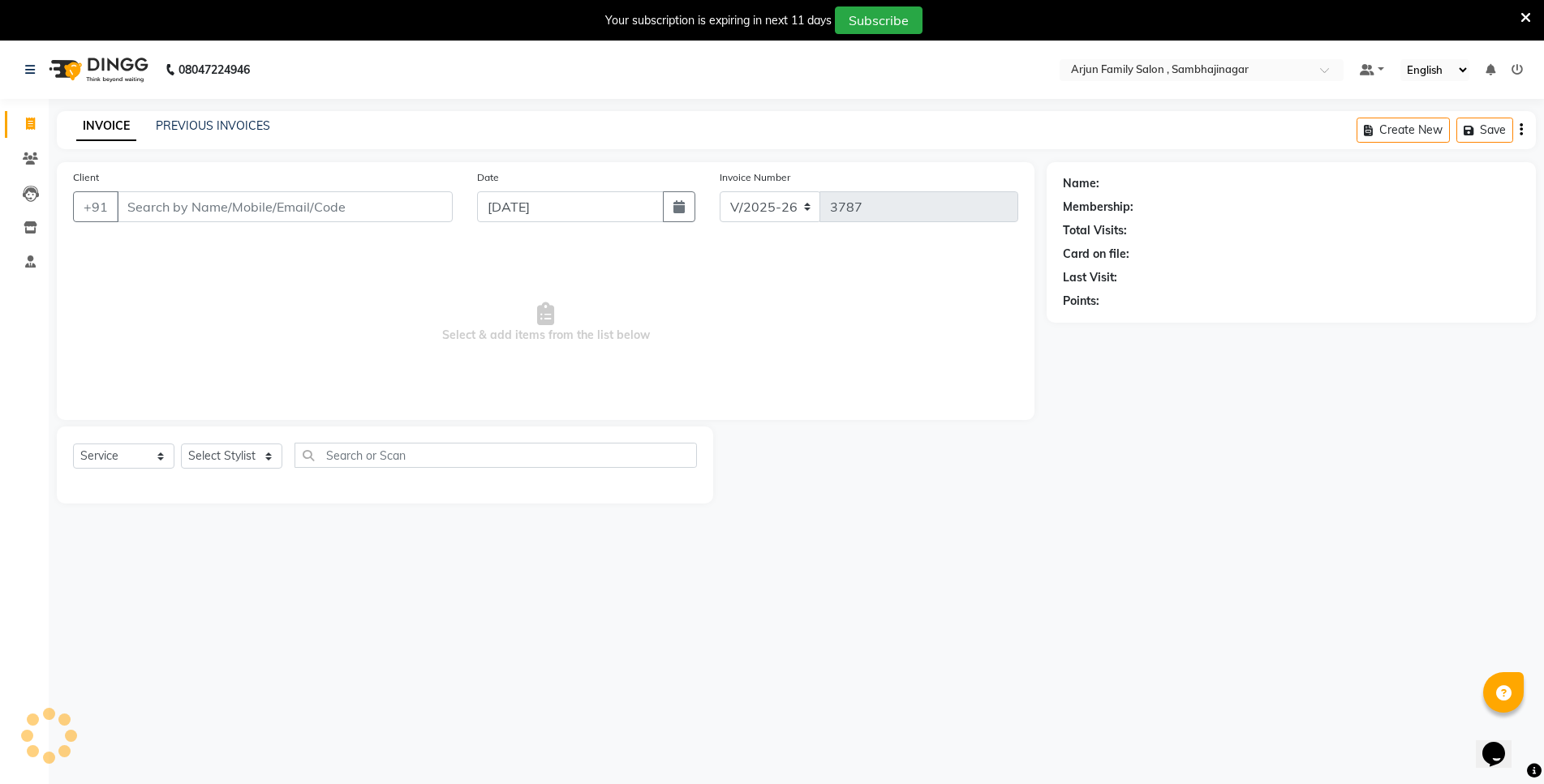
scroll to position [40, 0]
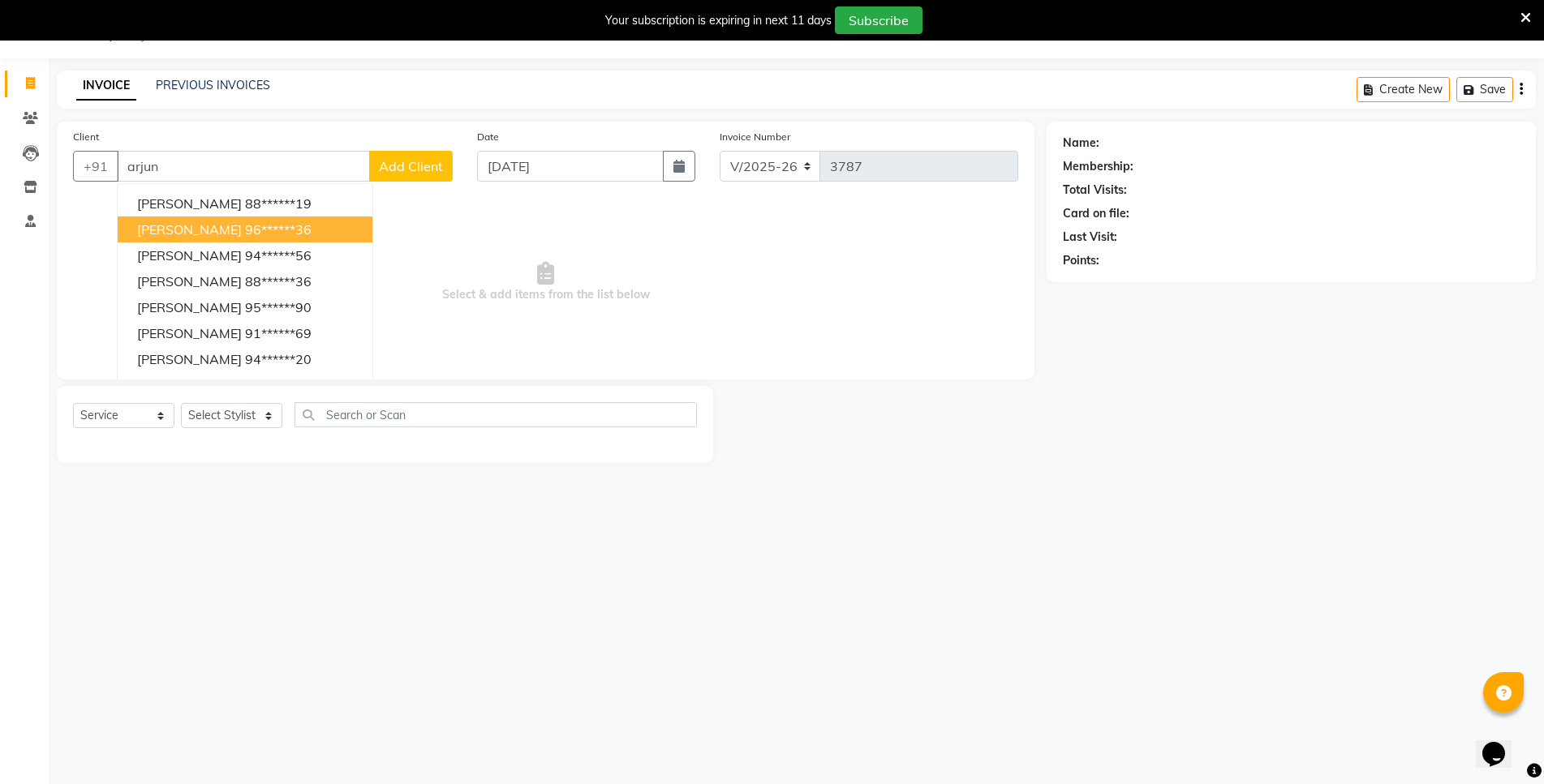
click at [159, 218] on button "[PERSON_NAME] 96******36" at bounding box center [246, 229] width 255 height 26
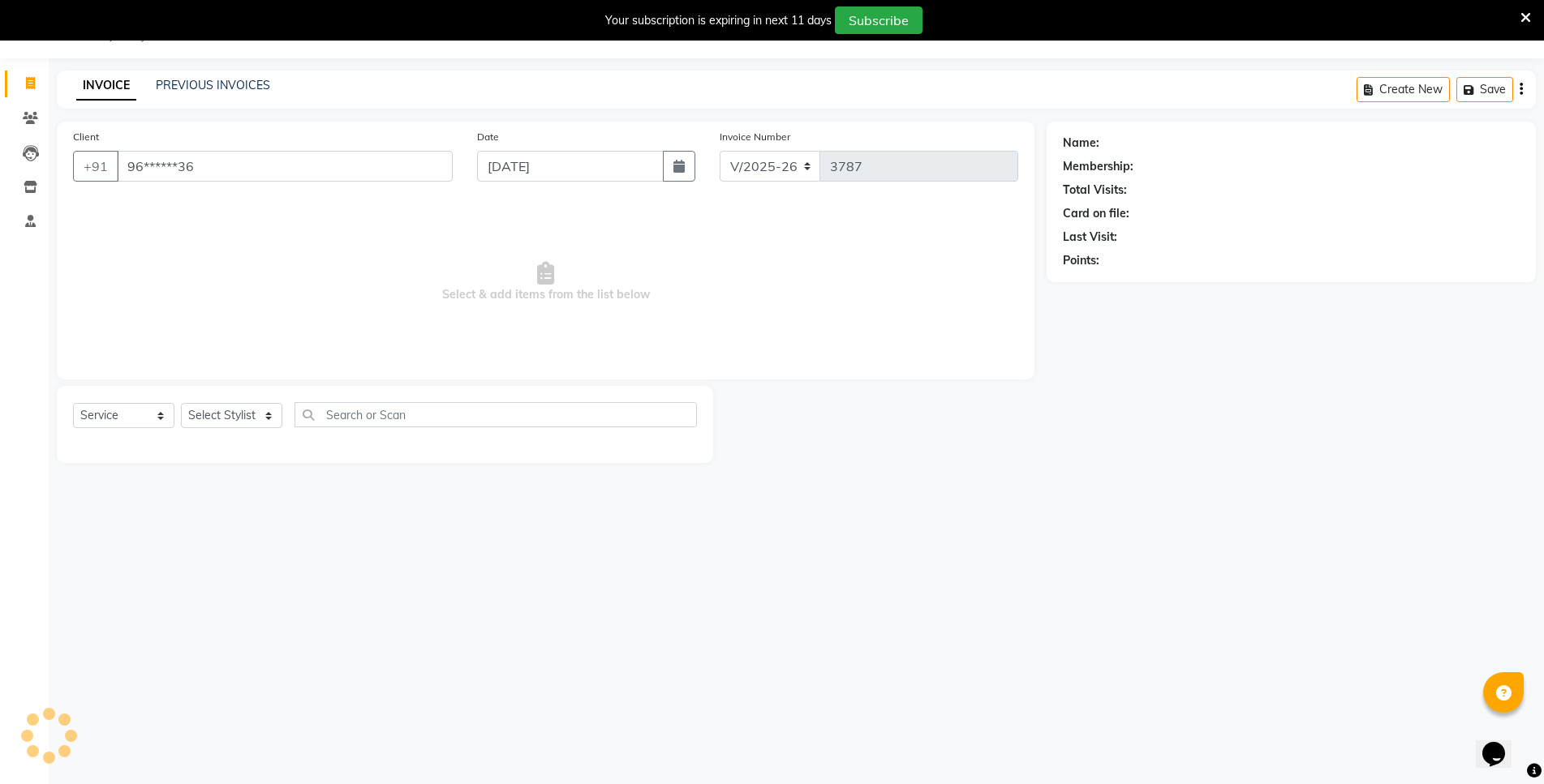
type input "96******36"
click at [207, 426] on select "Select Stylist arjun [PERSON_NAME] [PERSON_NAME] [PERSON_NAME] [PERSON_NAME]" at bounding box center [232, 415] width 102 height 25
select select "62015"
click at [181, 403] on select "Select Stylist arjun [PERSON_NAME] [PERSON_NAME] [PERSON_NAME] [PERSON_NAME]" at bounding box center [232, 415] width 102 height 25
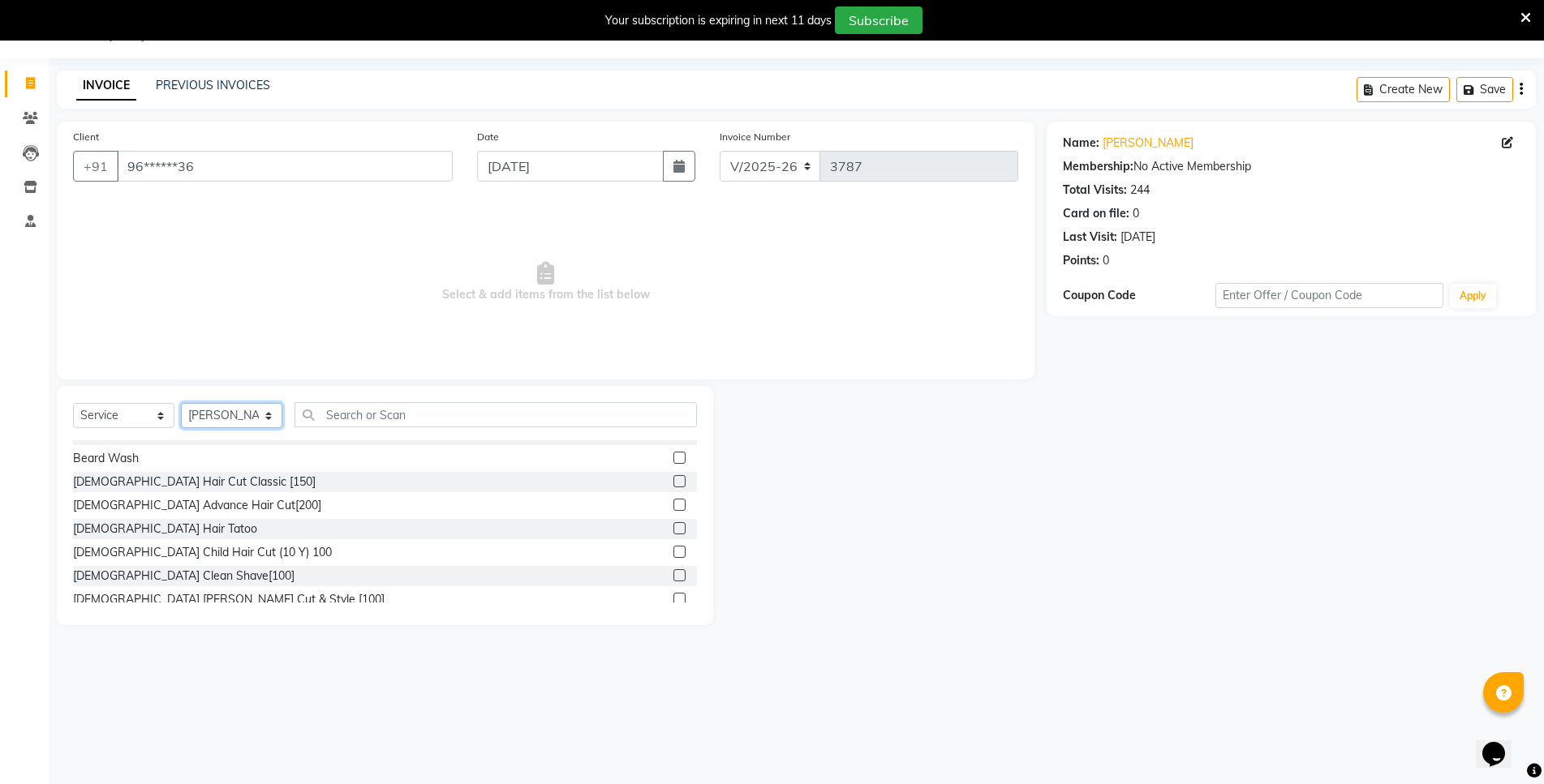
scroll to position [81, 0]
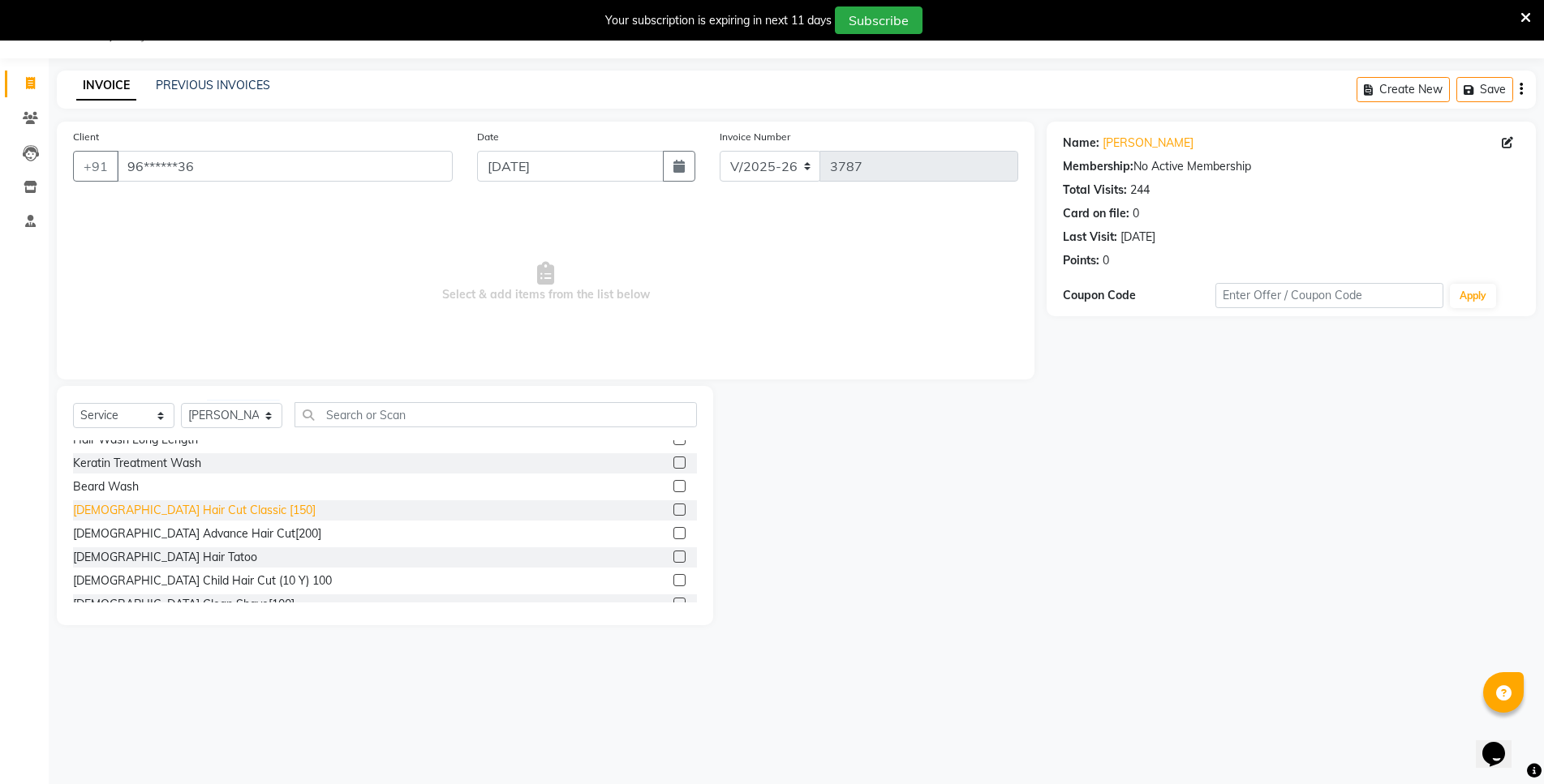
click at [207, 506] on div "[DEMOGRAPHIC_DATA] Hair Cut Classic [150]" at bounding box center [194, 511] width 242 height 17
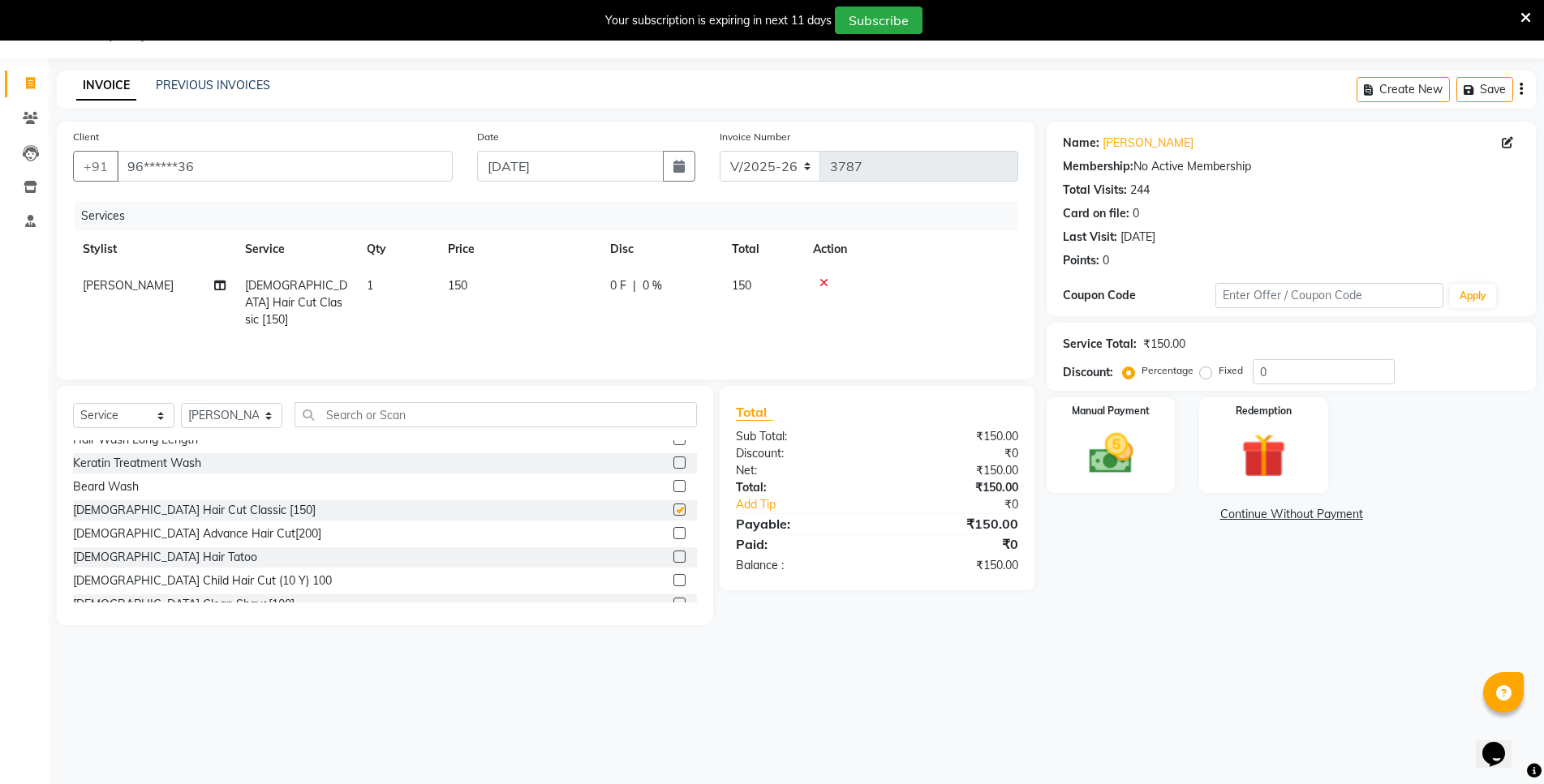
checkbox input "false"
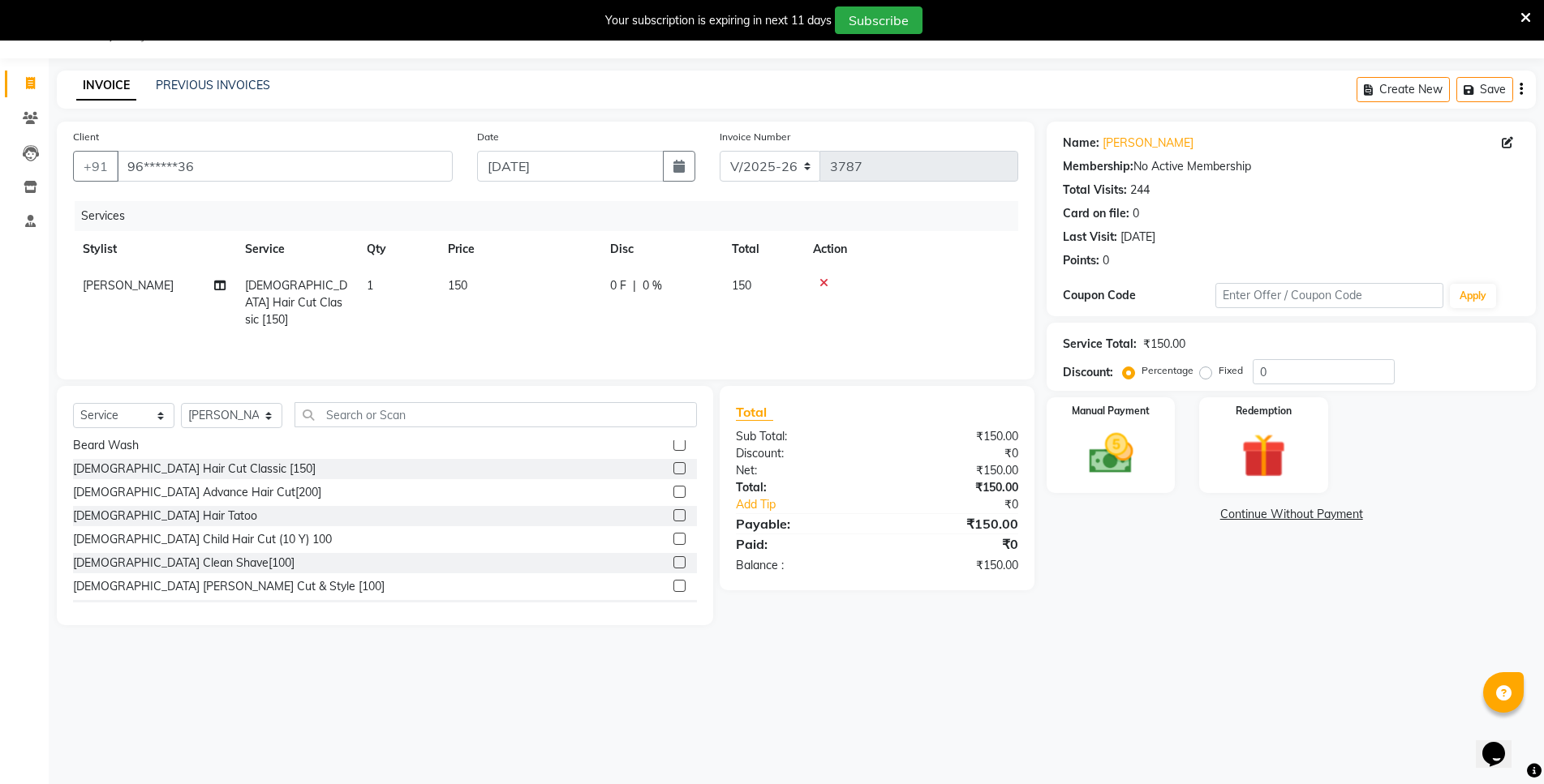
scroll to position [162, 0]
click at [198, 535] on div "[DEMOGRAPHIC_DATA] Hair Wash ([DEMOGRAPHIC_DATA]) [DEMOGRAPHIC_DATA] Keratin Wa…" at bounding box center [385, 521] width 624 height 162
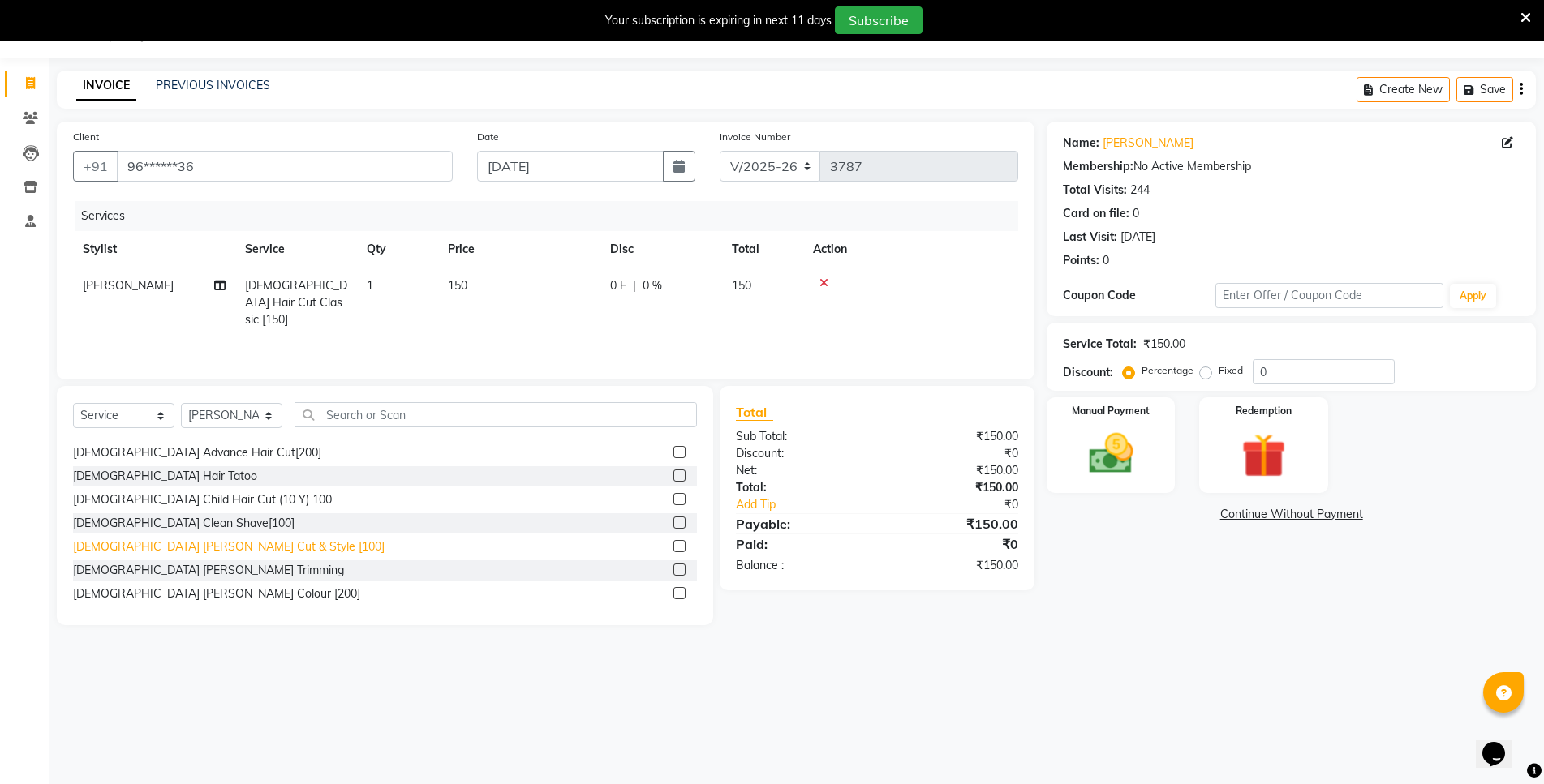
click at [190, 547] on div "[DEMOGRAPHIC_DATA] [PERSON_NAME] Cut & Style [100]" at bounding box center [229, 547] width 312 height 17
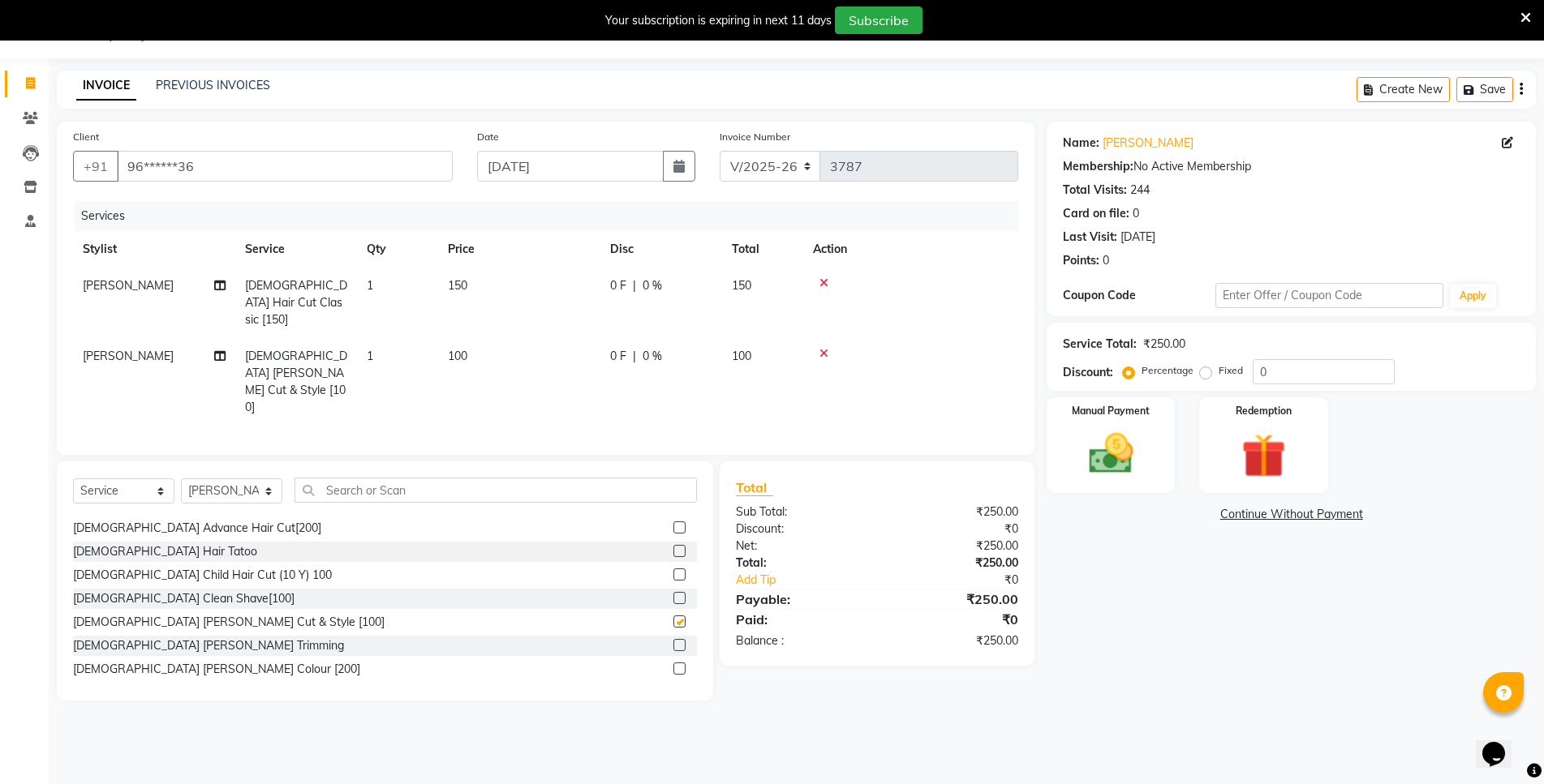
checkbox input "false"
click at [1108, 445] on img at bounding box center [1111, 453] width 75 height 53
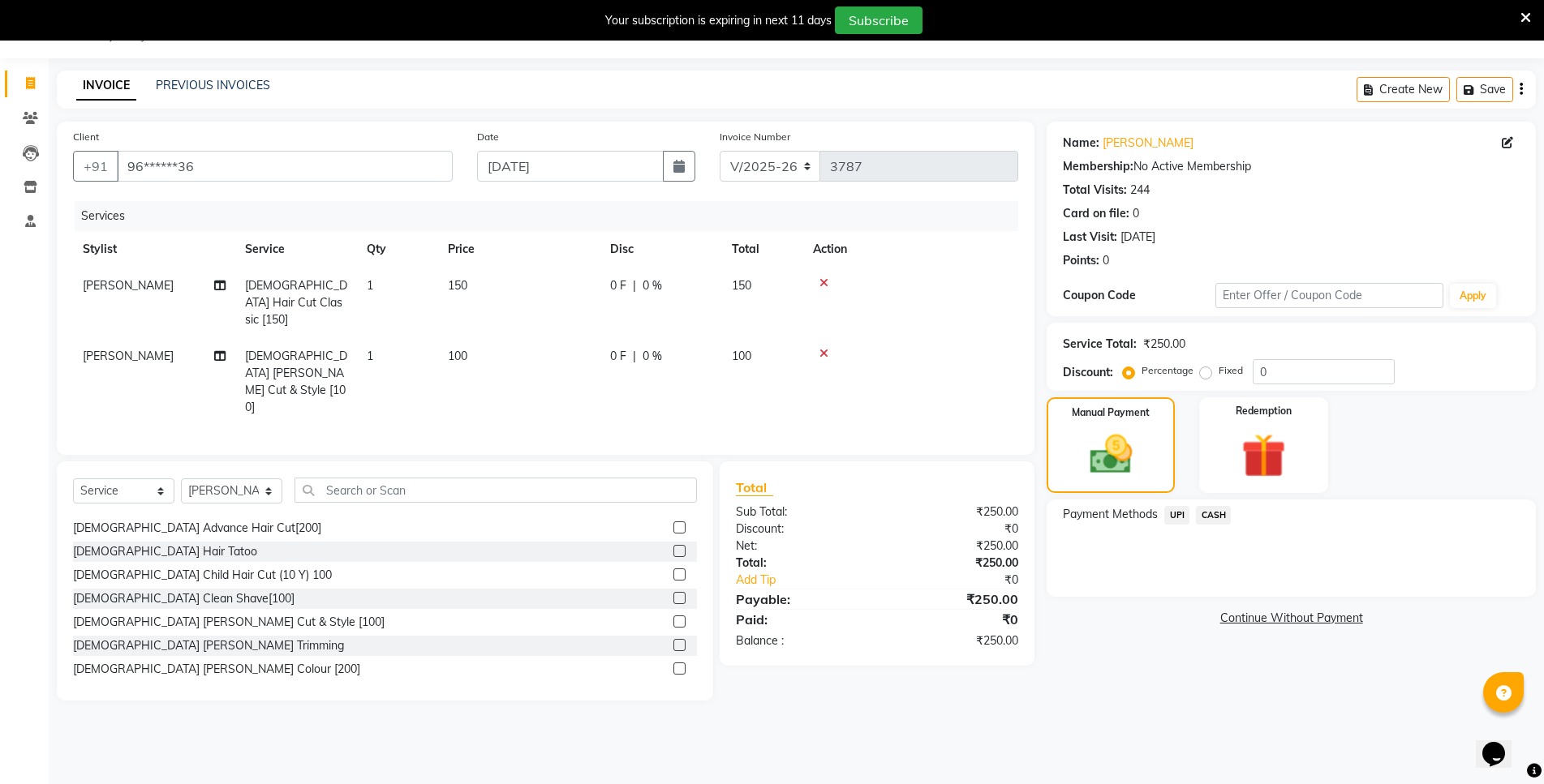
drag, startPoint x: 1194, startPoint y: 509, endPoint x: 1203, endPoint y: 507, distance: 9.2
click at [1198, 508] on div "CASH" at bounding box center [1210, 516] width 41 height 22
click at [1203, 507] on span "CASH" at bounding box center [1213, 515] width 34 height 19
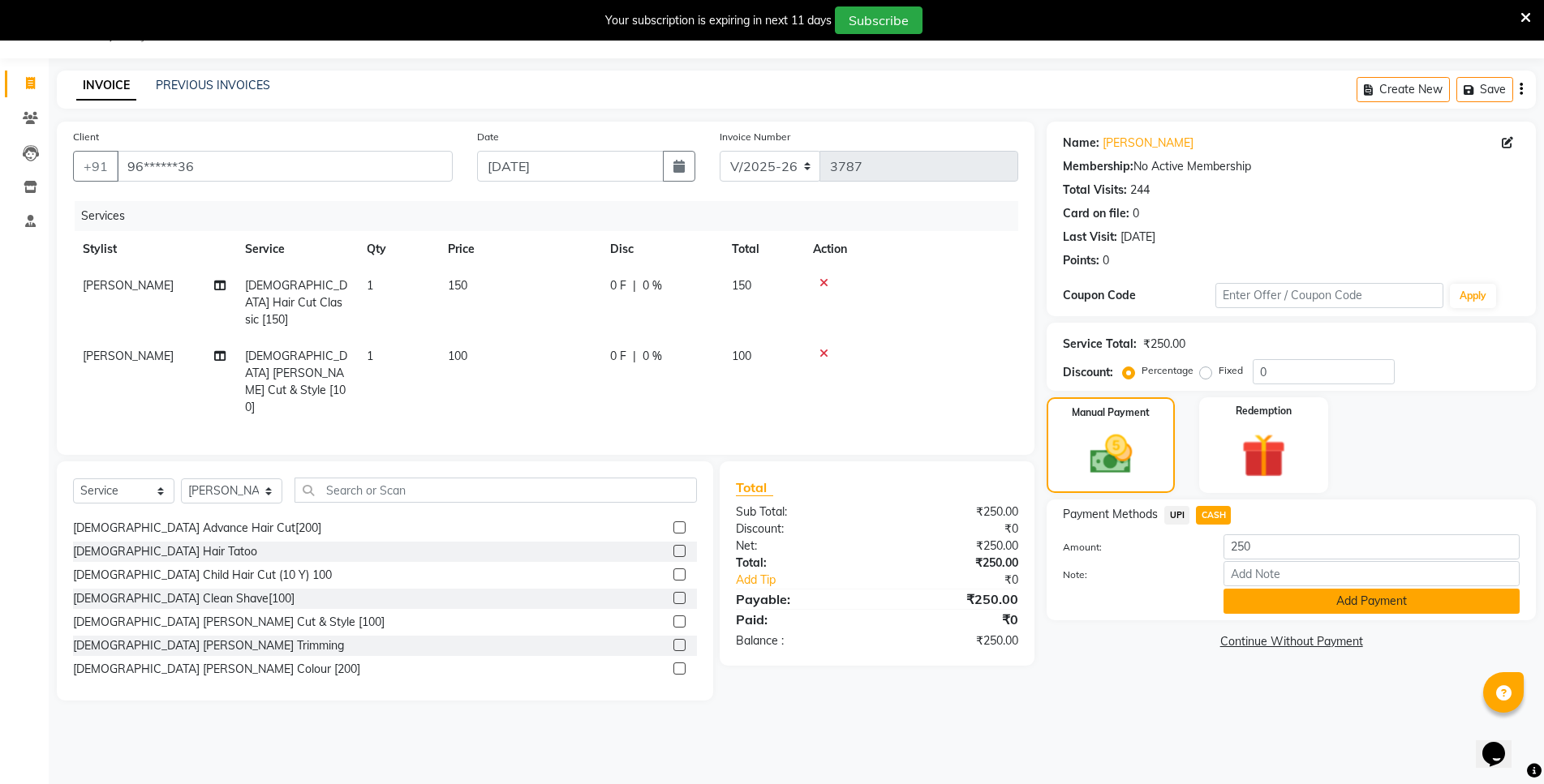
click at [1320, 599] on button "Add Payment" at bounding box center [1372, 600] width 296 height 25
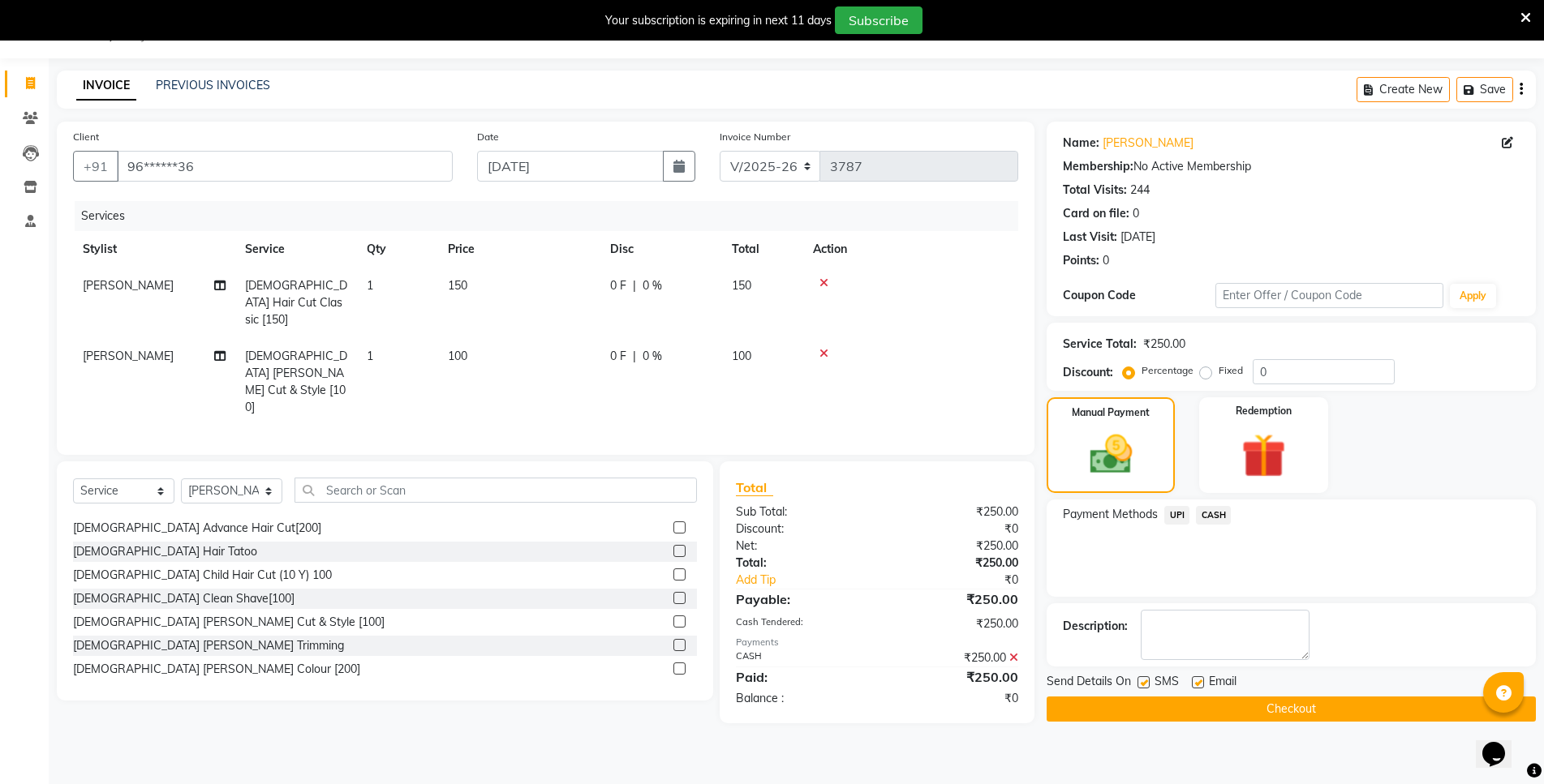
click at [1398, 706] on button "Checkout" at bounding box center [1291, 709] width 489 height 25
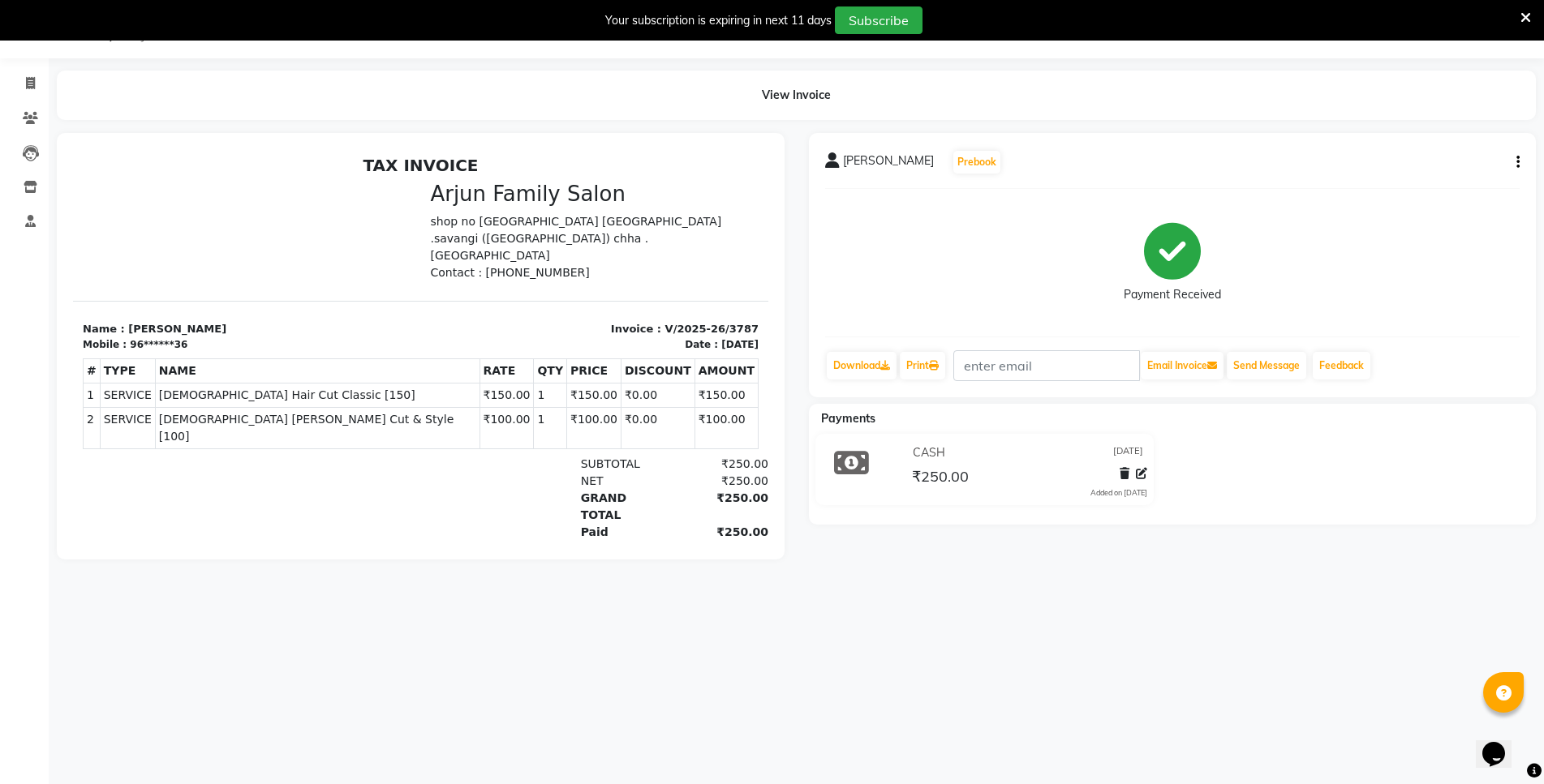
drag, startPoint x: 1389, startPoint y: 706, endPoint x: 860, endPoint y: 14, distance: 871.0
click at [858, 13] on button "Subscribe" at bounding box center [879, 21] width 88 height 28
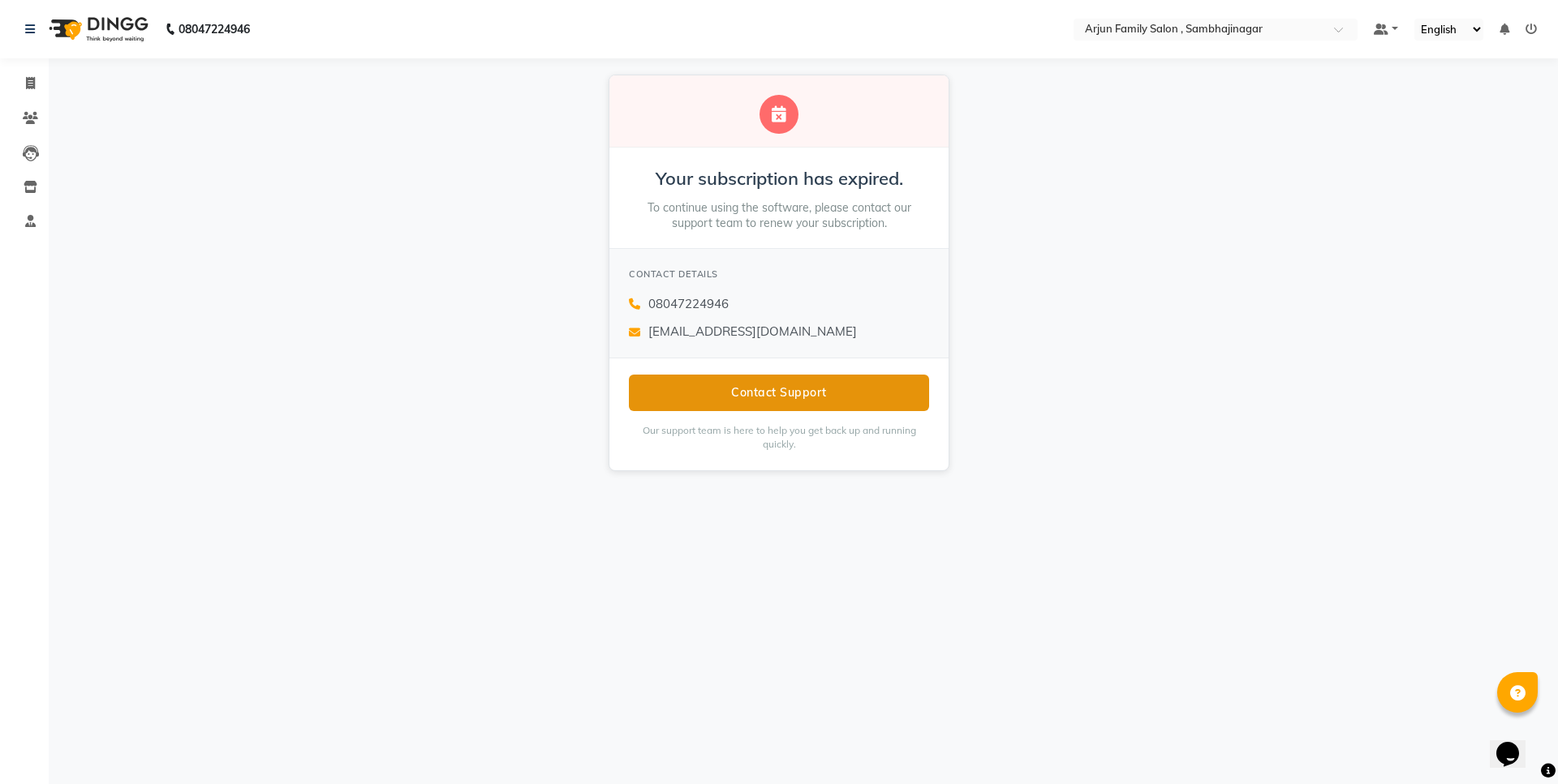
click at [851, 386] on button "Contact Support" at bounding box center [779, 393] width 300 height 36
click at [782, 118] on icon at bounding box center [778, 114] width 15 height 16
click at [776, 112] on icon at bounding box center [778, 114] width 15 height 16
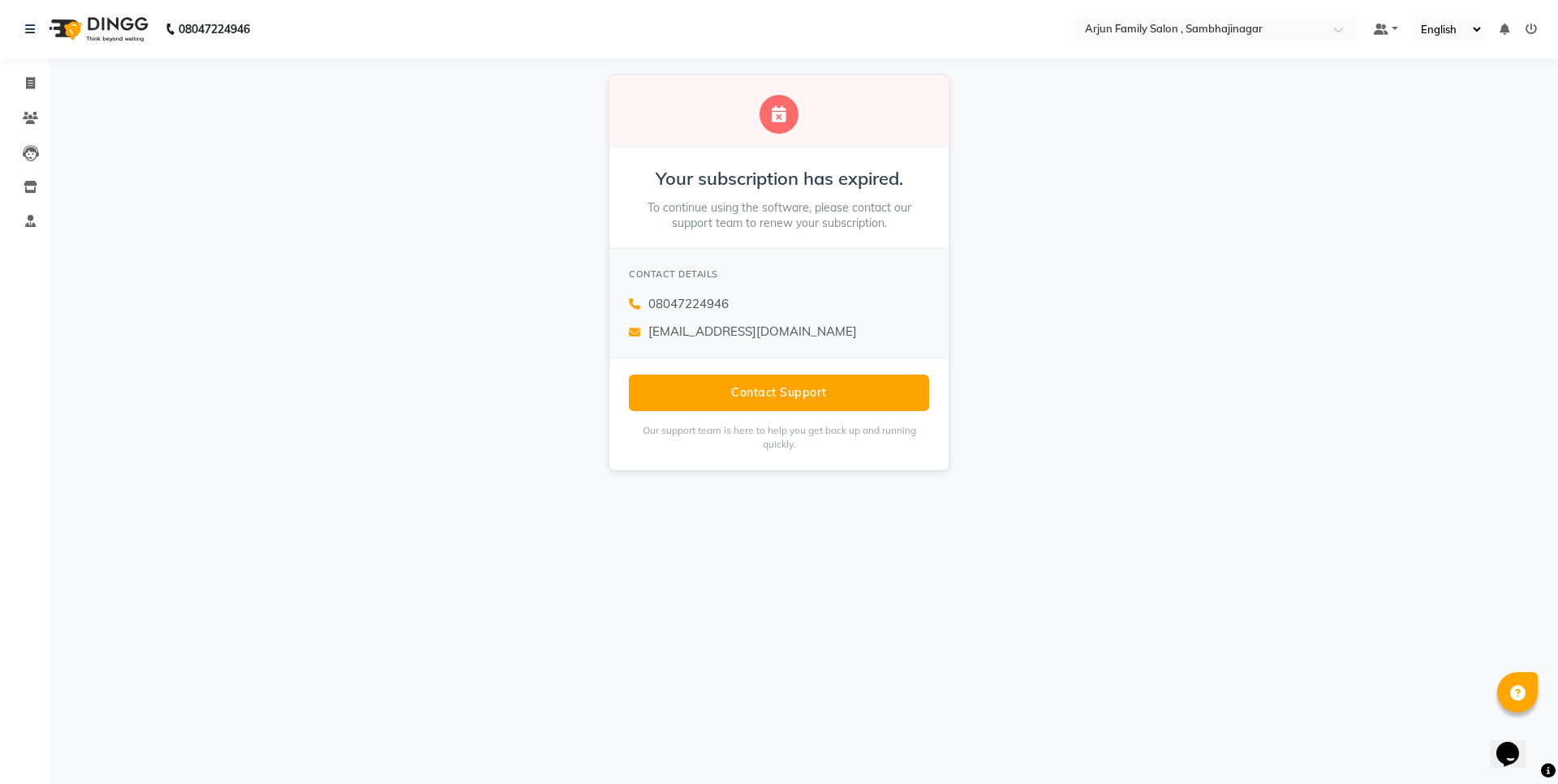
click at [776, 112] on icon at bounding box center [778, 114] width 15 height 16
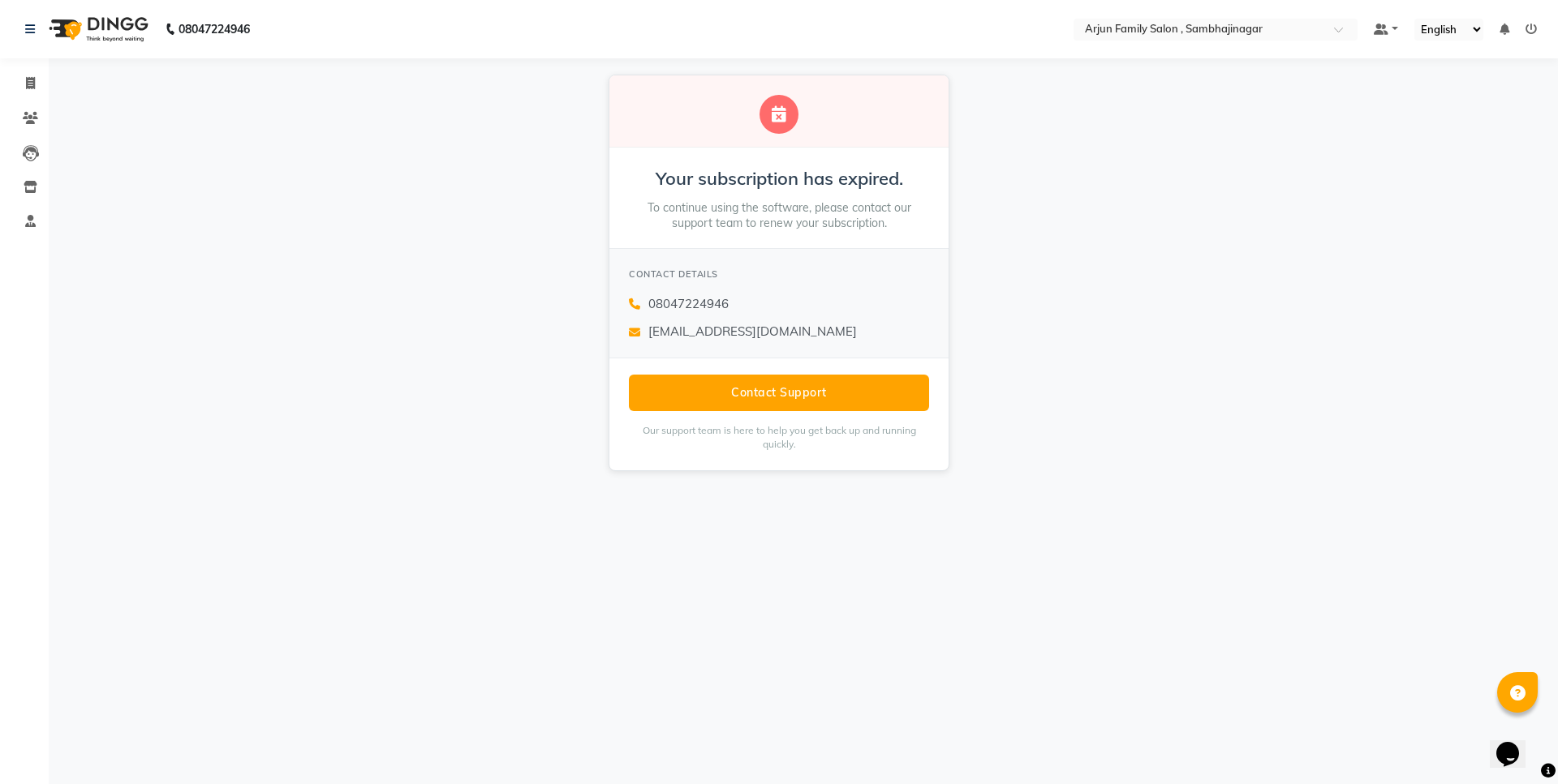
click at [776, 112] on icon at bounding box center [778, 114] width 15 height 16
drag, startPoint x: 552, startPoint y: 613, endPoint x: 595, endPoint y: 588, distance: 49.7
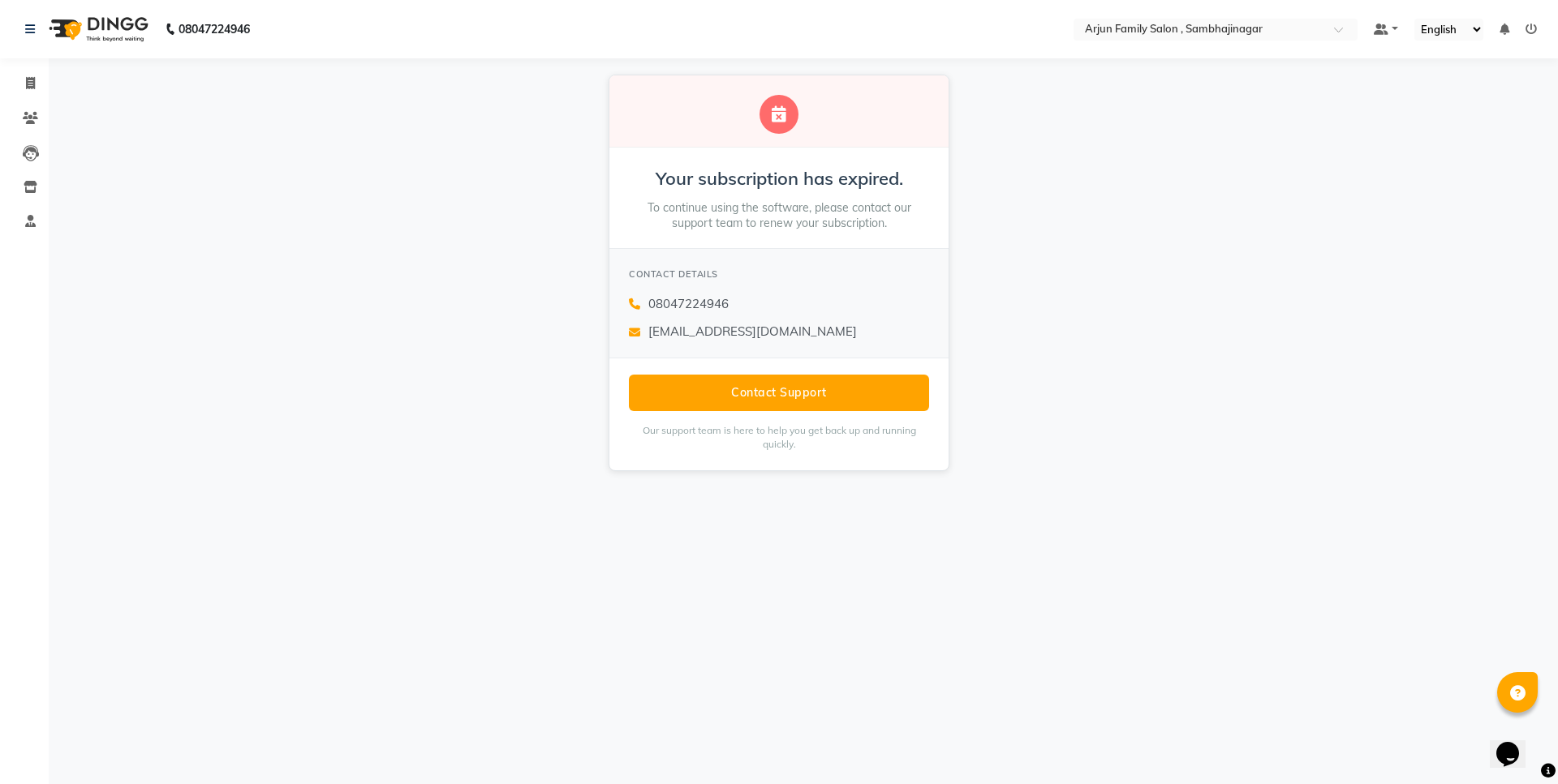
click at [552, 613] on div "08047224946 Select Location × Arjun Family Salon , Sambhajinagar Default Panel …" at bounding box center [779, 392] width 1558 height 784
